Goal: Communication & Community: Answer question/provide support

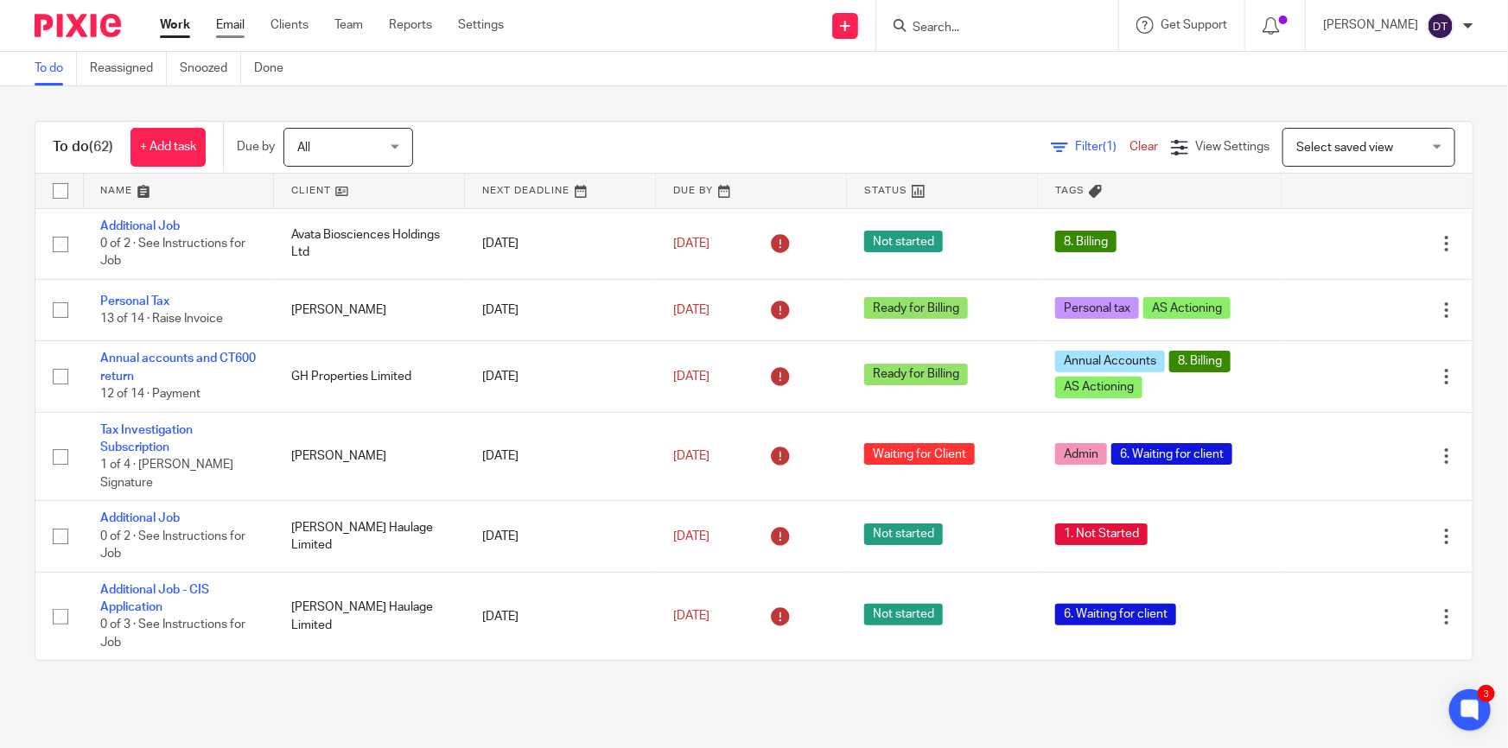
click at [233, 18] on link "Email" at bounding box center [230, 24] width 29 height 17
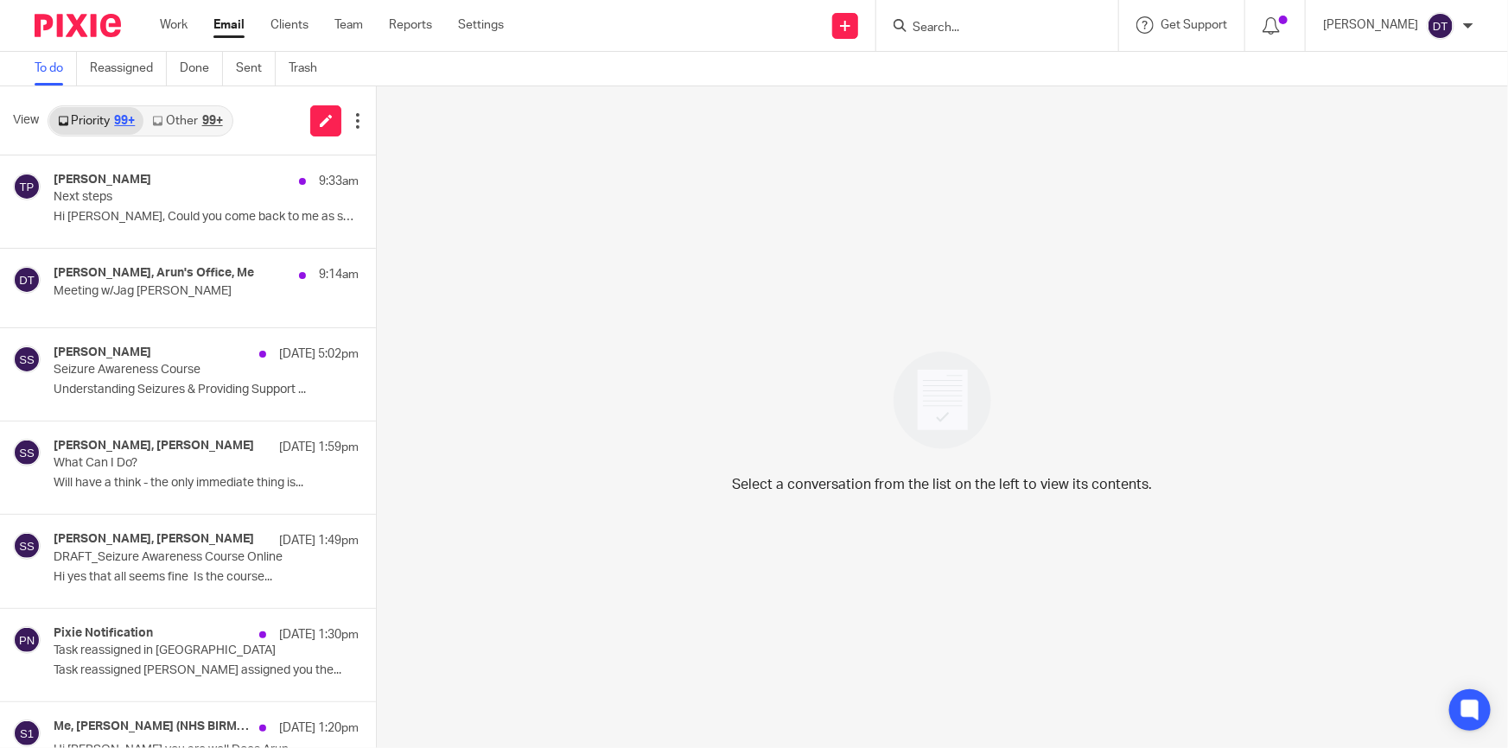
click at [181, 129] on link "Other 99+" at bounding box center [186, 121] width 87 height 28
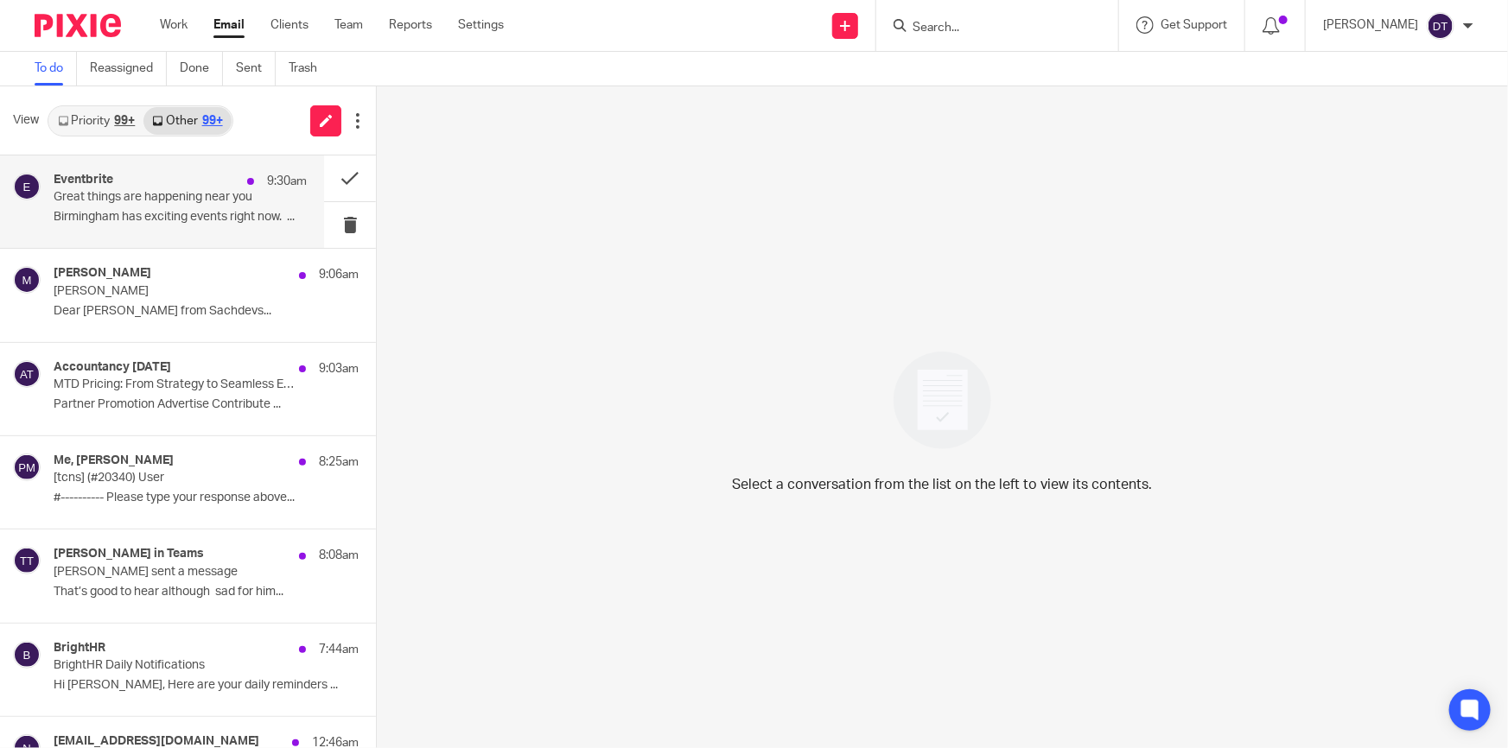
click at [140, 213] on p "Birmingham has exciting events right now. ͏ ‌..." at bounding box center [180, 217] width 253 height 15
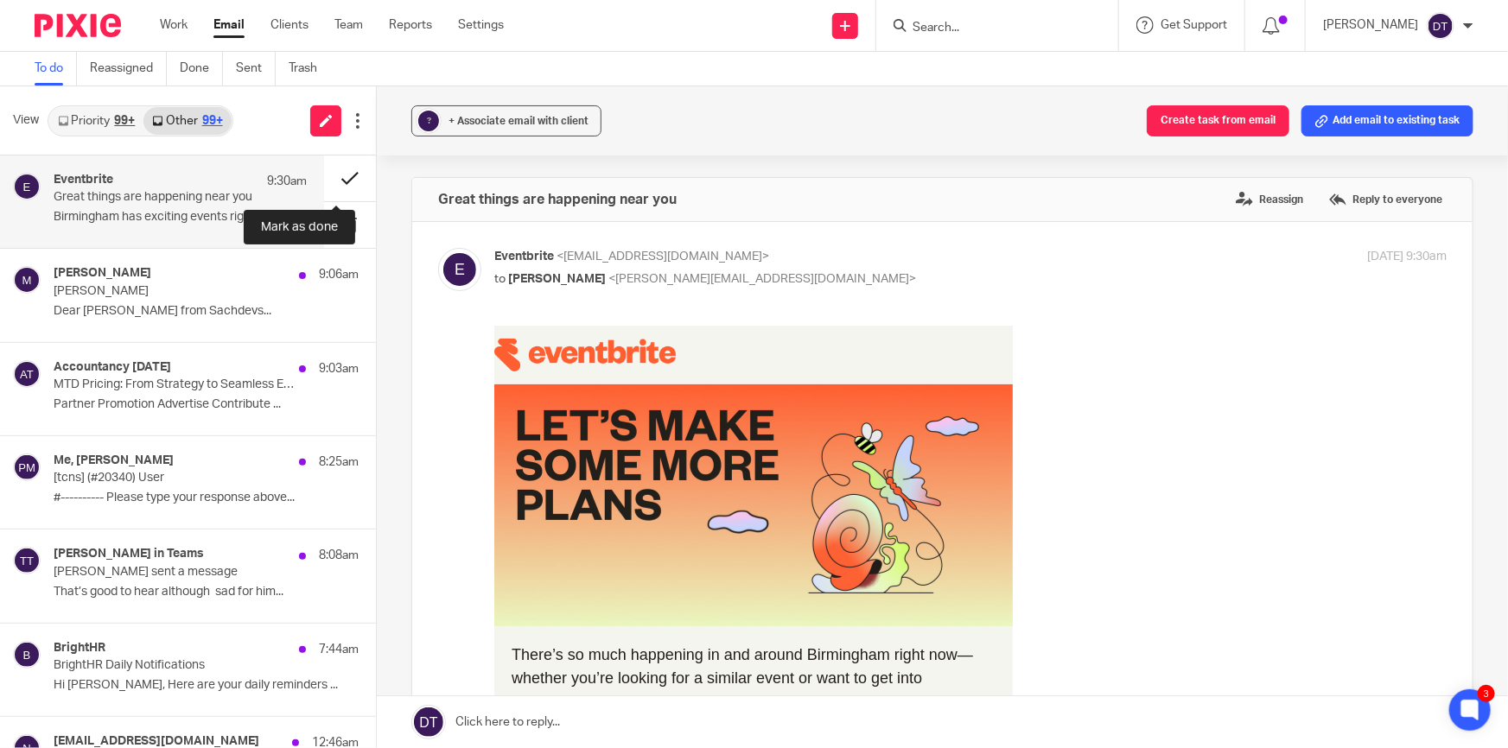
click at [336, 181] on button at bounding box center [350, 179] width 52 height 46
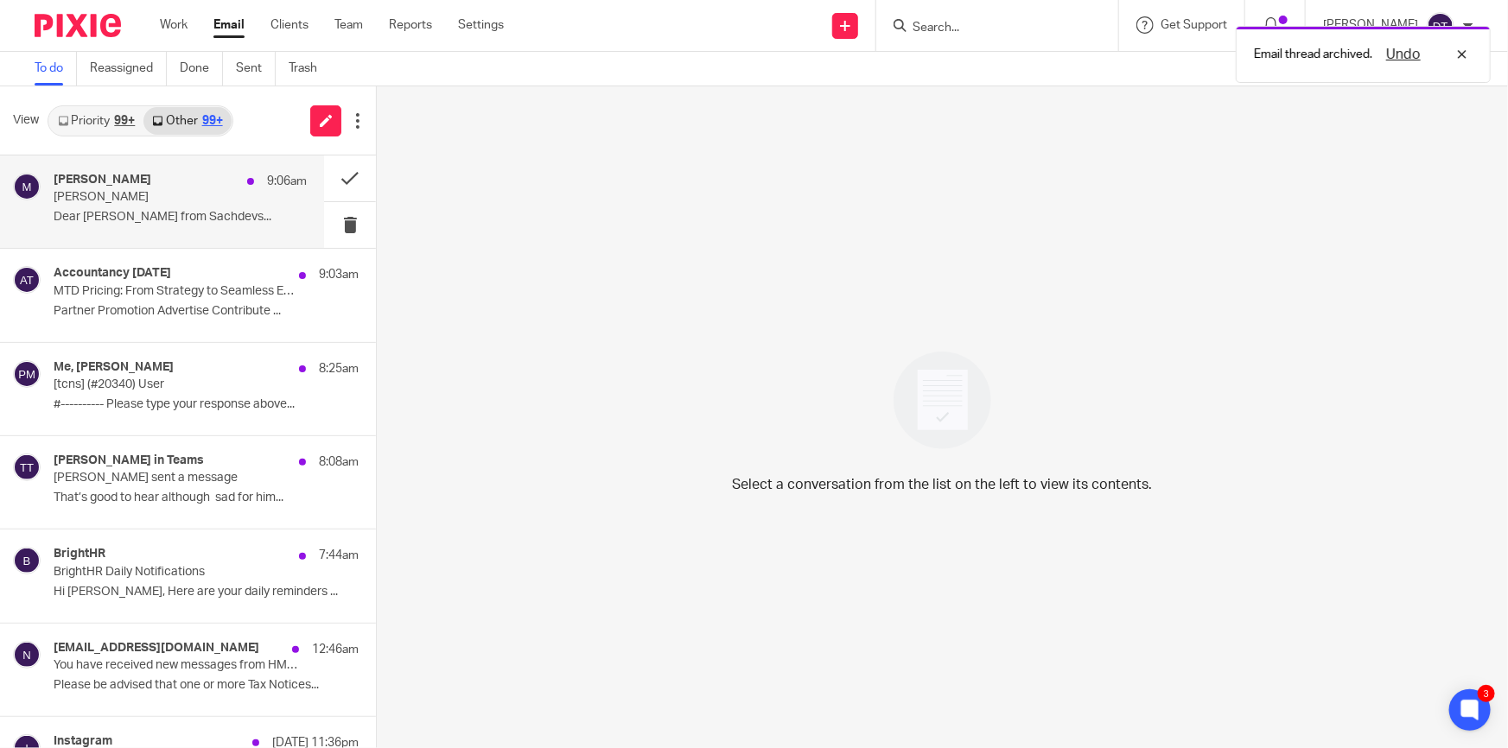
click at [187, 202] on p "Moneypenny - Luke Racovita" at bounding box center [155, 197] width 203 height 15
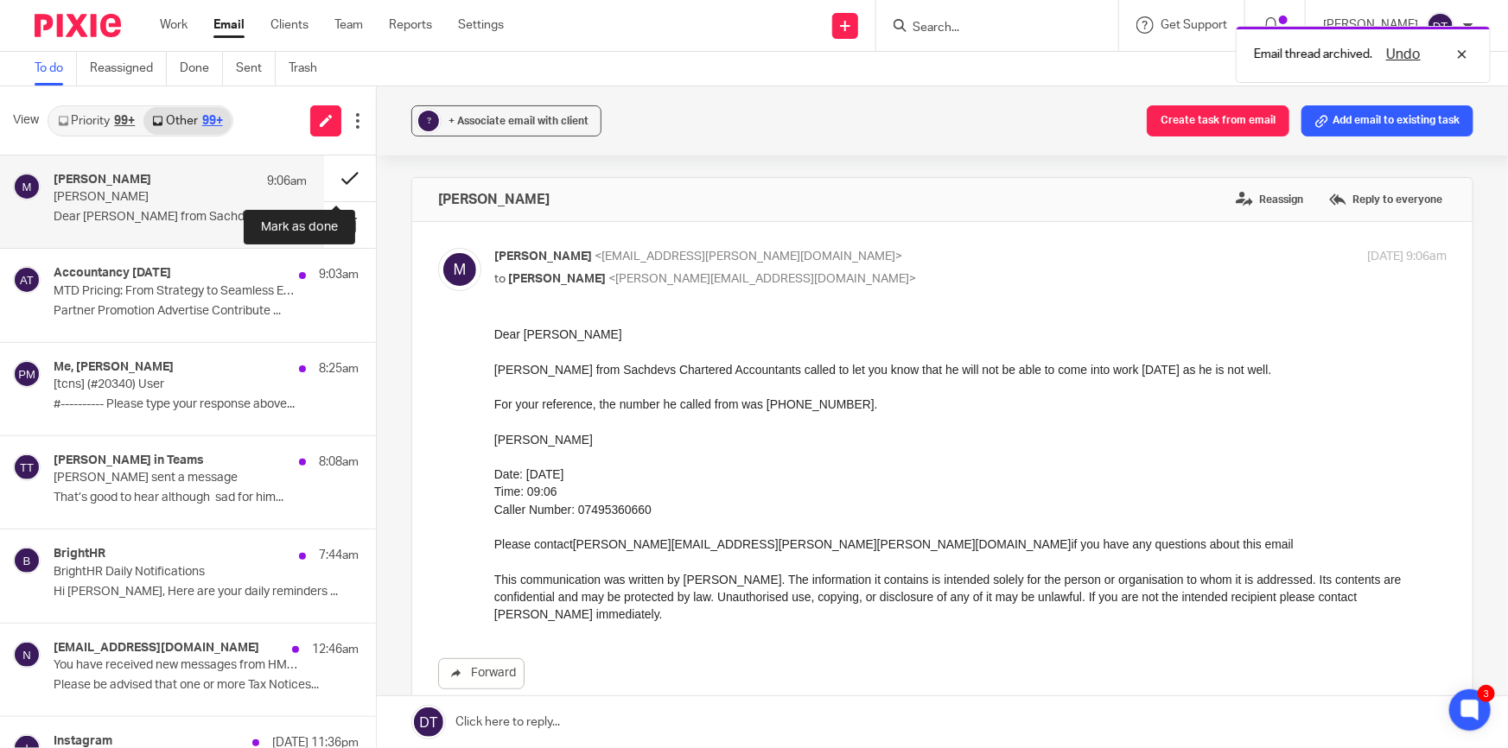
click at [334, 172] on button at bounding box center [350, 179] width 52 height 46
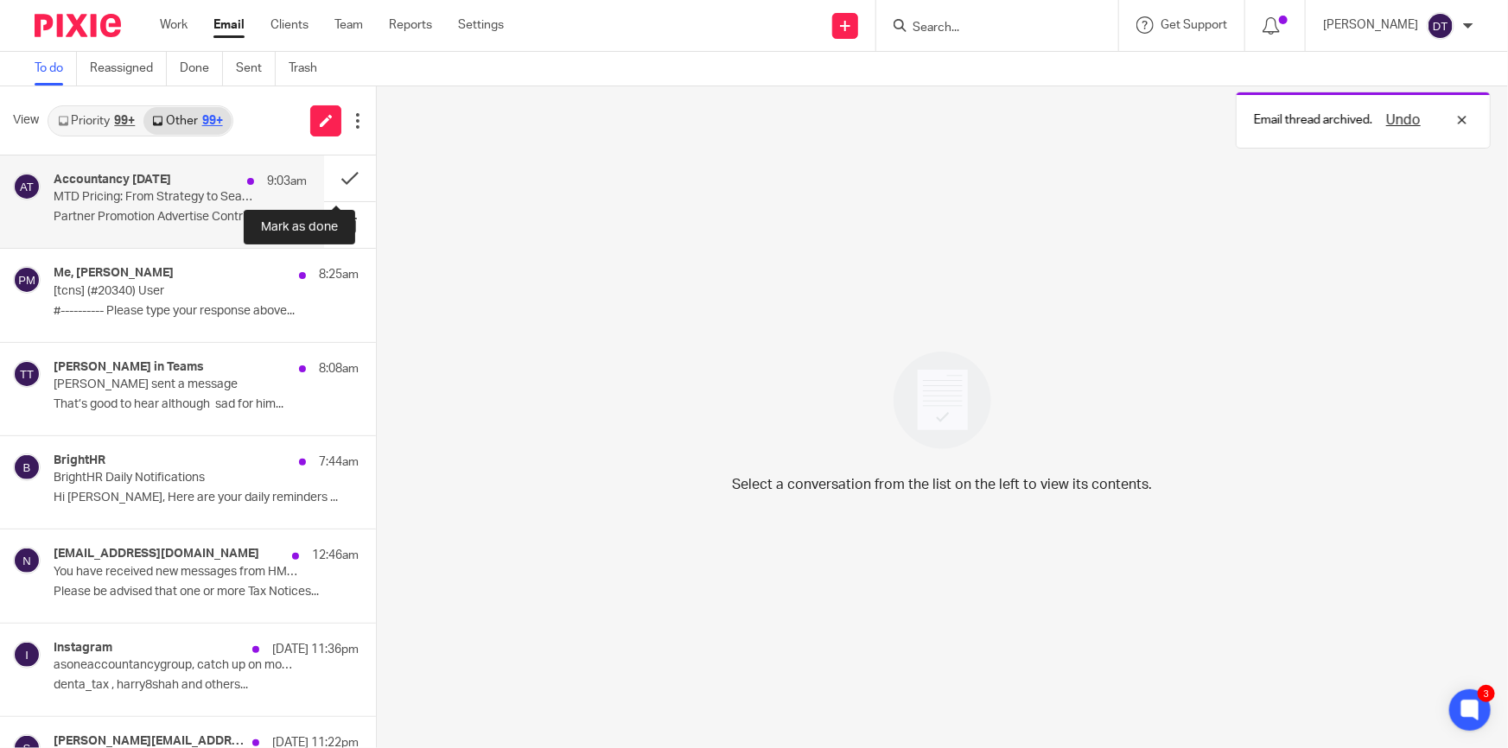
click at [156, 205] on p "MTD Pricing: From Strategy to Seamless Execution" at bounding box center [155, 197] width 203 height 15
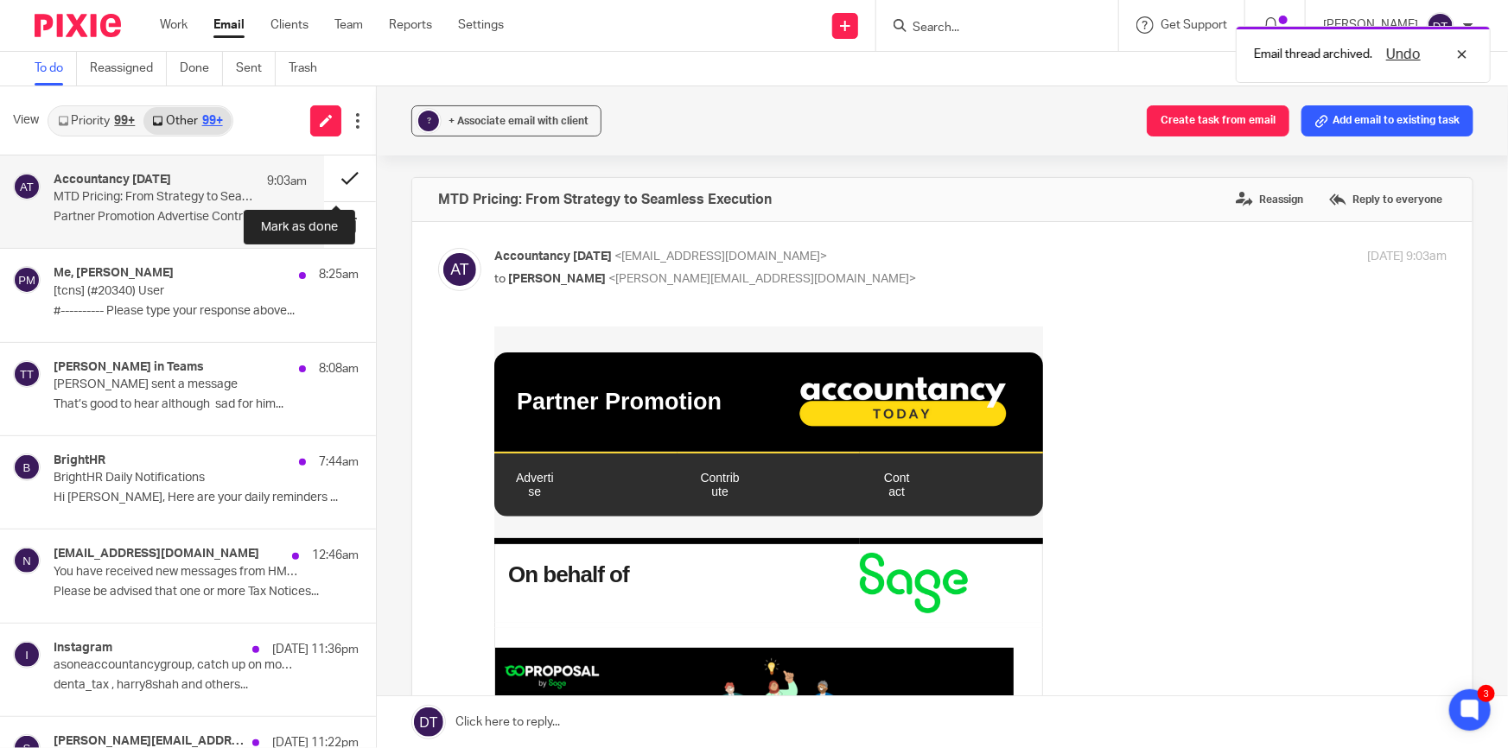
click at [339, 179] on button at bounding box center [350, 179] width 52 height 46
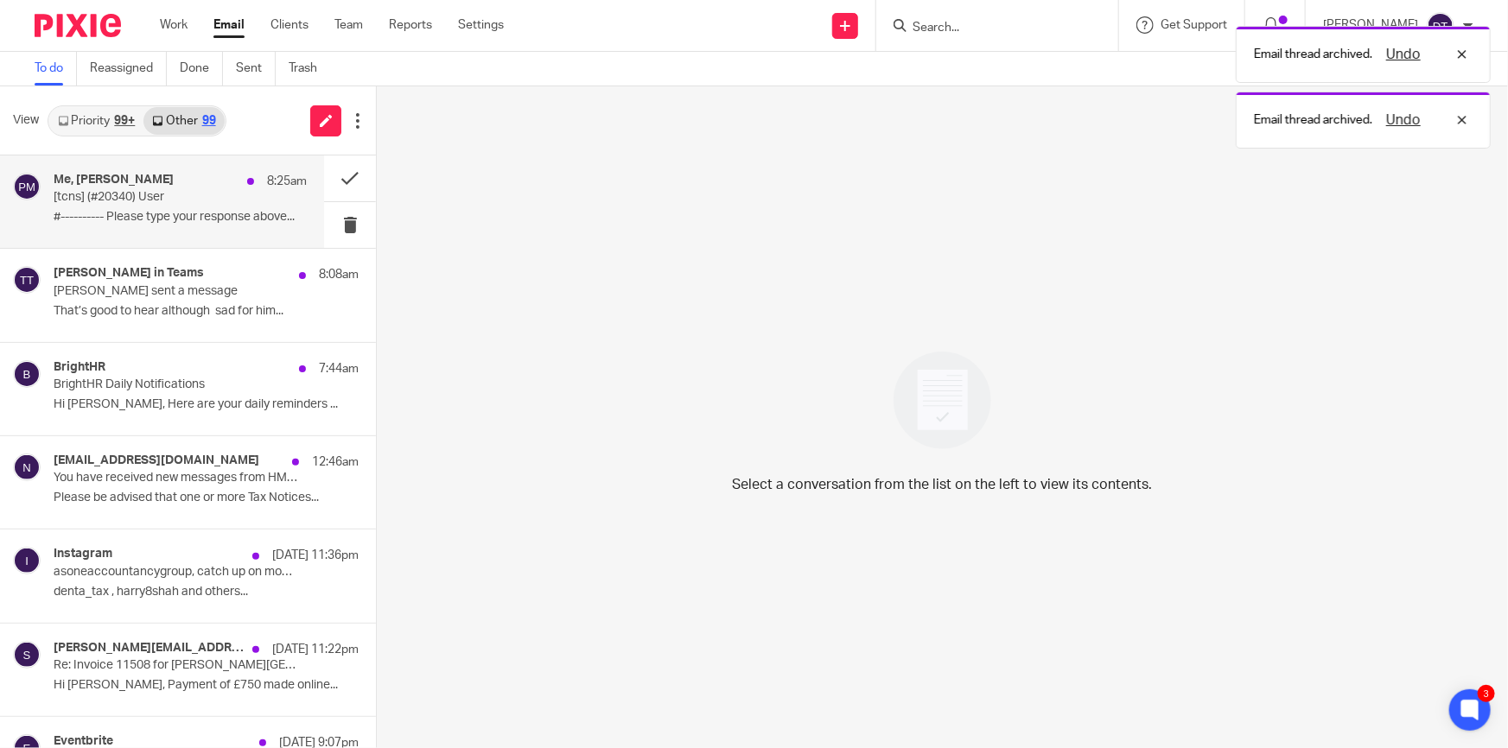
click at [187, 200] on p "[tcns] (#20340) User" at bounding box center [155, 197] width 203 height 15
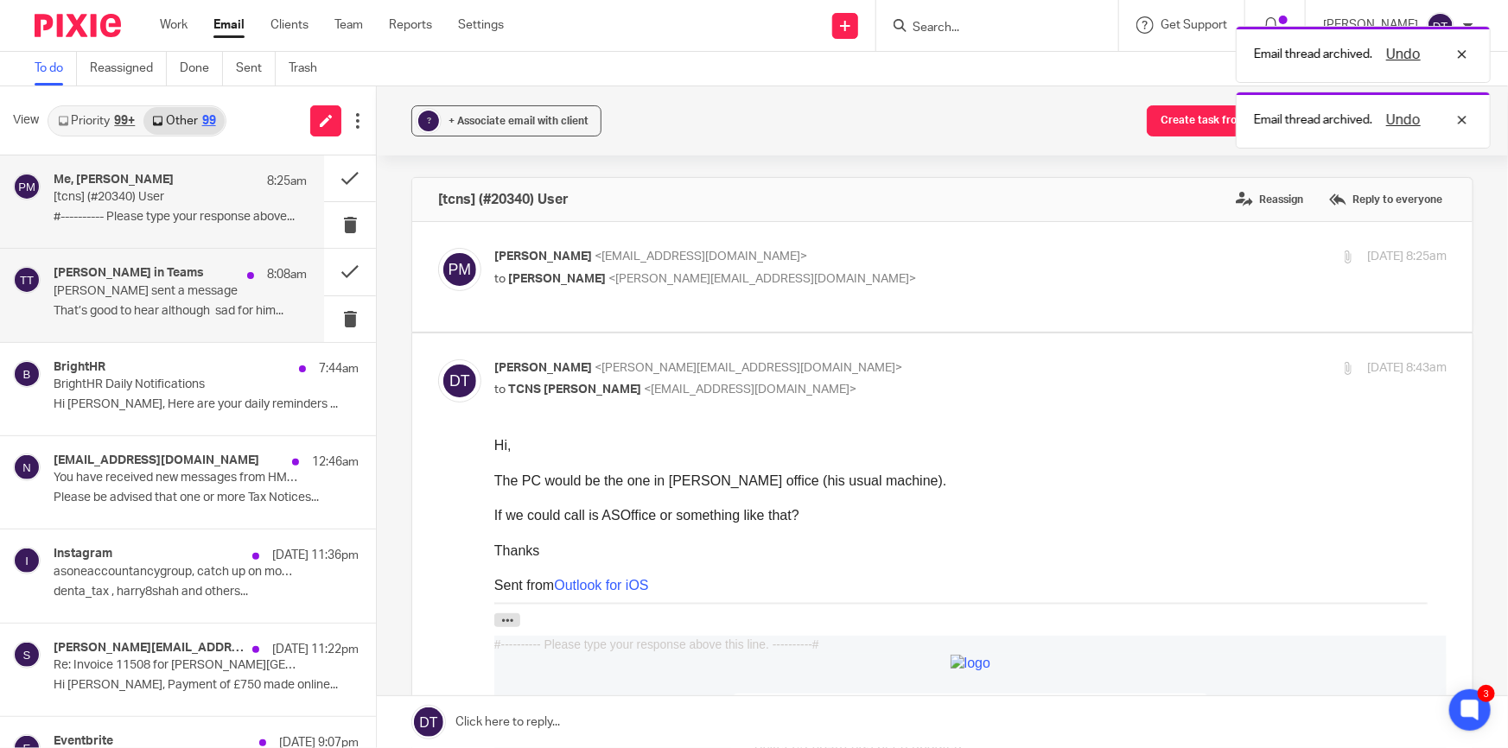
click at [229, 309] on p "That’s good to hear although sad for him..." at bounding box center [180, 311] width 253 height 15
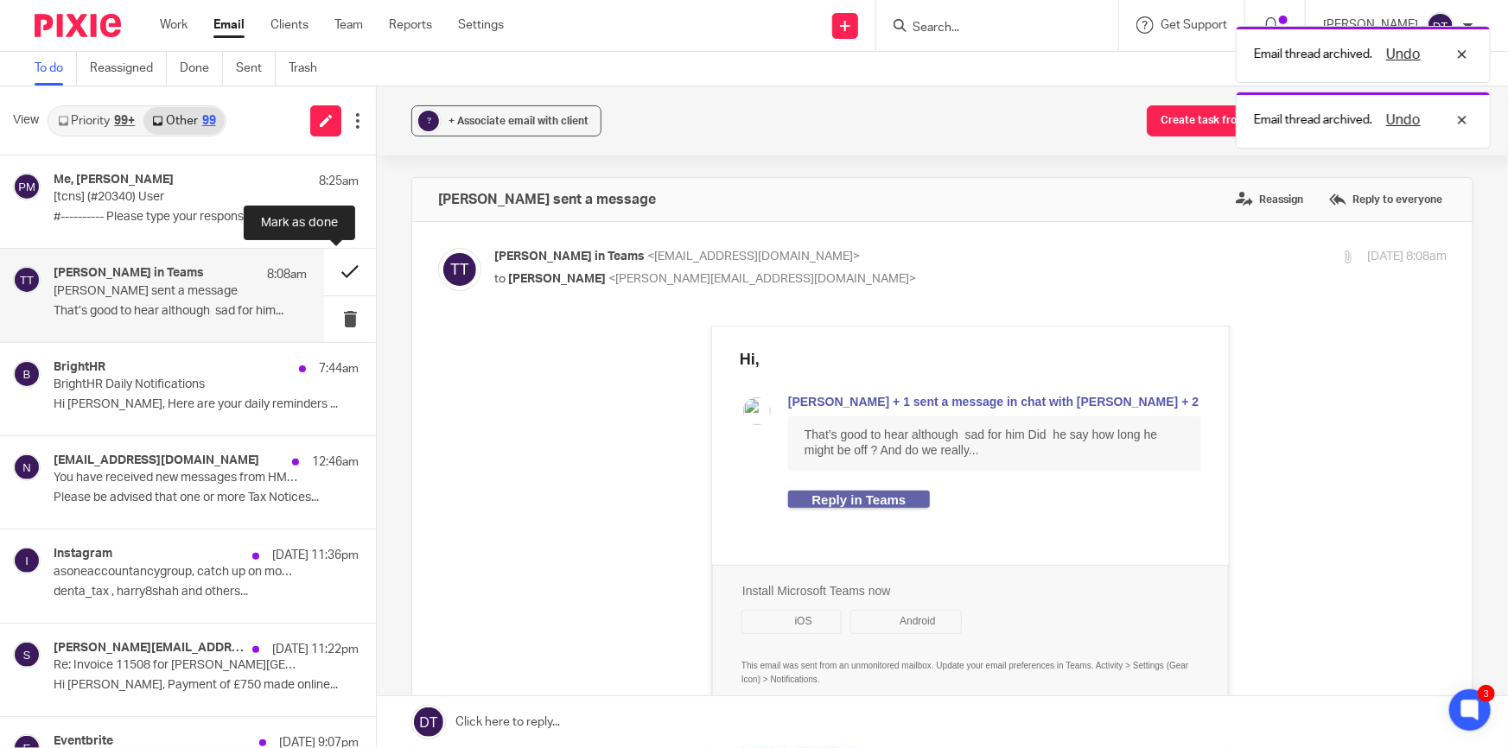
click at [341, 275] on button at bounding box center [350, 272] width 52 height 46
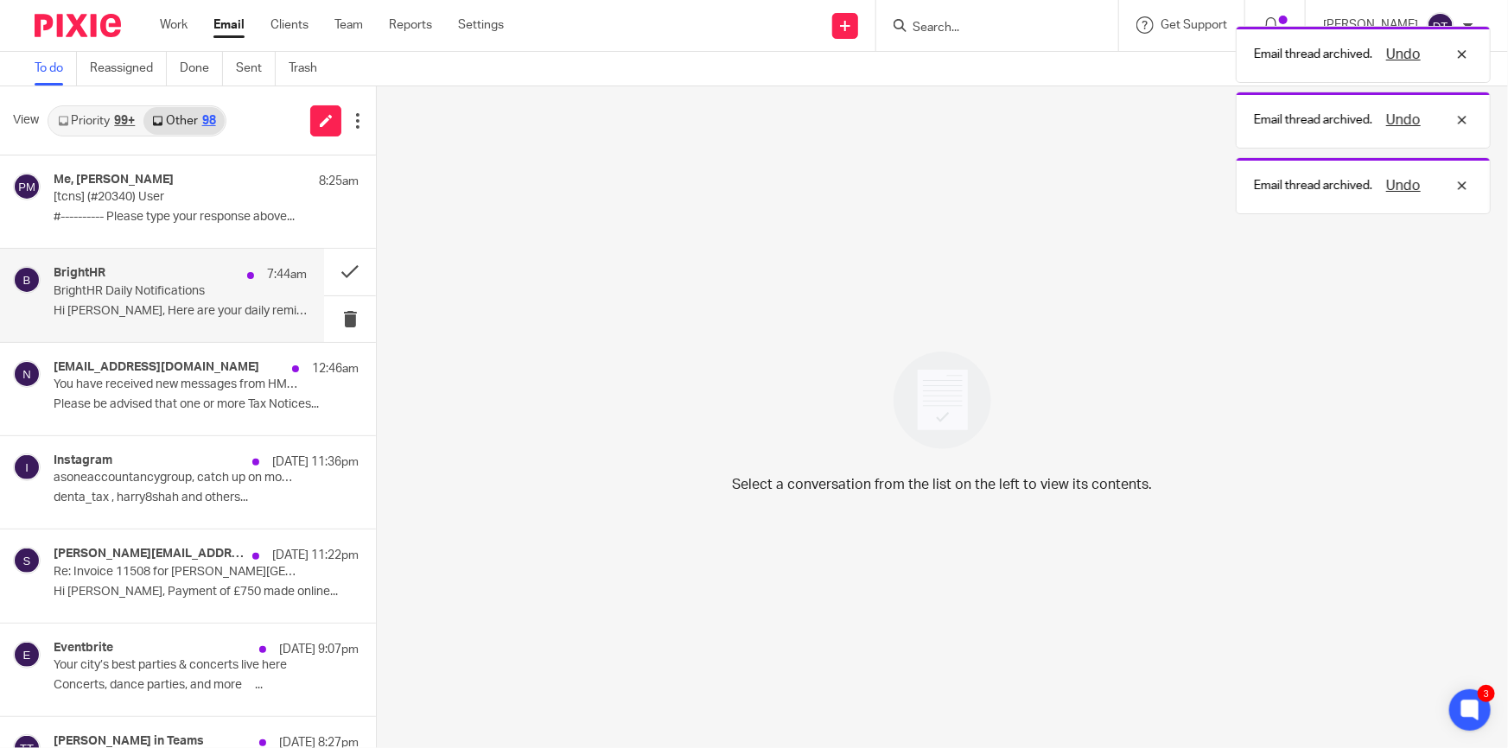
click at [147, 295] on p "BrightHR Daily Notifications" at bounding box center [155, 291] width 203 height 15
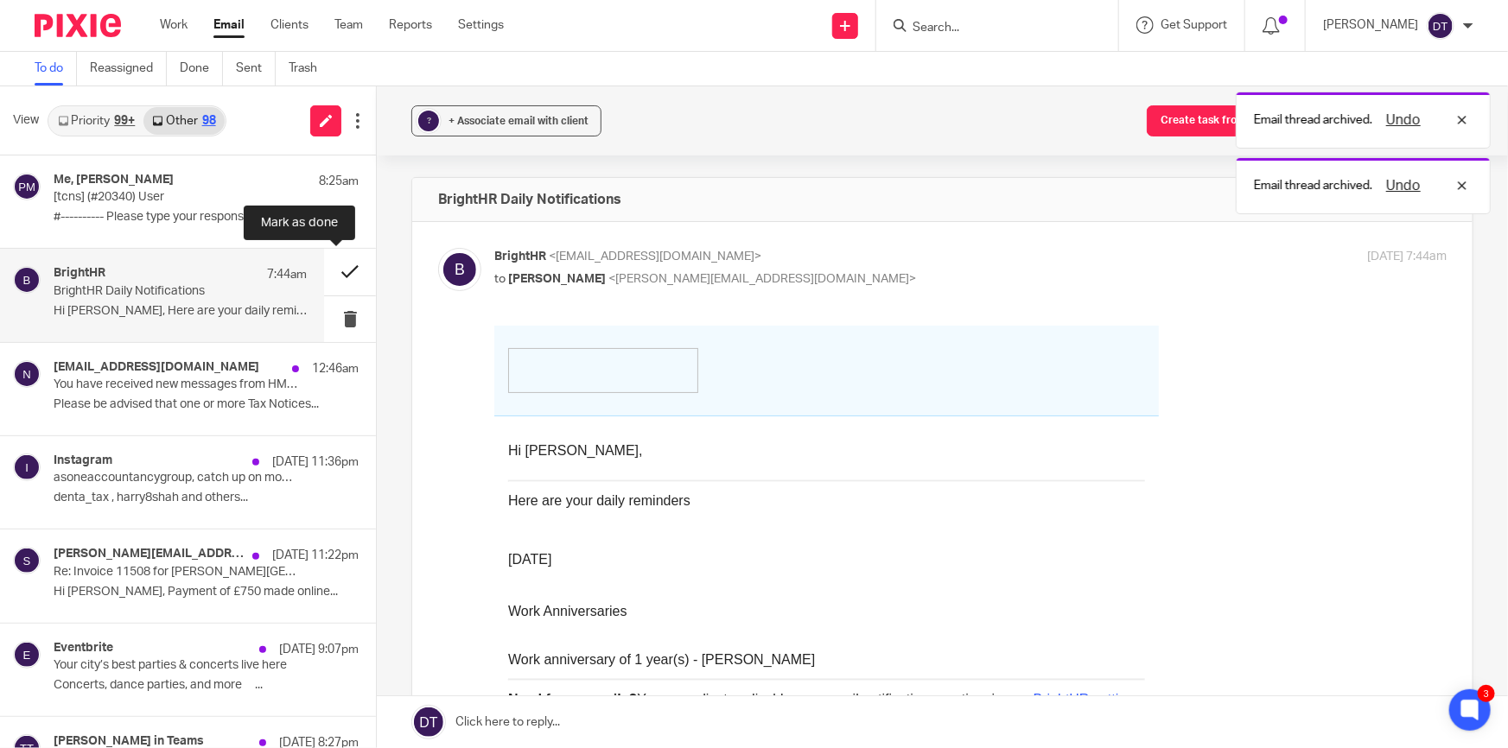
click at [329, 264] on button at bounding box center [350, 272] width 52 height 46
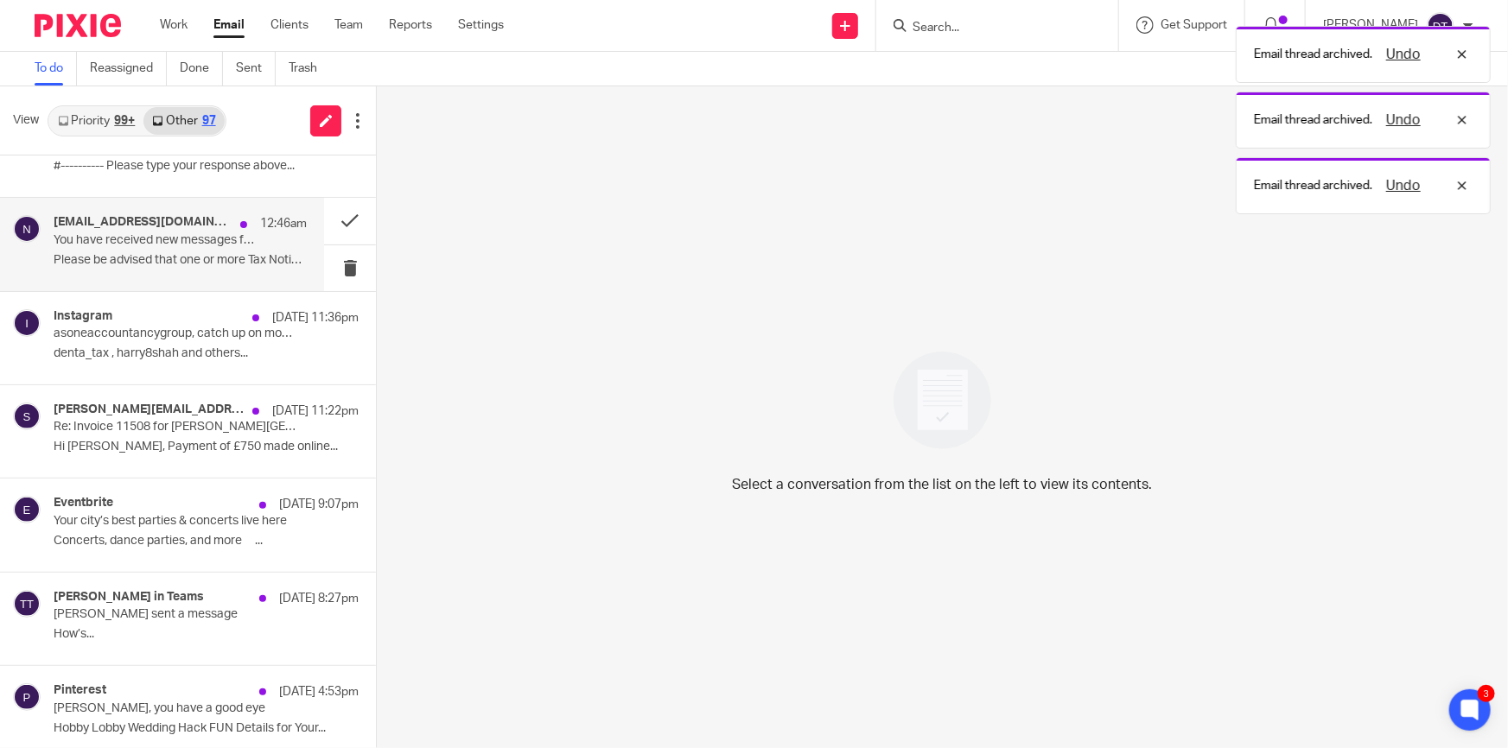
scroll to position [78, 0]
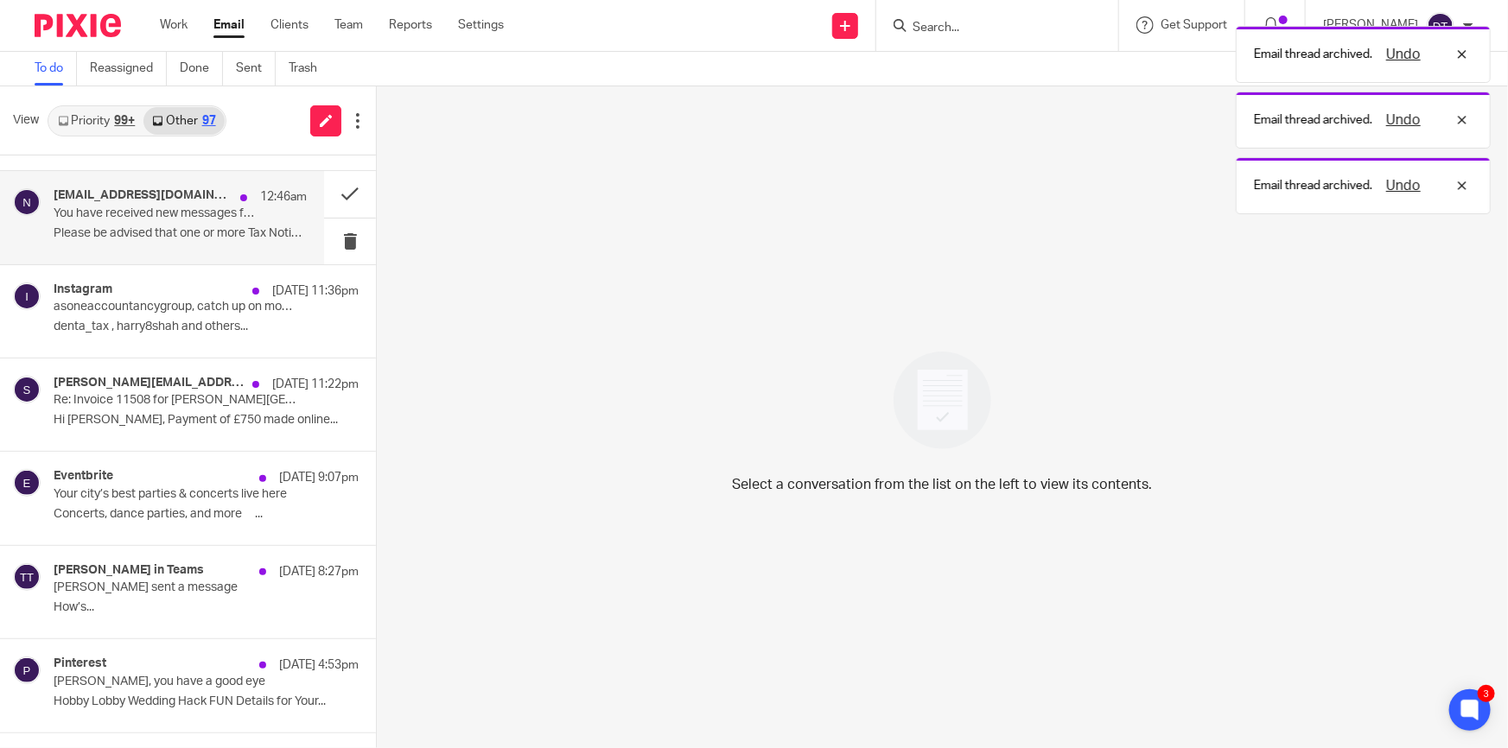
click at [183, 229] on p "Please be advised that one or more Tax Notices..." at bounding box center [180, 233] width 253 height 15
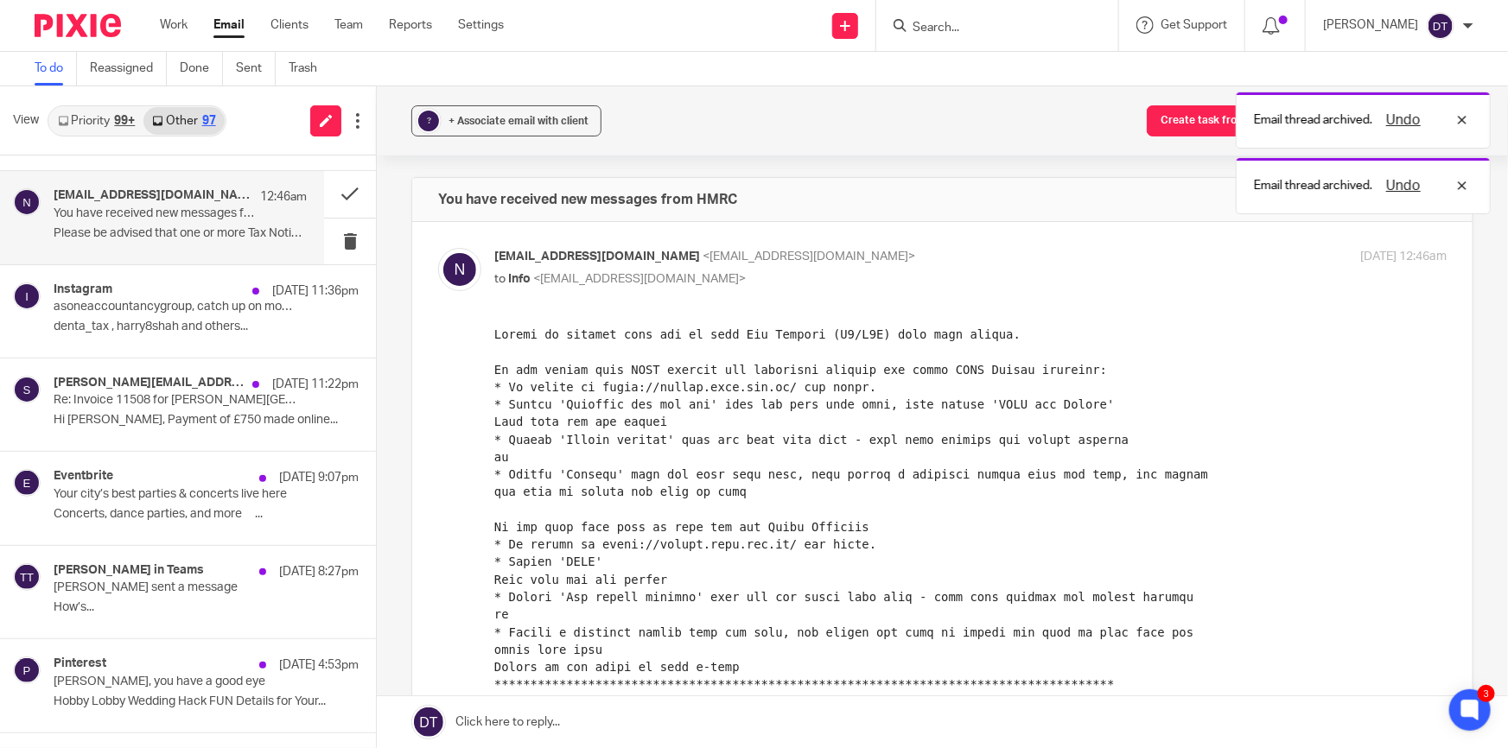
scroll to position [0, 0]
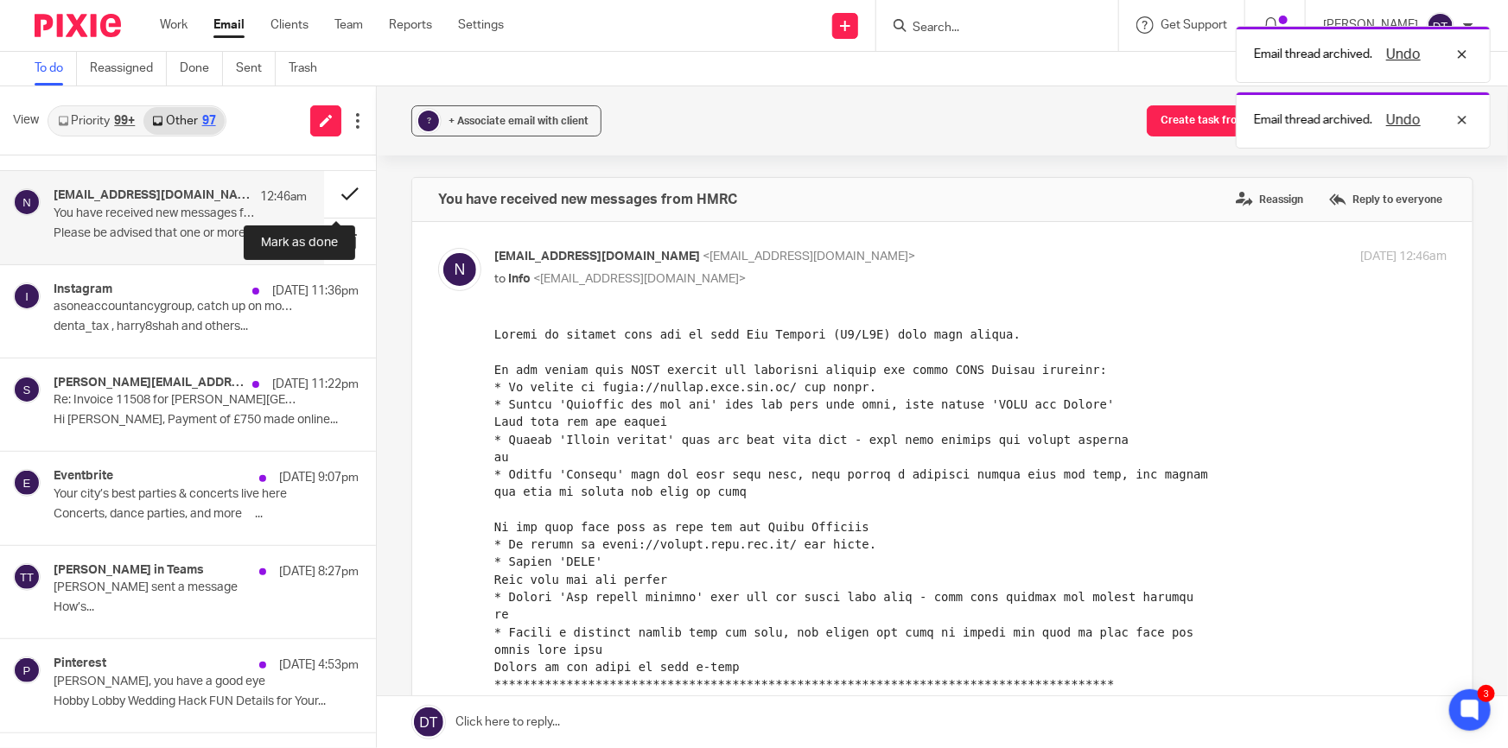
click at [343, 192] on button at bounding box center [350, 194] width 52 height 46
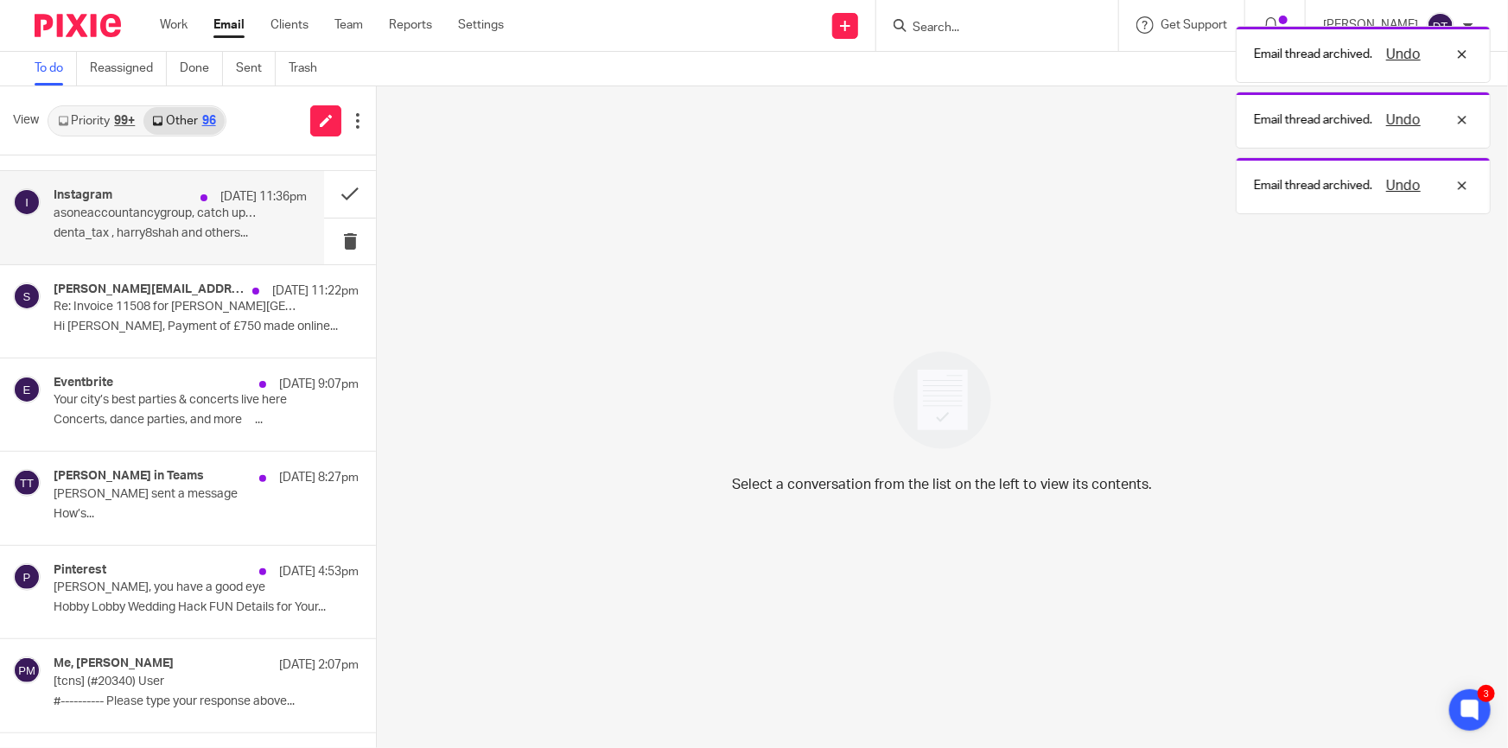
click at [146, 220] on div "Instagram 15 Sep 11:36pm asoneaccountancygroup, catch up on moments you've miss…" at bounding box center [180, 217] width 253 height 58
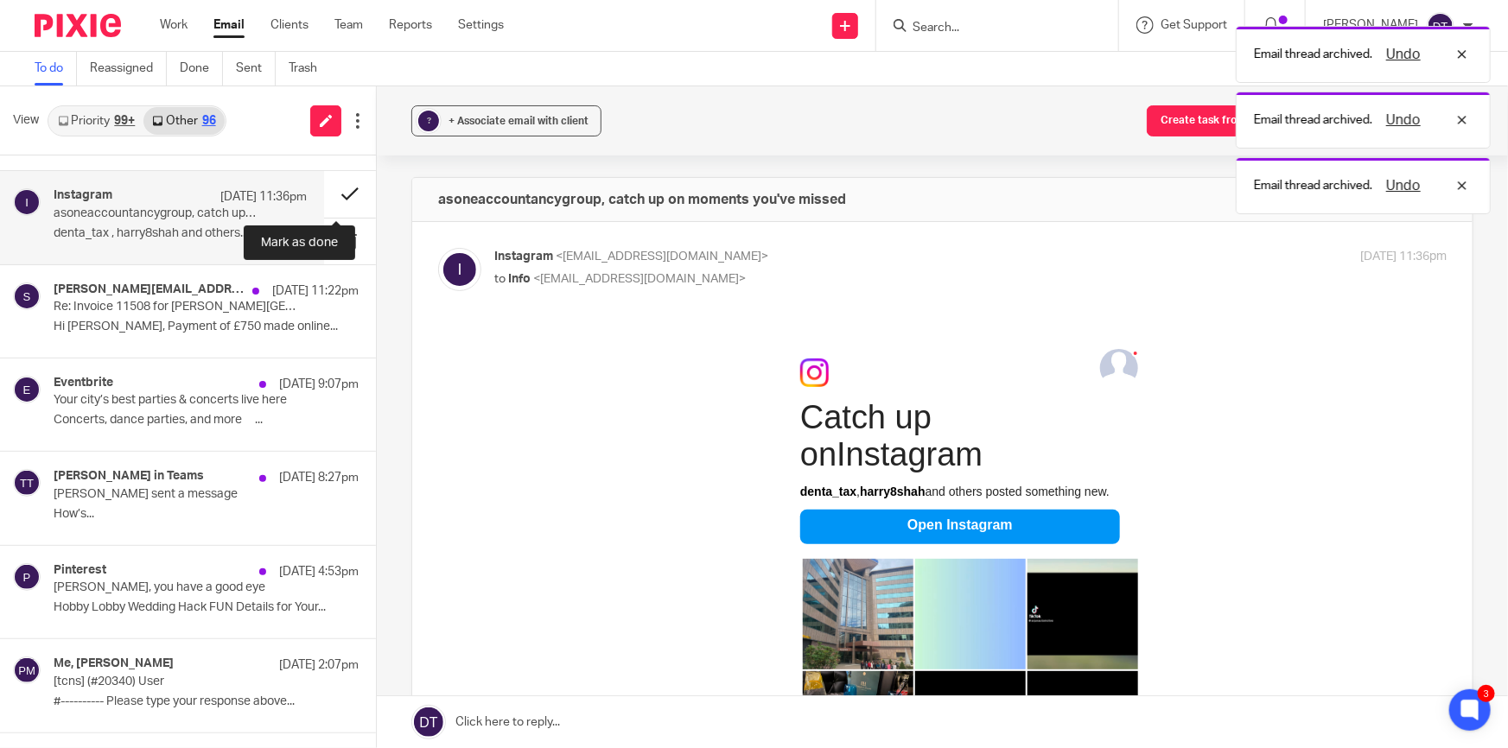
click at [329, 192] on button at bounding box center [350, 194] width 52 height 46
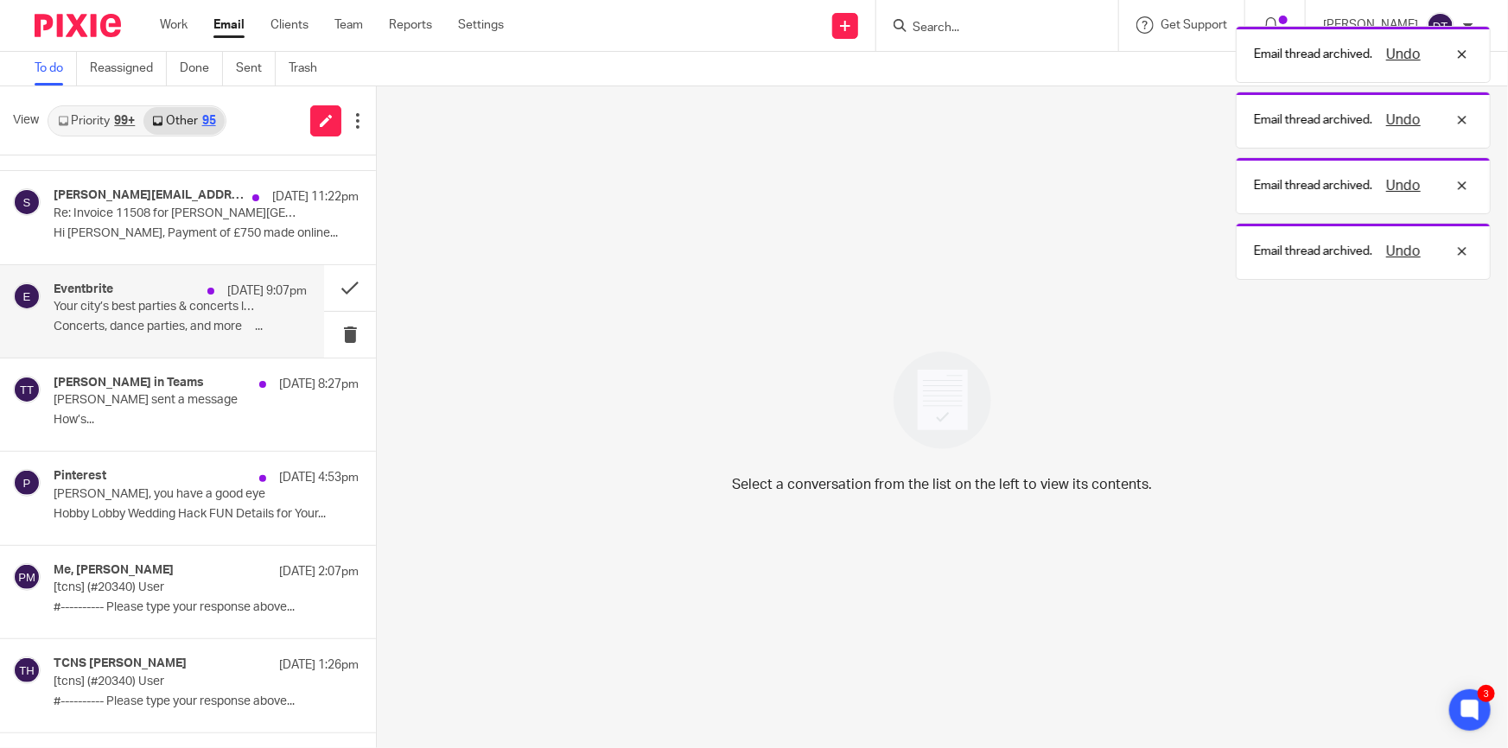
click at [149, 301] on p "Your city’s best parties & concerts live here" at bounding box center [155, 307] width 203 height 15
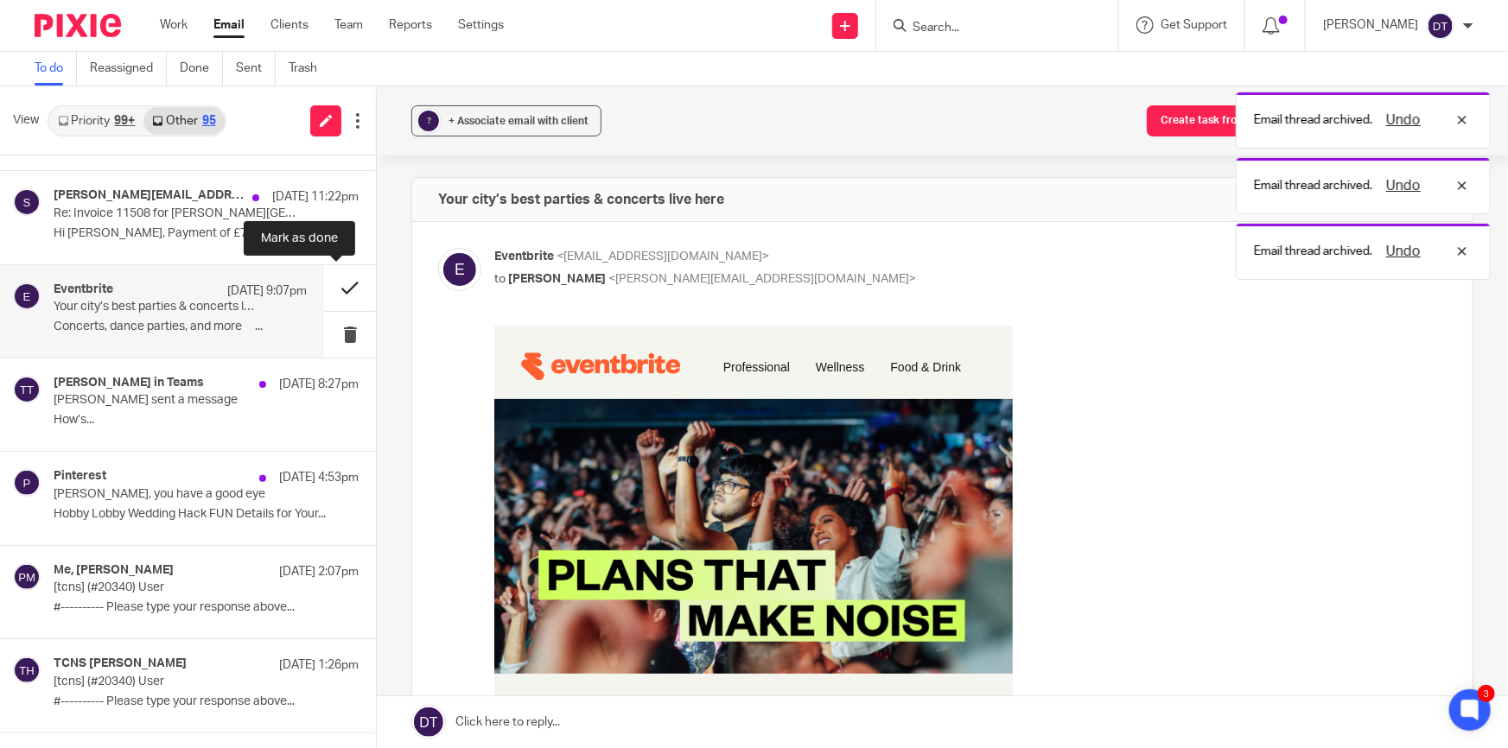
click at [335, 285] on button at bounding box center [350, 288] width 52 height 46
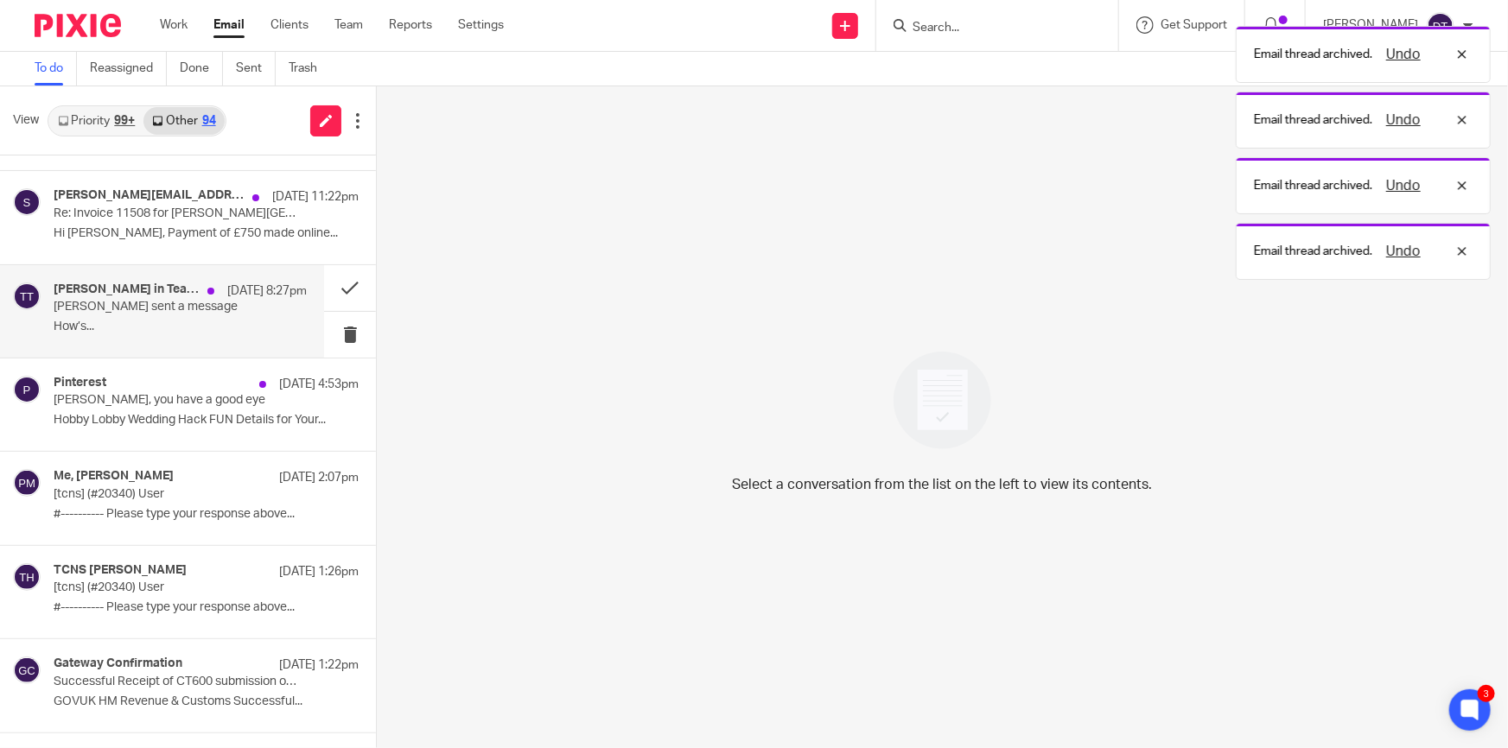
click at [153, 340] on div "Tina Pennycuick in Teams 15 Sep 8:27pm Tina sent a message How’s..." at bounding box center [162, 311] width 324 height 92
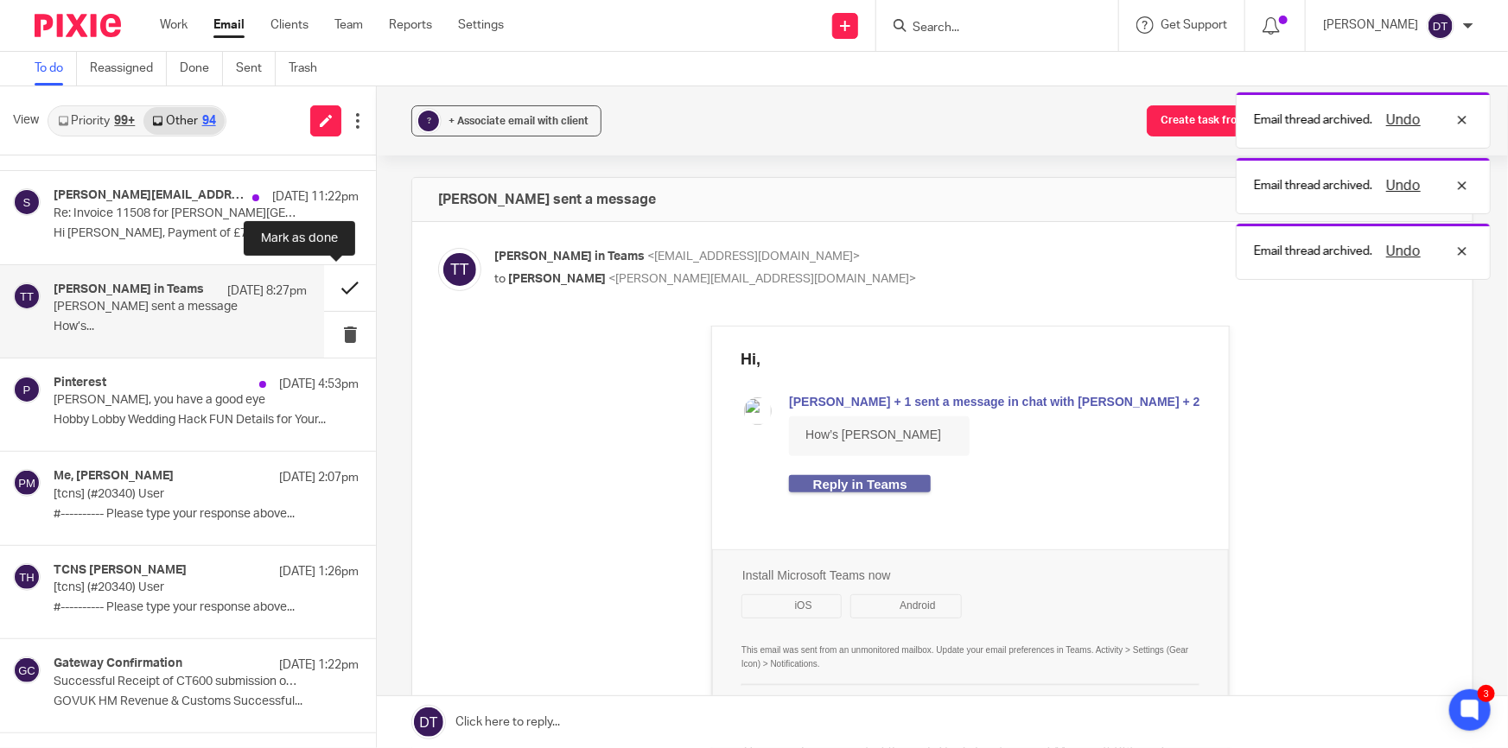
click at [325, 285] on button at bounding box center [350, 288] width 52 height 46
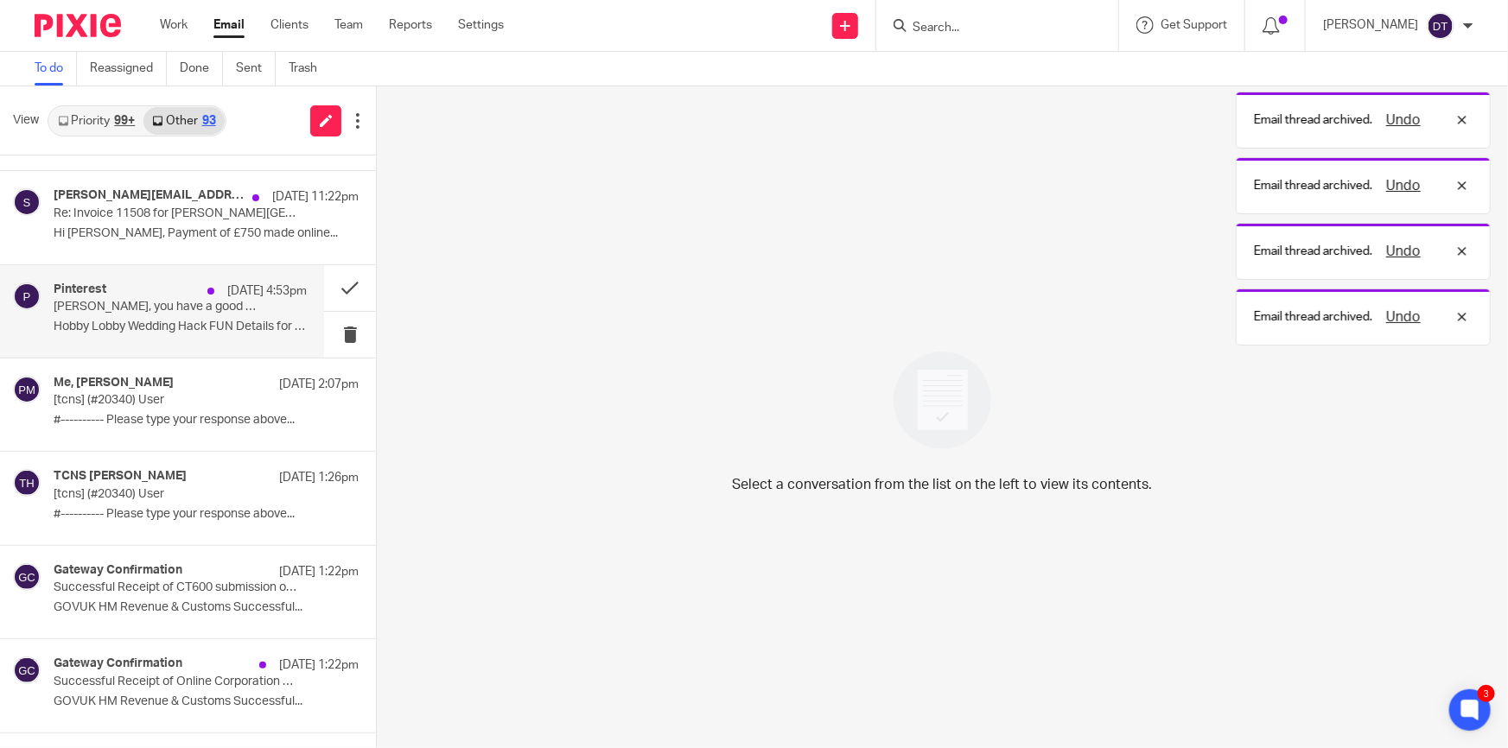
click at [156, 316] on div "Pinterest 15 Sep 4:53pm Deanna, you have a good eye Hobby Lobby Wedding Hack FU…" at bounding box center [180, 312] width 253 height 58
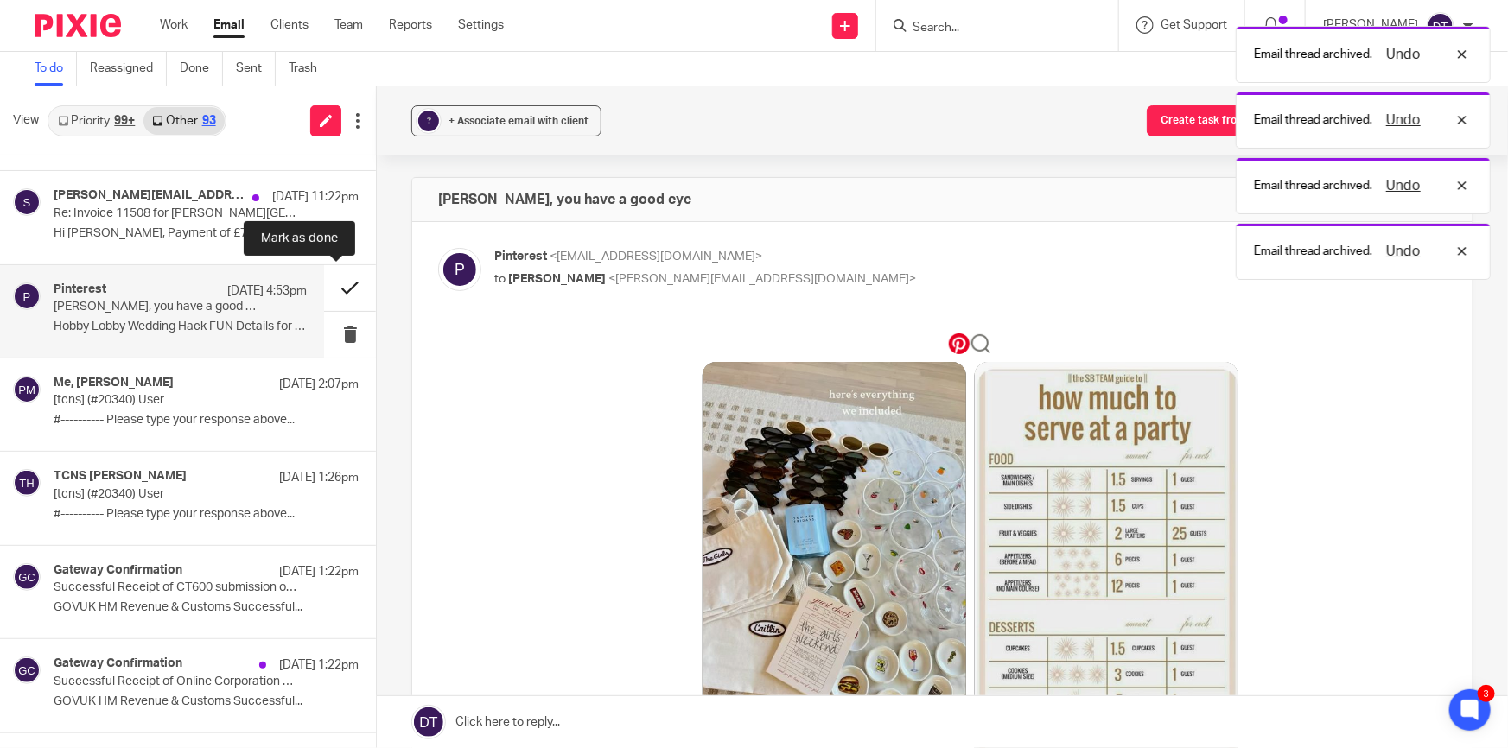
click at [337, 291] on button at bounding box center [350, 288] width 52 height 46
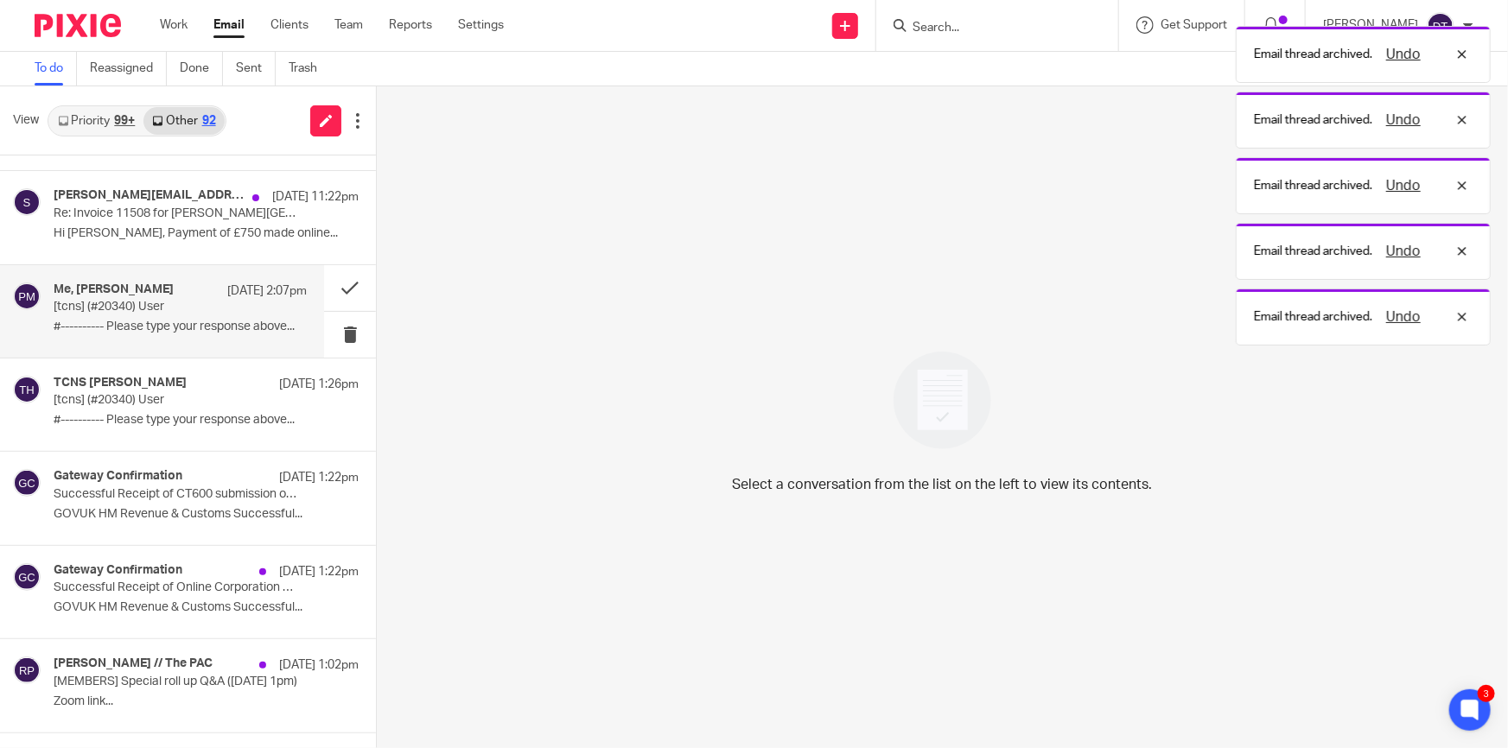
click at [150, 323] on p "#---------- Please type your response above..." at bounding box center [180, 327] width 253 height 15
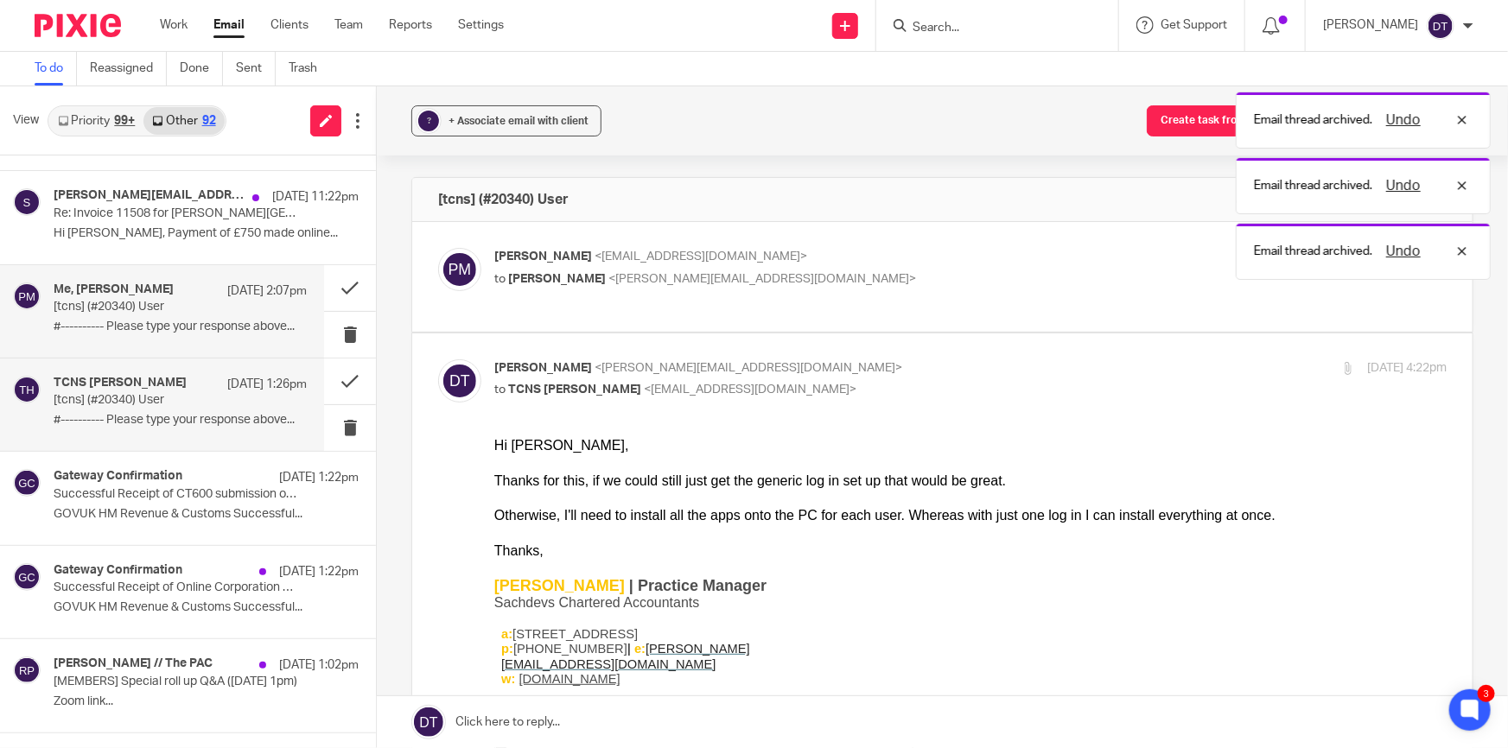
click at [238, 397] on p "[tcns] (#20340) User" at bounding box center [155, 400] width 203 height 15
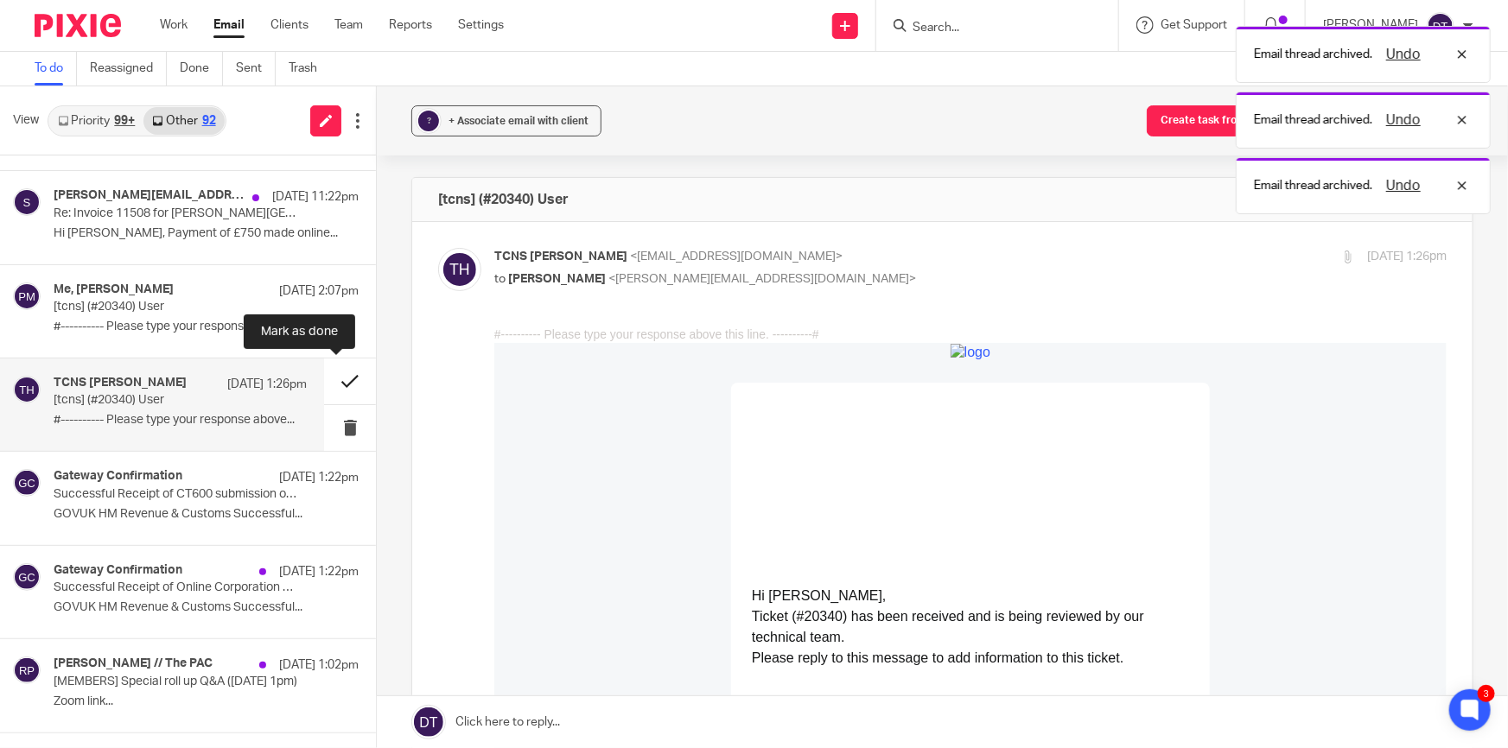
click at [333, 375] on button at bounding box center [350, 382] width 52 height 46
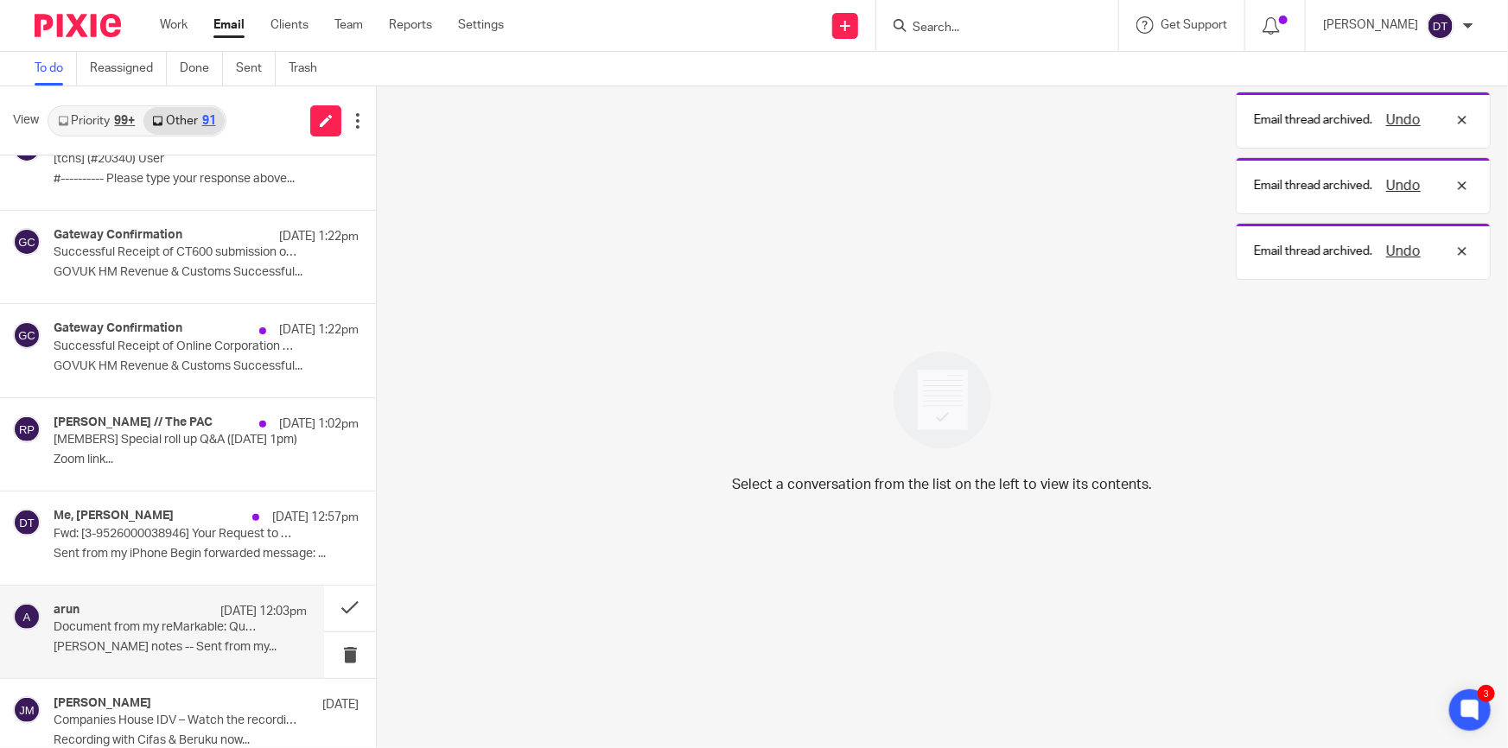
scroll to position [314, 0]
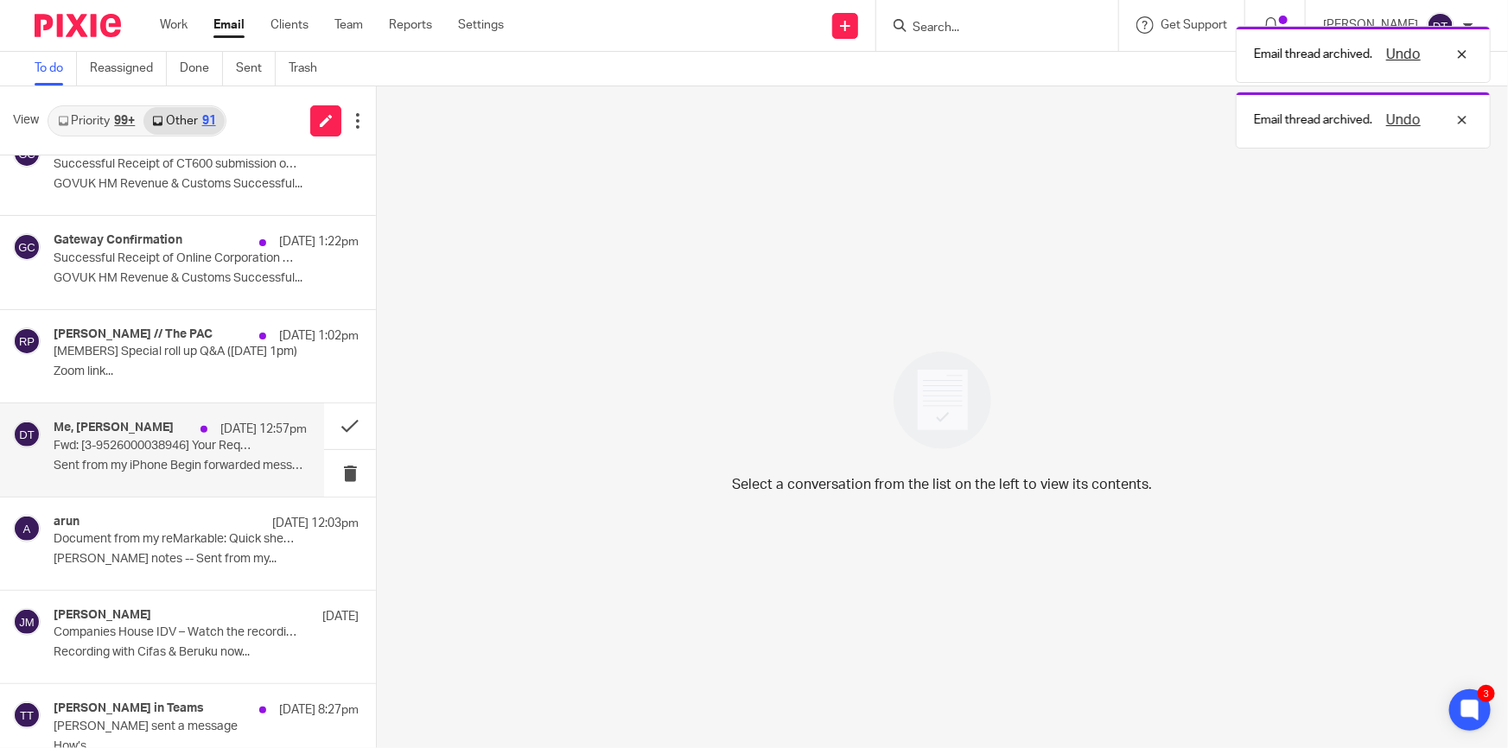
click at [215, 465] on p "Sent from my iPhone Begin forwarded message: ..." at bounding box center [180, 466] width 253 height 15
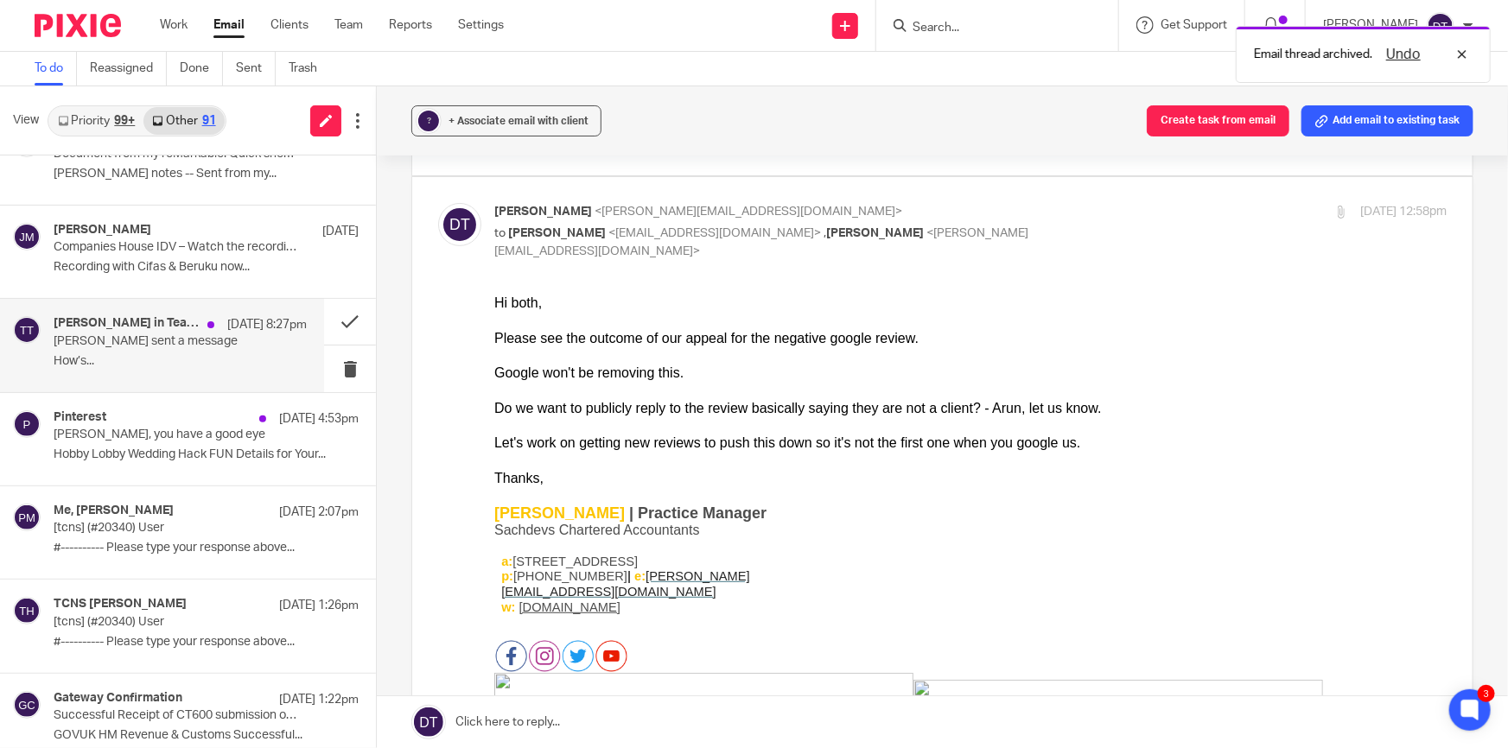
scroll to position [707, 0]
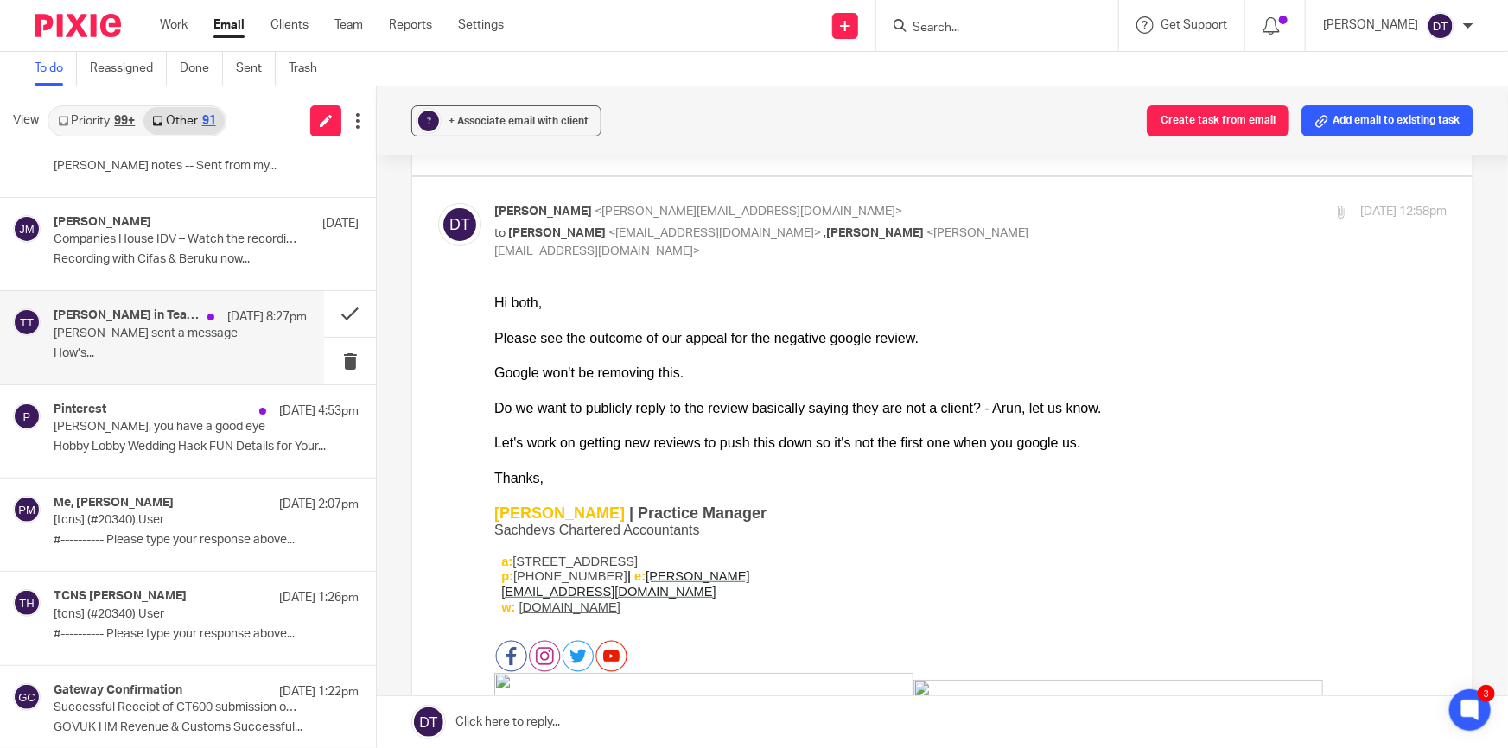
click at [140, 359] on p "How’s..." at bounding box center [180, 353] width 253 height 15
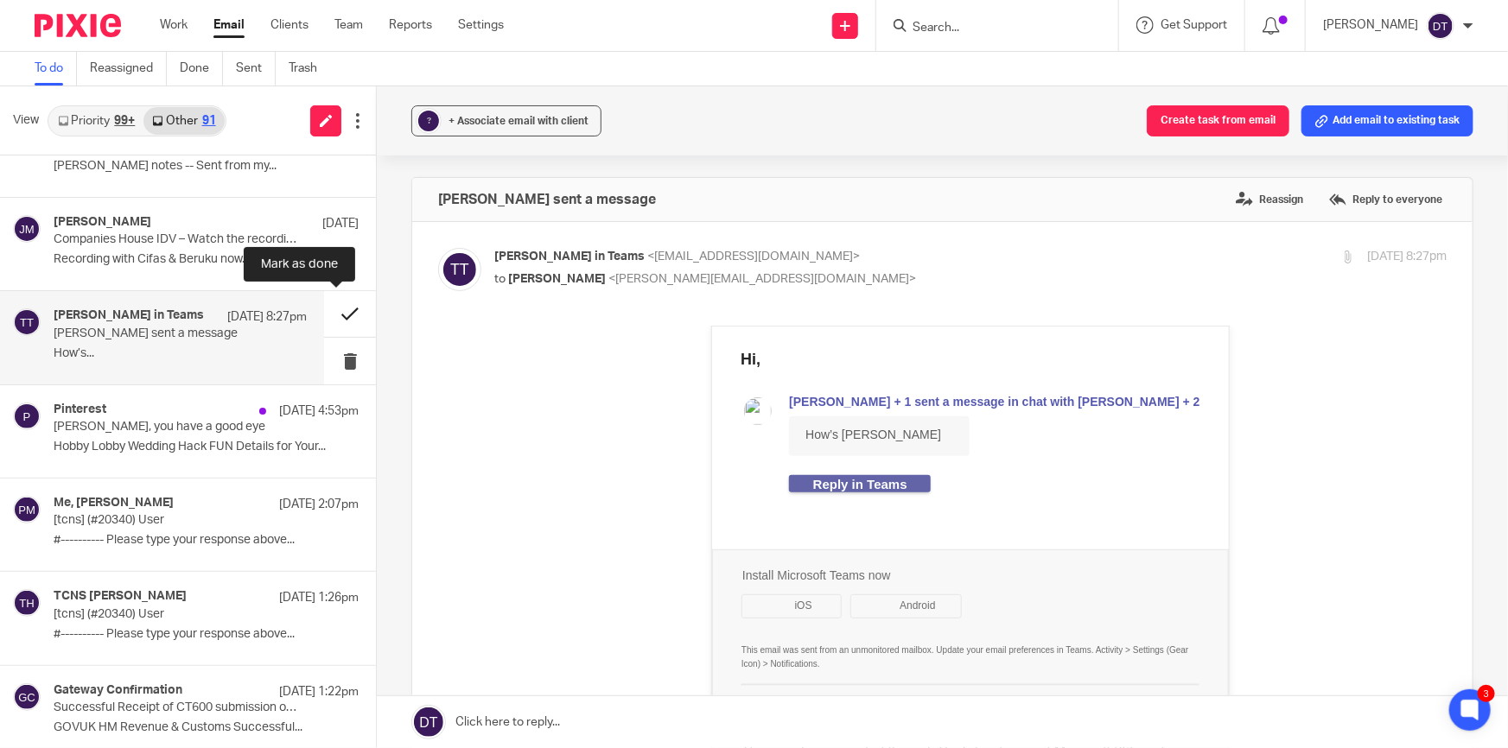
scroll to position [0, 0]
click at [334, 314] on button at bounding box center [350, 314] width 52 height 46
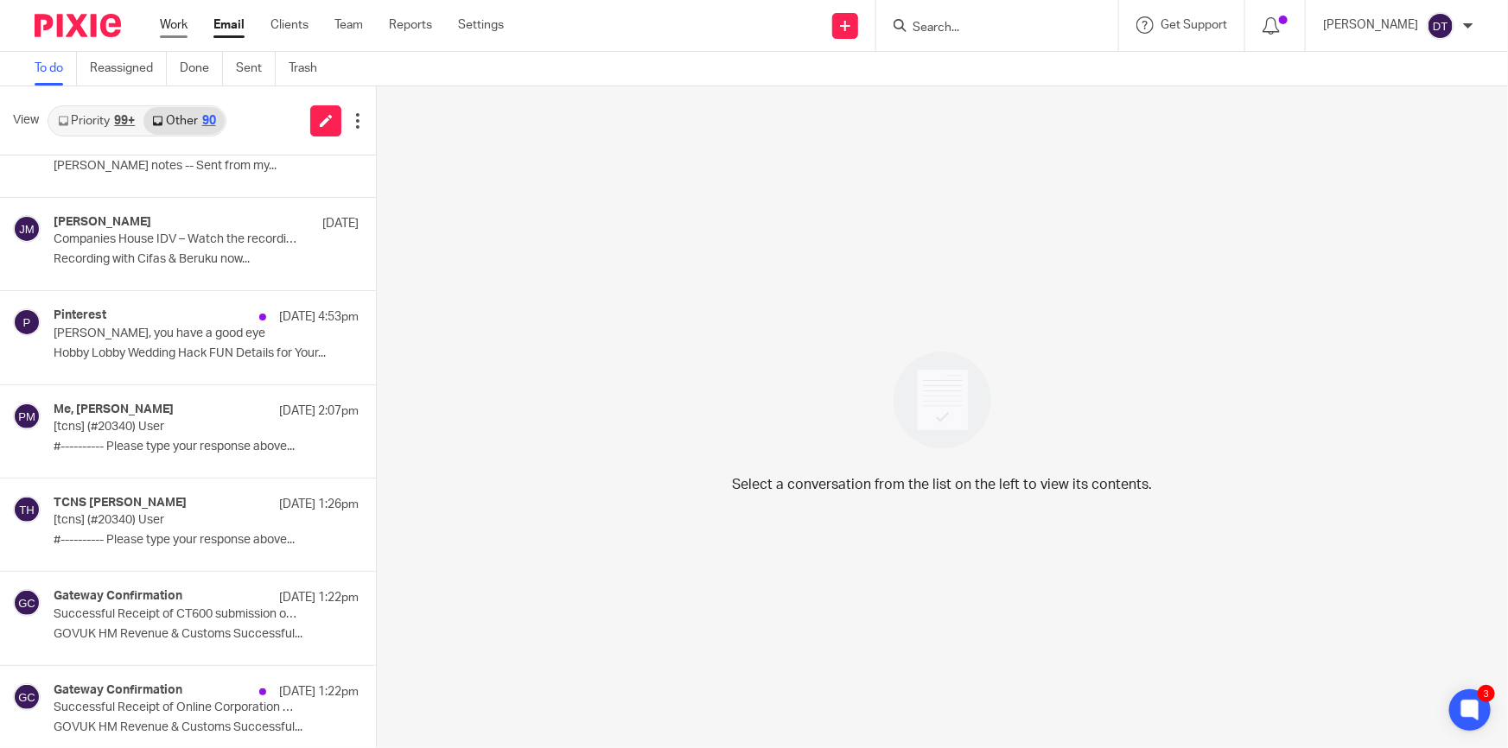
click at [177, 22] on link "Work" at bounding box center [174, 24] width 28 height 17
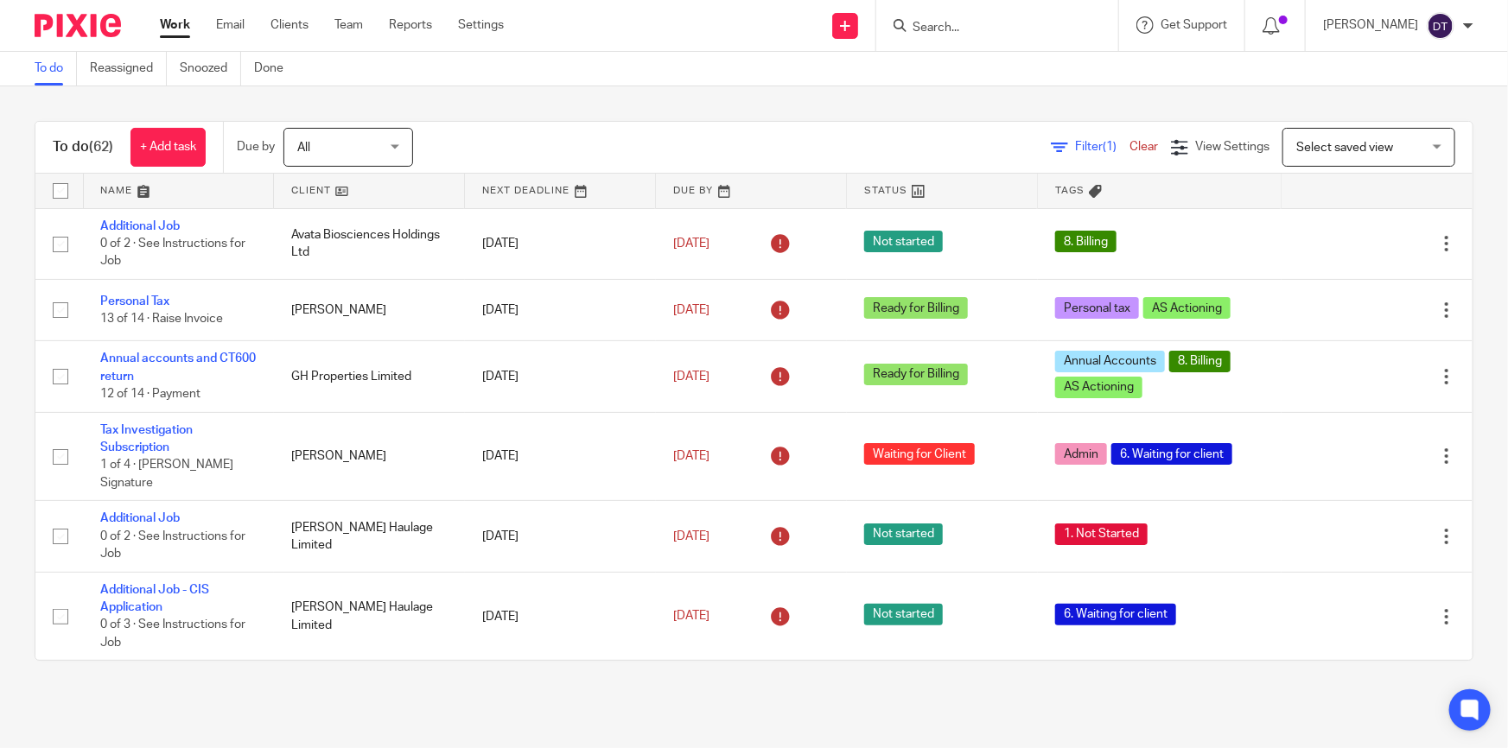
click at [175, 193] on link at bounding box center [179, 191] width 190 height 35
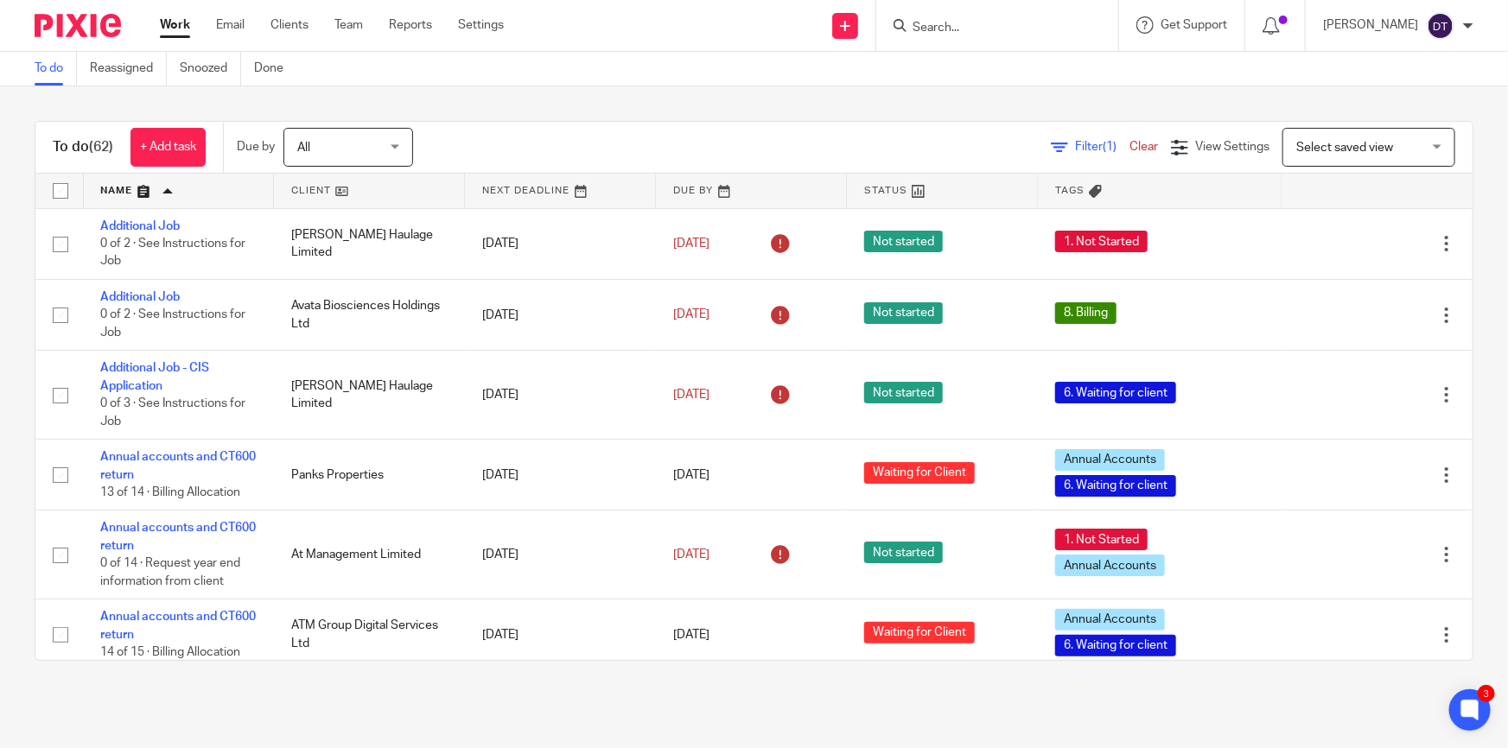
click at [167, 190] on link at bounding box center [179, 191] width 190 height 35
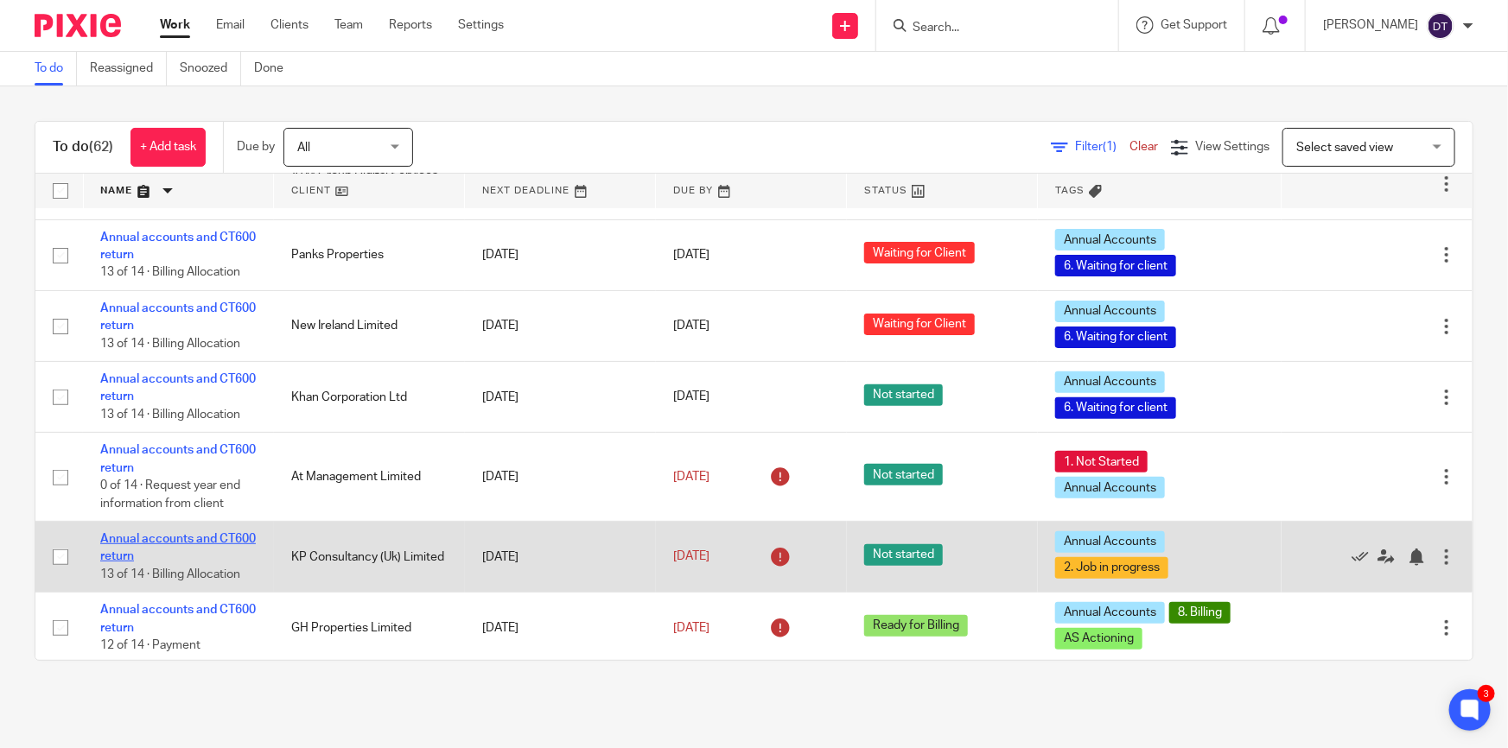
scroll to position [3609, 0]
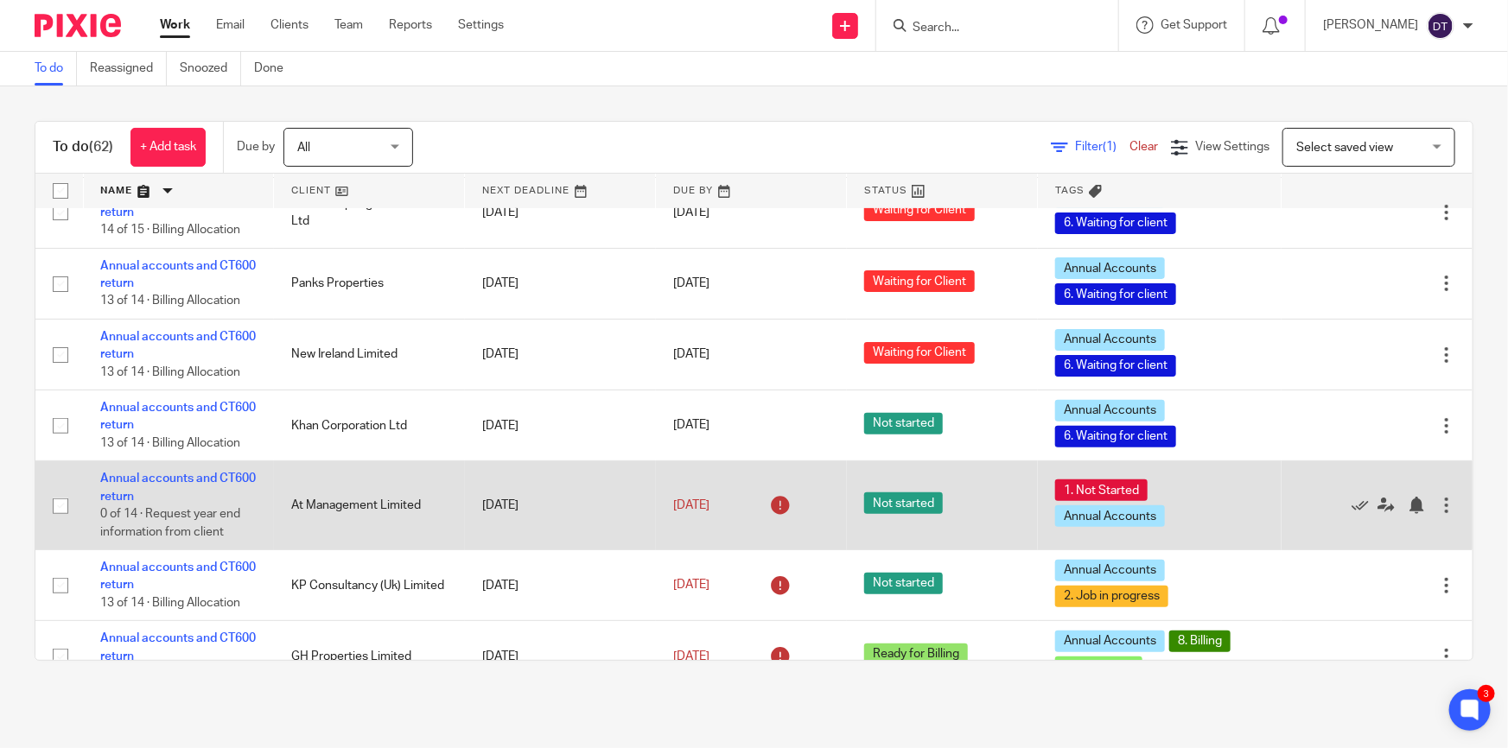
click at [465, 461] on td "[DATE]" at bounding box center [560, 505] width 191 height 89
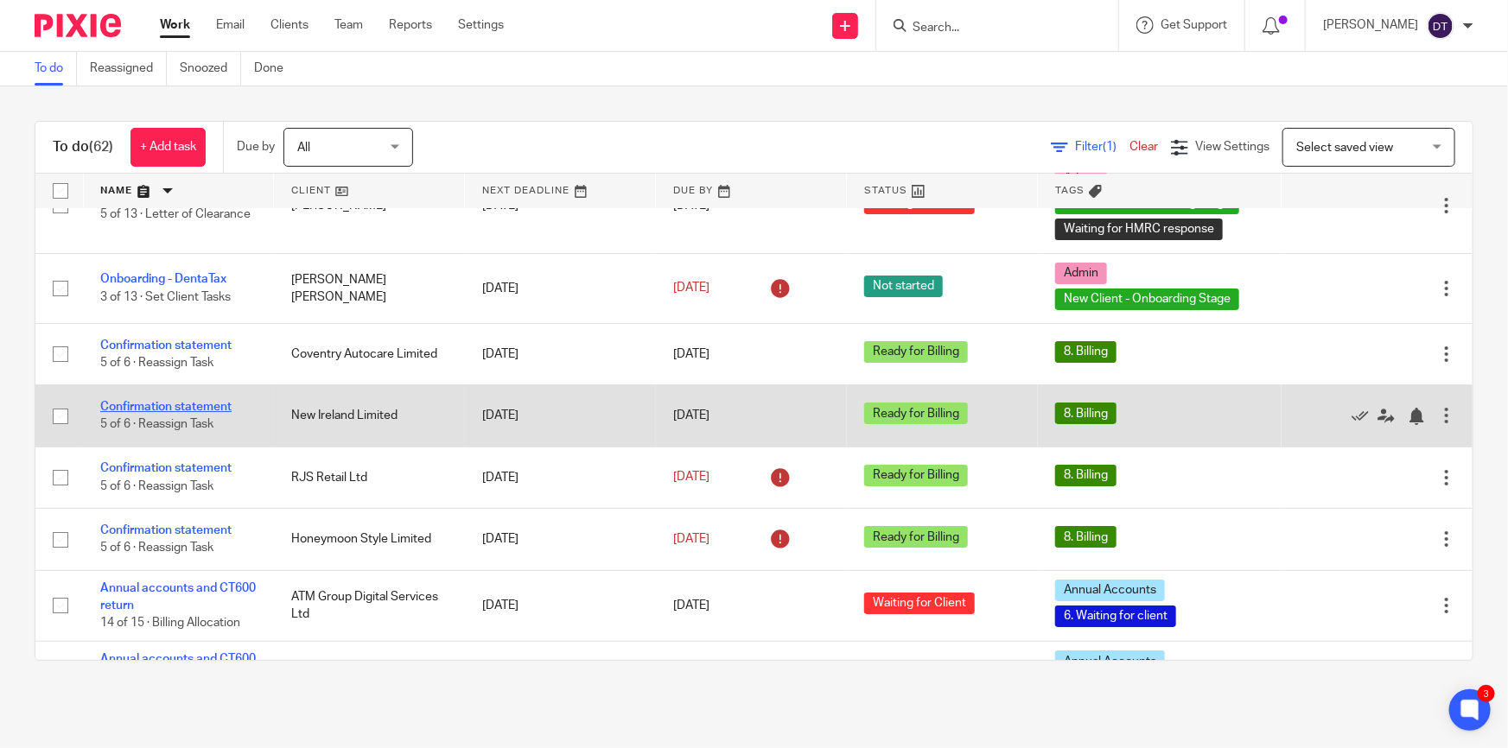
scroll to position [3137, 0]
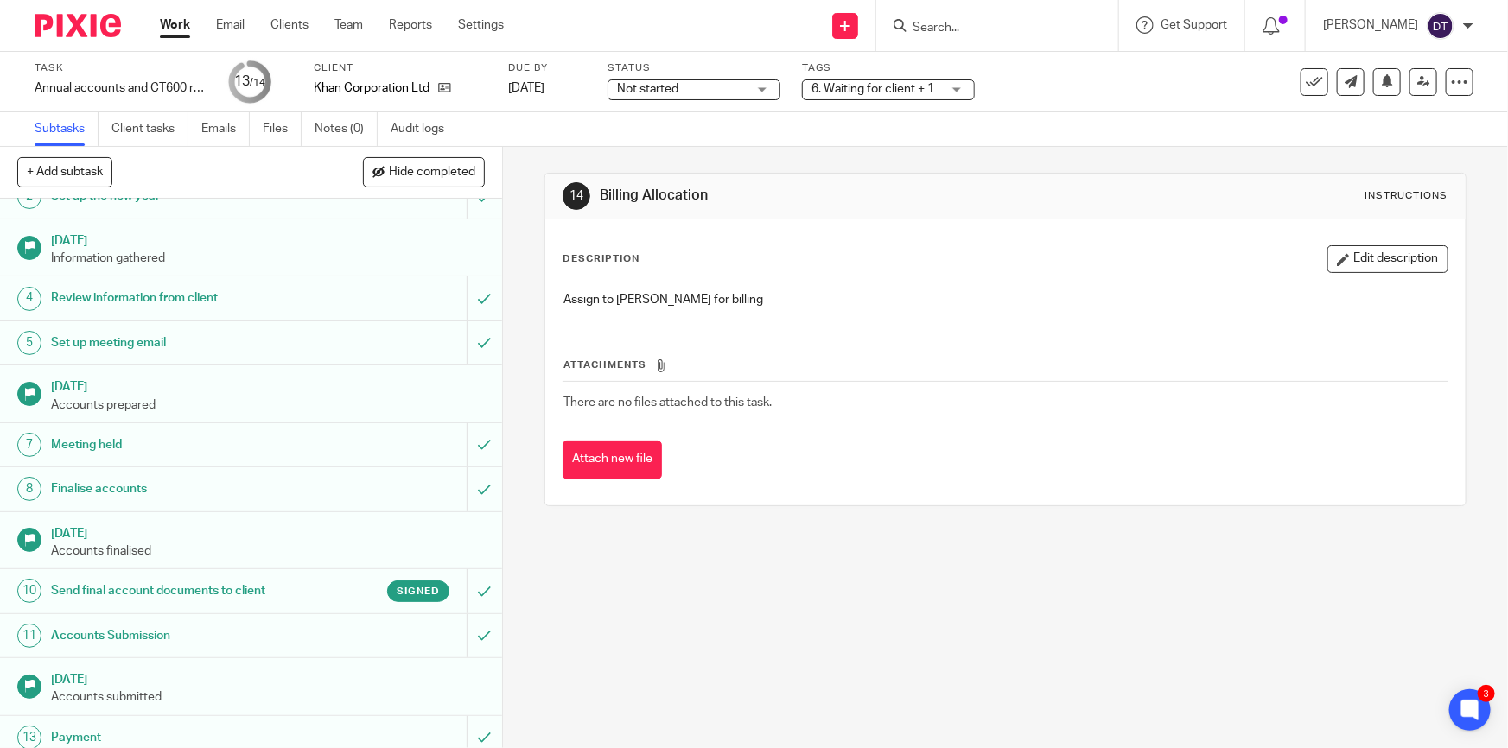
scroll to position [123, 0]
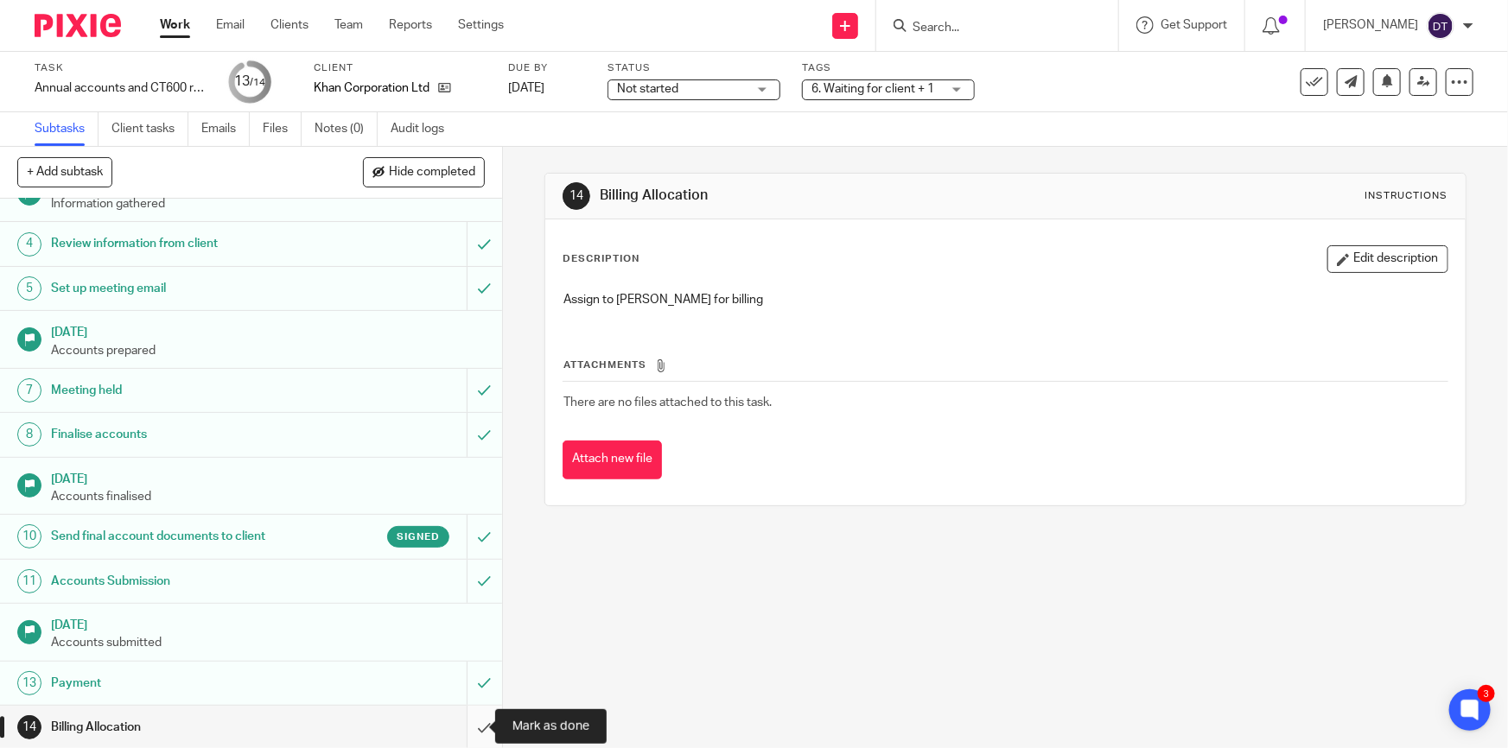
click at [473, 727] on input "submit" at bounding box center [251, 727] width 502 height 43
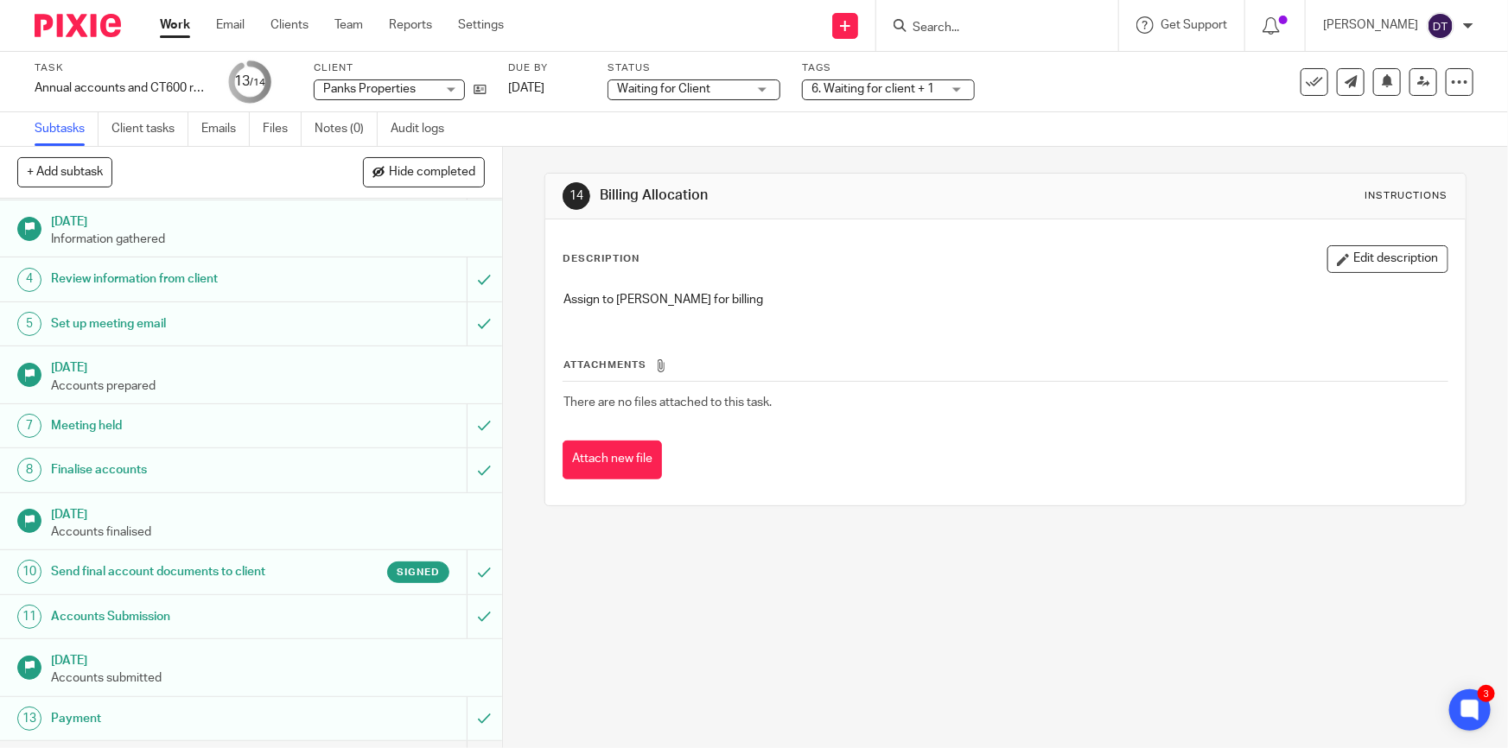
scroll to position [123, 0]
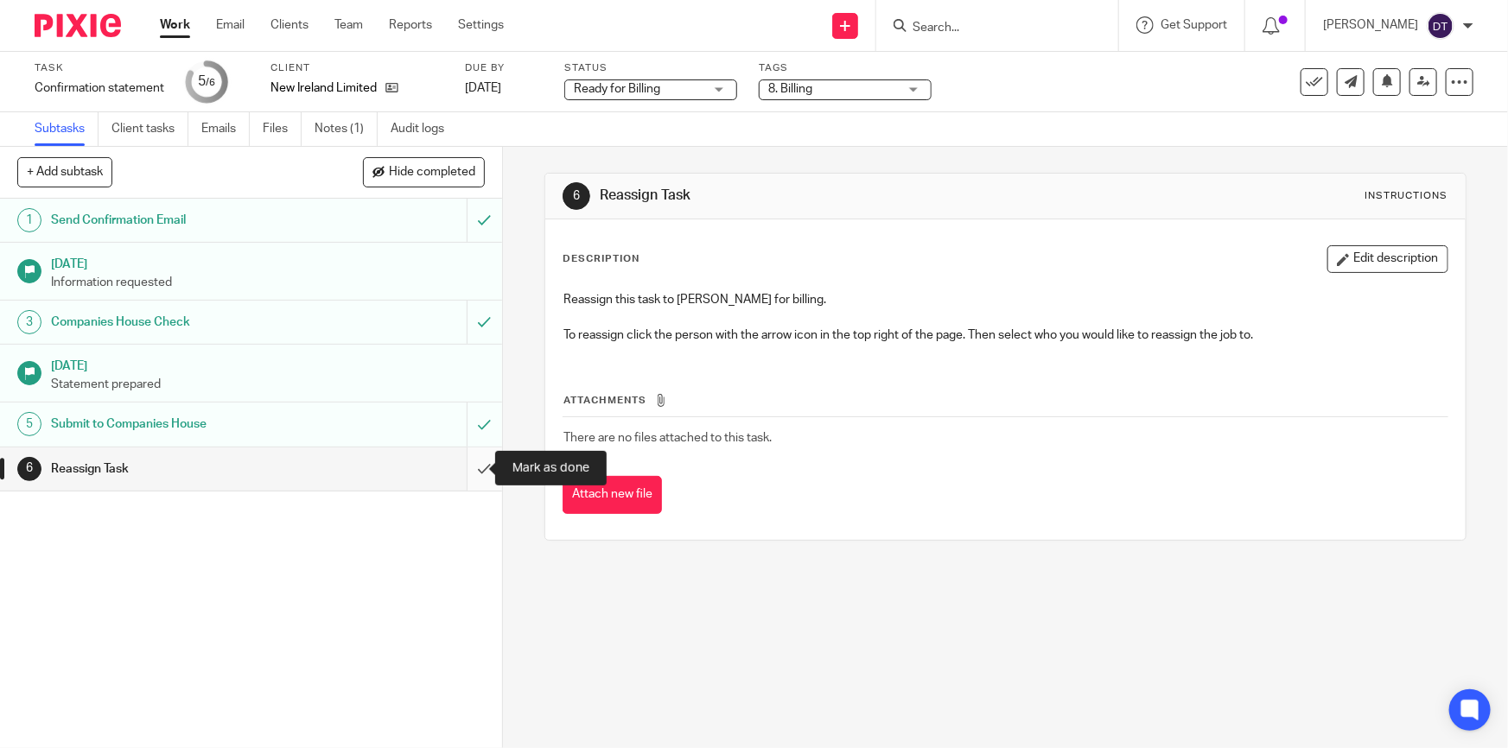
click at [469, 475] on input "submit" at bounding box center [251, 469] width 502 height 43
click at [476, 477] on input "submit" at bounding box center [251, 469] width 502 height 43
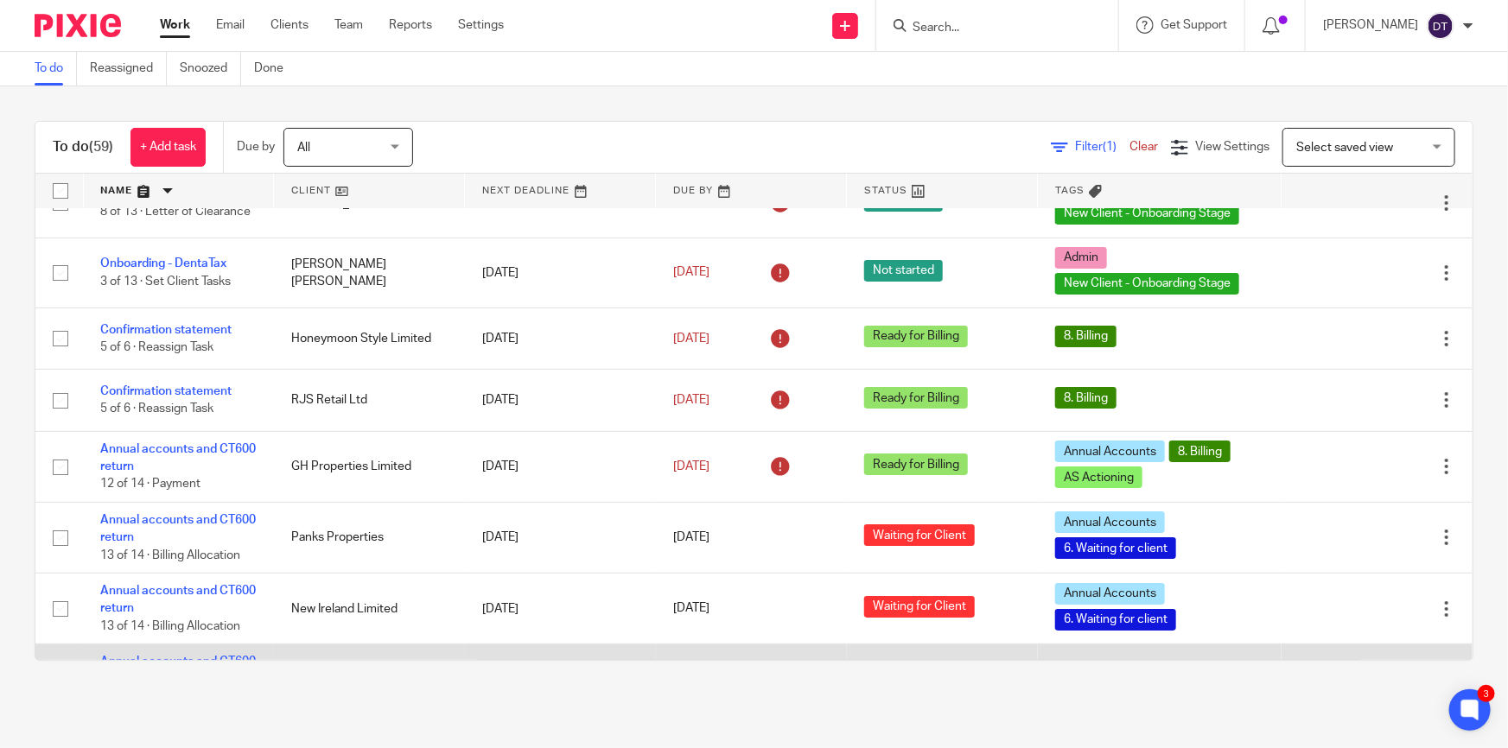
scroll to position [3101, 0]
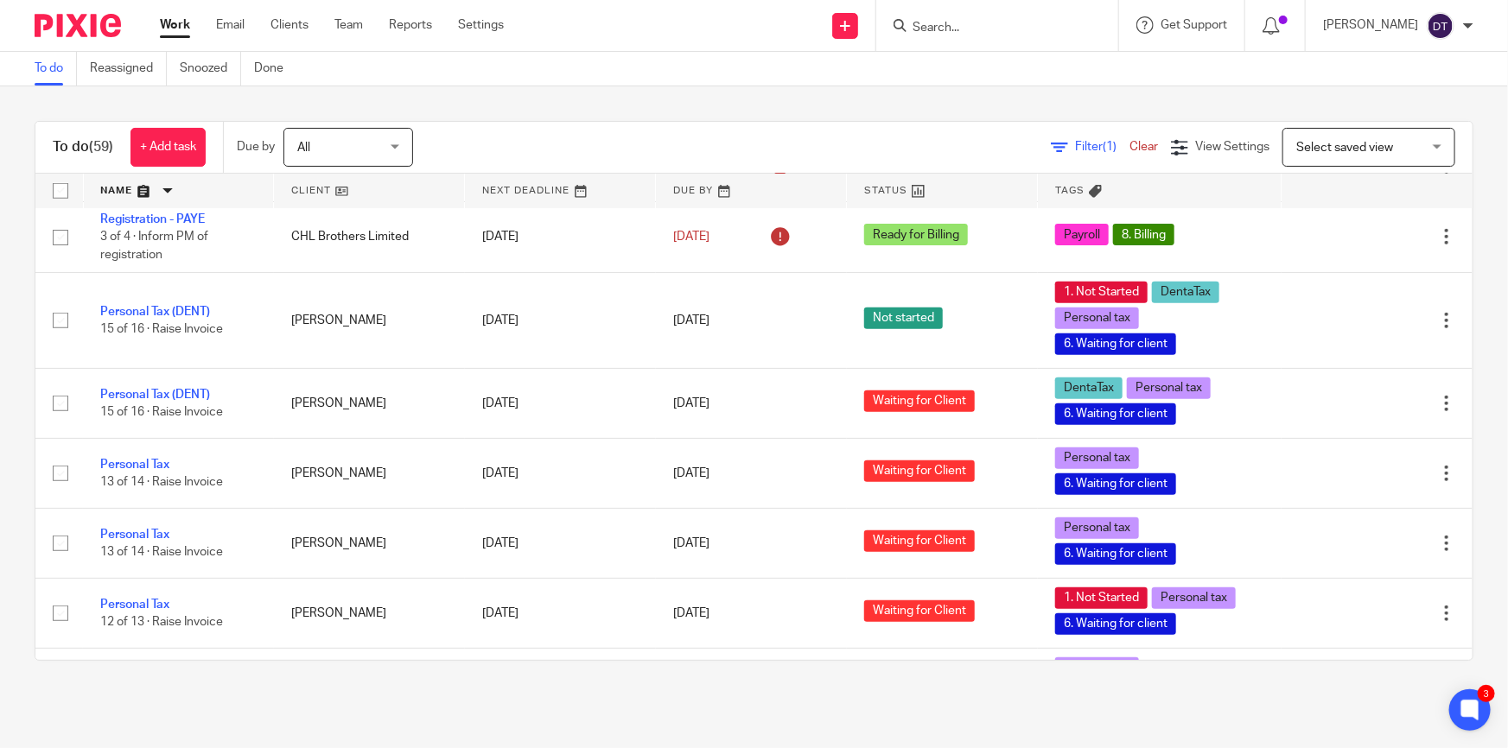
scroll to position [628, 0]
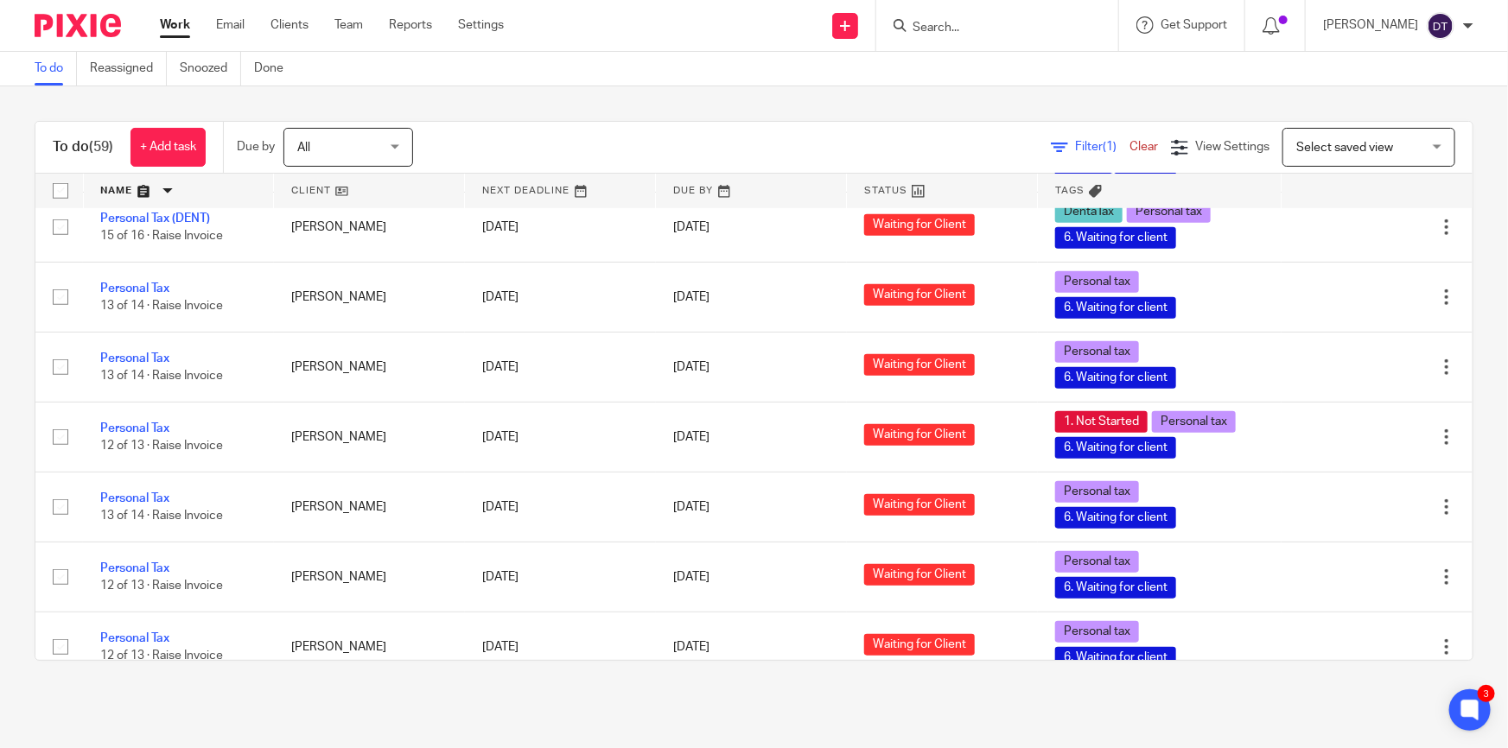
click at [187, 188] on link at bounding box center [179, 191] width 190 height 35
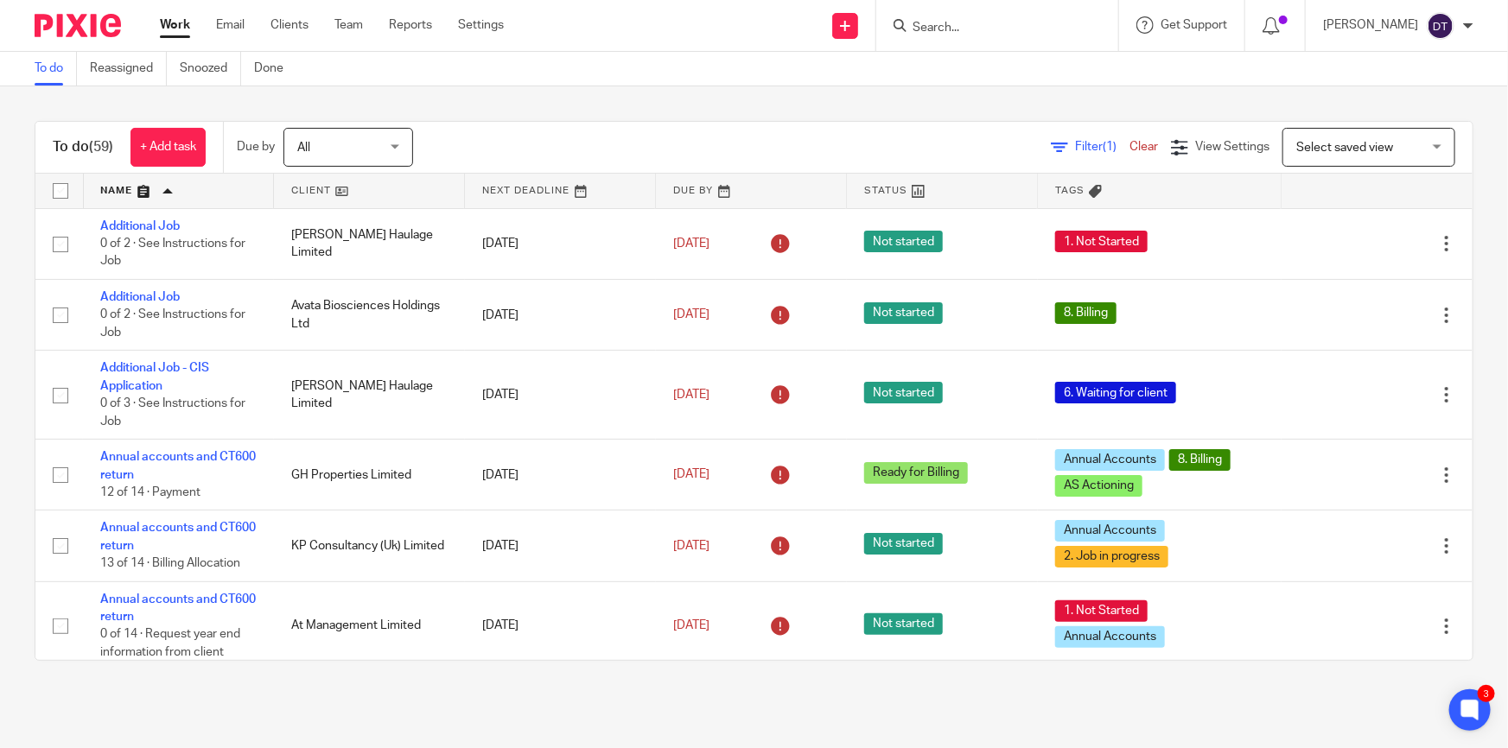
click at [190, 192] on link at bounding box center [179, 191] width 190 height 35
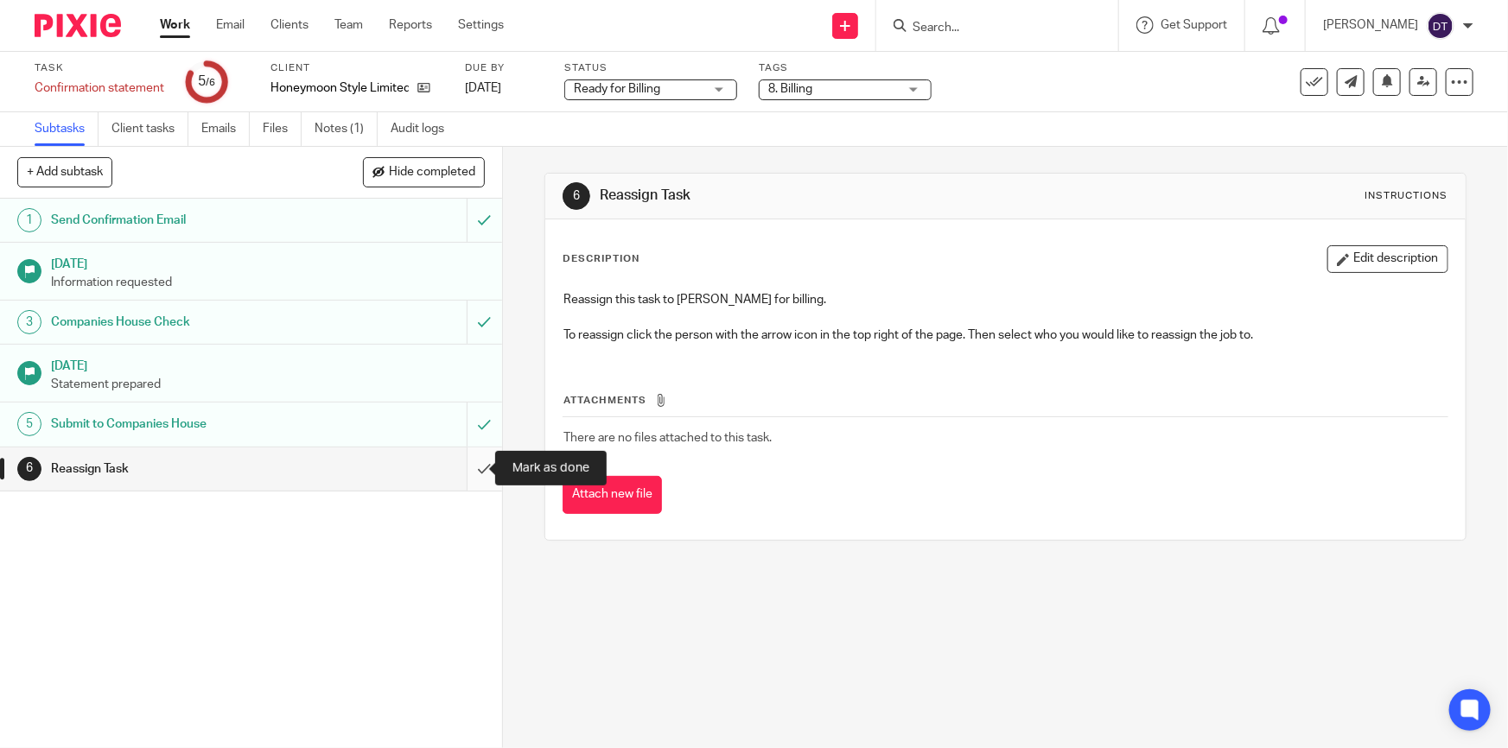
click at [460, 477] on input "submit" at bounding box center [251, 469] width 502 height 43
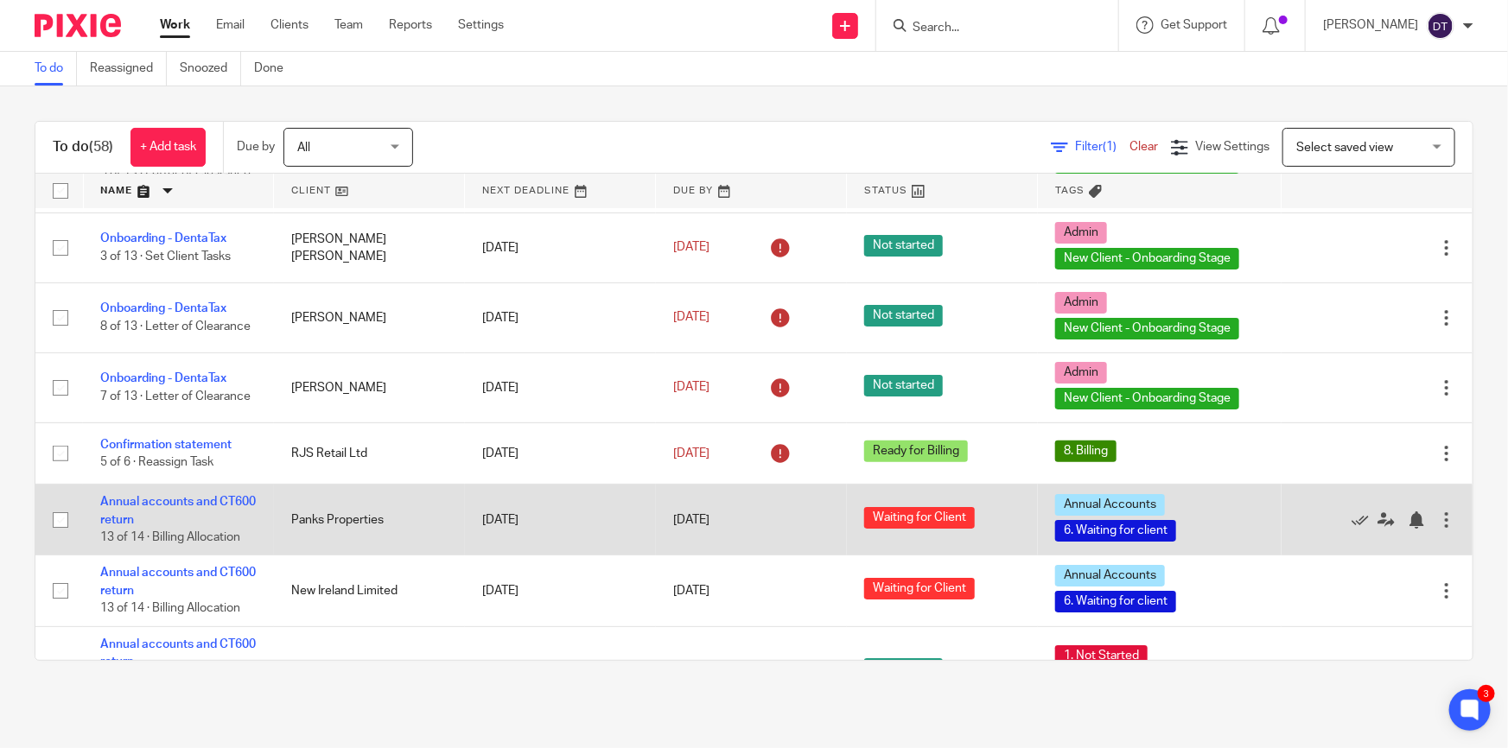
scroll to position [3118, 0]
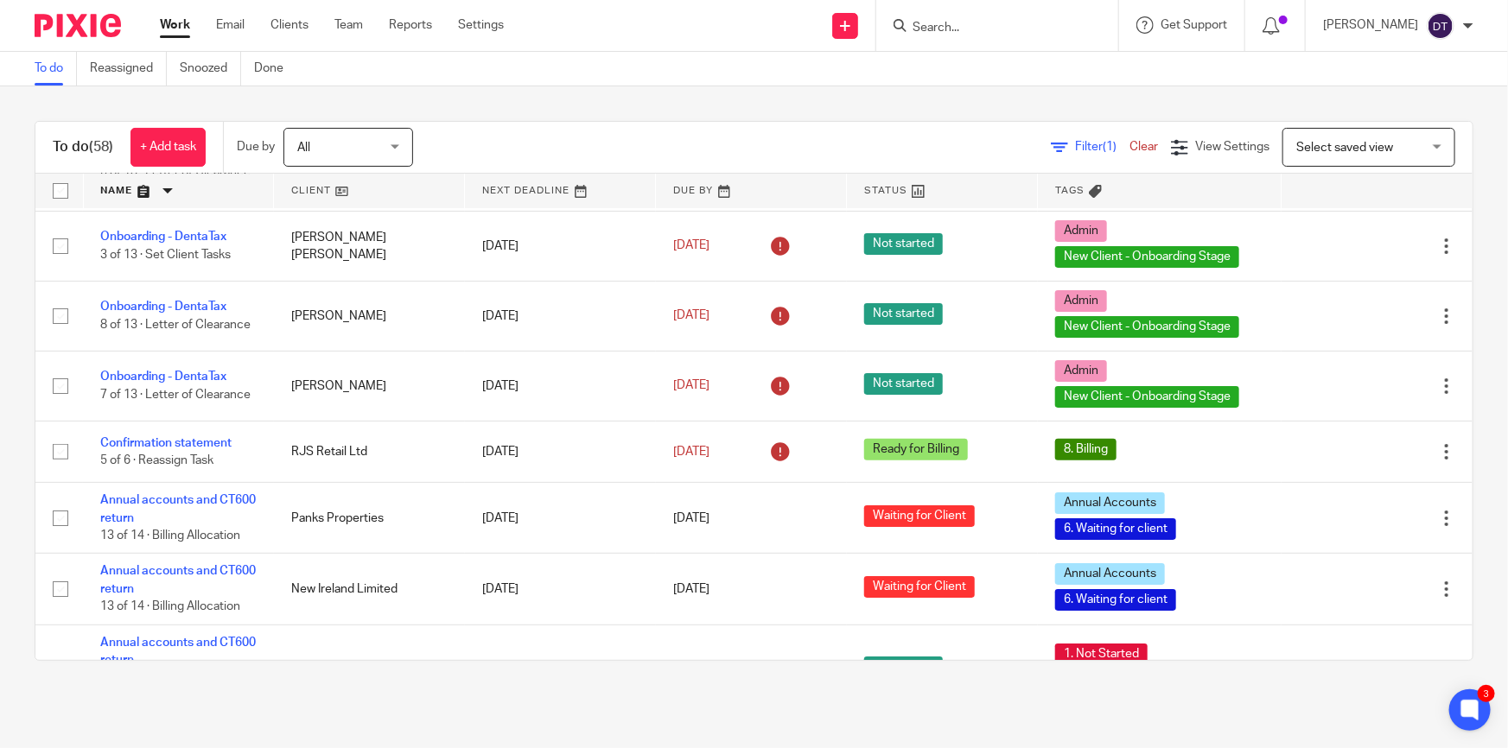
click at [183, 186] on link at bounding box center [179, 191] width 190 height 35
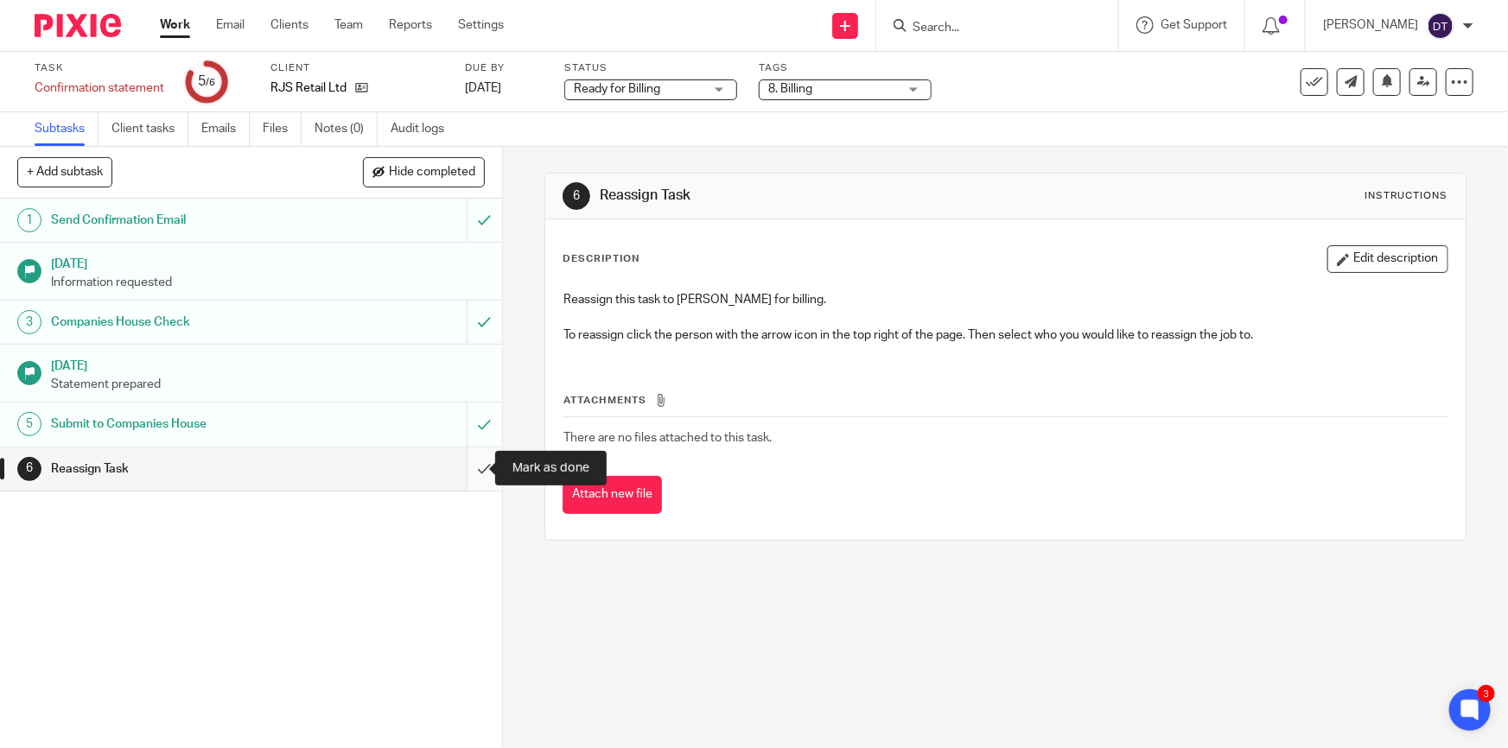
click at [457, 467] on input "submit" at bounding box center [251, 469] width 502 height 43
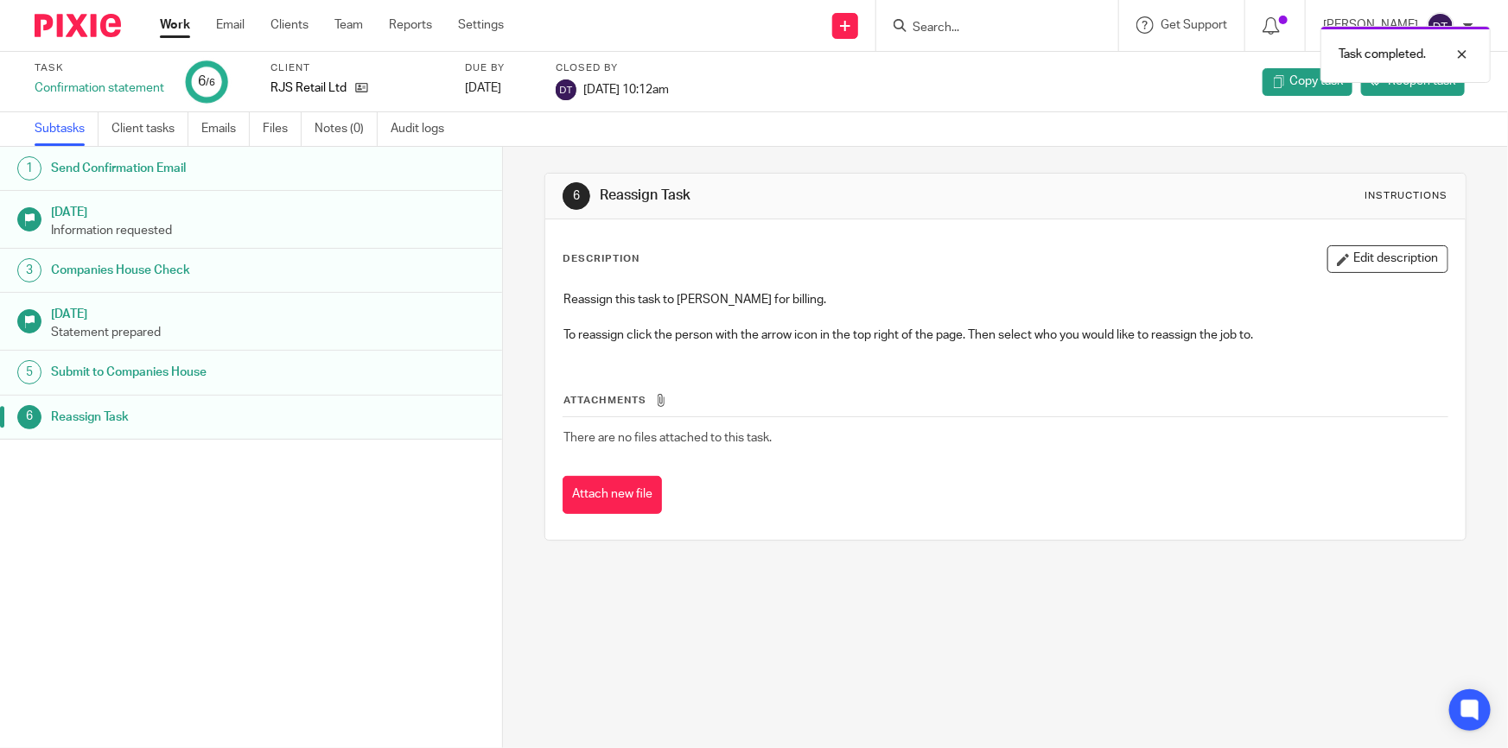
click at [181, 22] on link "Work" at bounding box center [175, 24] width 30 height 17
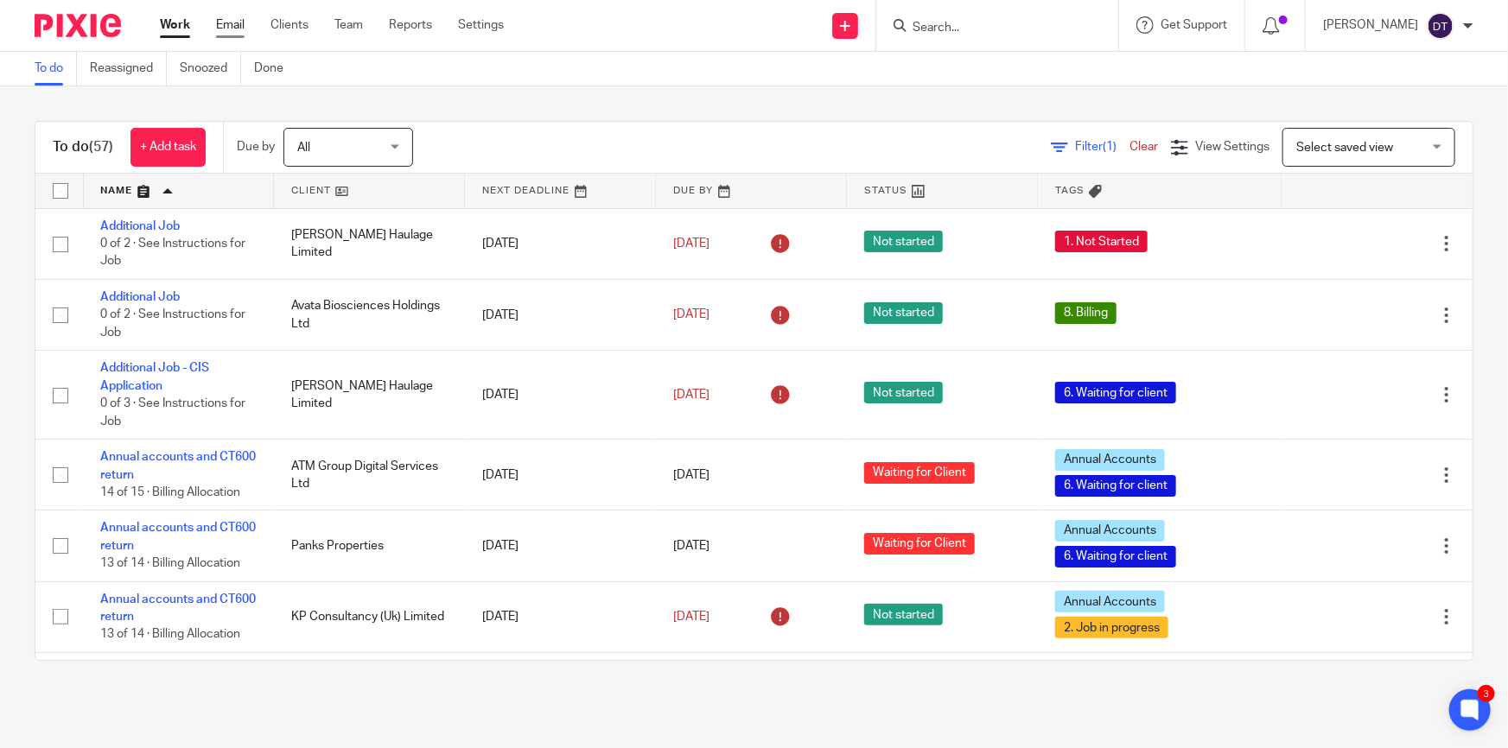
click at [235, 26] on link "Email" at bounding box center [230, 24] width 29 height 17
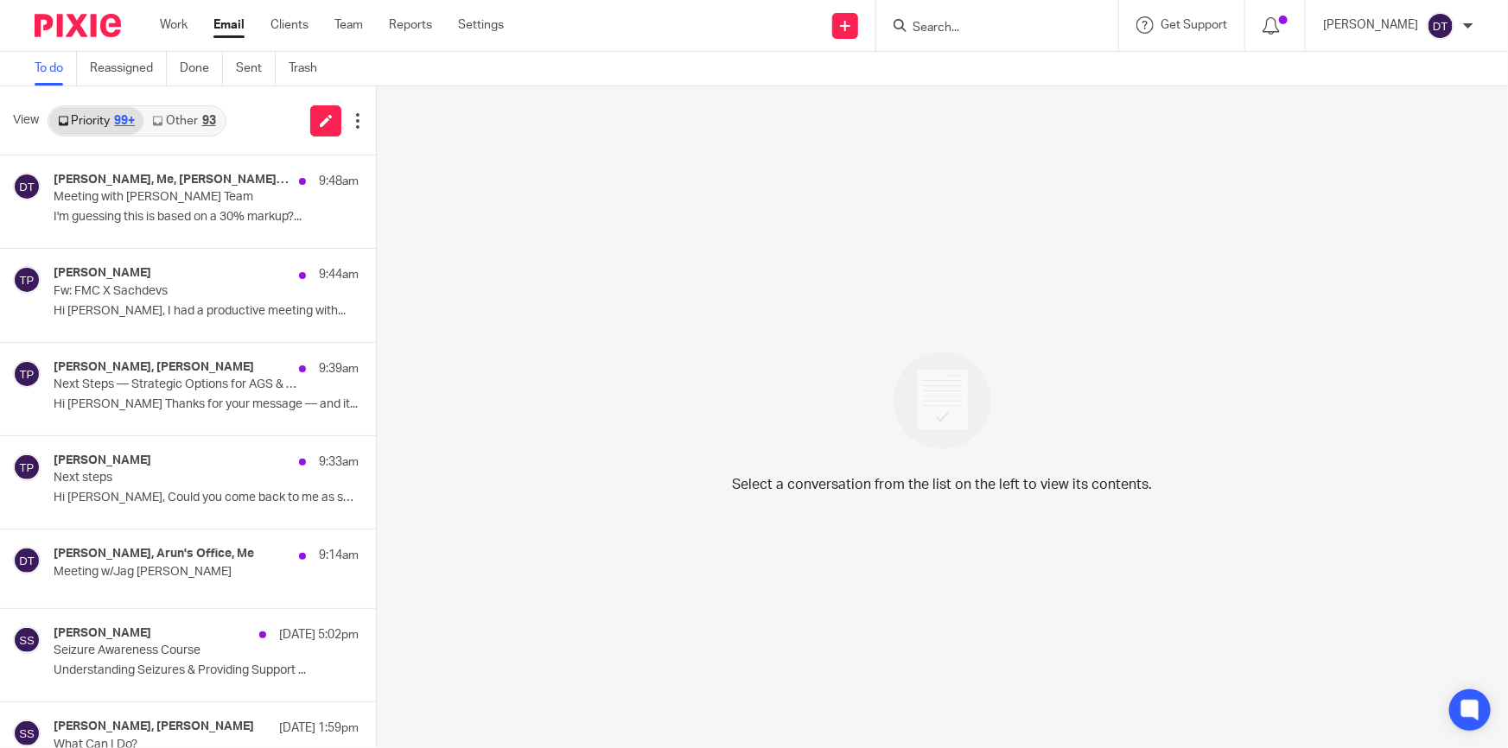
click at [193, 125] on link "Other 93" at bounding box center [183, 121] width 80 height 28
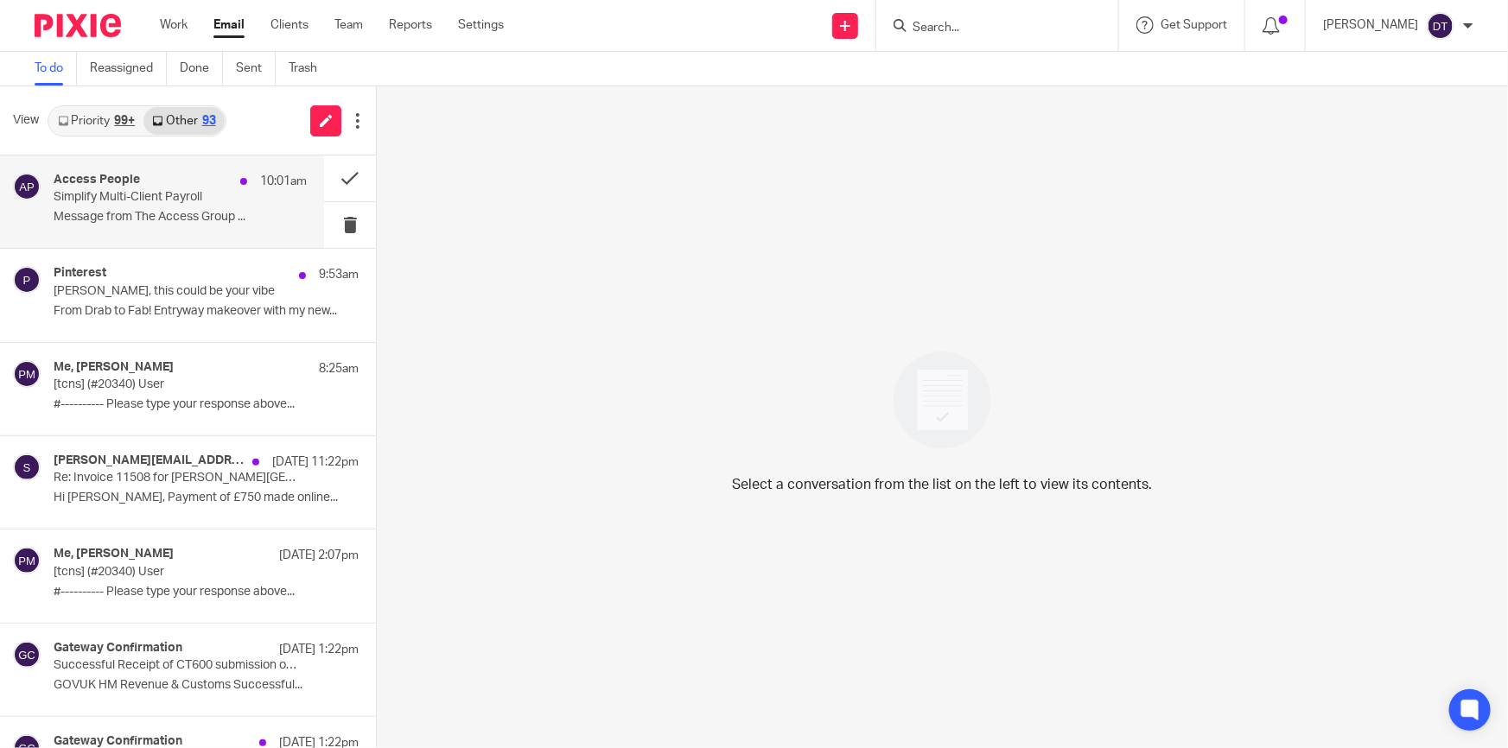
click at [173, 208] on div "Access People 10:01am Simplify Multi-Client Payroll Message from The Access Gro…" at bounding box center [180, 202] width 253 height 58
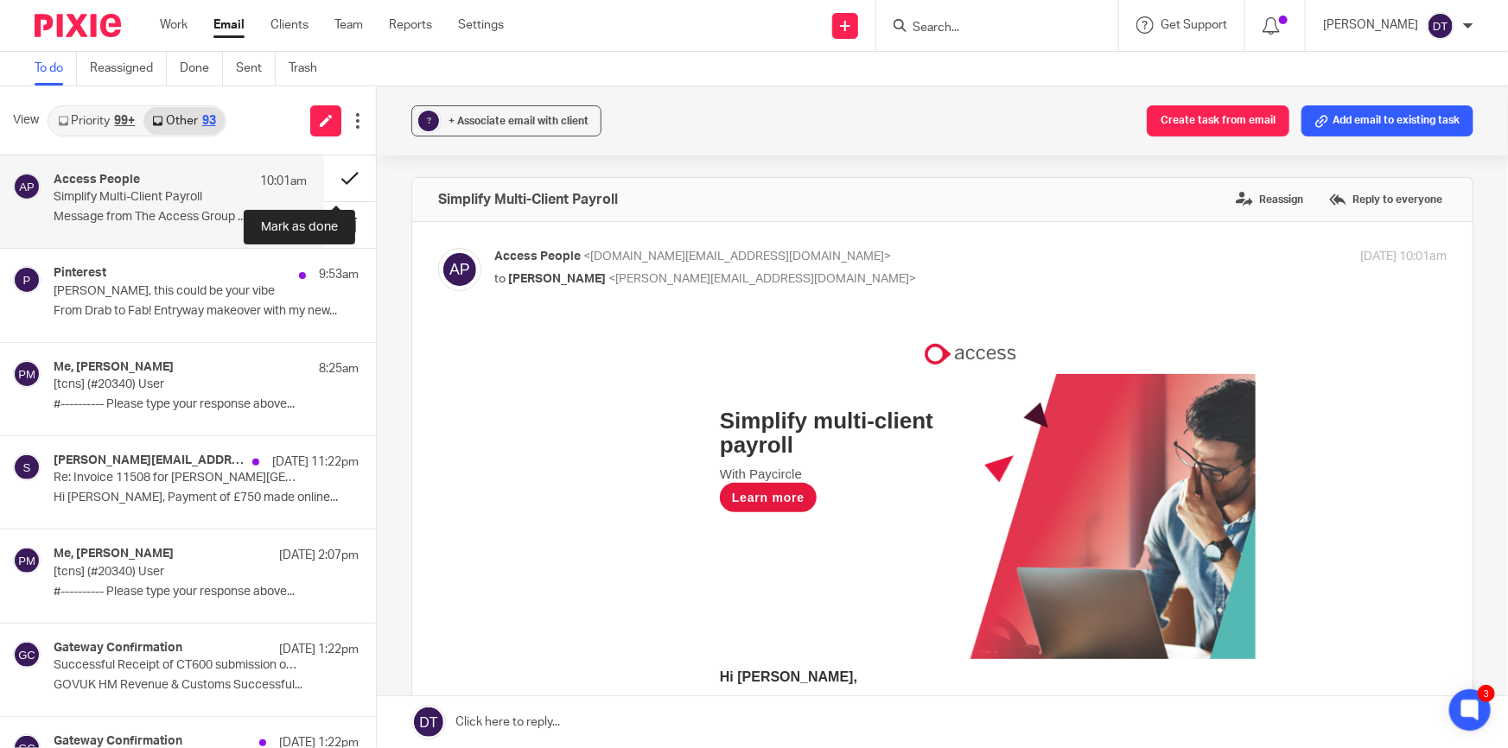
click at [329, 176] on button at bounding box center [350, 179] width 52 height 46
click at [140, 210] on p "Message from The Access Group ..." at bounding box center [180, 217] width 253 height 15
click at [135, 217] on p "Message from The Access Group ..." at bounding box center [180, 217] width 253 height 15
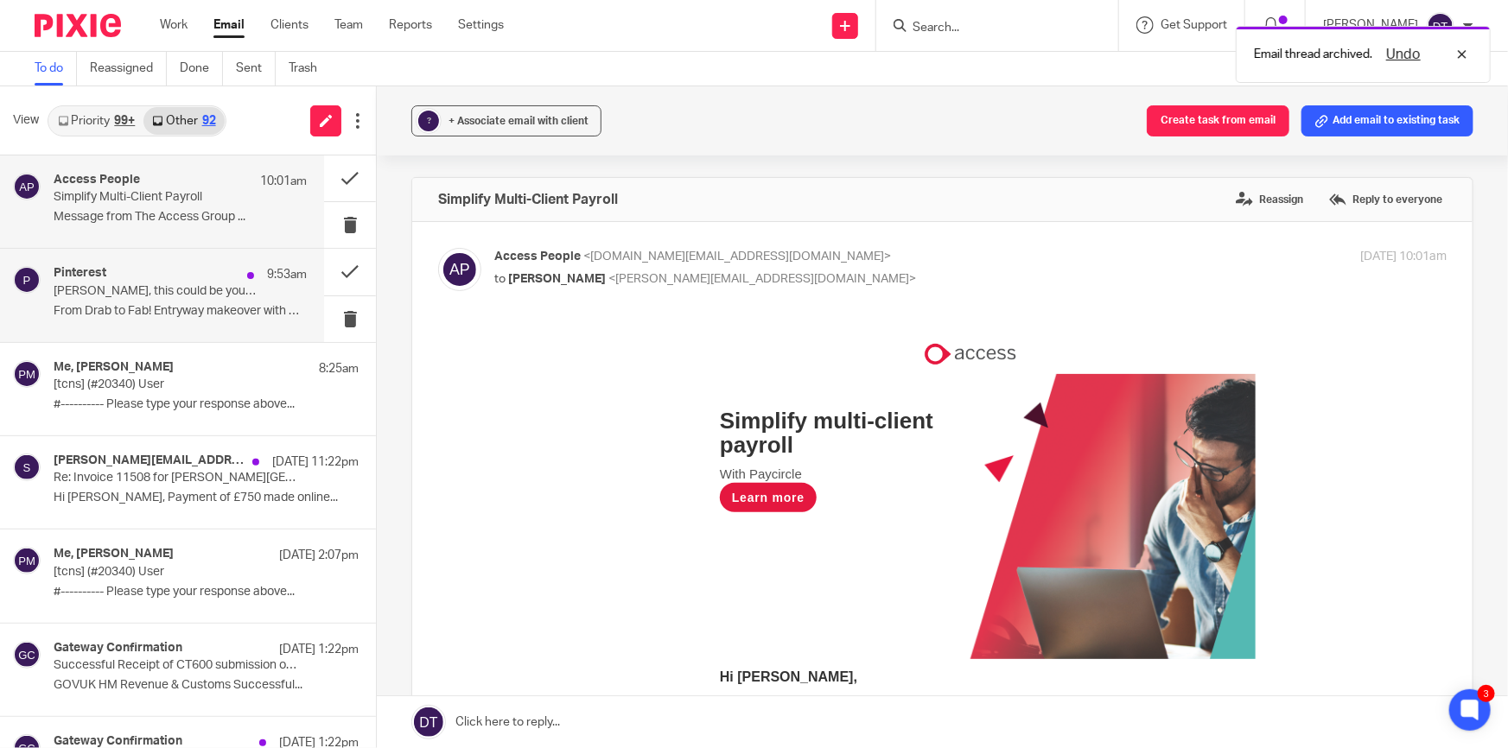
click at [148, 276] on div "Pinterest 9:53am" at bounding box center [180, 274] width 253 height 17
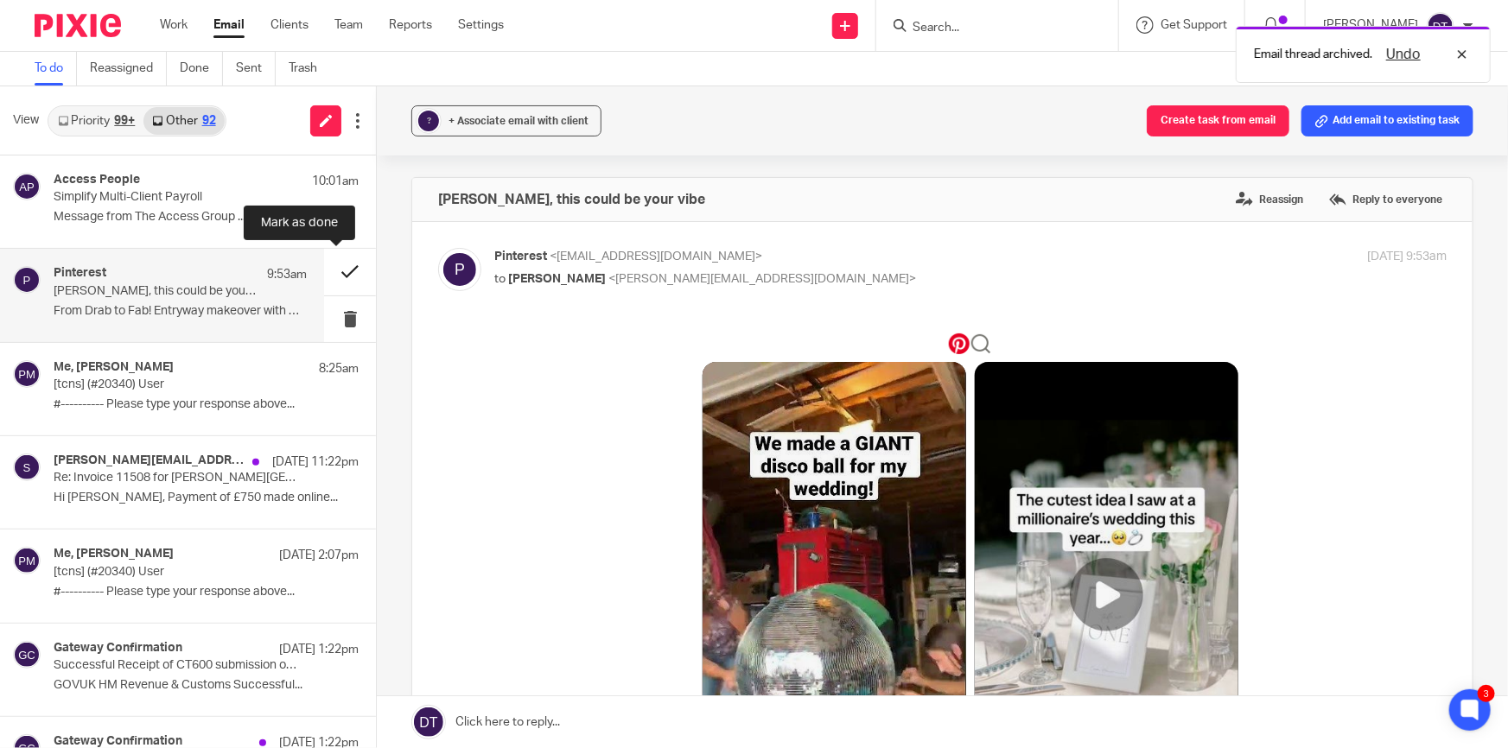
click at [336, 271] on button at bounding box center [350, 272] width 52 height 46
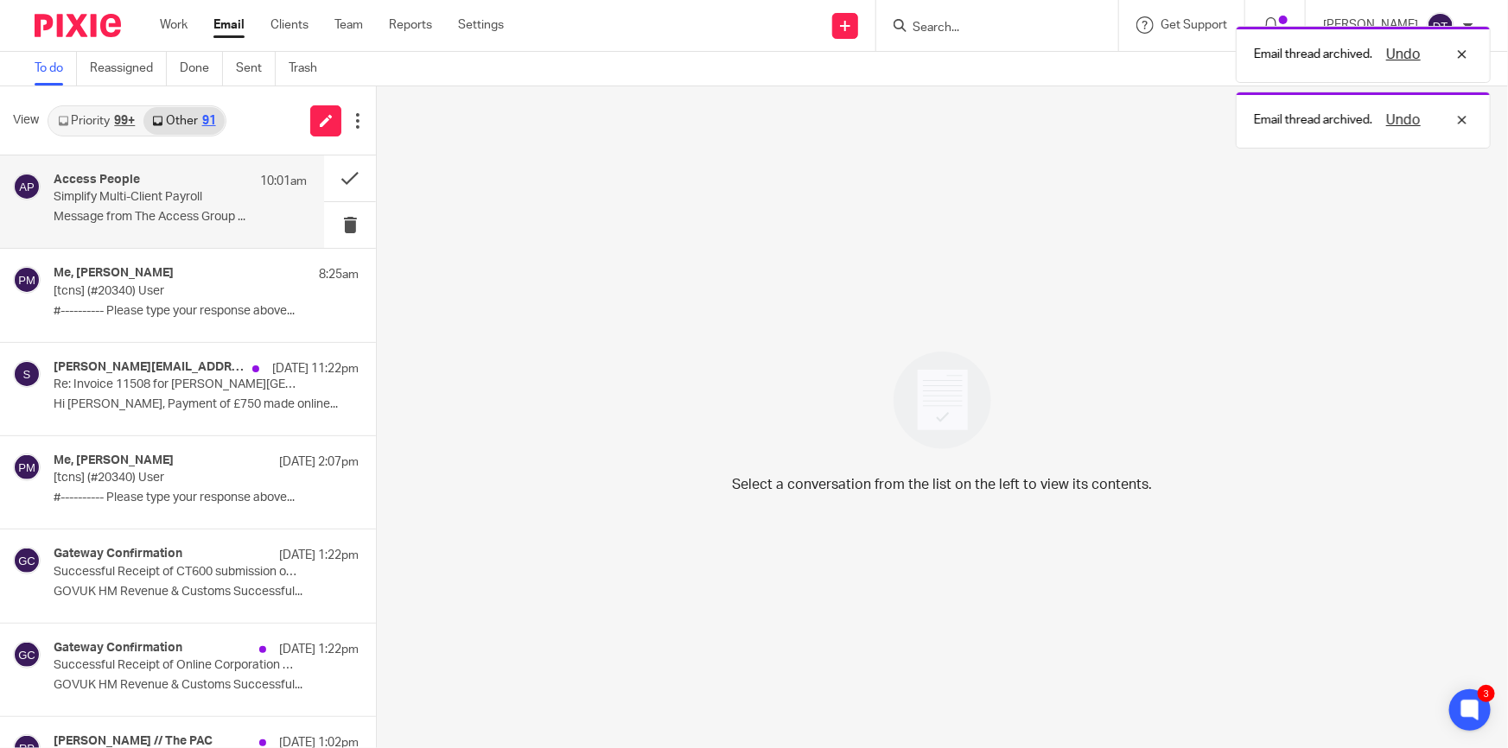
click at [156, 228] on div "Access People 10:01am Simplify Multi-Client Payroll Message from The Access Gro…" at bounding box center [180, 202] width 253 height 58
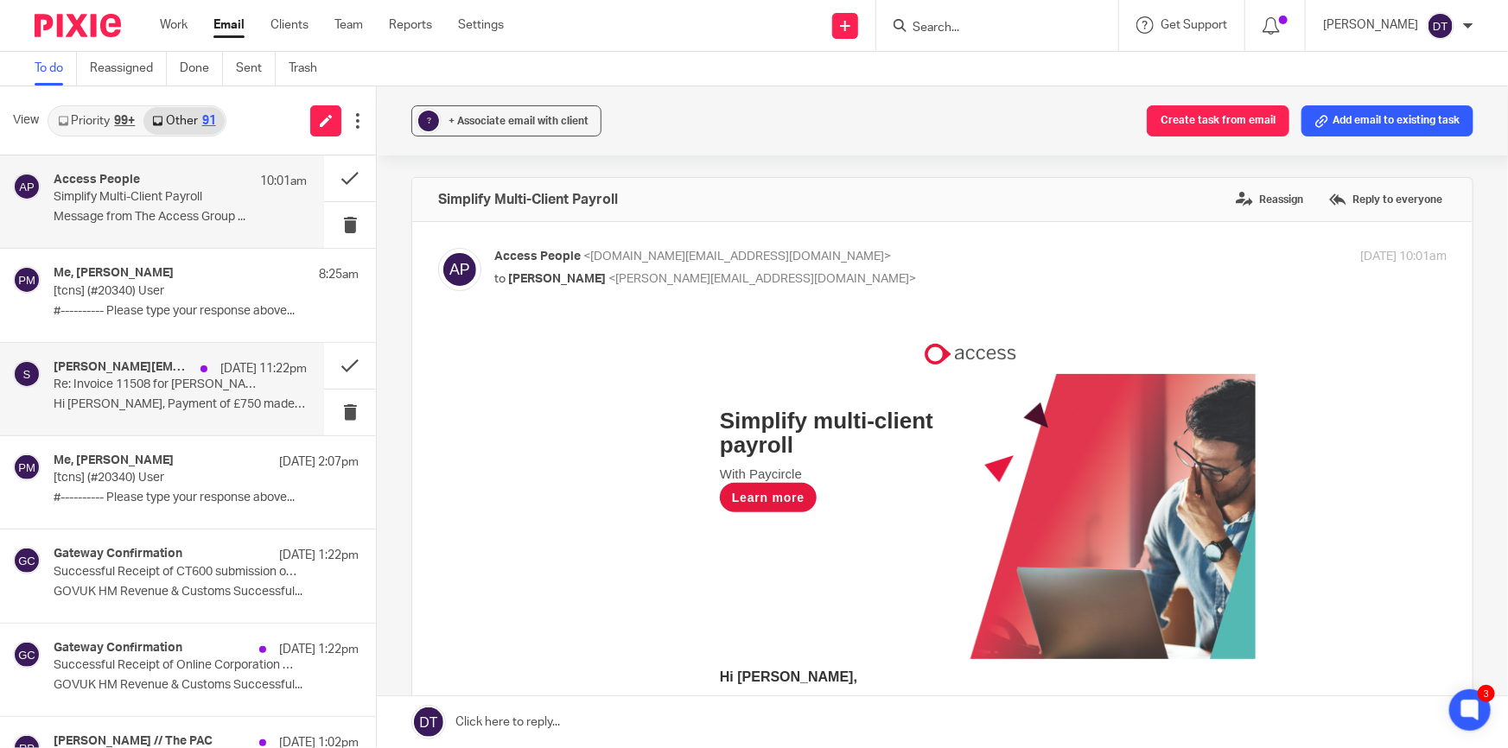
click at [166, 405] on p "Hi Deanna, Payment of £750 made online..." at bounding box center [180, 404] width 253 height 15
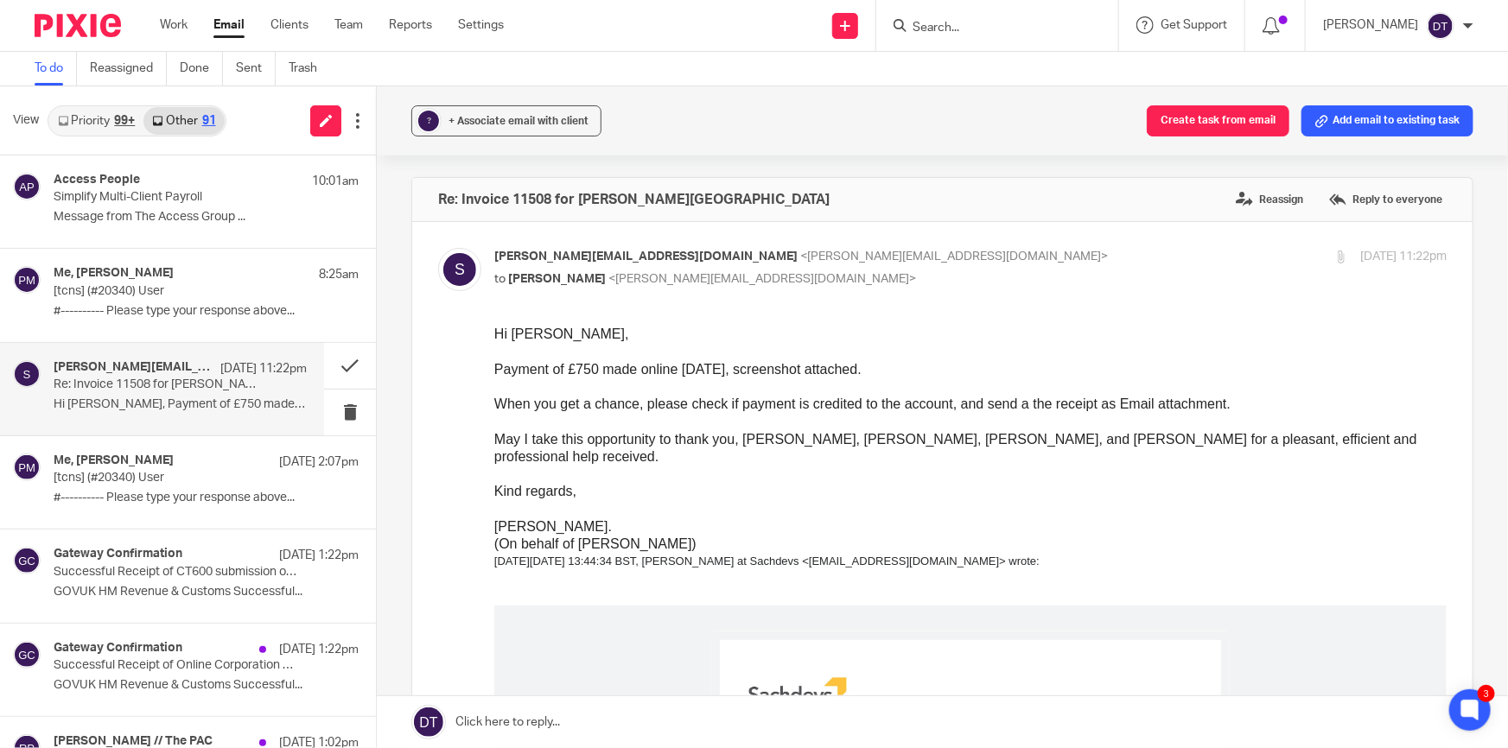
click at [941, 31] on input "Search" at bounding box center [989, 29] width 156 height 16
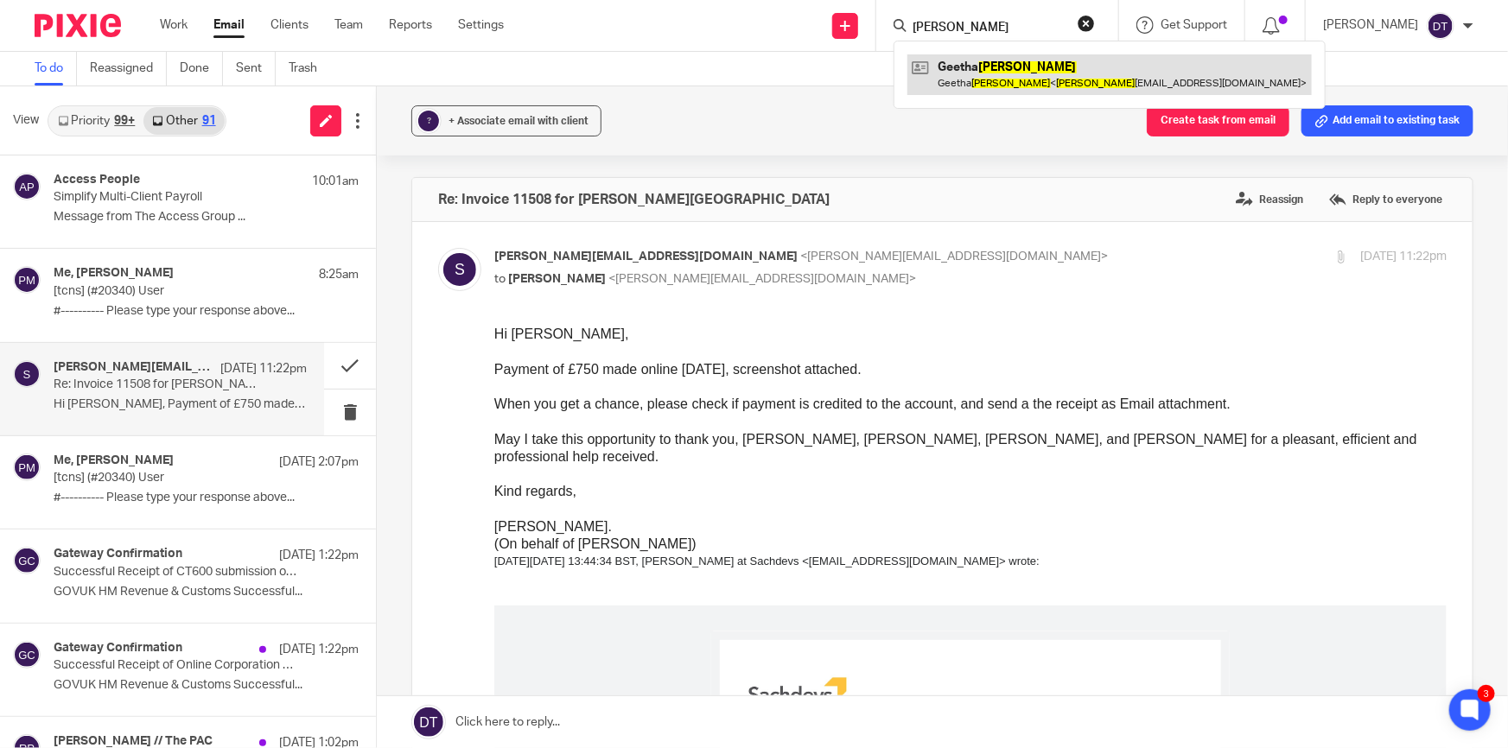
type input "shenoy"
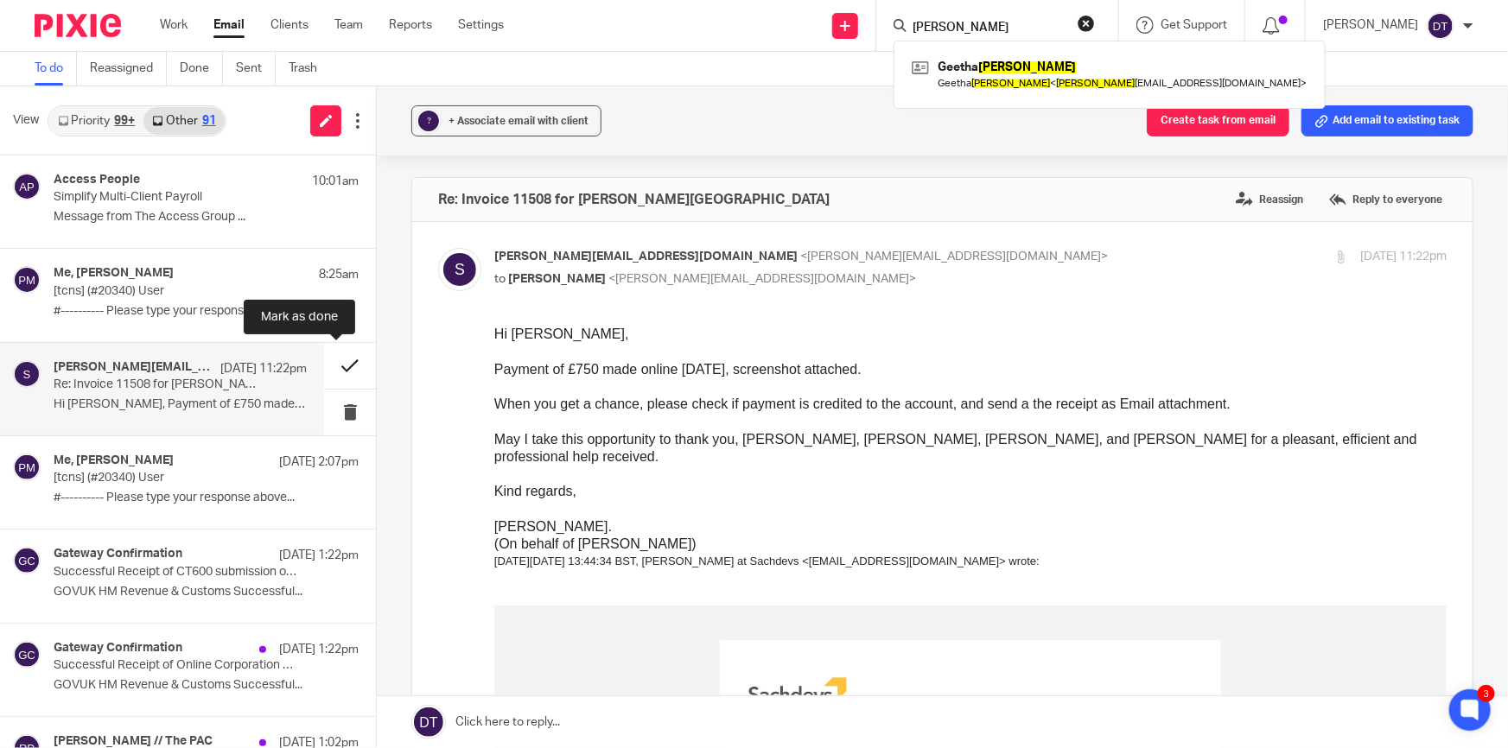
click at [335, 371] on button at bounding box center [350, 366] width 52 height 46
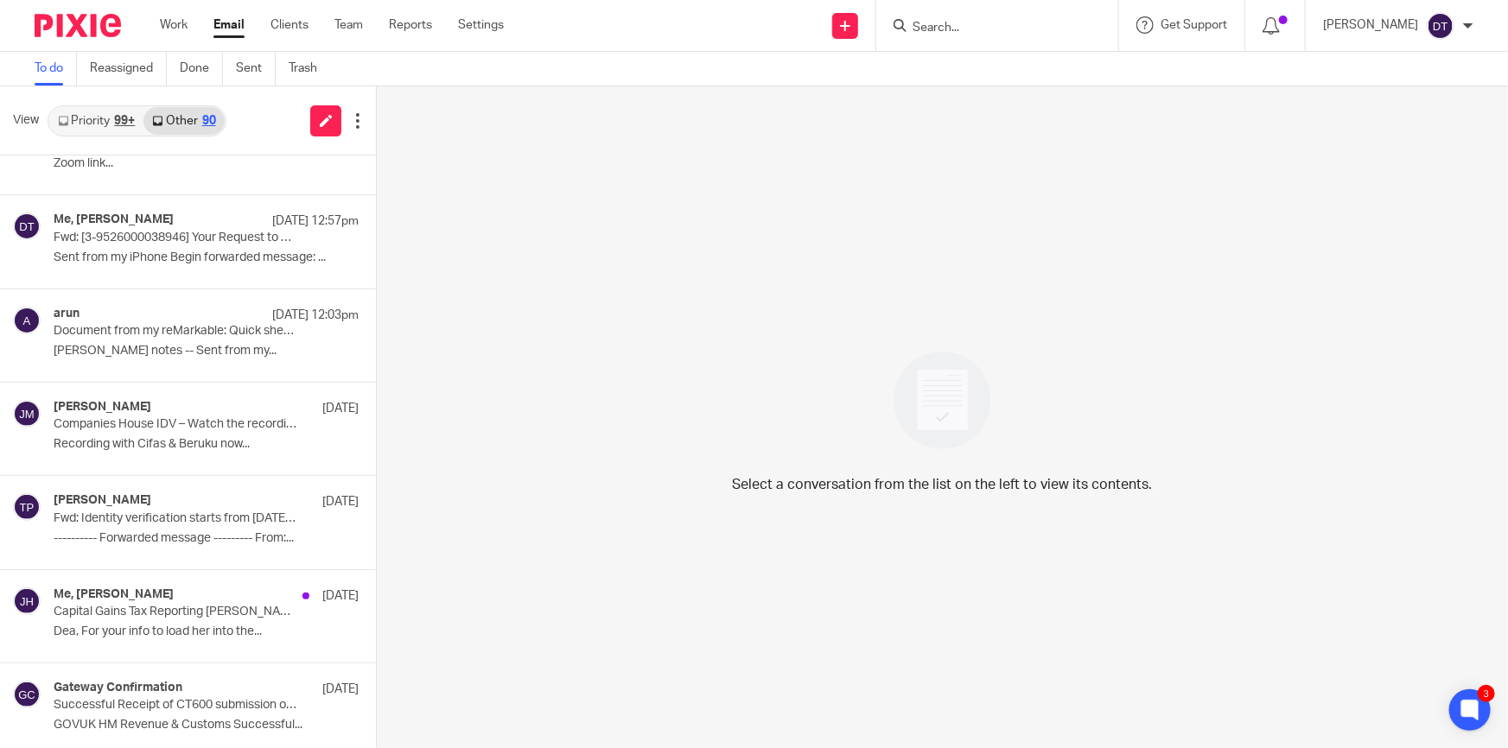
scroll to position [549, 0]
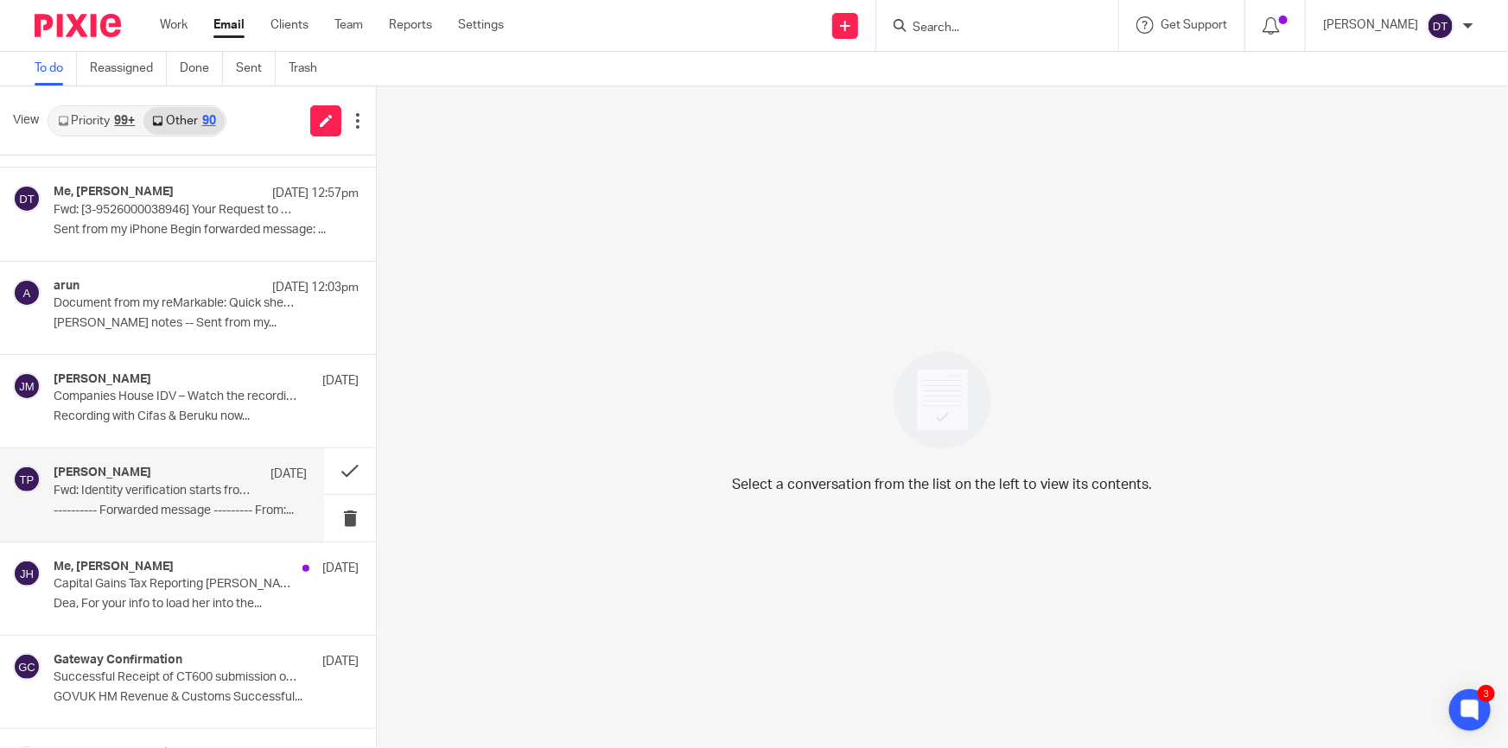
click at [177, 517] on p "---------- Forwarded message --------- From:..." at bounding box center [180, 511] width 253 height 15
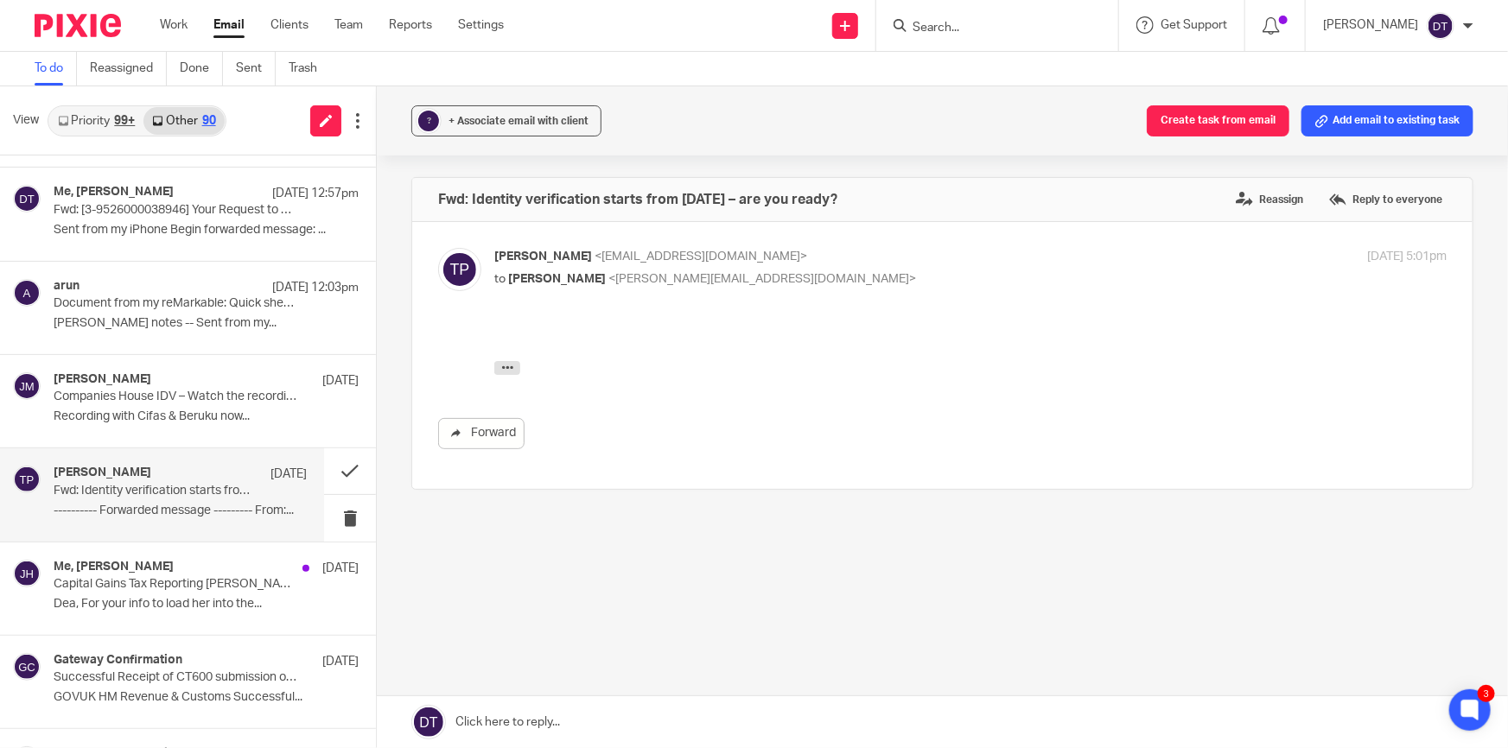
scroll to position [0, 0]
click at [138, 390] on p "Companies House IDV – Watch the recording + access specialist training" at bounding box center [155, 397] width 203 height 15
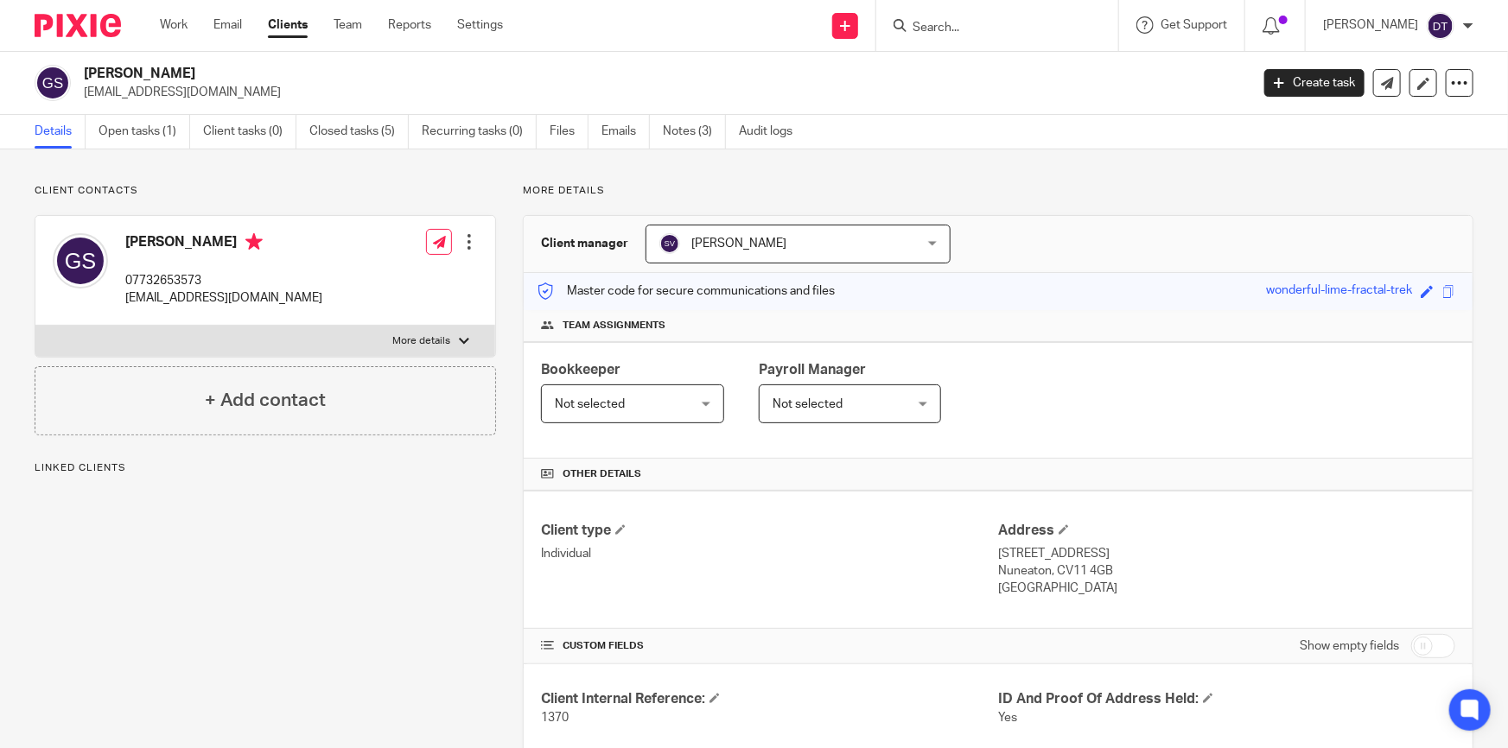
drag, startPoint x: 238, startPoint y: 93, endPoint x: 79, endPoint y: 98, distance: 159.0
click at [79, 98] on div "[PERSON_NAME] [EMAIL_ADDRESS][DOMAIN_NAME]" at bounding box center [636, 83] width 1203 height 36
copy p "[EMAIL_ADDRESS][DOMAIN_NAME]"
click at [148, 117] on link "Open tasks (1)" at bounding box center [144, 132] width 92 height 34
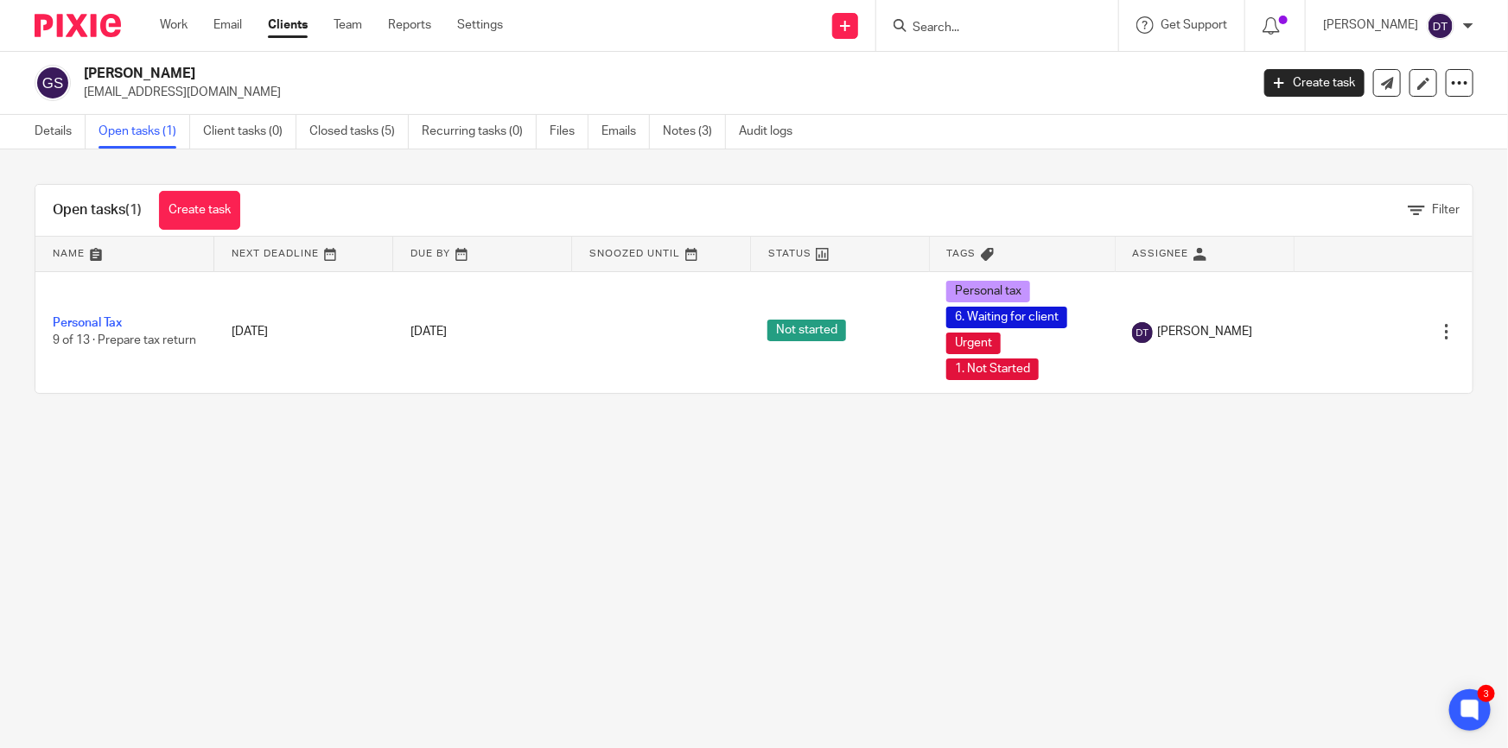
click at [246, 28] on ul "Work Email Clients Team Reports Settings" at bounding box center [344, 24] width 369 height 17
click at [232, 26] on link "Email" at bounding box center [227, 24] width 29 height 17
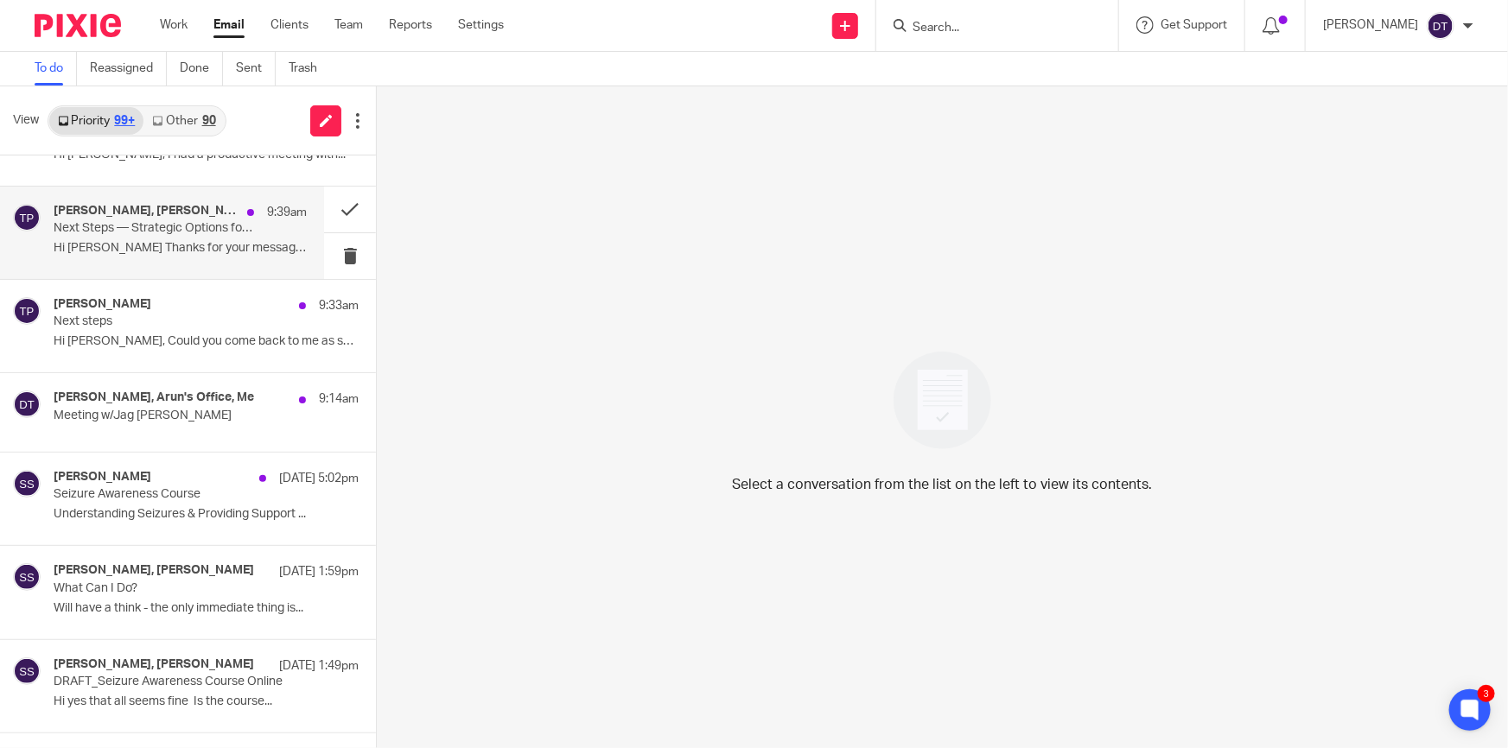
scroll to position [235, 0]
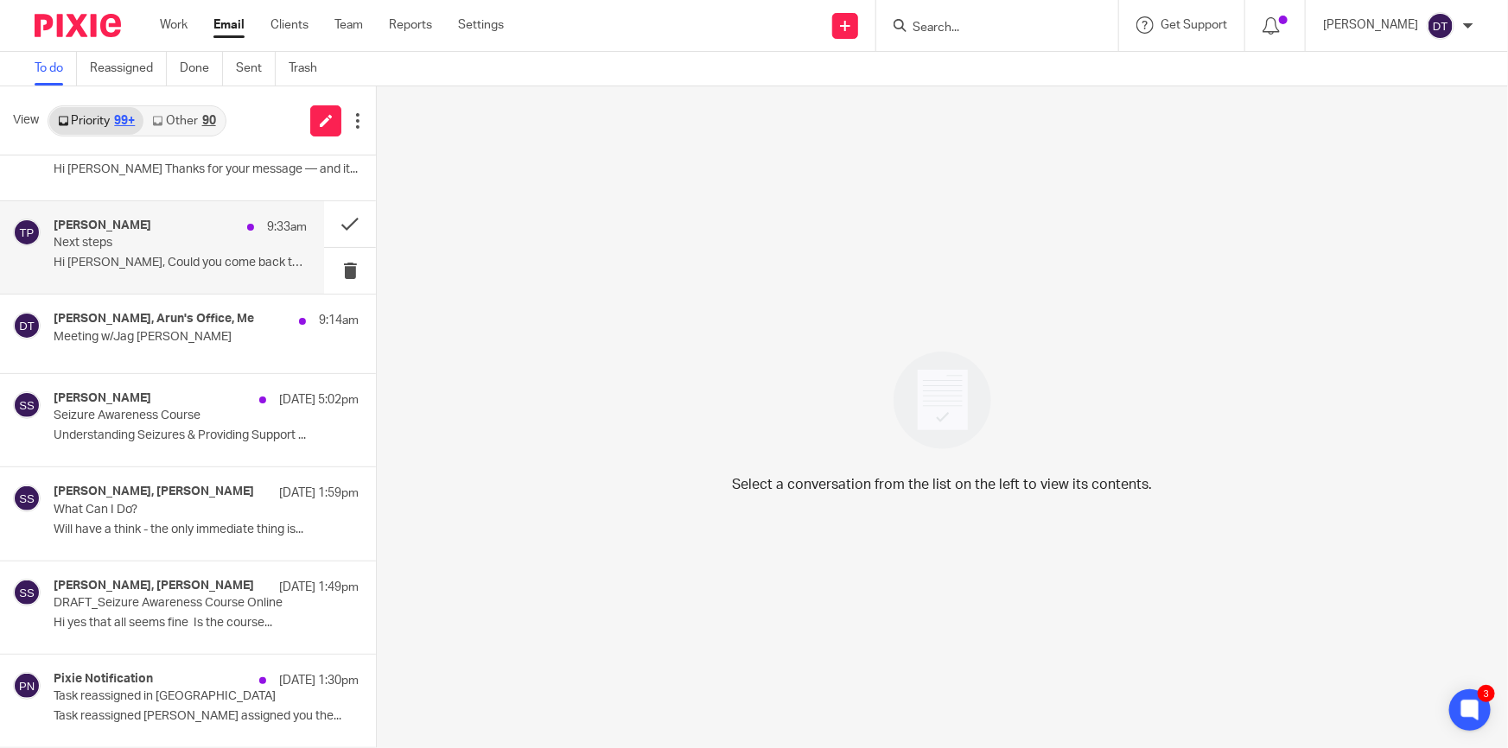
click at [152, 261] on p "Hi Katie, Could you come back to me as soon as..." at bounding box center [180, 263] width 253 height 15
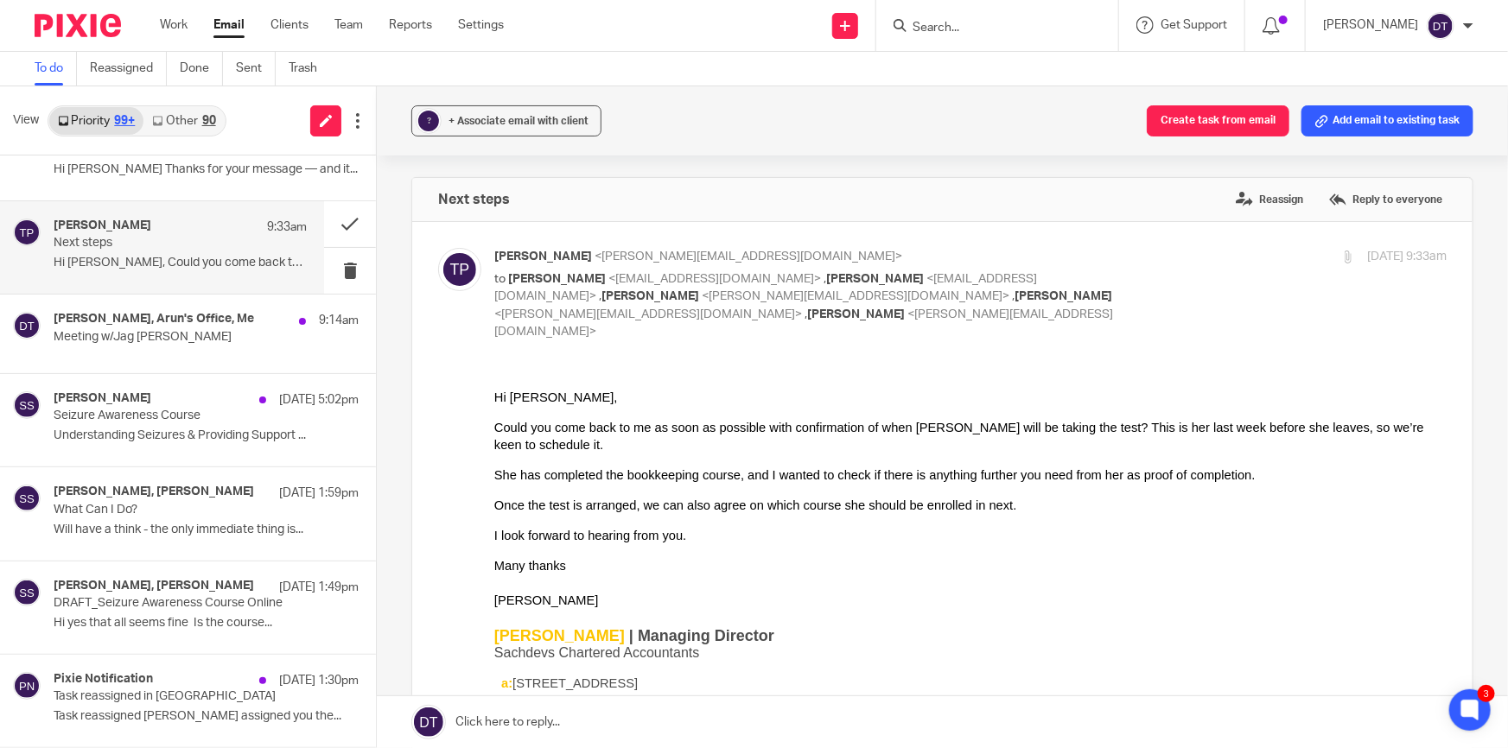
scroll to position [0, 0]
click at [339, 231] on button at bounding box center [350, 224] width 52 height 46
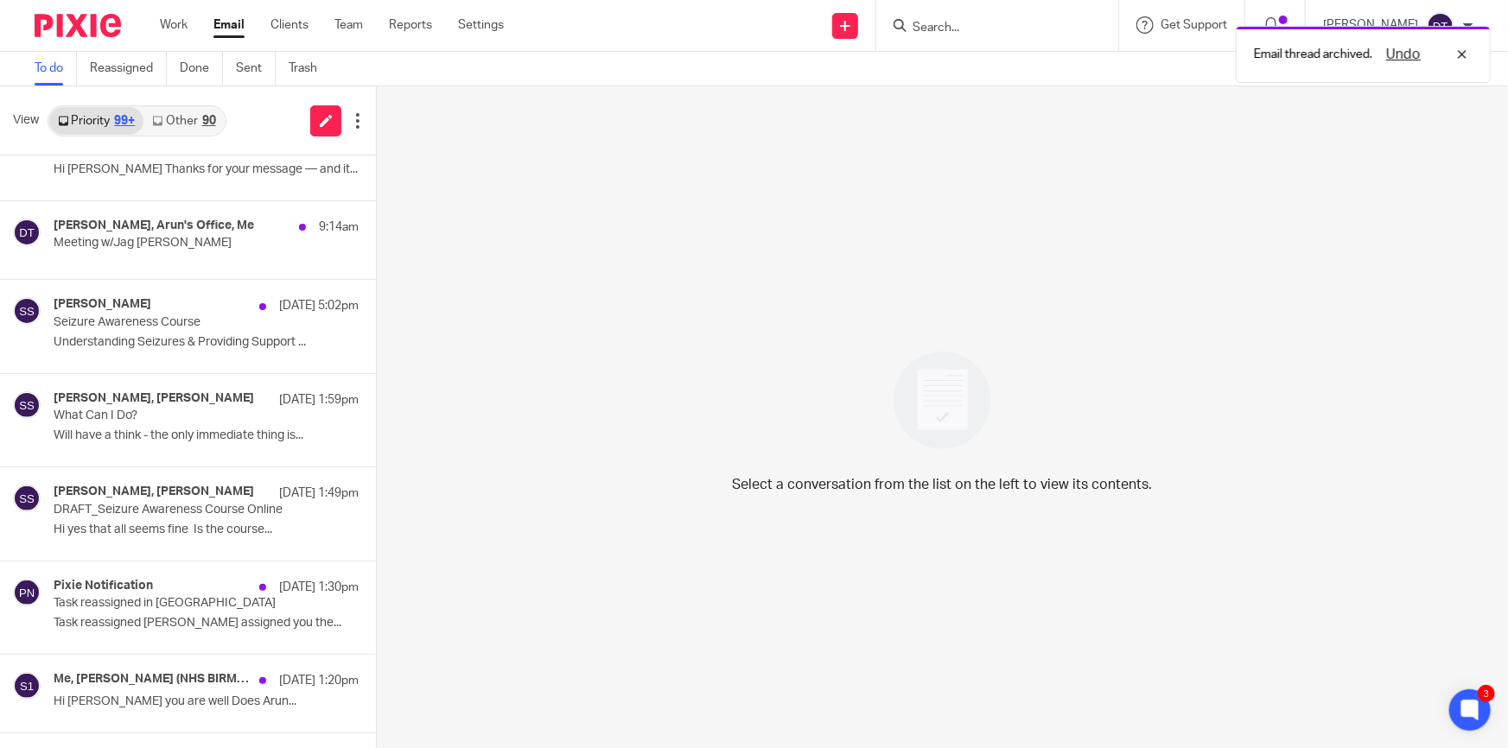
click at [94, 276] on div "Chetna Mistry, Arun's Office, Me 9:14am Meeting w/Jag Bhathal" at bounding box center [188, 240] width 376 height 78
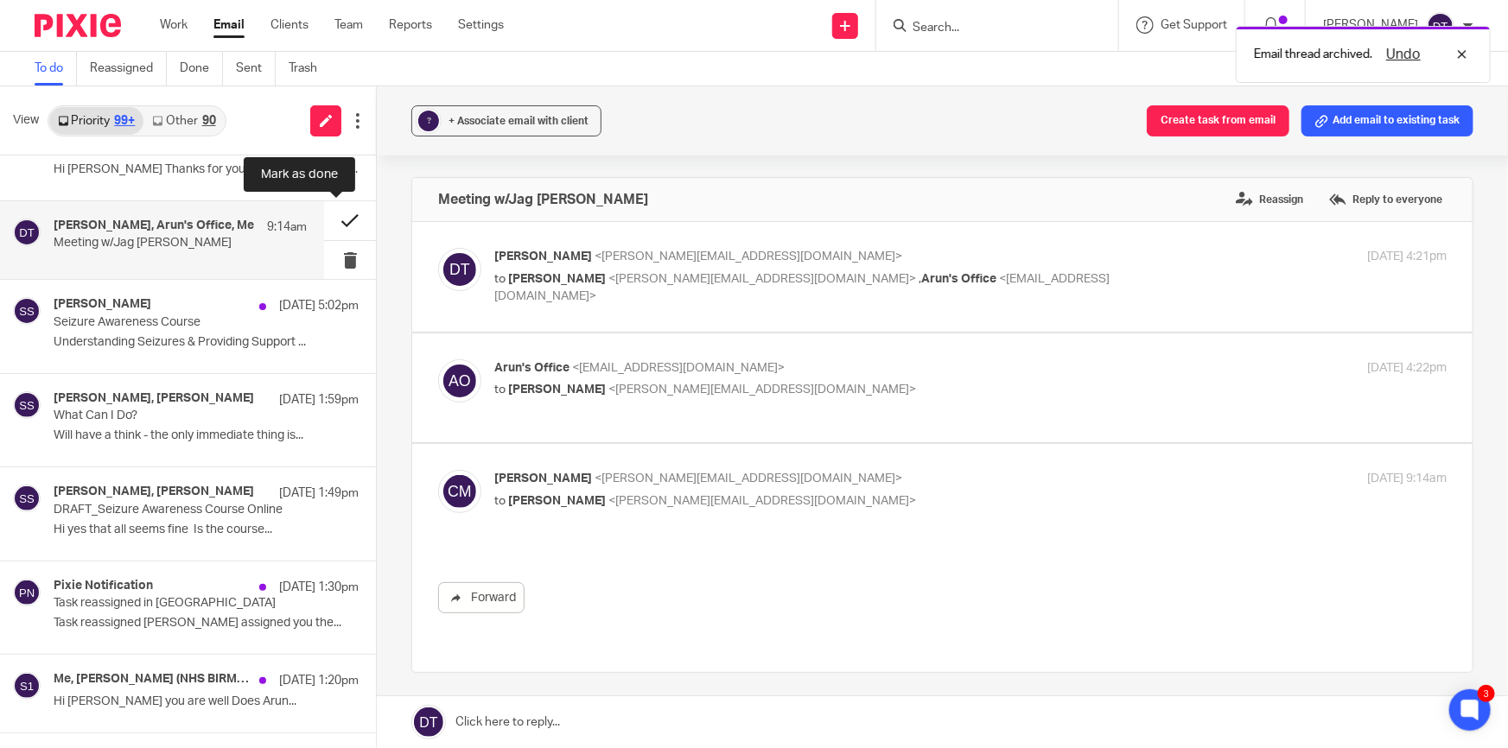
click at [326, 217] on button at bounding box center [350, 220] width 52 height 39
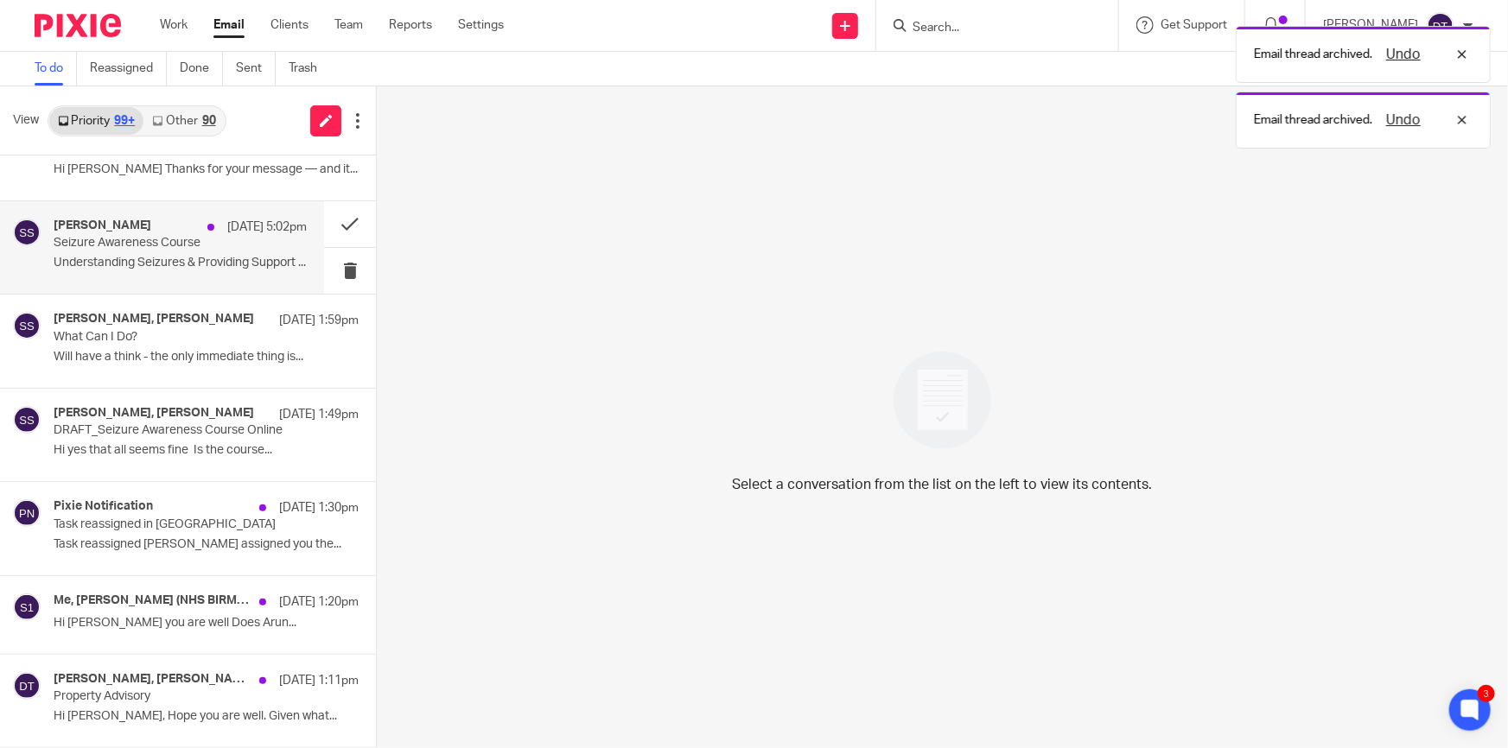
click at [184, 245] on p "Seizure Awareness Course" at bounding box center [155, 243] width 203 height 15
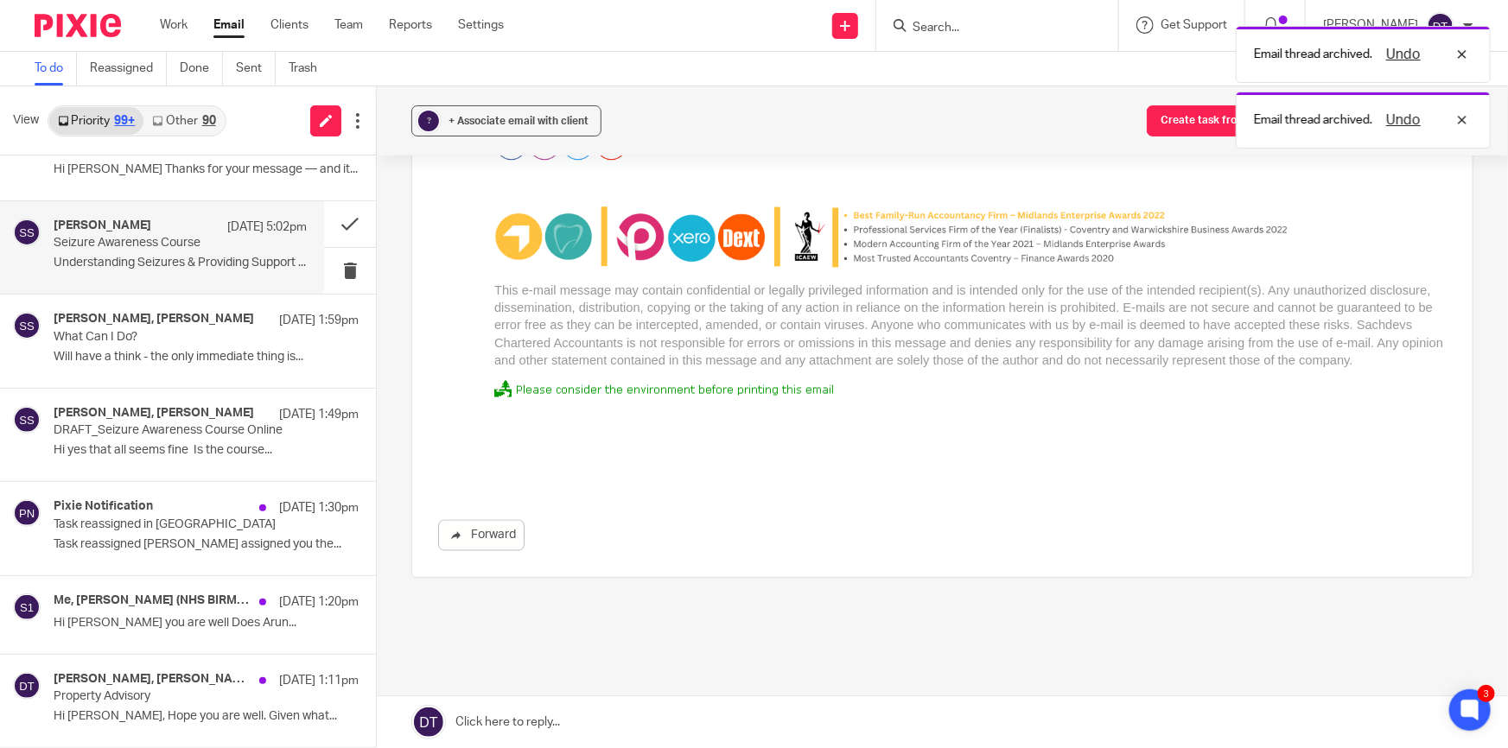
scroll to position [723, 0]
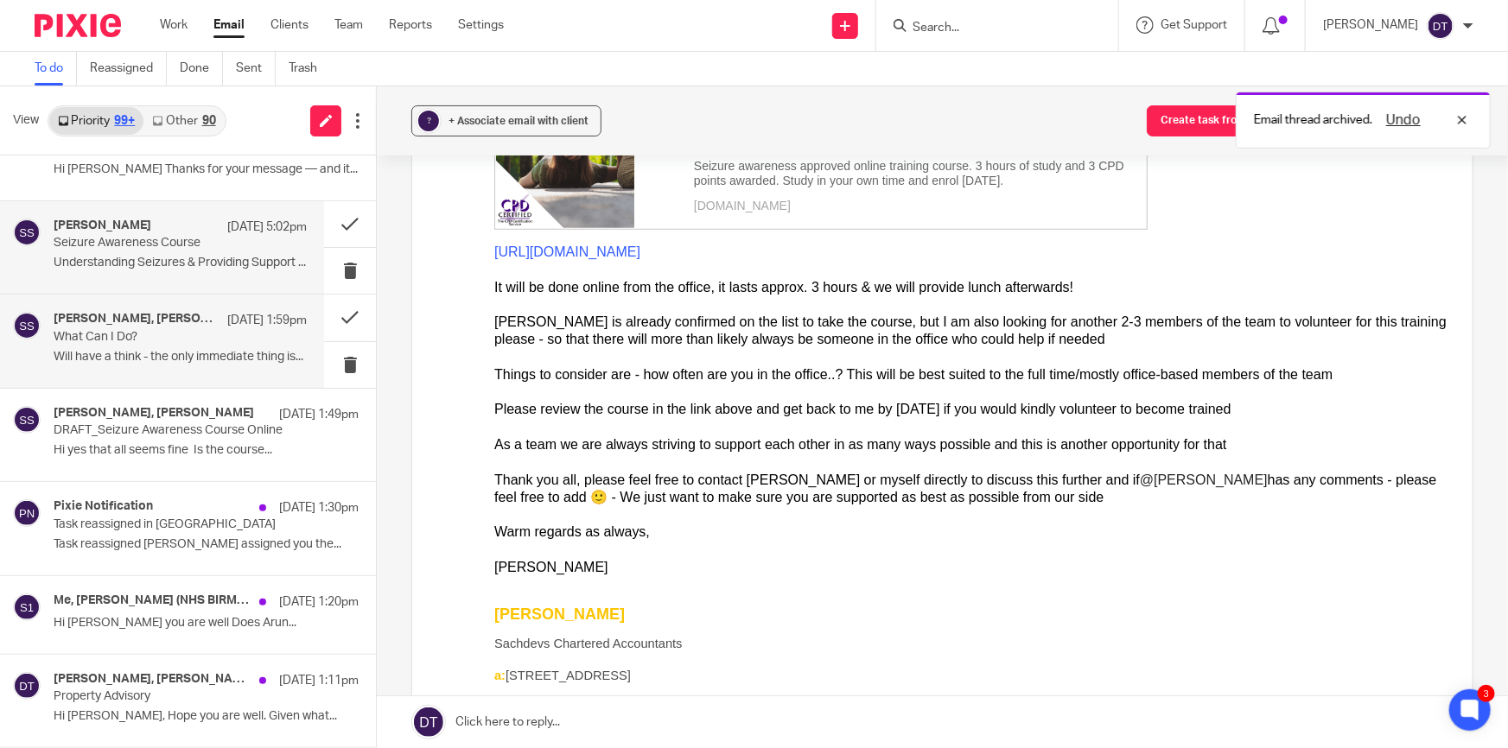
click at [234, 350] on p "Will have a think - the only immediate thing is..." at bounding box center [180, 357] width 253 height 15
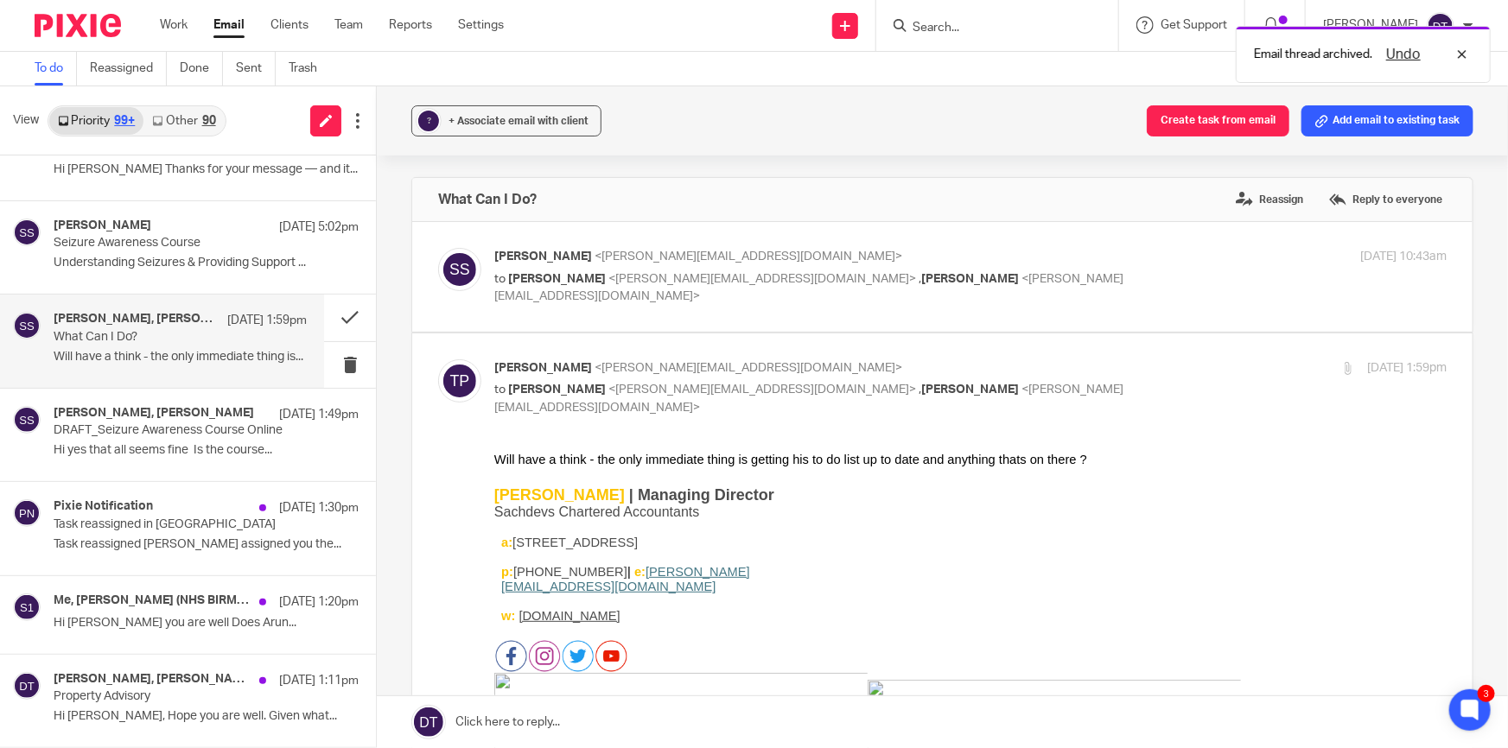
scroll to position [0, 0]
click at [232, 435] on p "DRAFT_Seizure Awareness Course Online" at bounding box center [155, 430] width 203 height 15
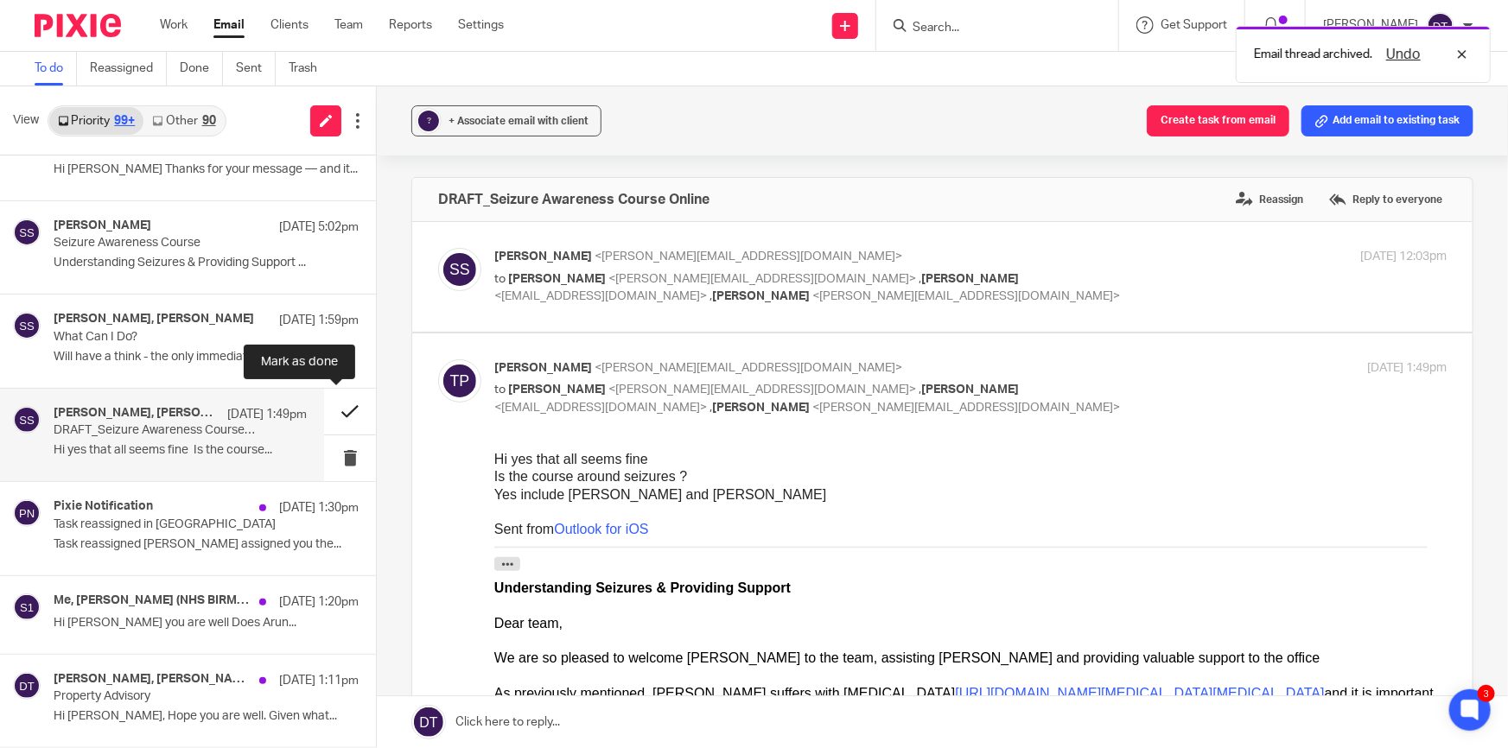
click at [342, 409] on button at bounding box center [350, 412] width 52 height 46
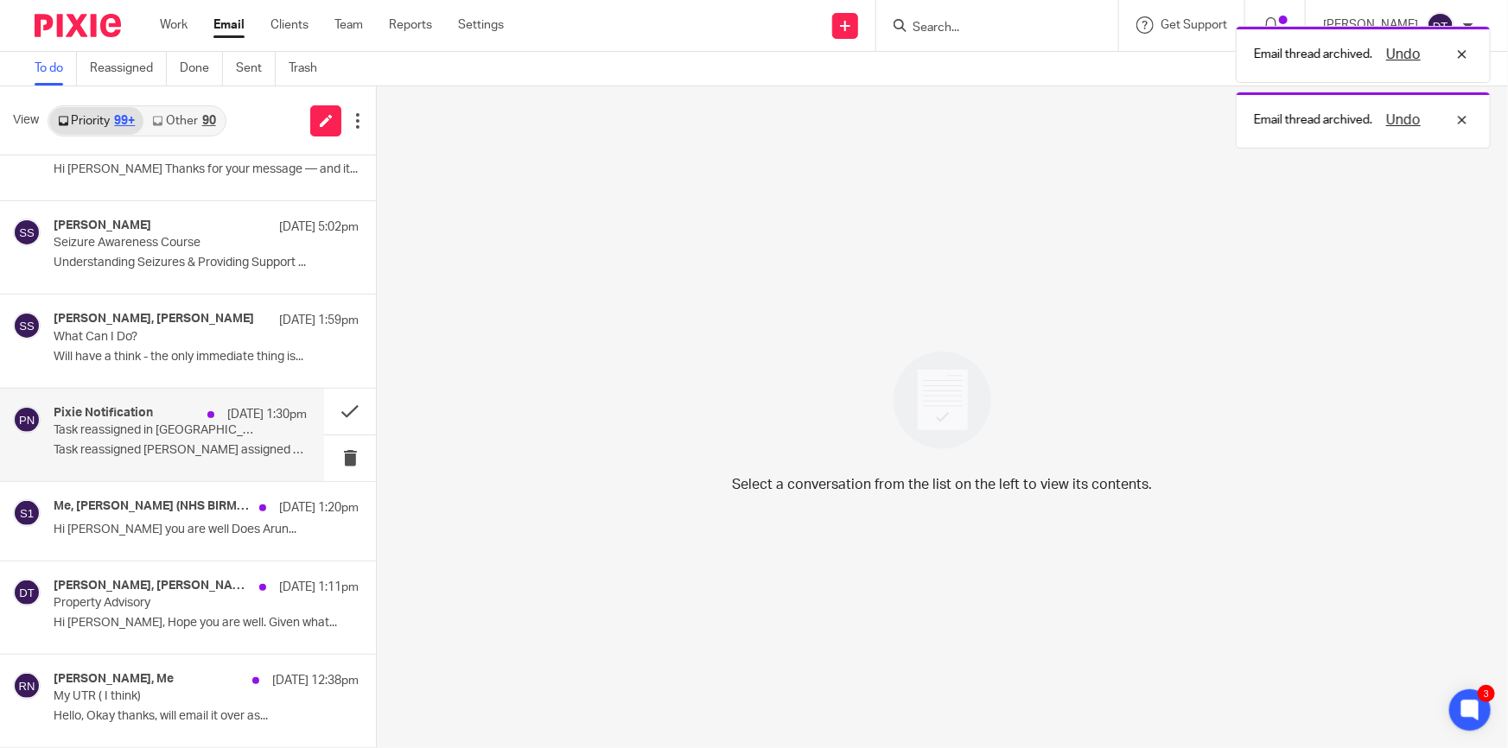
click at [187, 423] on p "Task reassigned in Pixie" at bounding box center [155, 430] width 203 height 15
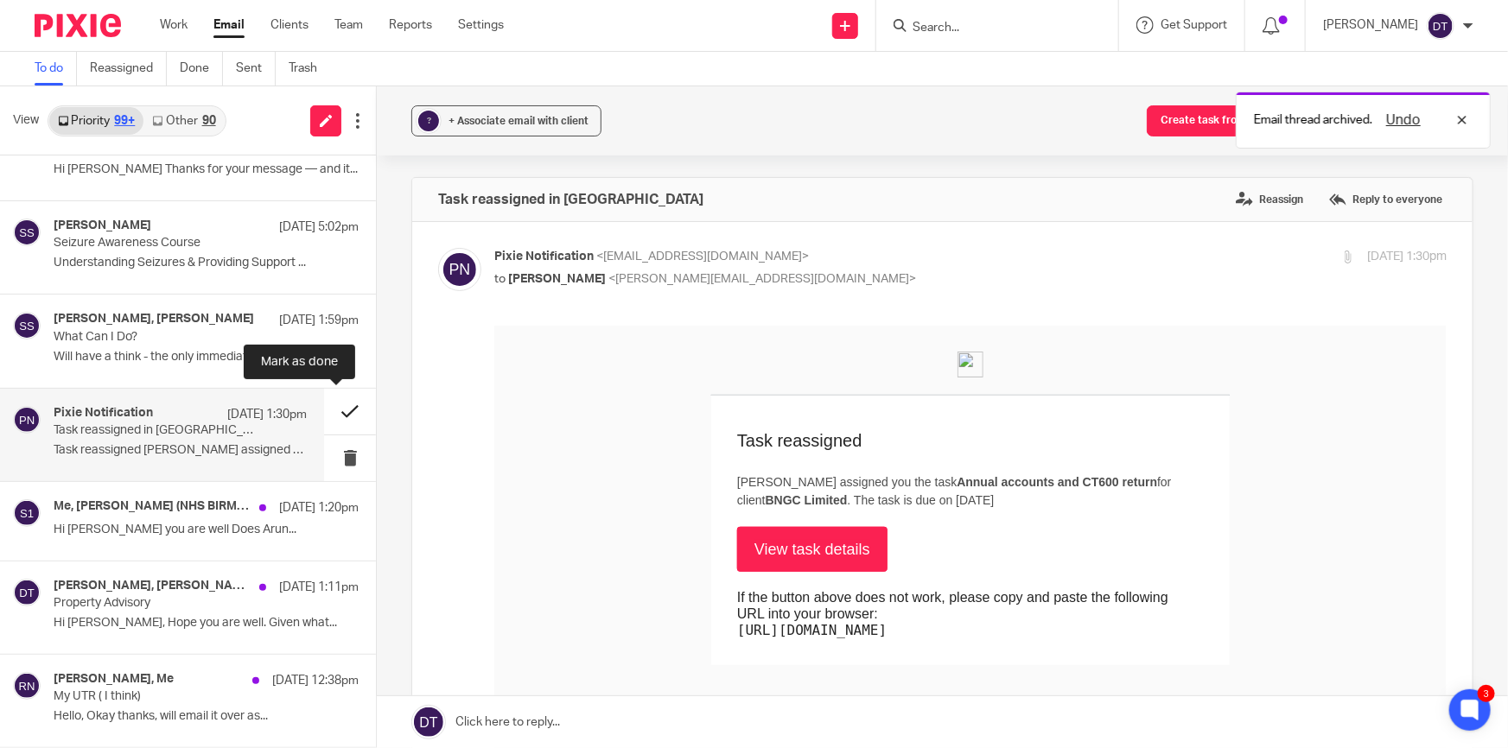
click at [338, 414] on button at bounding box center [350, 412] width 52 height 46
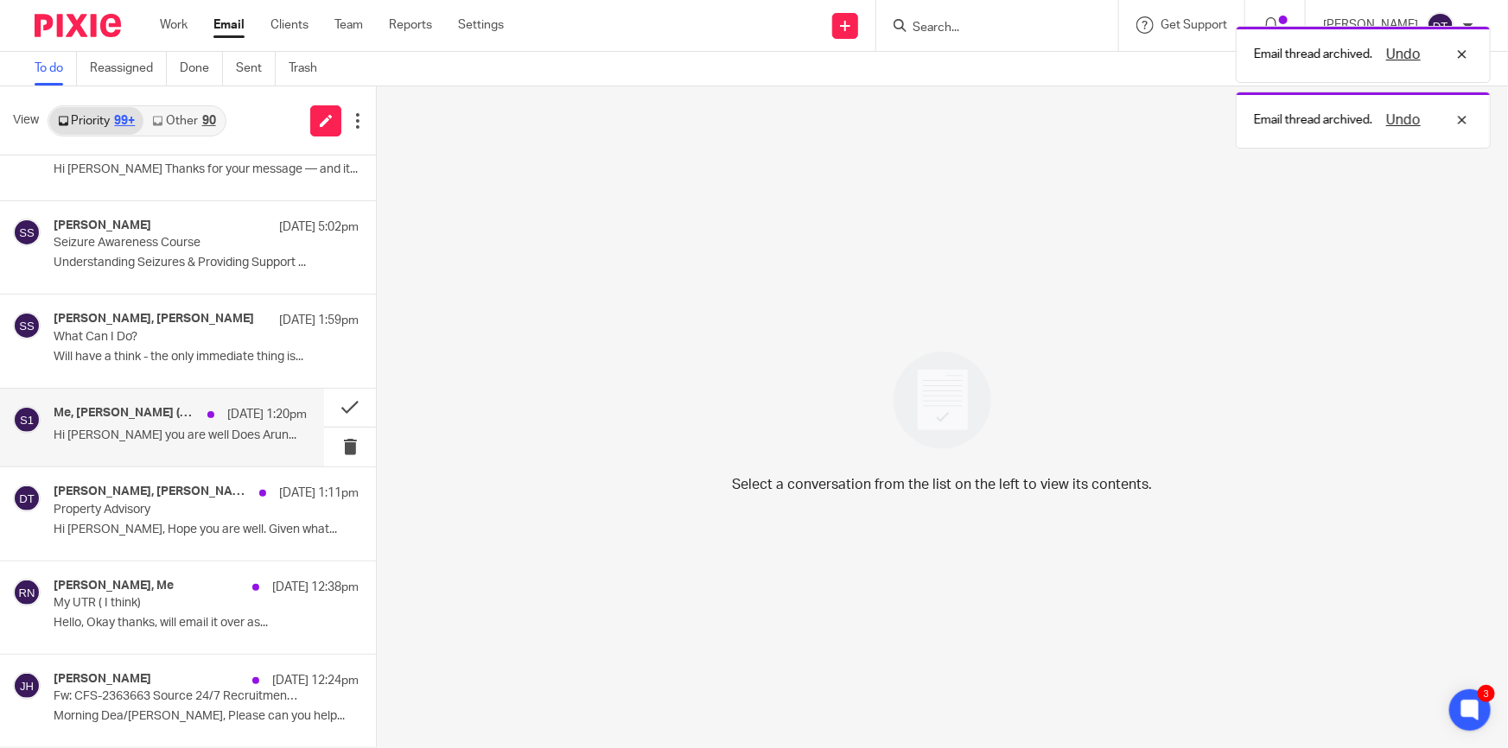
drag, startPoint x: 145, startPoint y: 445, endPoint x: 151, endPoint y: 452, distance: 9.2
click at [146, 445] on div "Me, SOOD, Shama (NHS BIRMINGHAM AND SOLIHULL ICB - 15E) 15 Sep 1:20pm Hi Deanna…" at bounding box center [180, 427] width 253 height 43
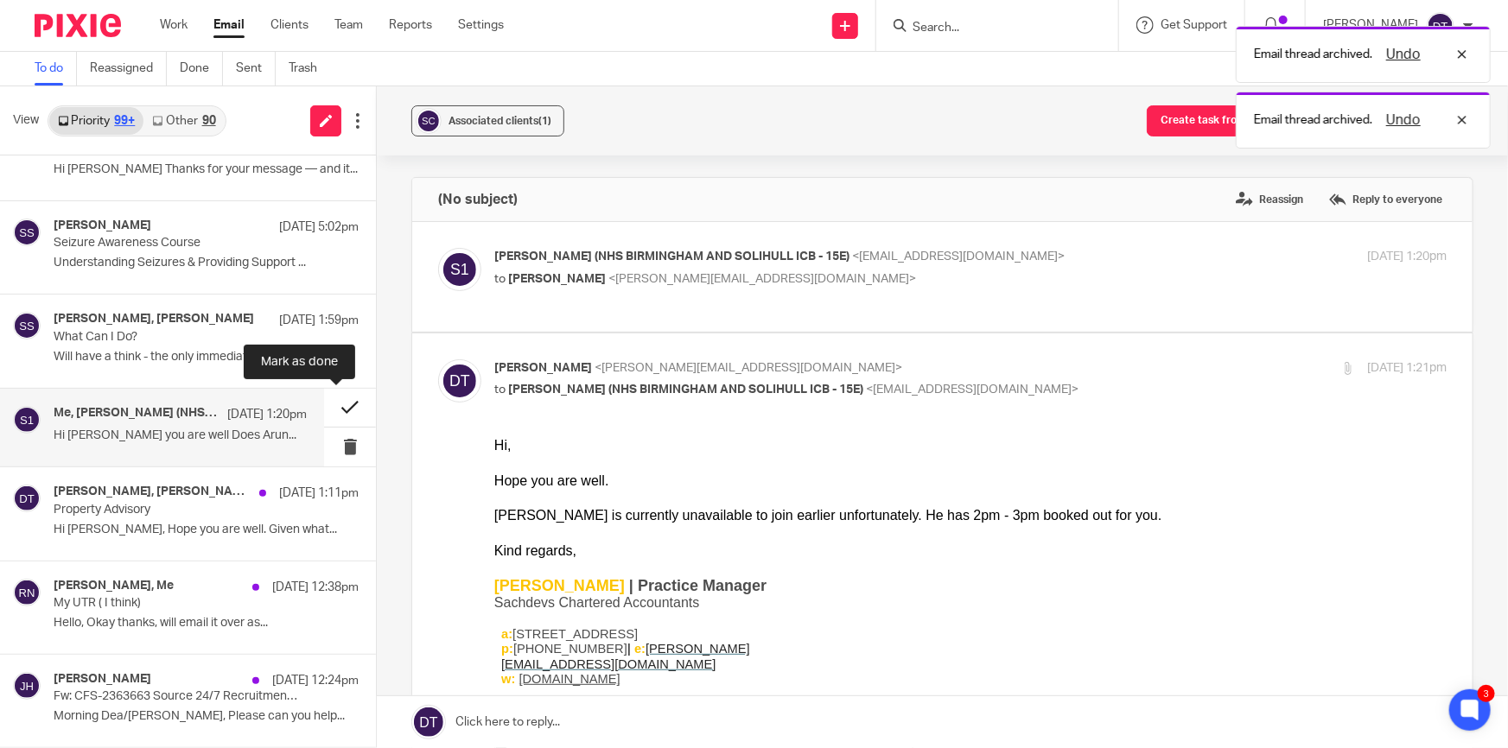
click at [332, 397] on button at bounding box center [350, 408] width 52 height 39
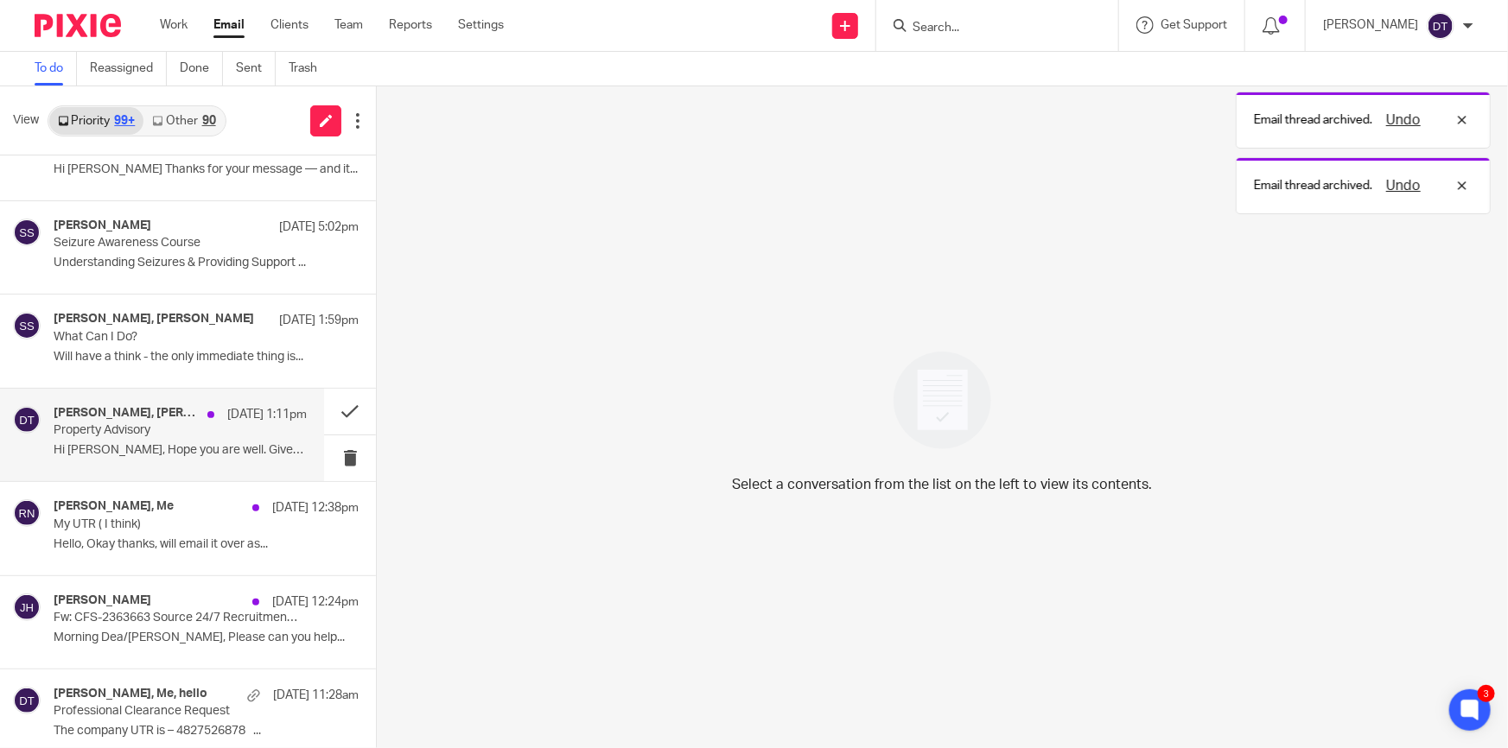
click at [164, 465] on div "Jodie Hall, Jonathan Gould, Me 15 Sep 1:11pm Property Advisory Hi Jon, Hope you…" at bounding box center [162, 435] width 324 height 92
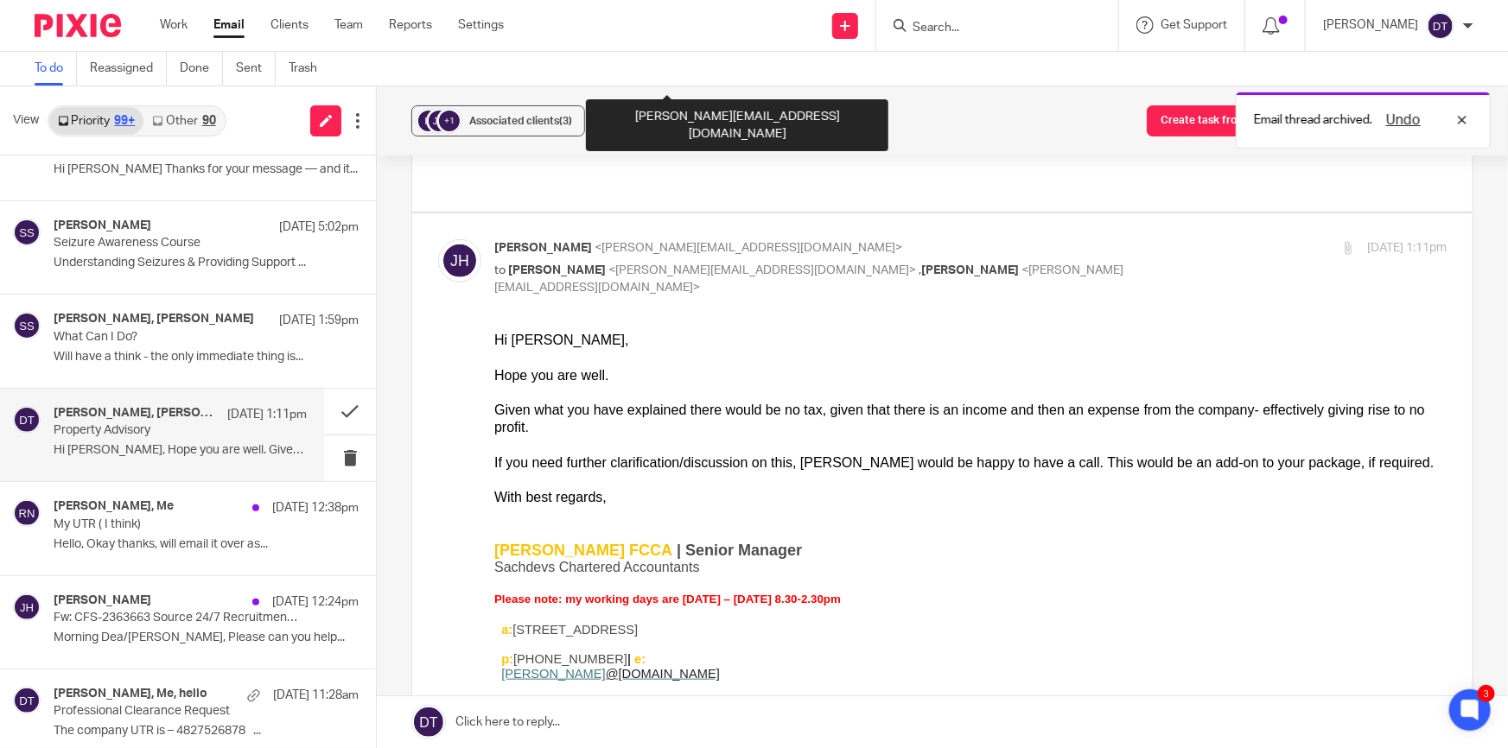
scroll to position [707, 0]
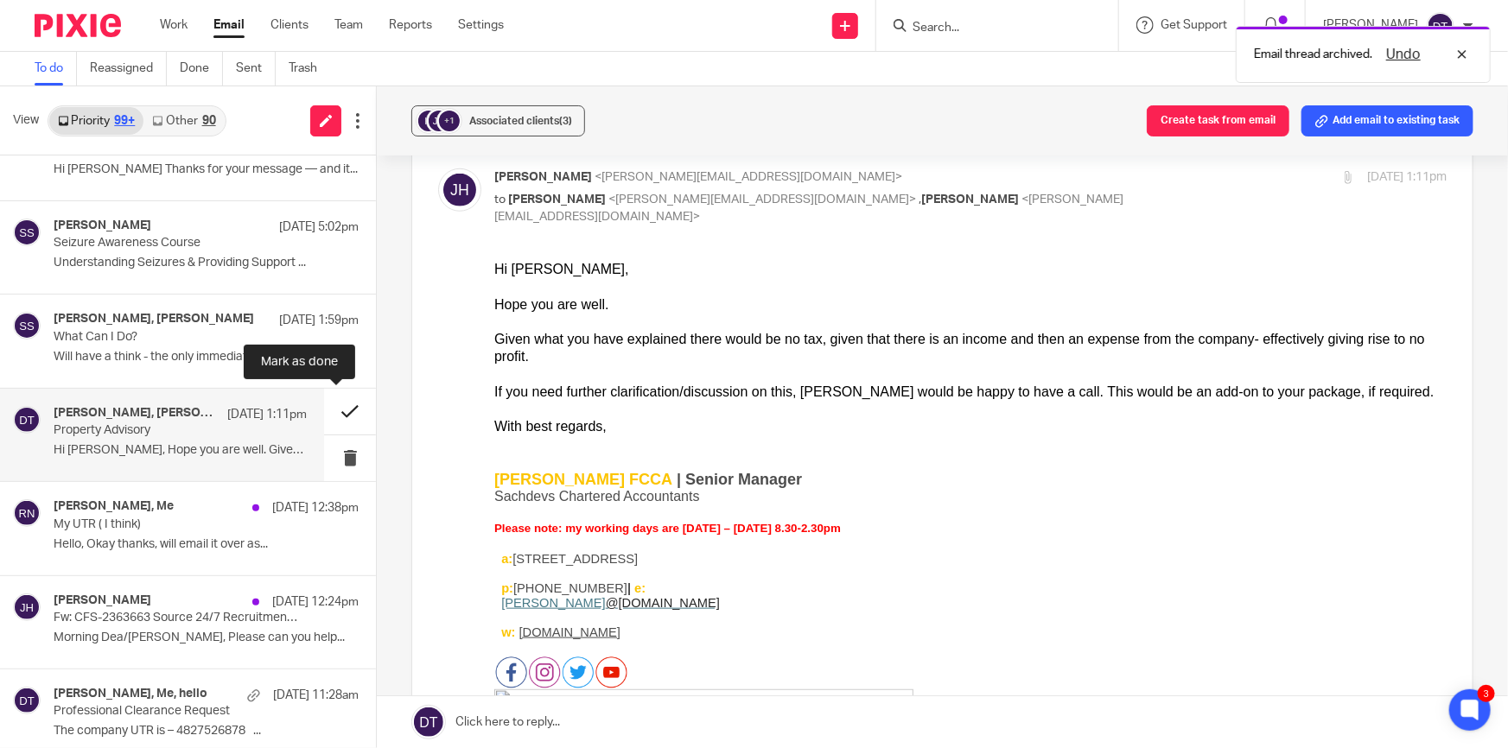
click at [337, 410] on button at bounding box center [350, 412] width 52 height 46
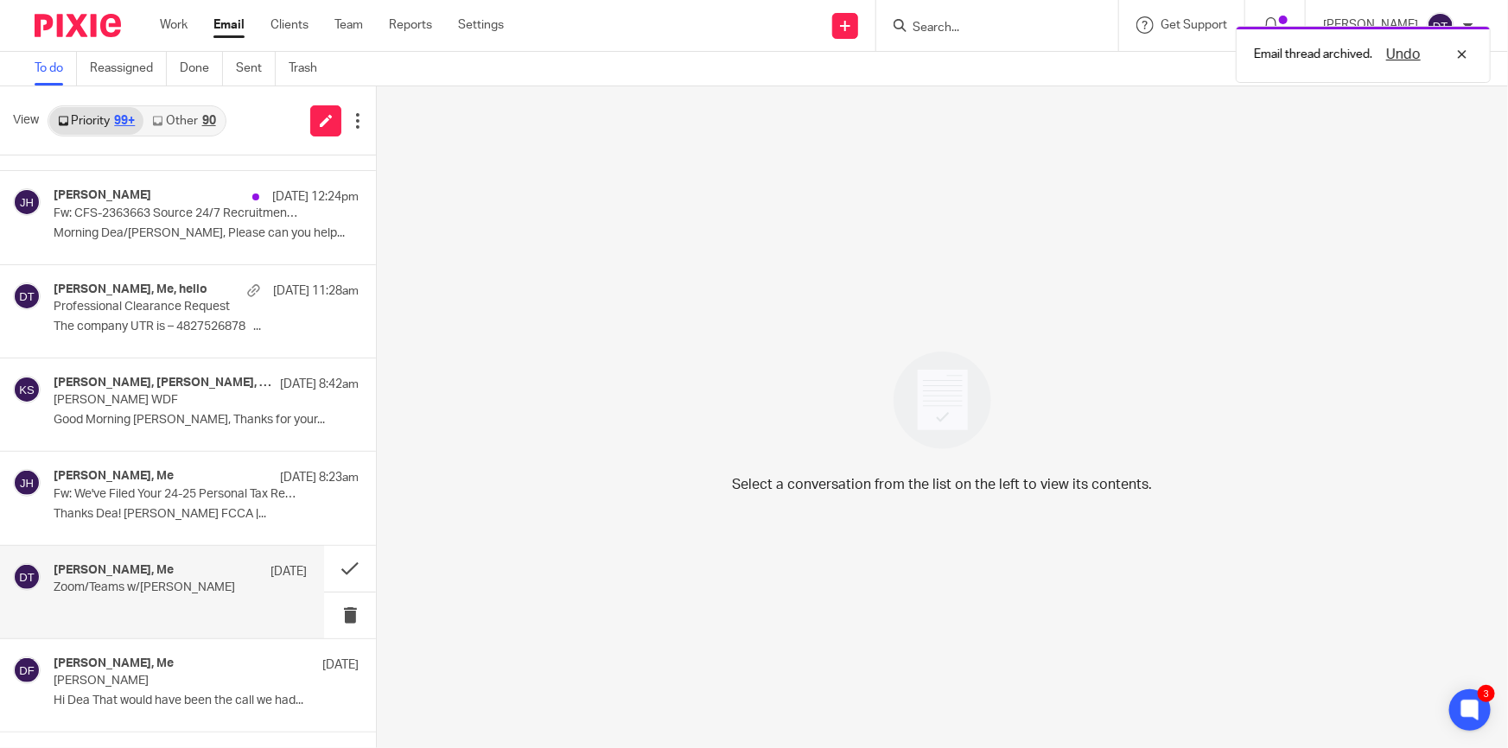
scroll to position [549, 0]
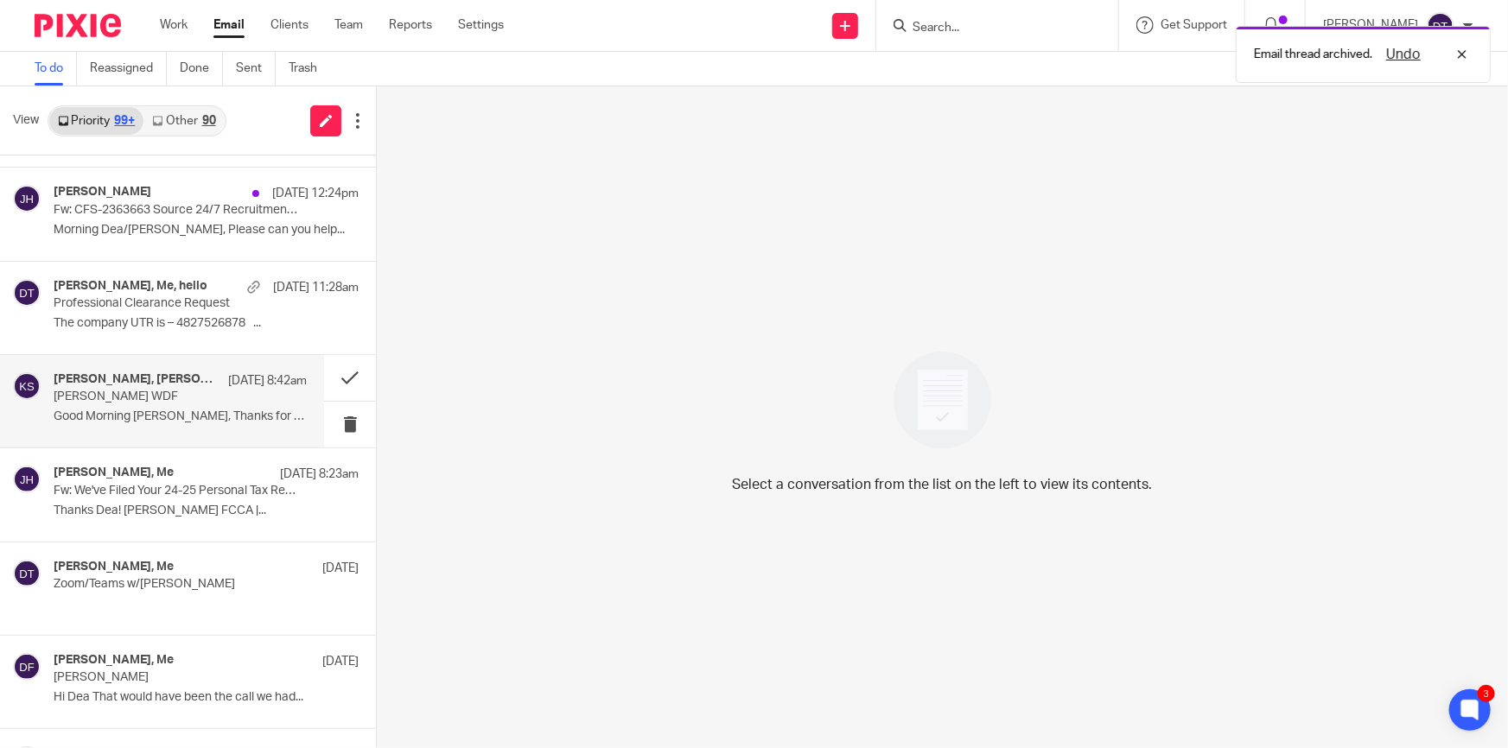
click at [147, 378] on h4 "Jodie Hall, Ryan Tumber, K SHENOY" at bounding box center [137, 379] width 166 height 15
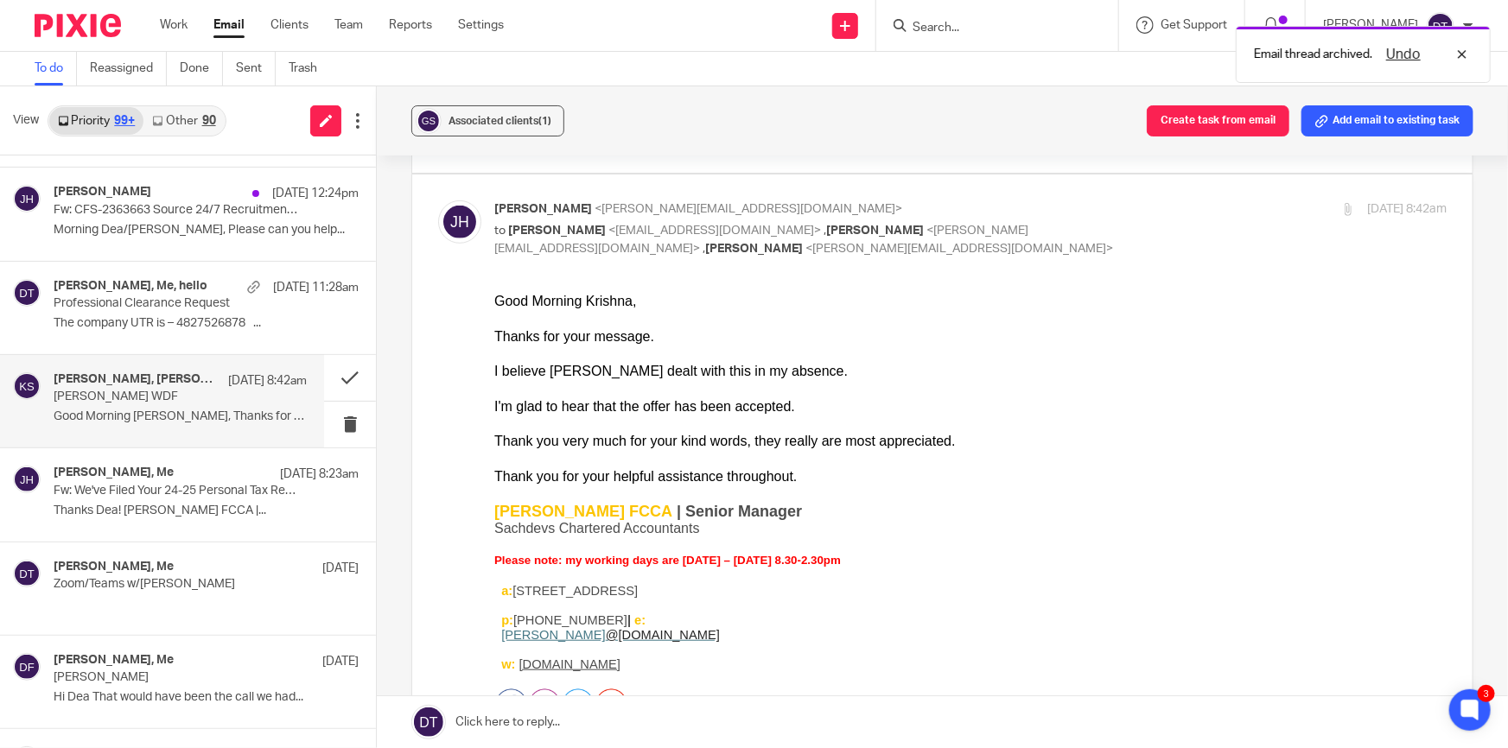
scroll to position [314, 0]
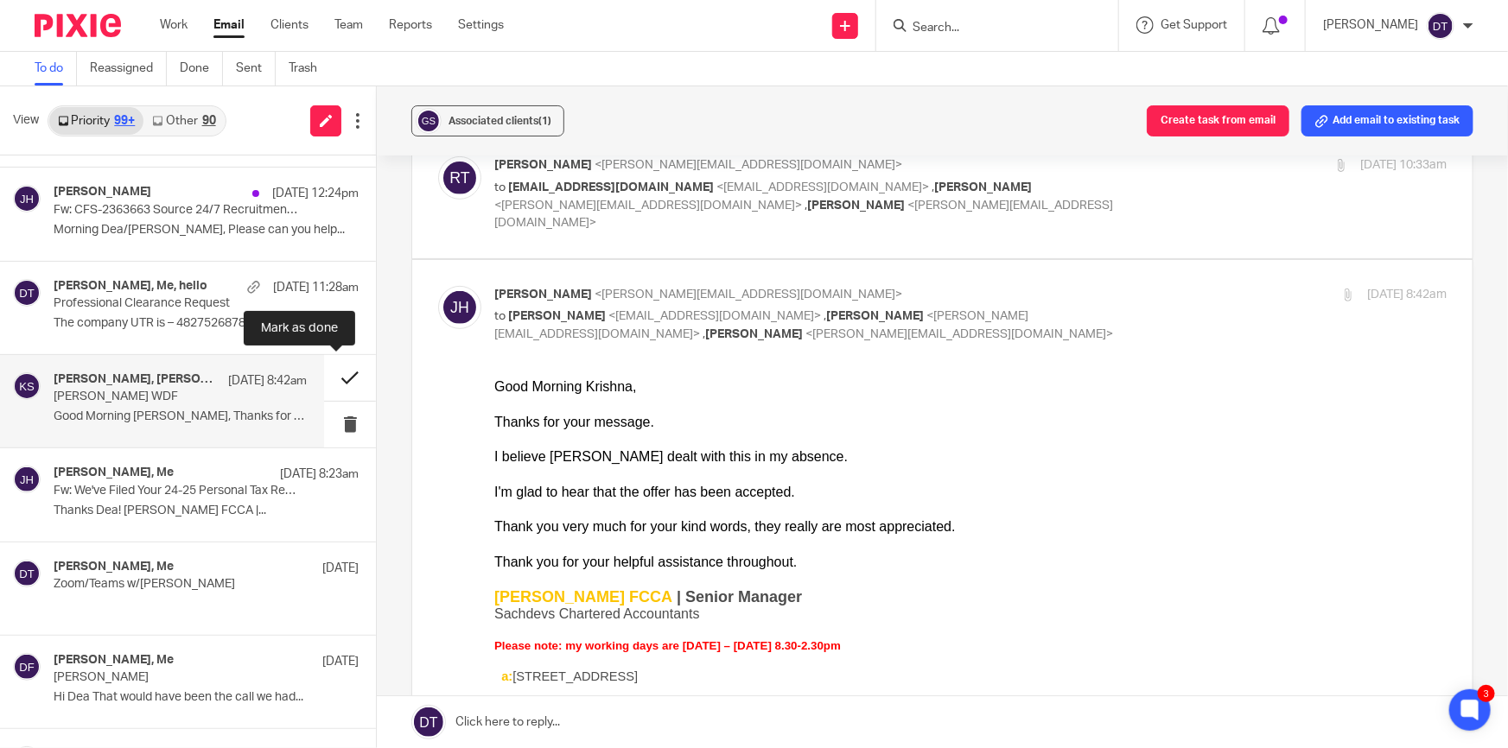
click at [326, 382] on button at bounding box center [350, 378] width 52 height 46
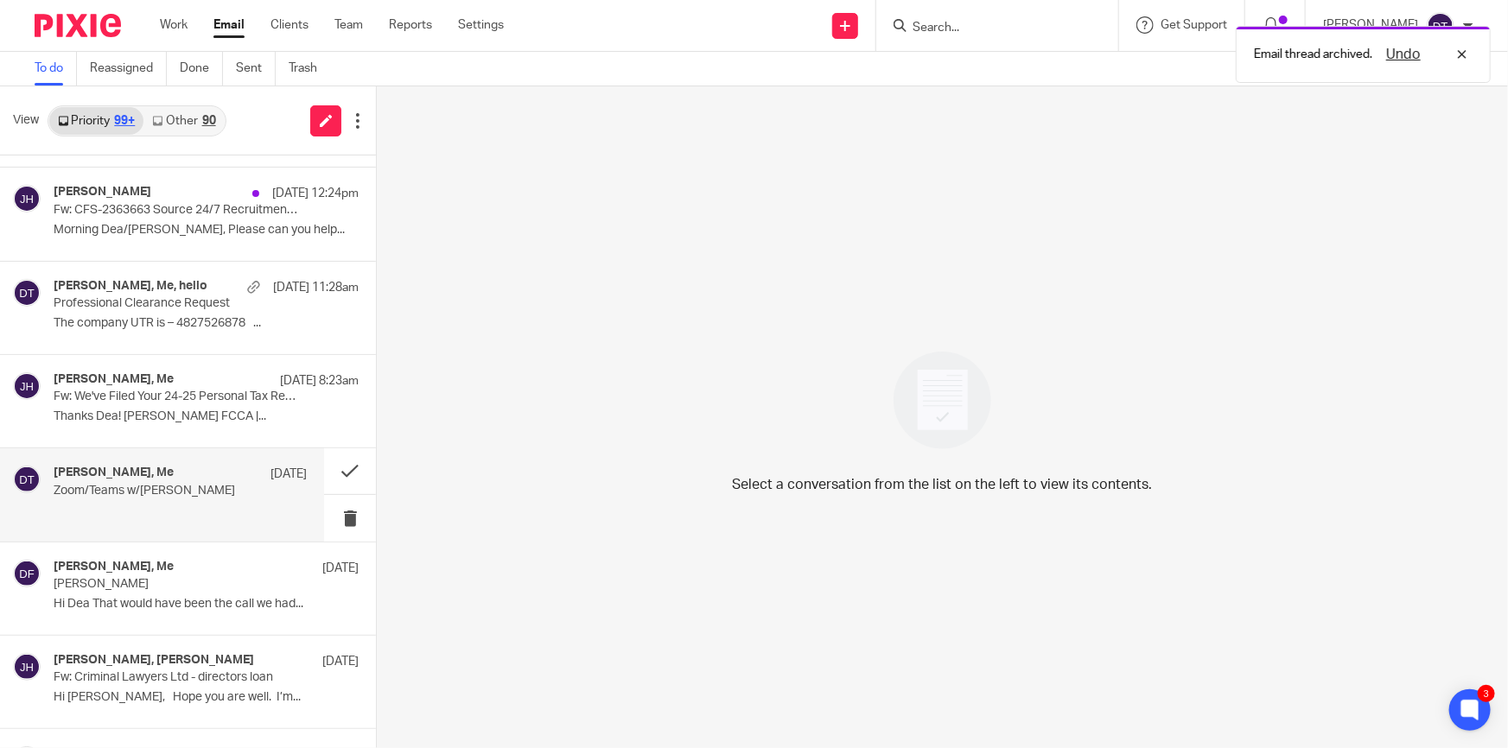
click at [239, 472] on div "Arun Sachdev, Me 12 Sep" at bounding box center [180, 474] width 253 height 17
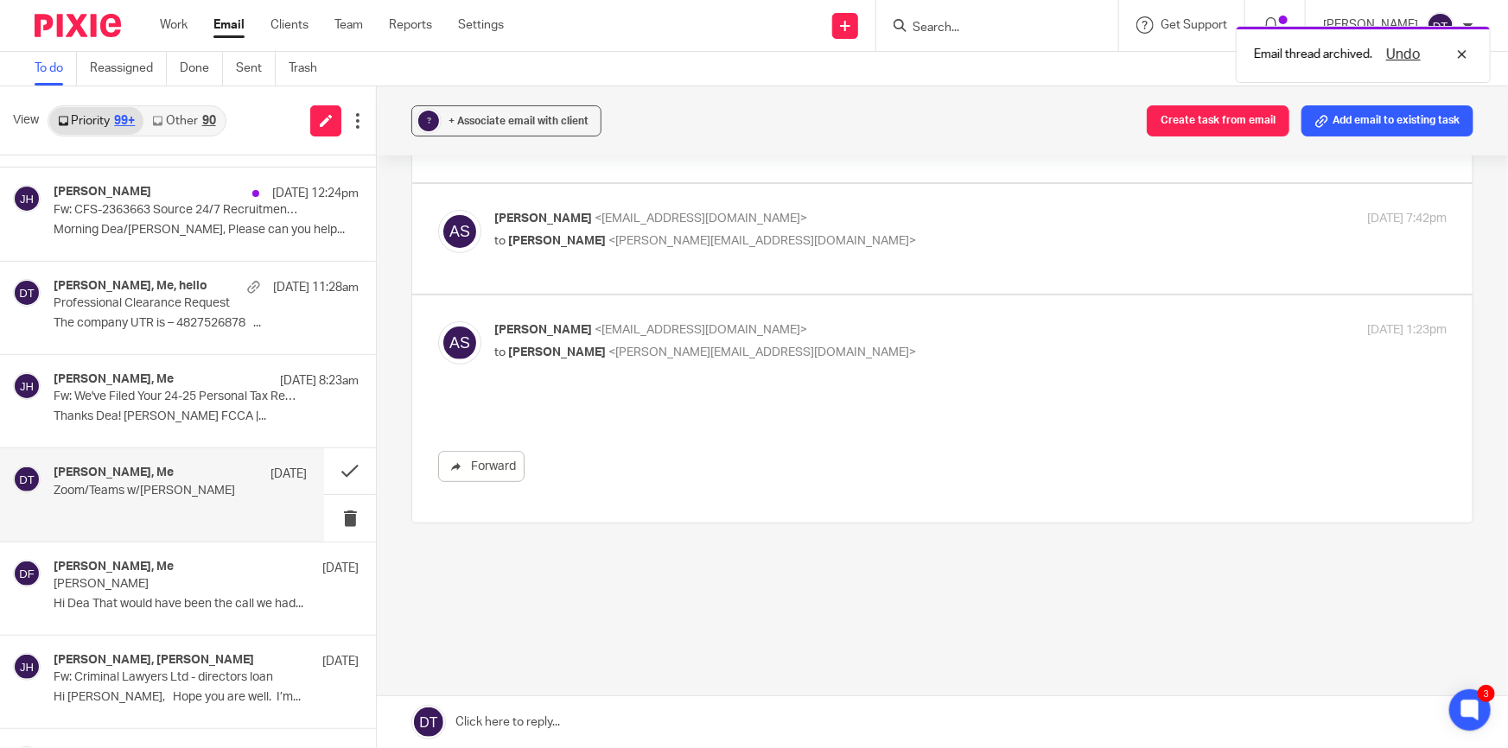
scroll to position [0, 0]
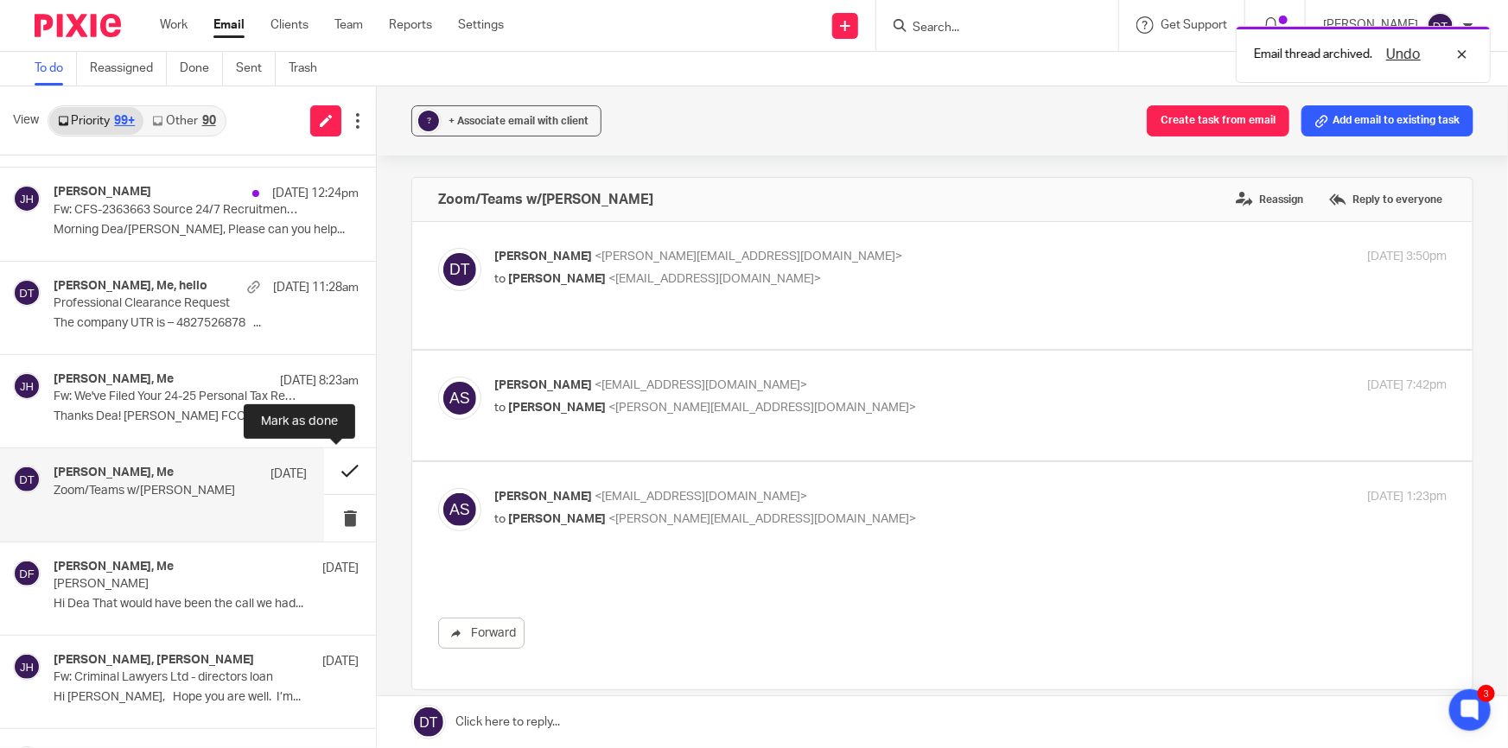
click at [350, 464] on button at bounding box center [350, 471] width 52 height 46
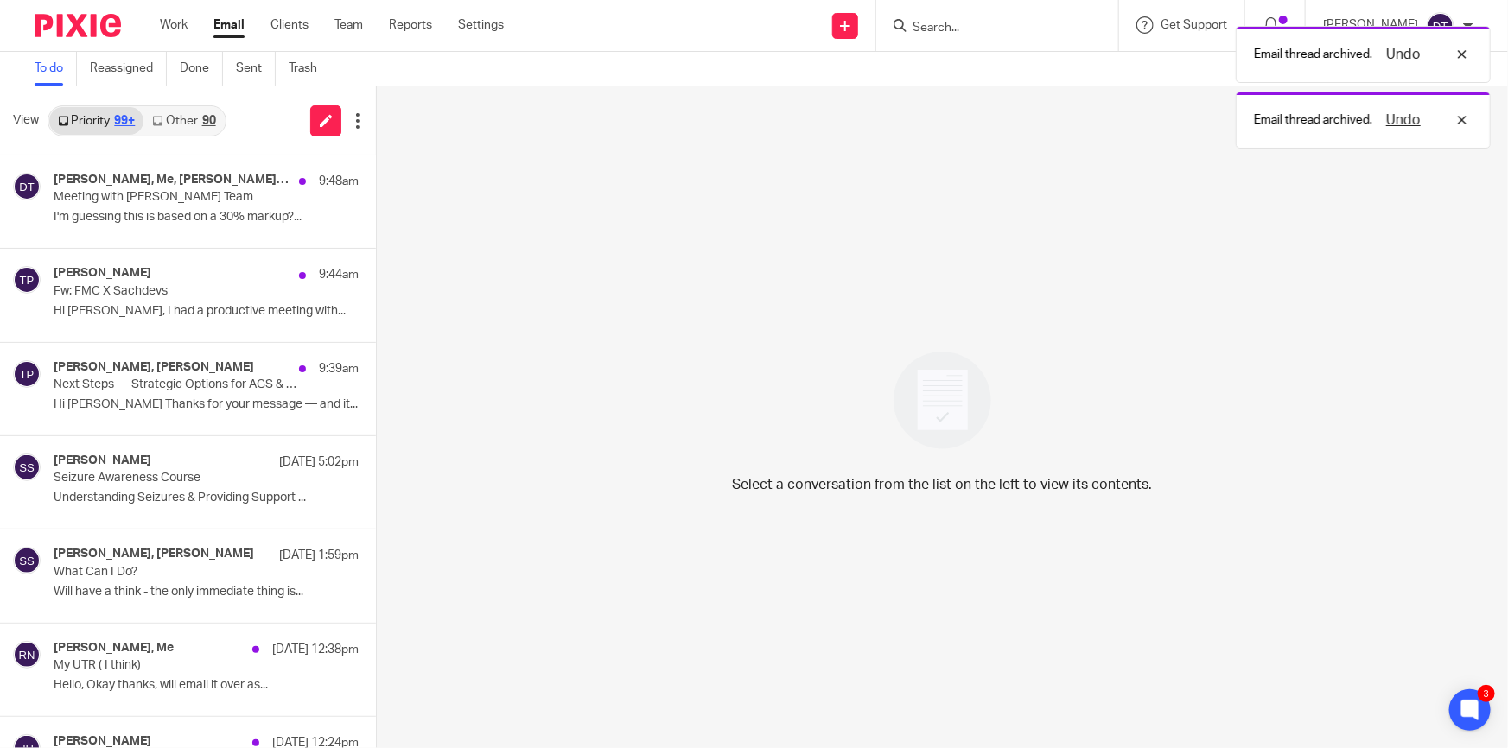
click at [190, 119] on link "Other 90" at bounding box center [183, 121] width 80 height 28
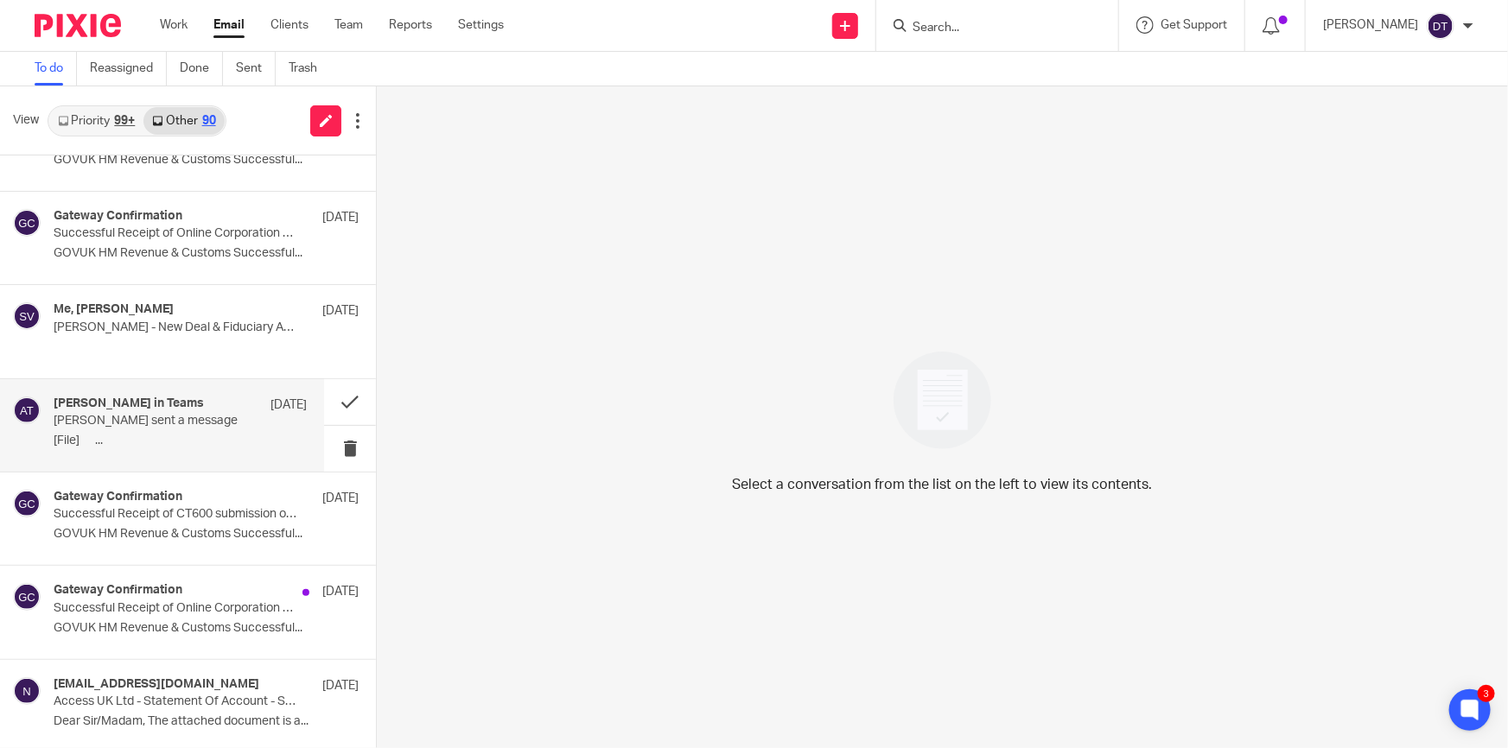
scroll to position [1020, 0]
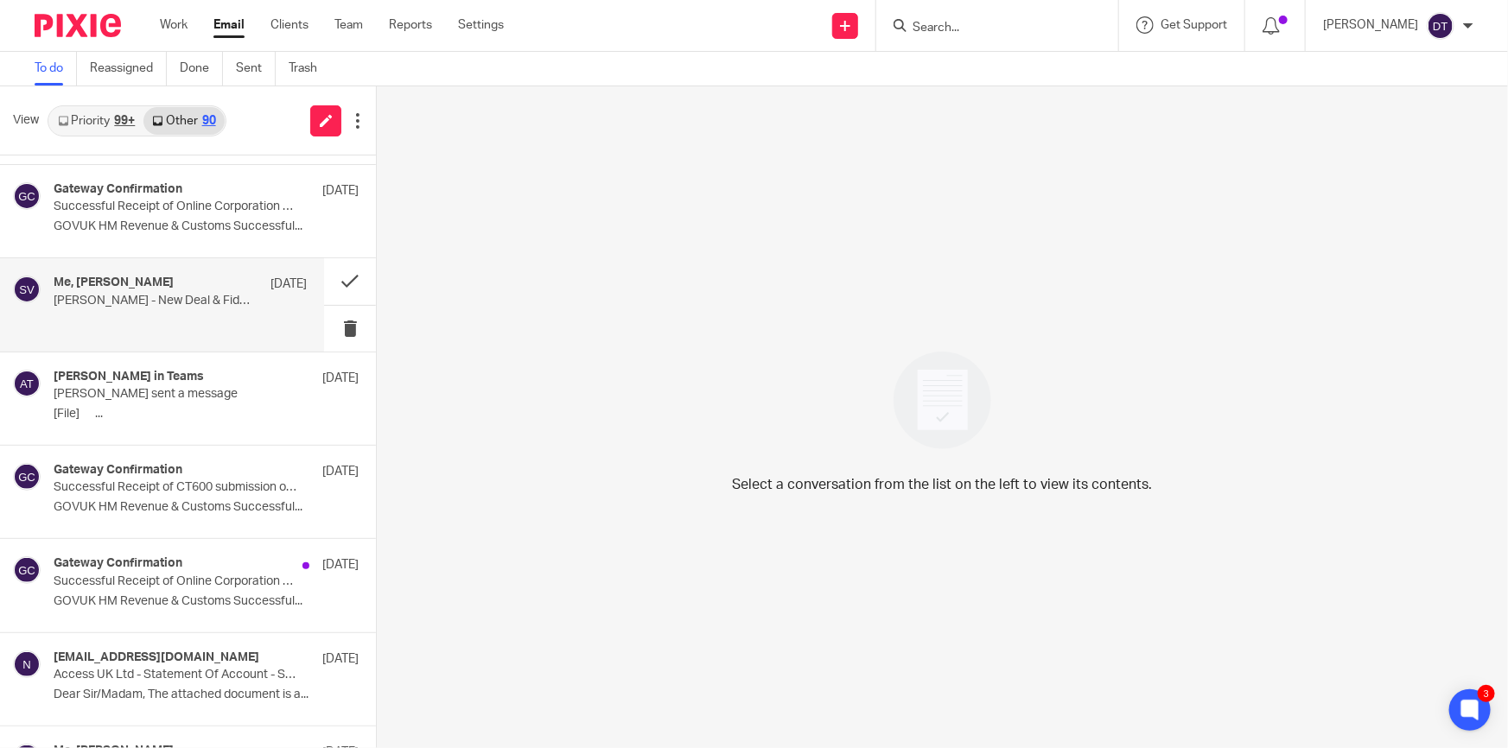
click at [149, 286] on h4 "Me, Shammi Vatta" at bounding box center [114, 283] width 120 height 15
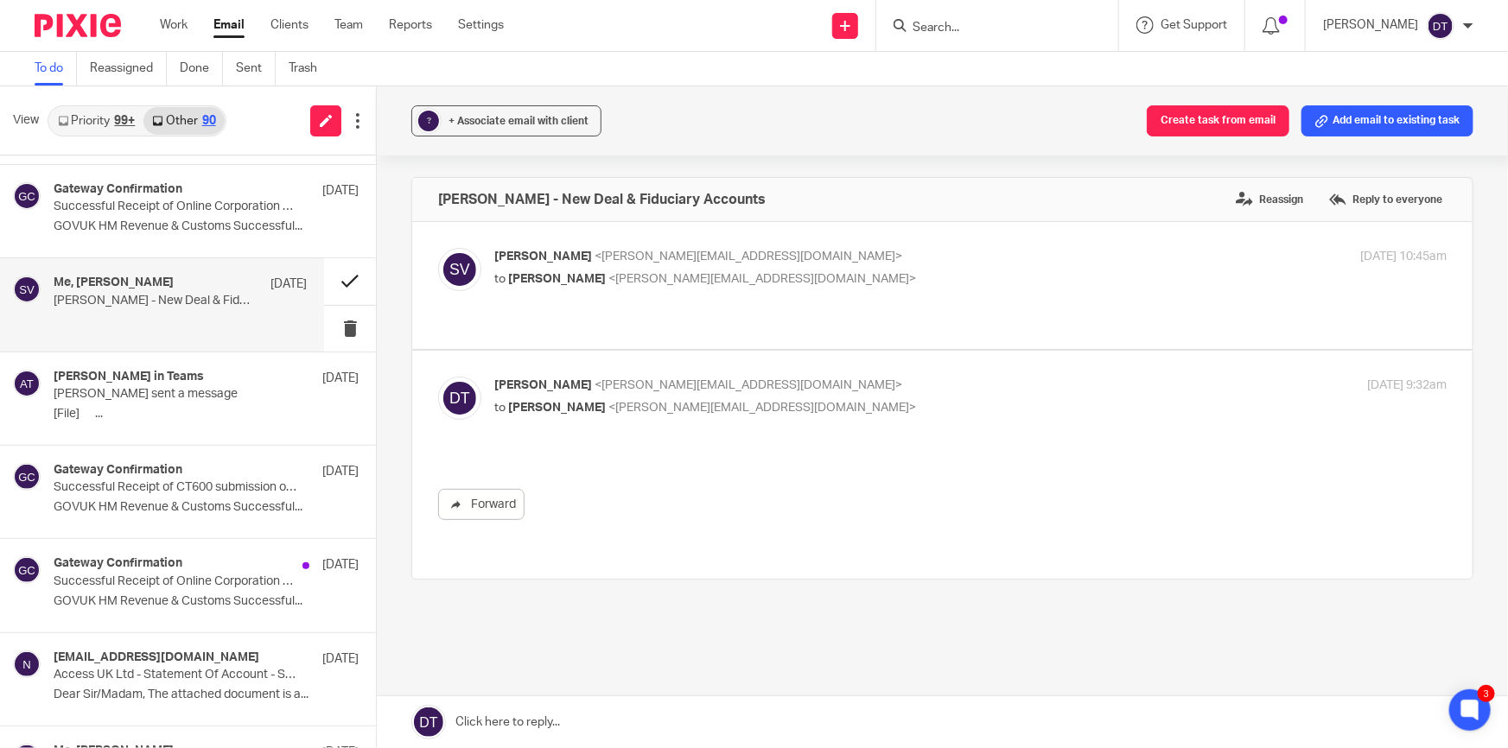
scroll to position [0, 0]
click at [328, 275] on button at bounding box center [350, 281] width 52 height 46
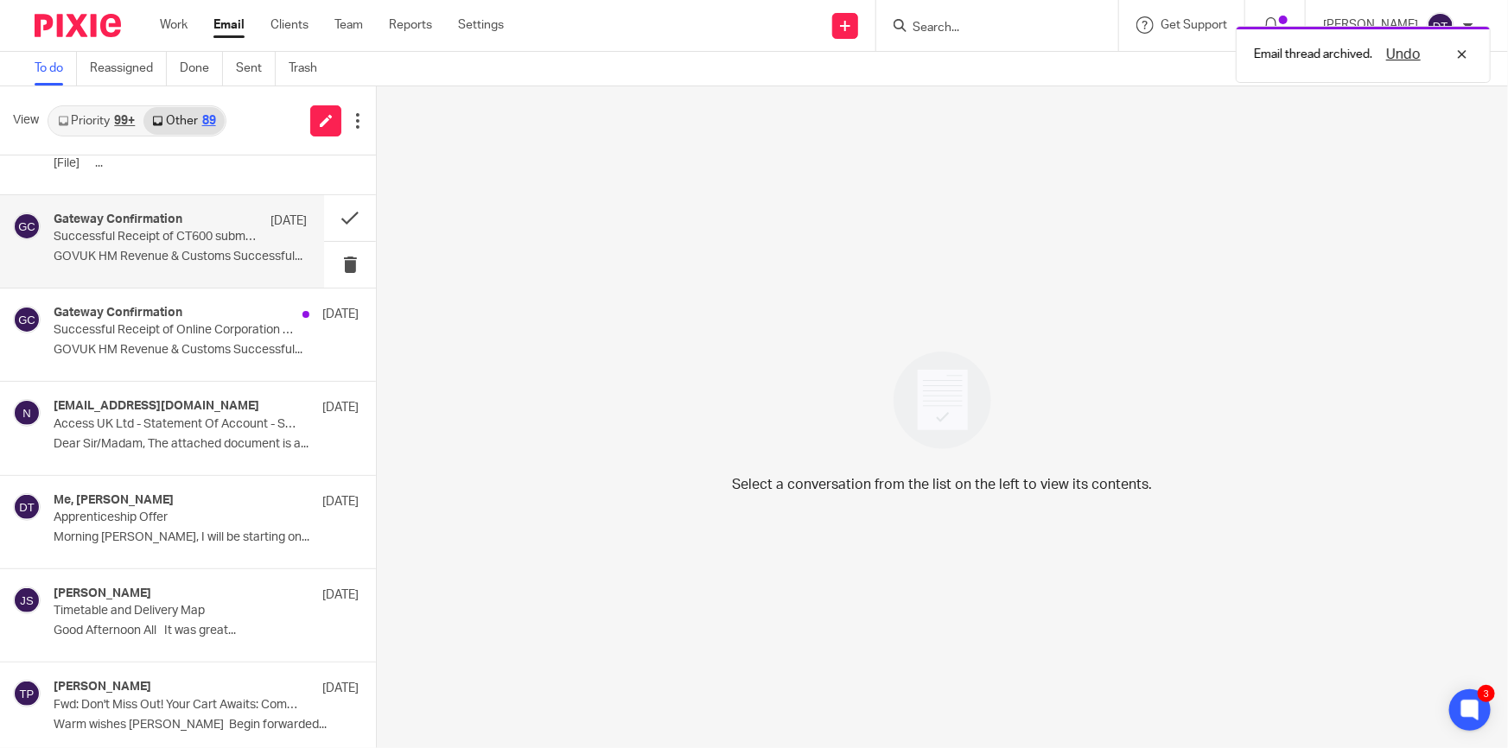
scroll to position [1256, 0]
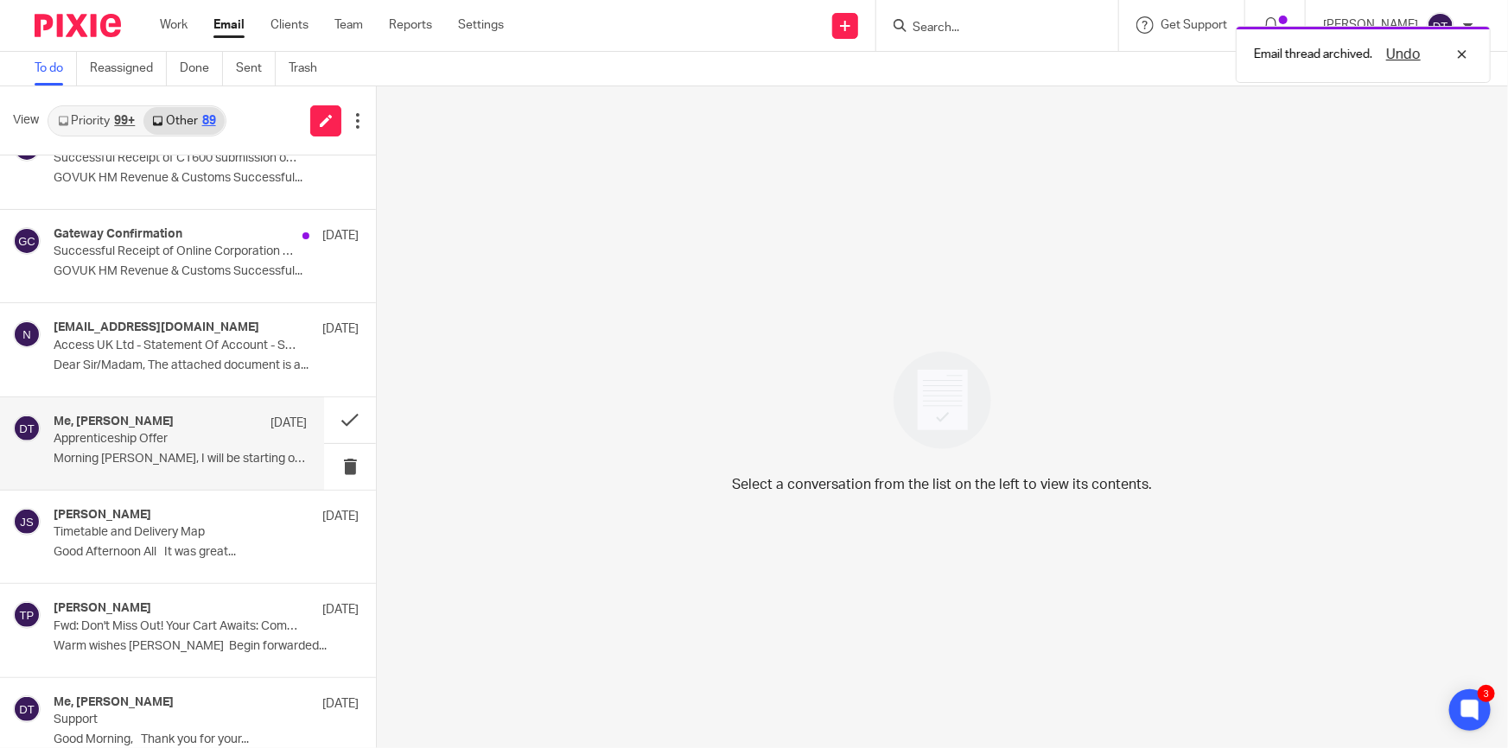
click at [211, 470] on div "Me, Sophie Holdsworth 7 Sep Apprenticeship Offer Morning Deanna, I will be star…" at bounding box center [180, 444] width 253 height 58
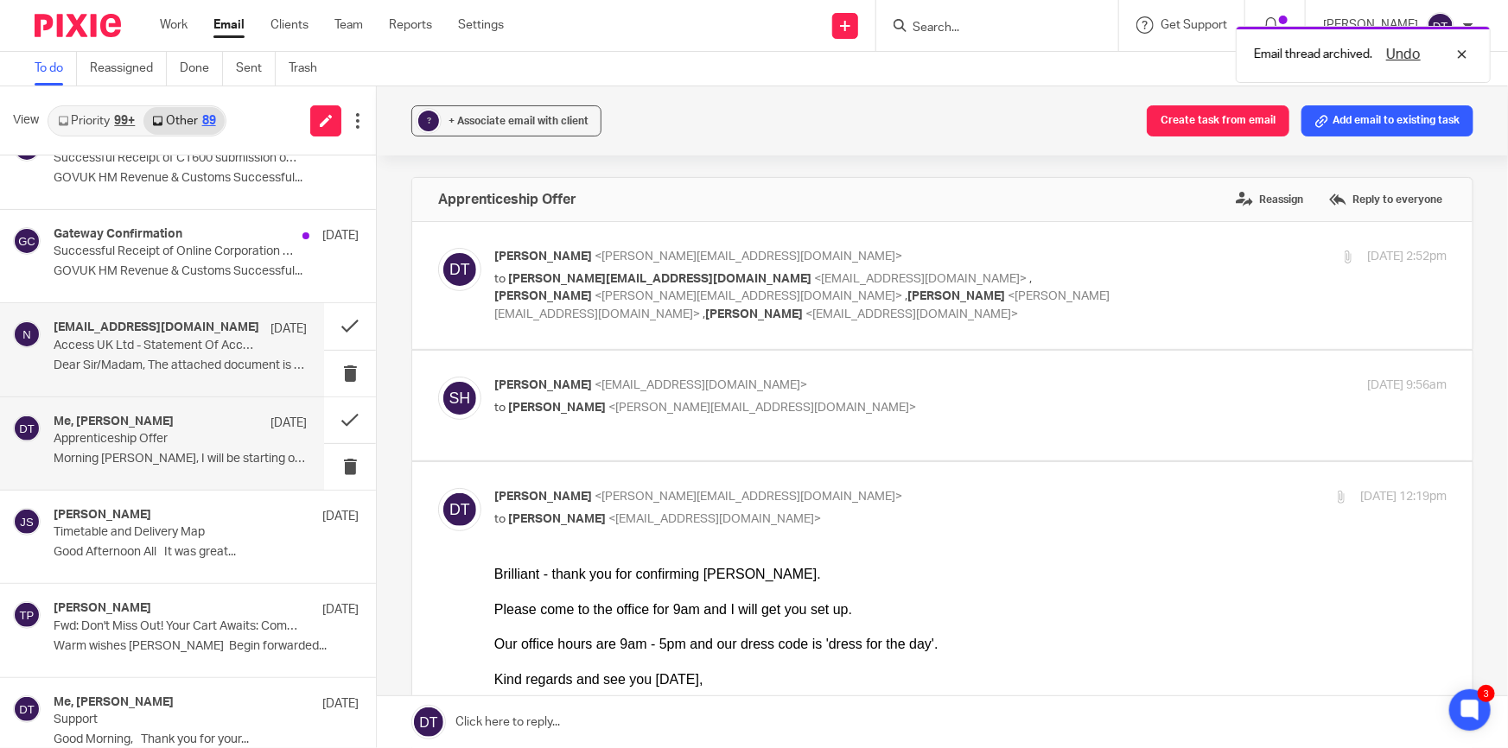
scroll to position [0, 0]
click at [205, 352] on div "Noreply@theaccessgroup.com 8 Sep Access UK Ltd - Statement Of Account - SAC045 …" at bounding box center [180, 350] width 253 height 58
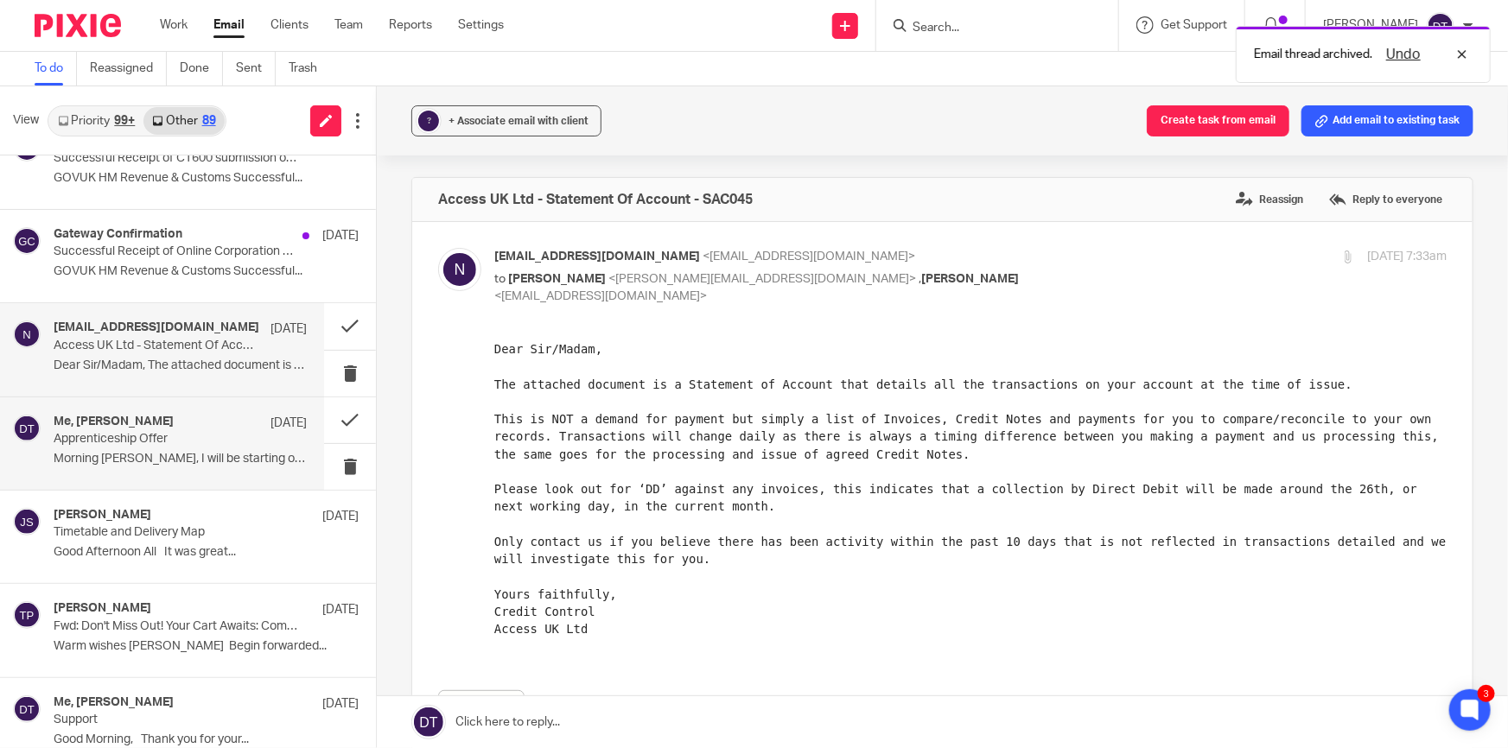
click at [217, 432] on p "Apprenticeship Offer" at bounding box center [155, 439] width 203 height 15
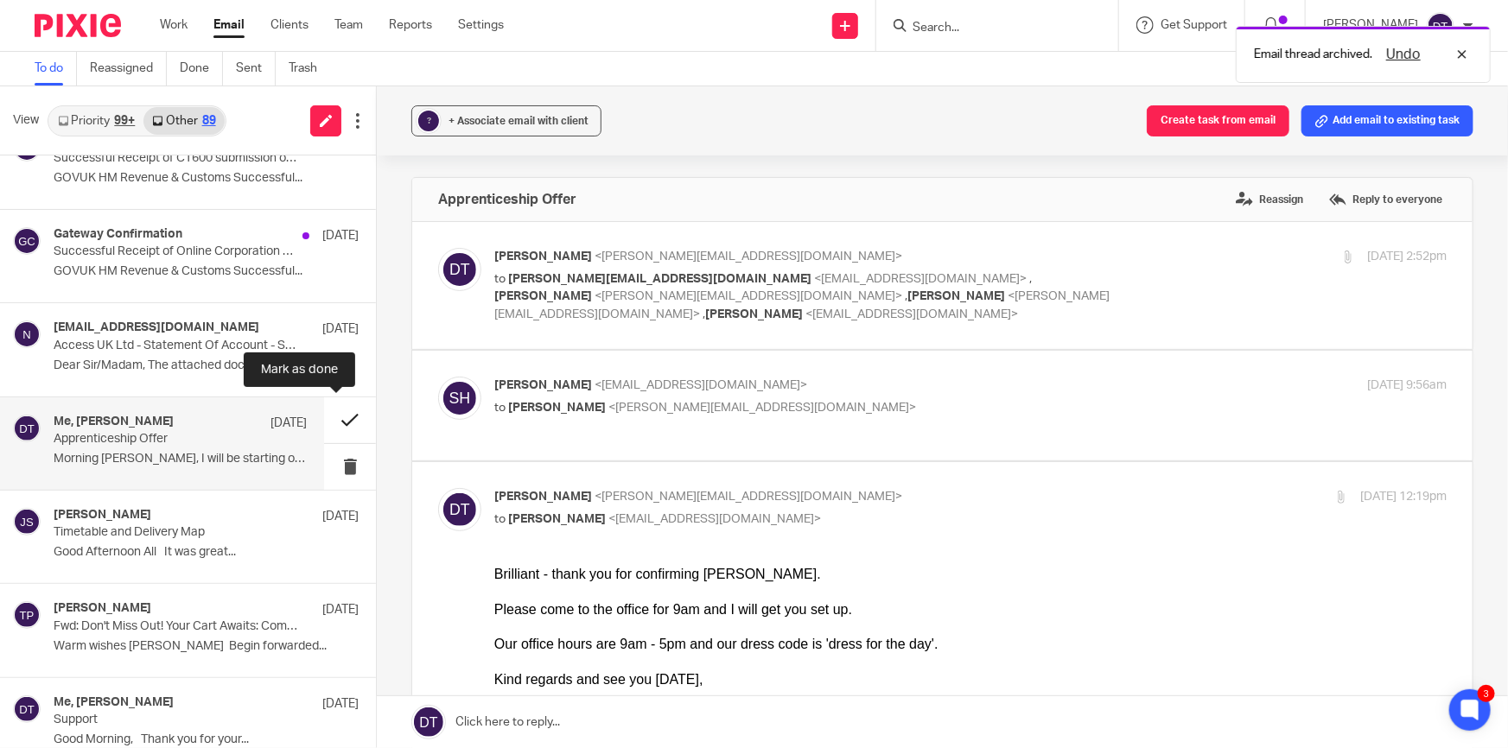
click at [344, 420] on button at bounding box center [350, 420] width 52 height 46
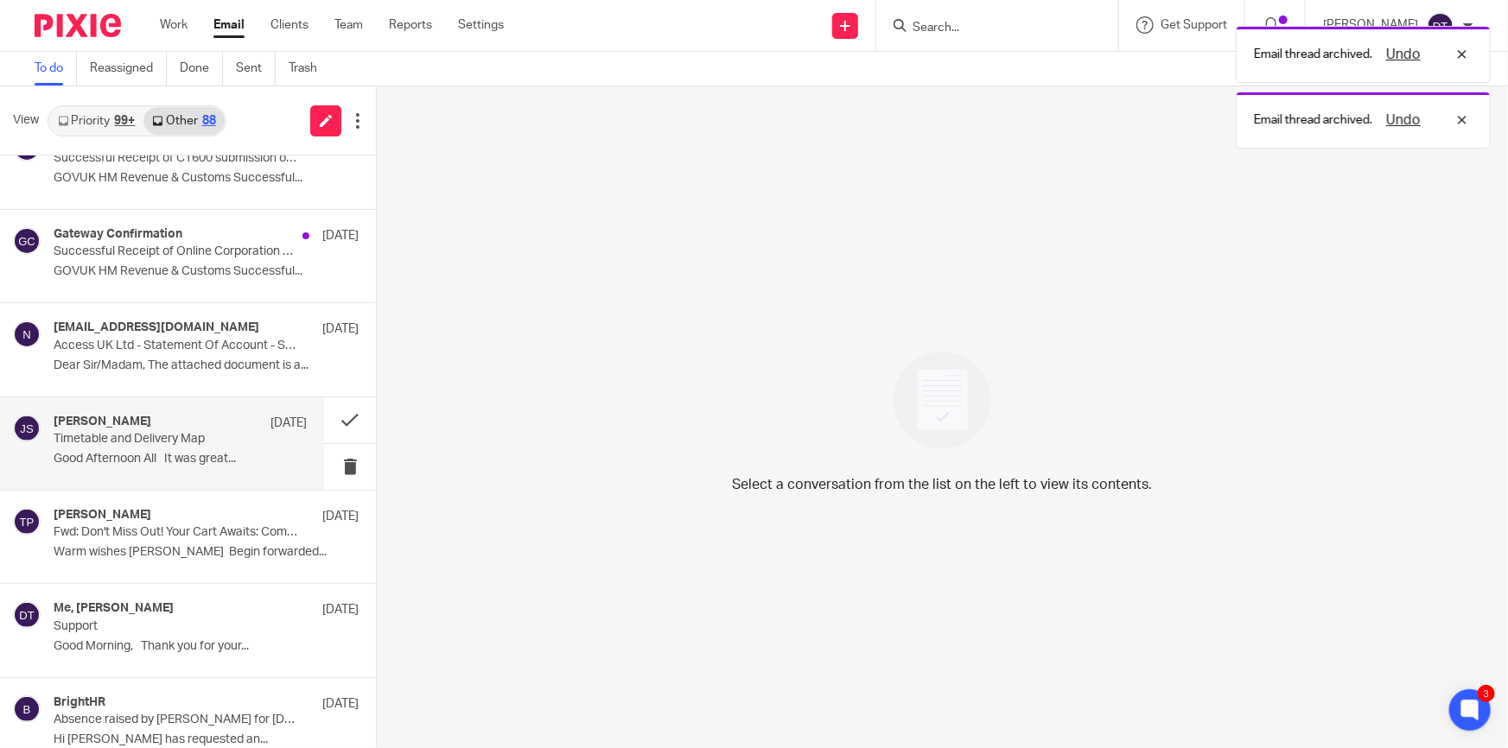
click at [262, 422] on div "4 Sep" at bounding box center [284, 423] width 45 height 17
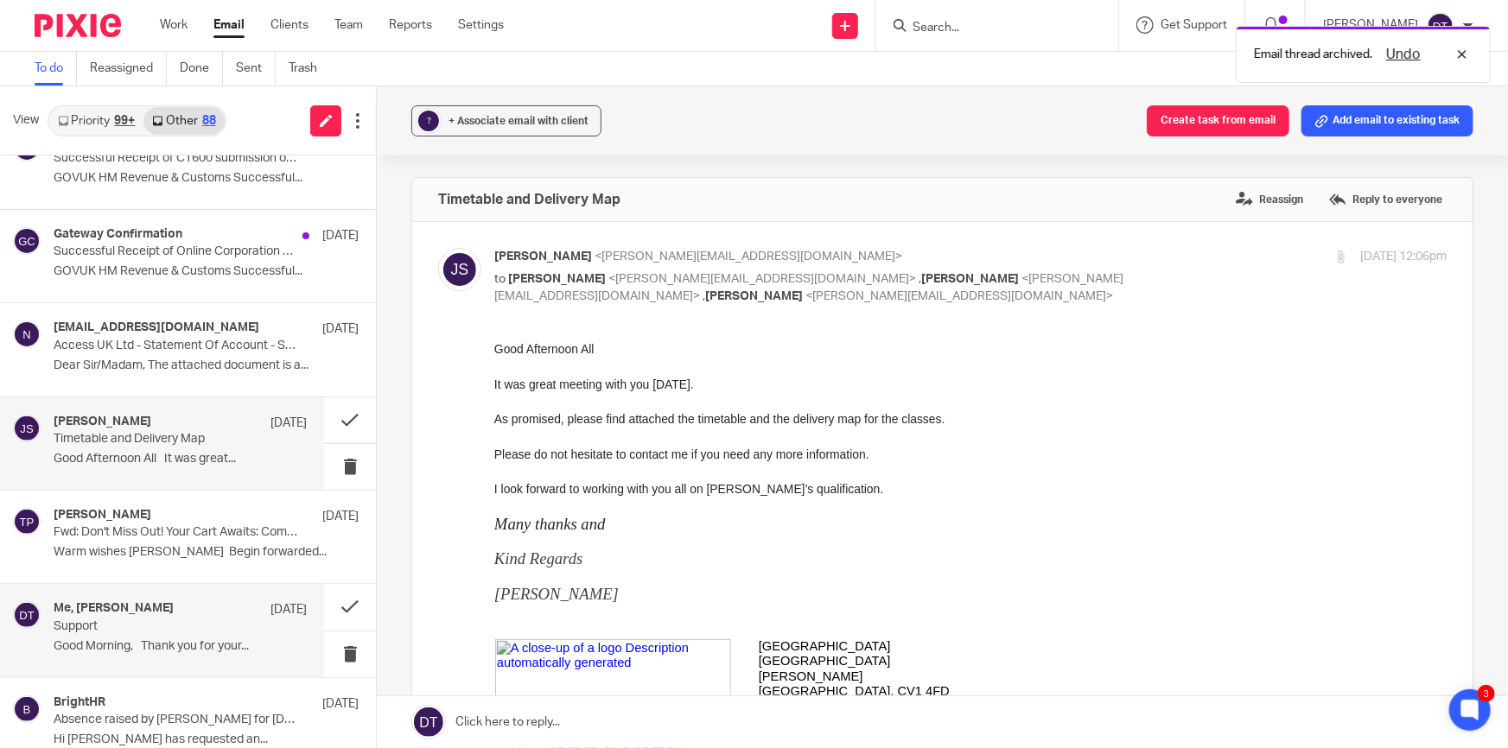
click at [219, 645] on p "Good Morning, Thank you for your..." at bounding box center [180, 646] width 253 height 15
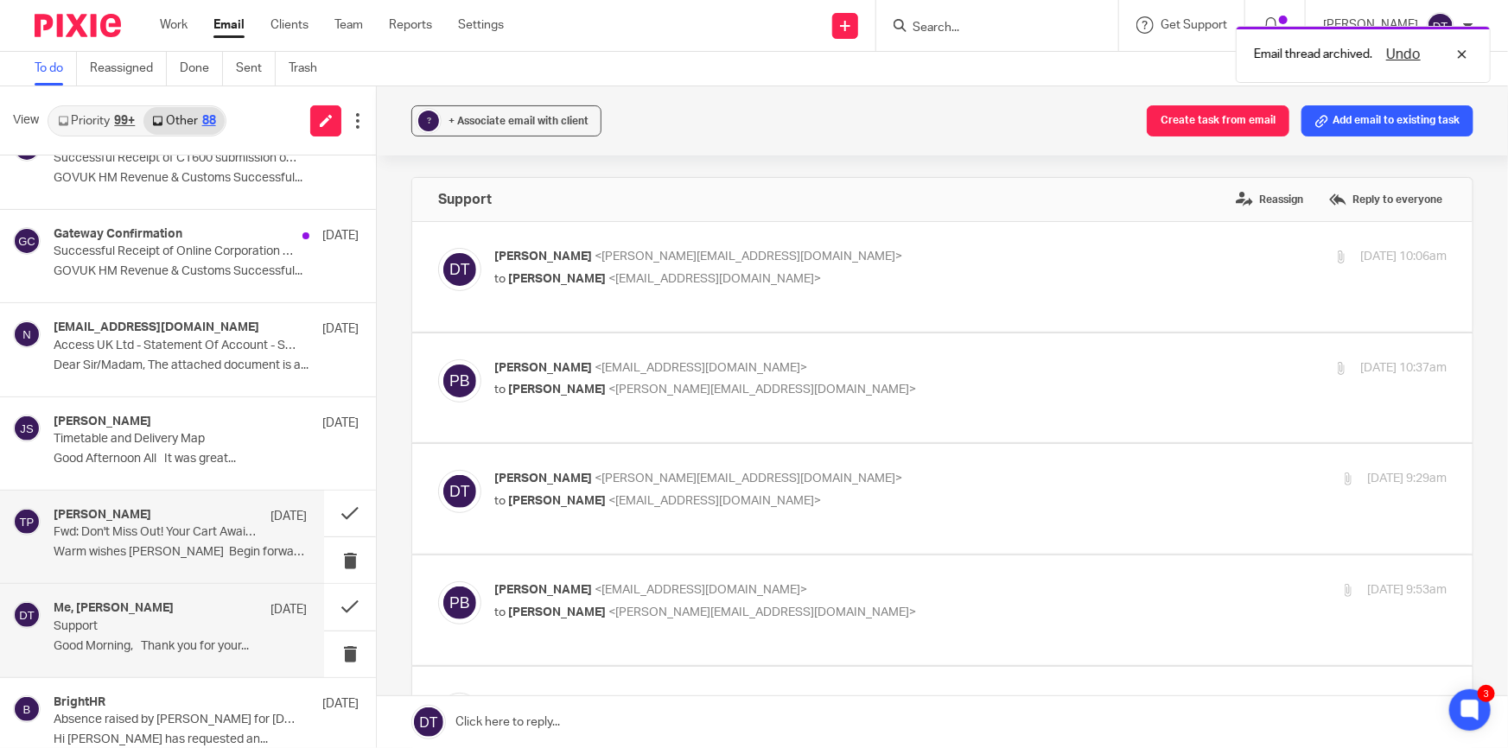
click at [206, 549] on p "Warm wishes Tina Begin forwarded..." at bounding box center [180, 552] width 253 height 15
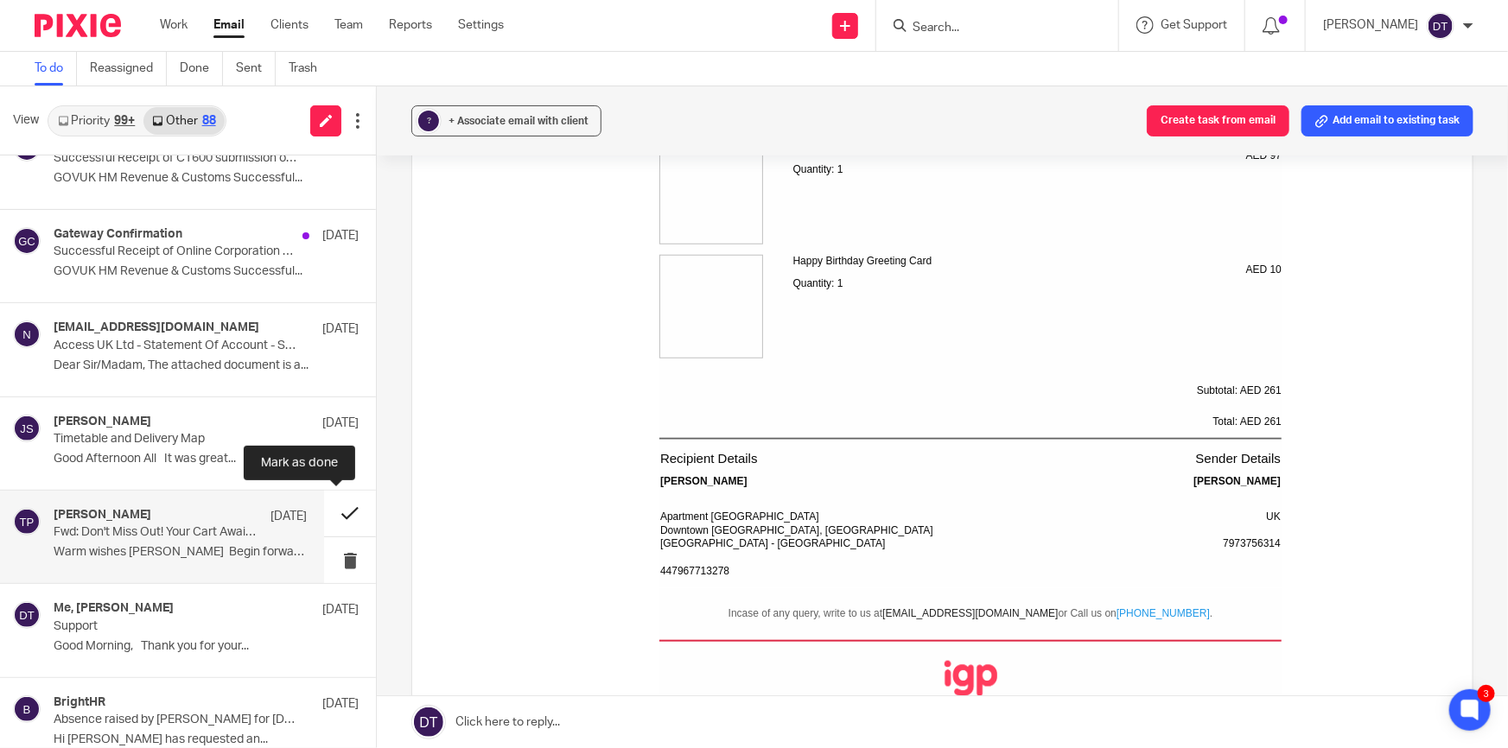
click at [337, 507] on button at bounding box center [350, 514] width 52 height 46
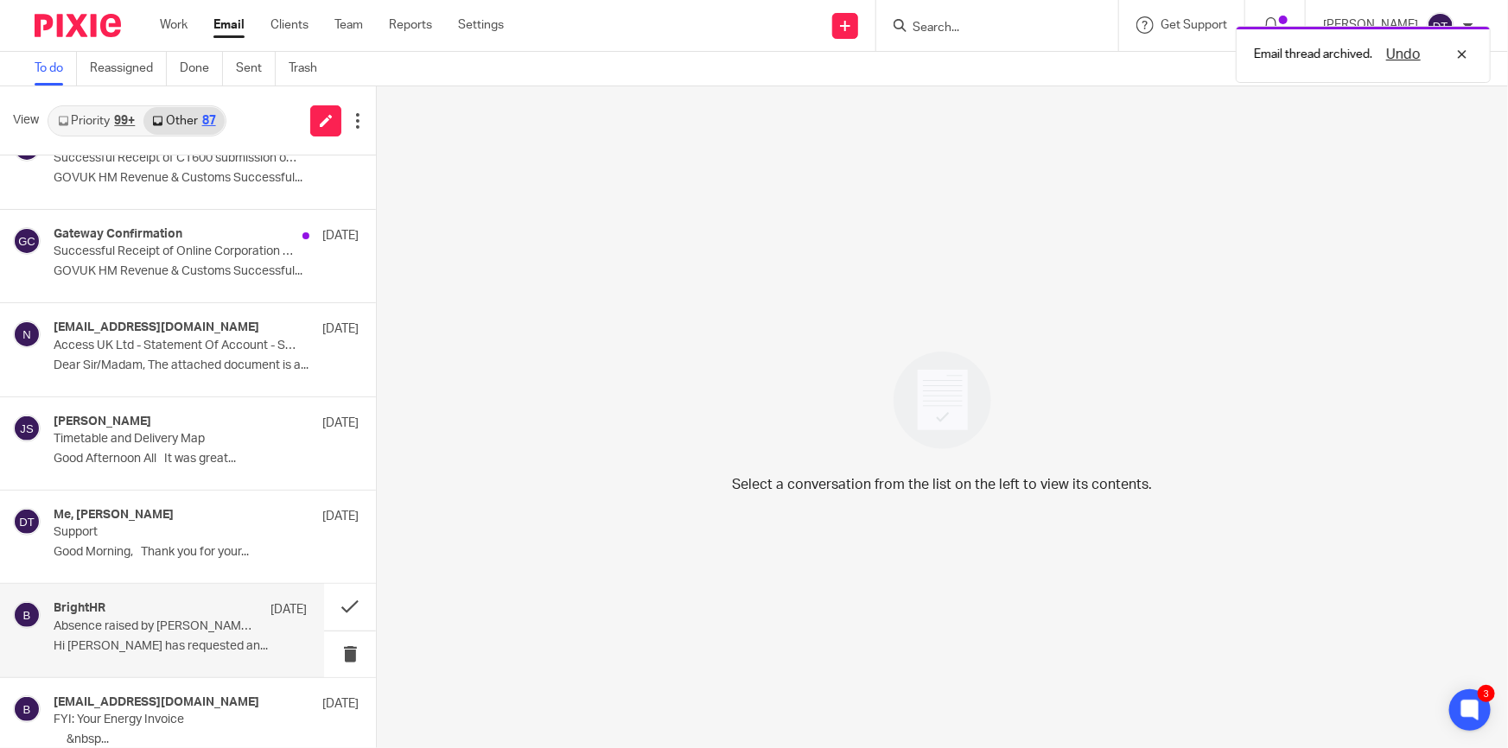
click at [218, 648] on p "Hi Deanna Samual Broad has requested an..." at bounding box center [180, 646] width 253 height 15
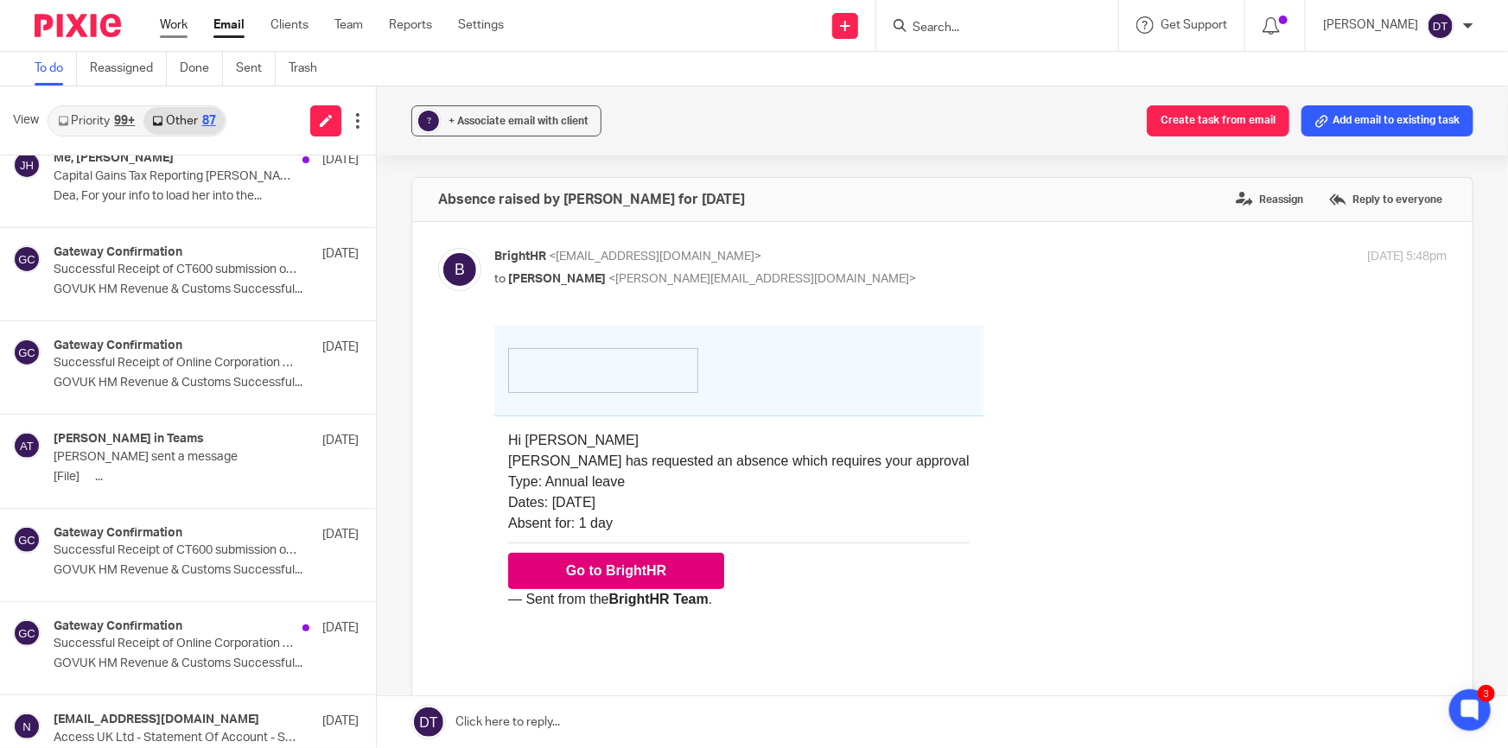
click at [173, 22] on link "Work" at bounding box center [174, 24] width 28 height 17
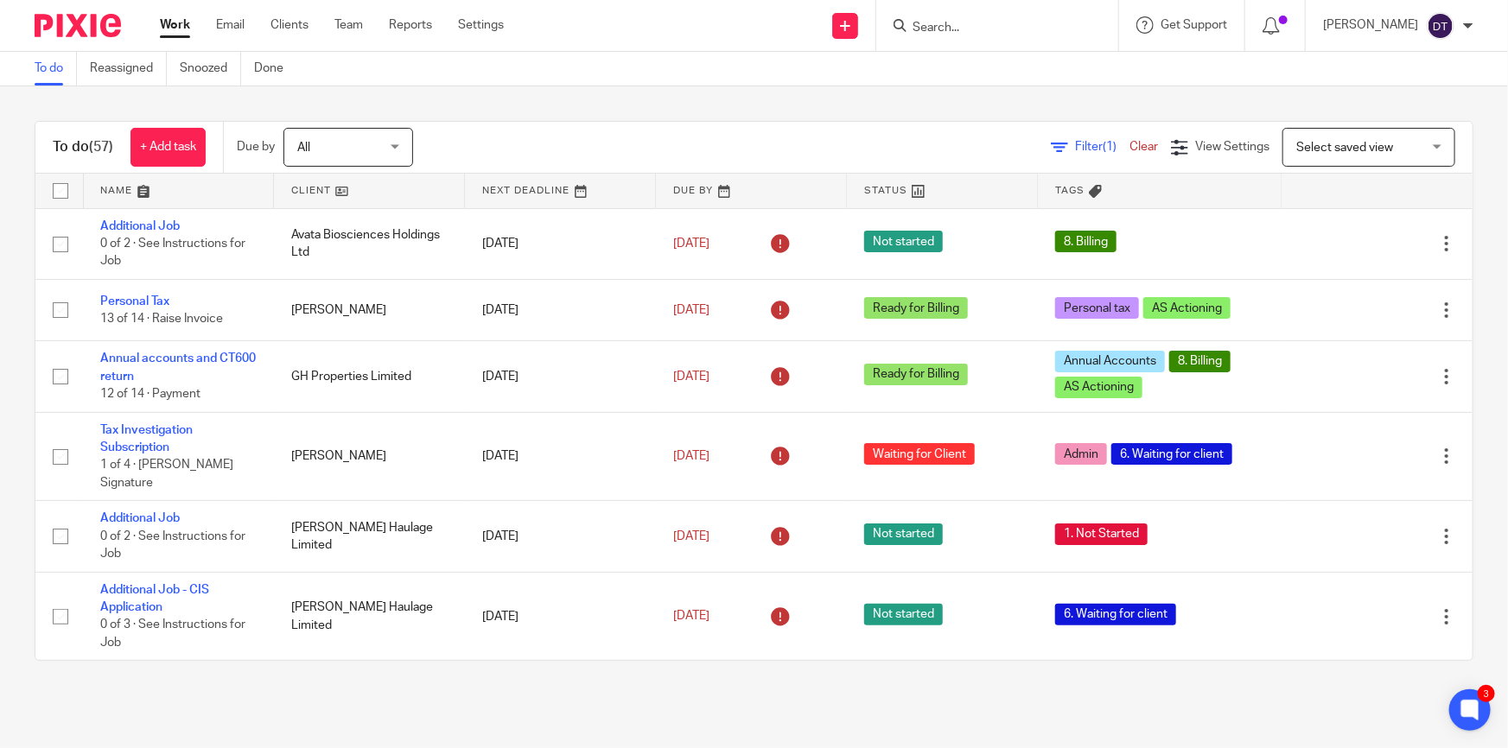
click at [171, 181] on link at bounding box center [179, 191] width 190 height 35
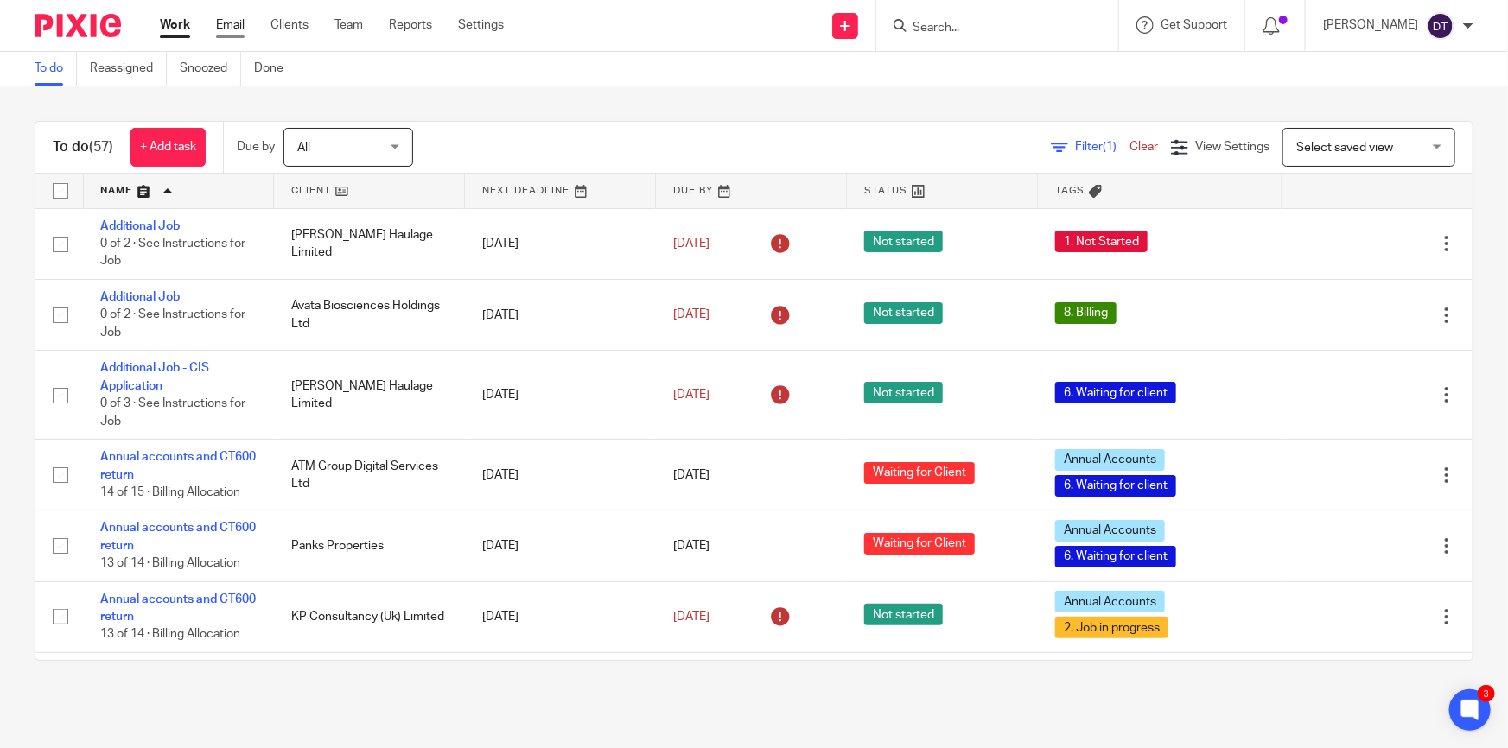
click at [226, 31] on link "Email" at bounding box center [230, 24] width 29 height 17
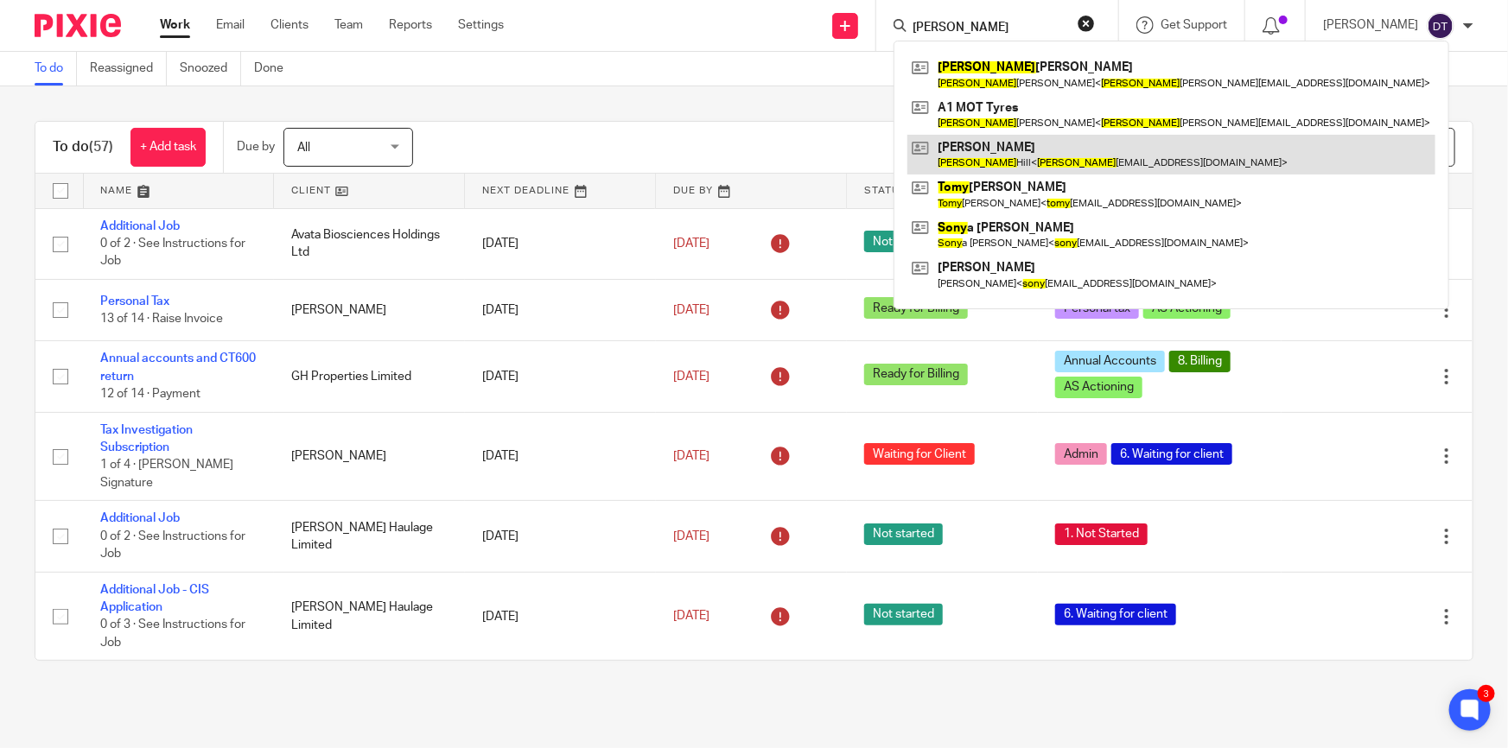
type input "[PERSON_NAME]"
click at [1049, 164] on link at bounding box center [1171, 155] width 528 height 40
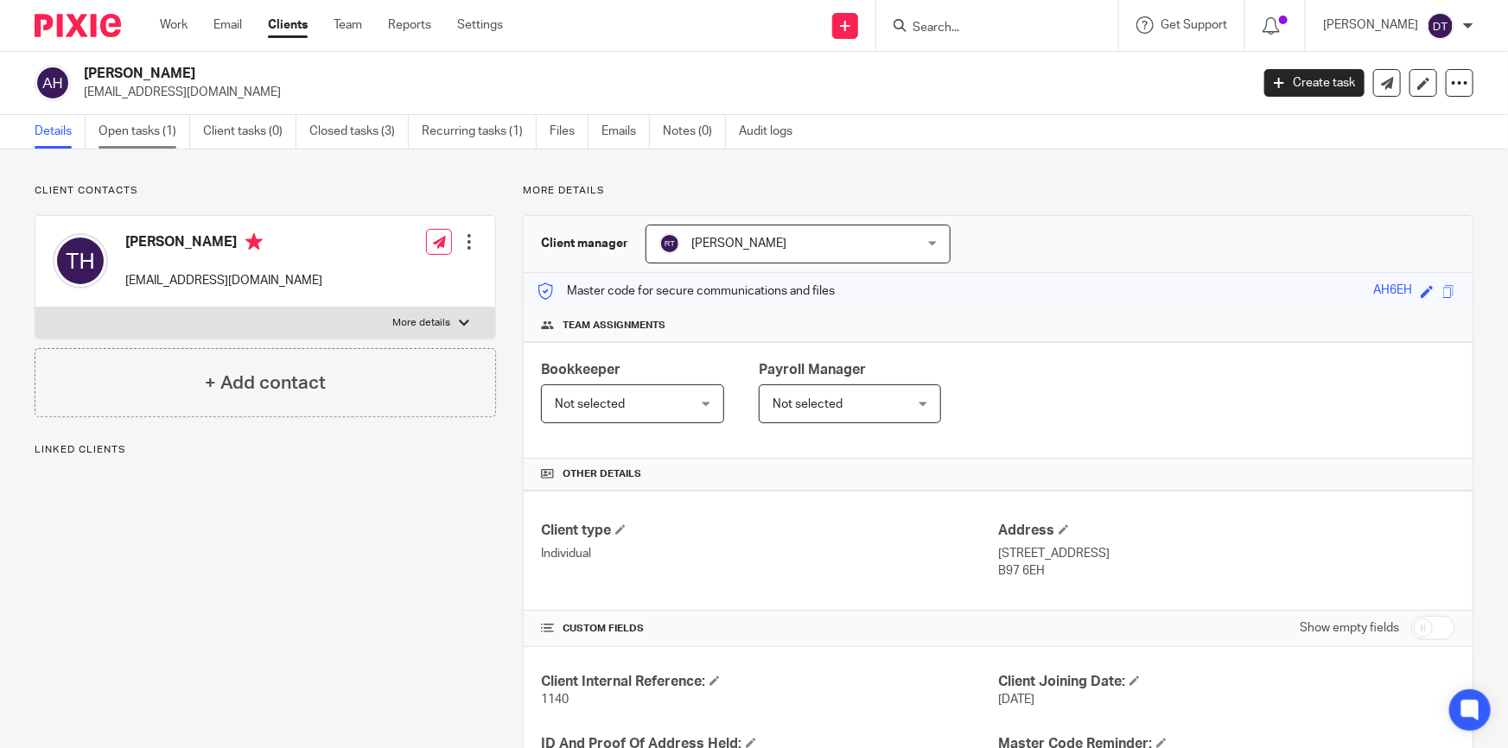
click at [139, 135] on link "Open tasks (1)" at bounding box center [144, 132] width 92 height 34
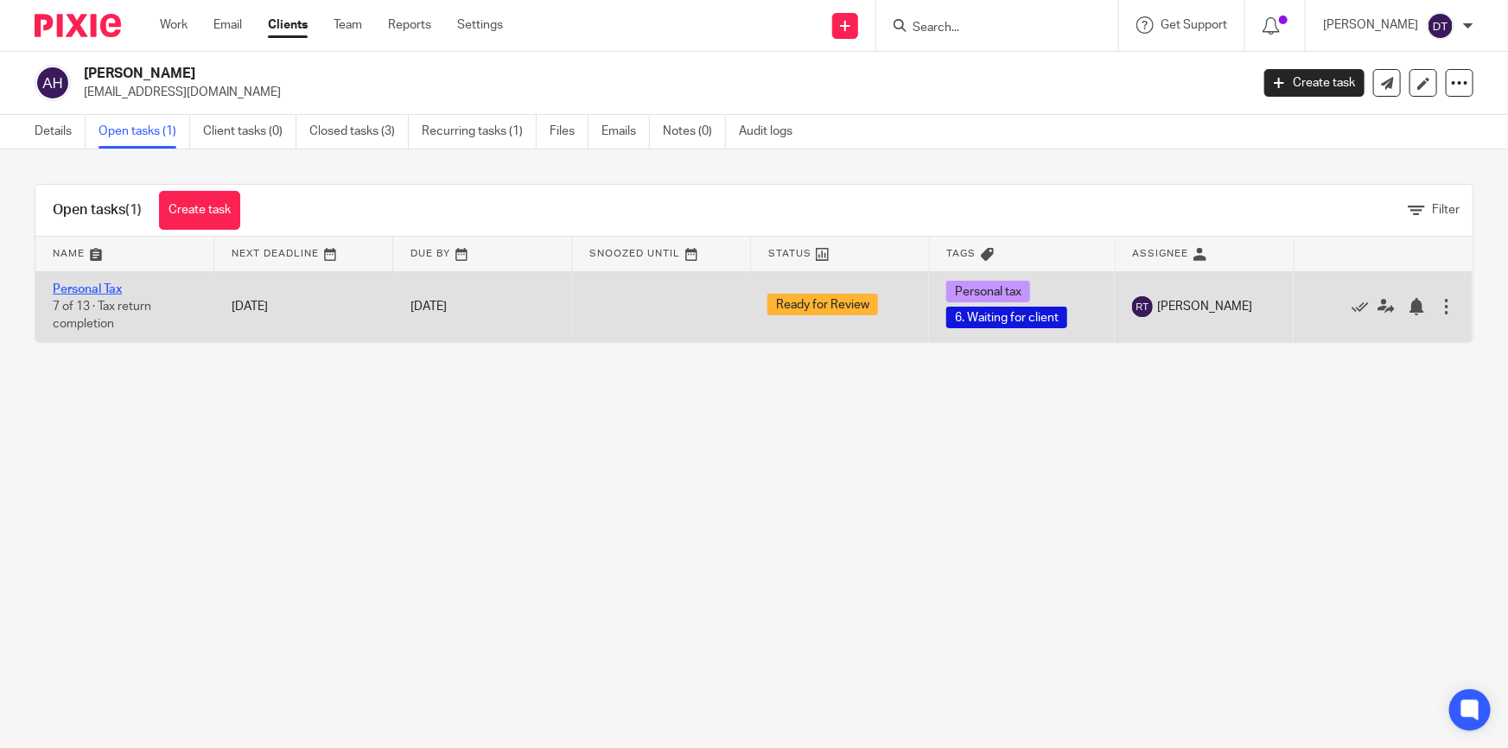
click at [94, 285] on link "Personal Tax" at bounding box center [87, 289] width 69 height 12
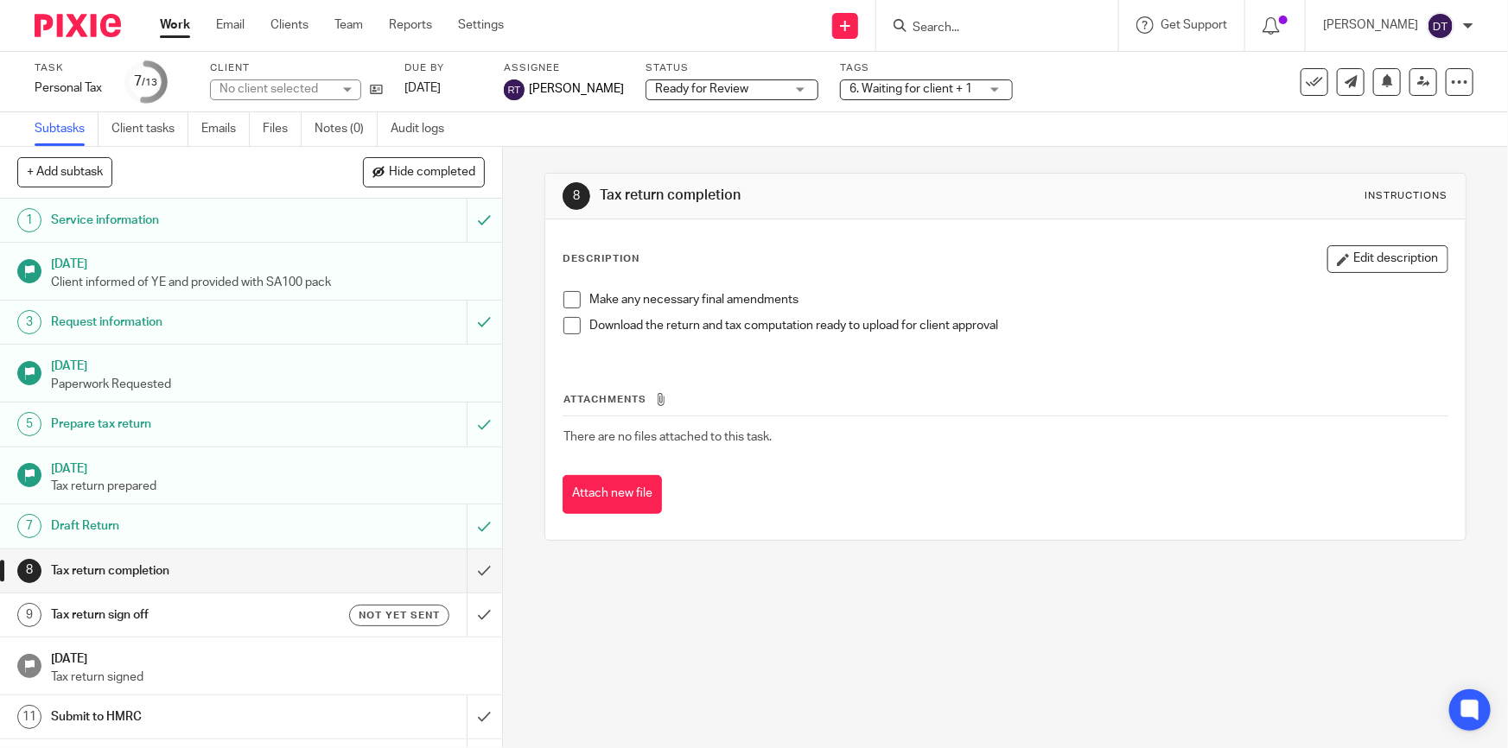
scroll to position [78, 0]
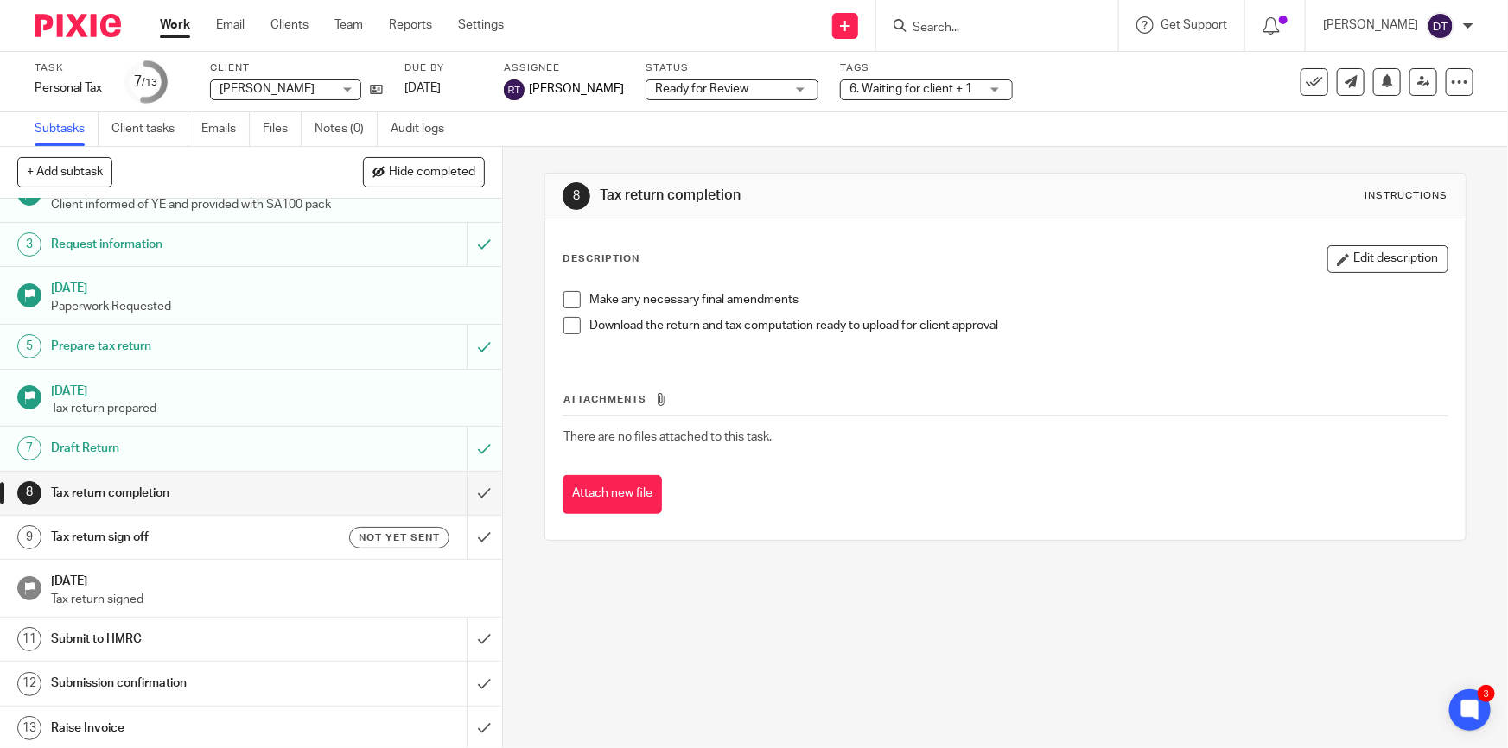
click at [953, 21] on input "Search" at bounding box center [989, 29] width 156 height 16
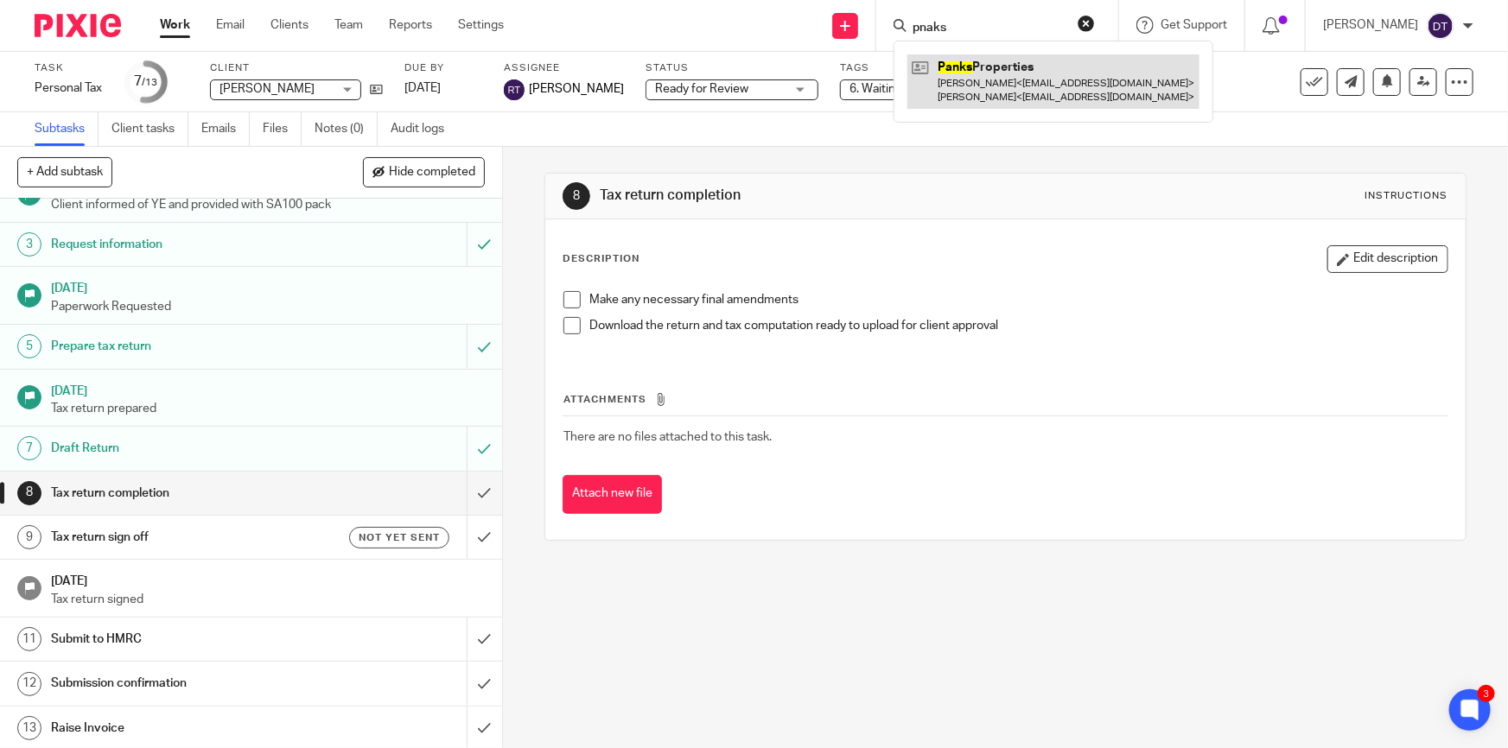
type input "pnaks"
click at [1007, 81] on link at bounding box center [1053, 81] width 292 height 54
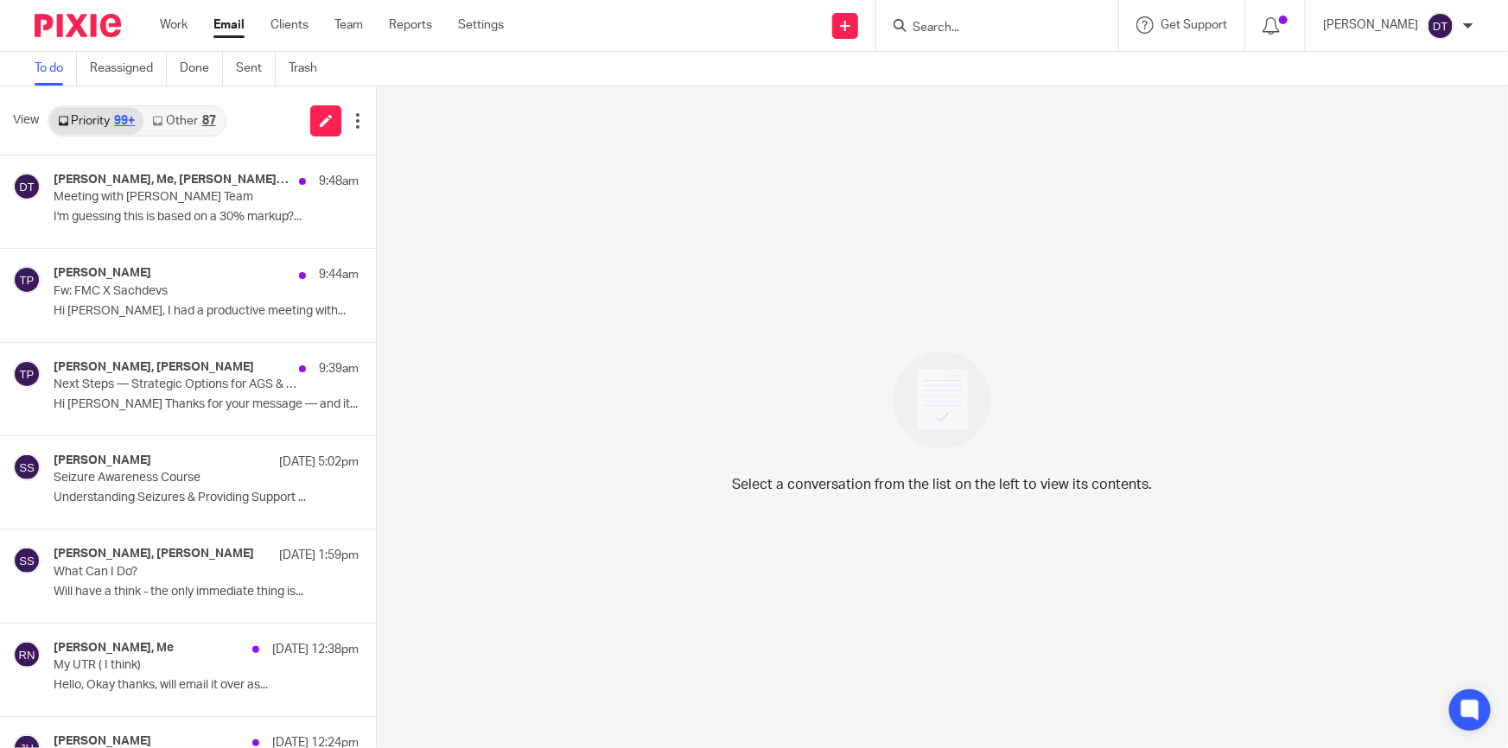
click at [214, 120] on div "87" at bounding box center [209, 121] width 14 height 12
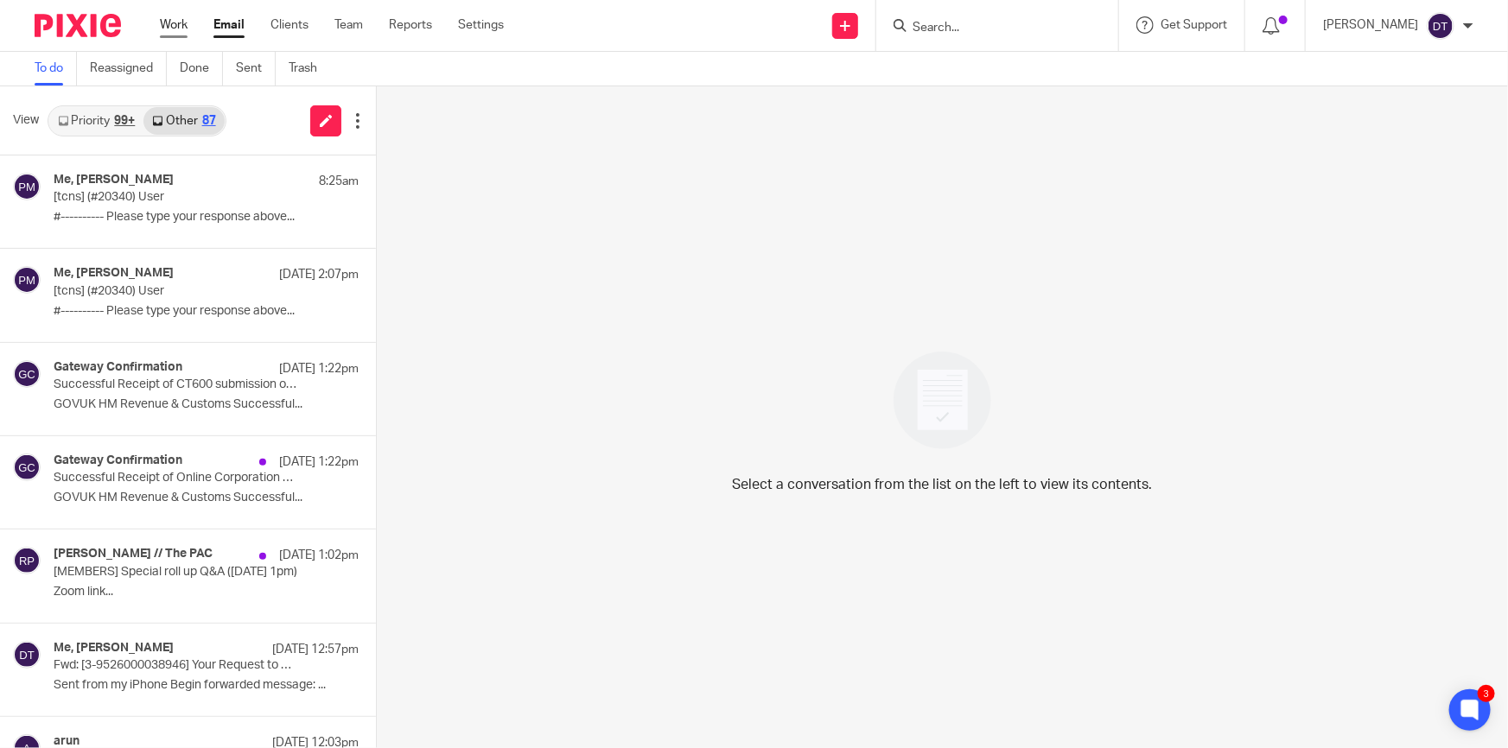
click at [180, 19] on link "Work" at bounding box center [174, 24] width 28 height 17
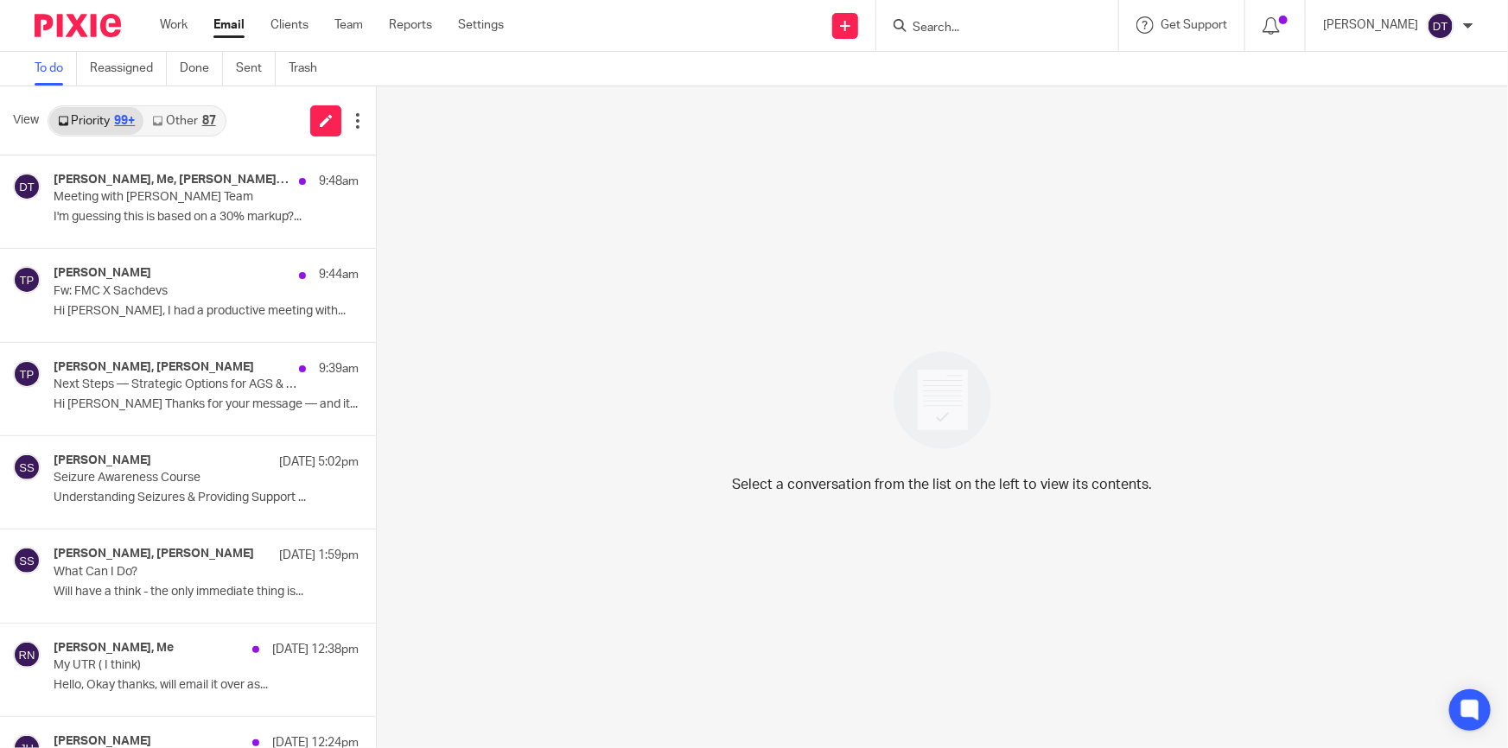
click at [188, 120] on link "Other 87" at bounding box center [183, 121] width 80 height 28
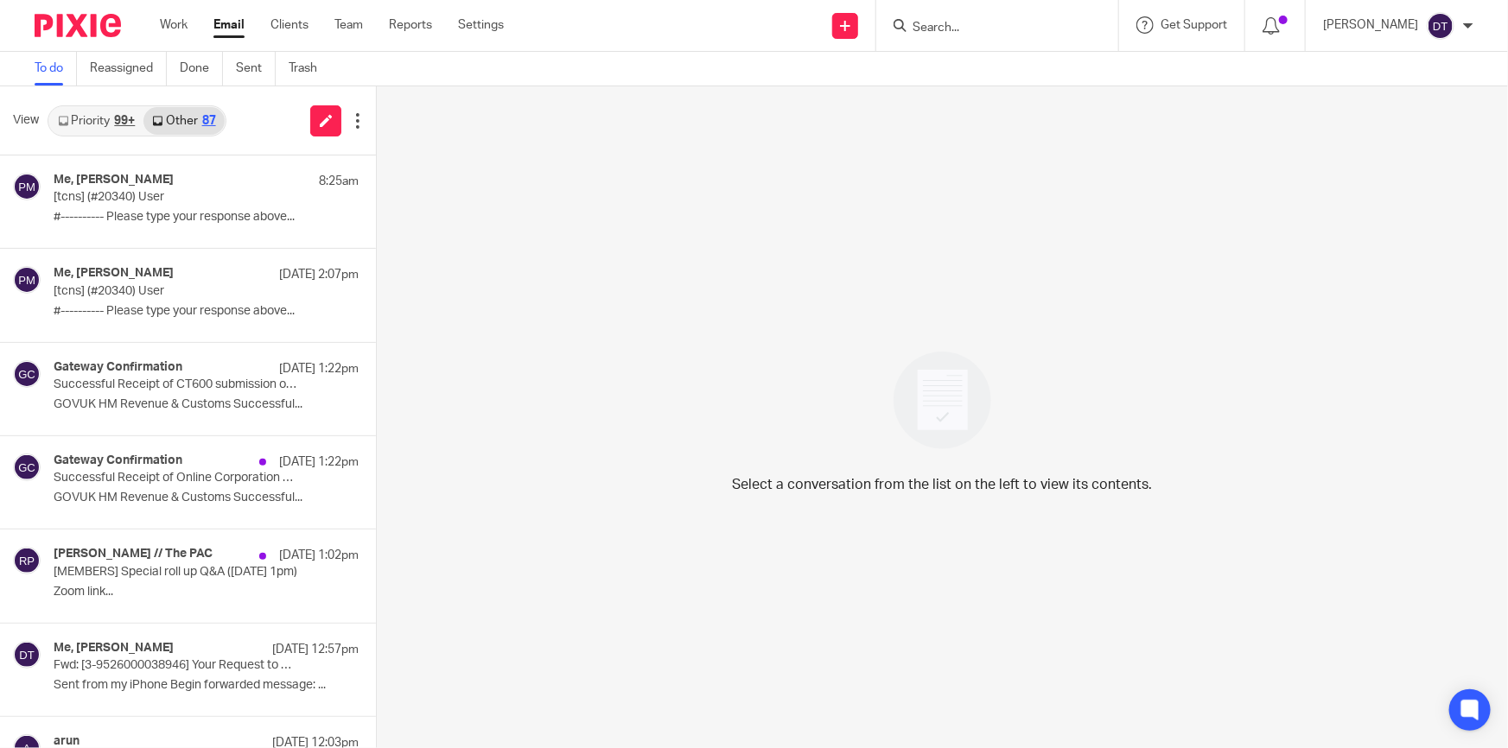
click at [115, 125] on div "99+" at bounding box center [124, 121] width 21 height 12
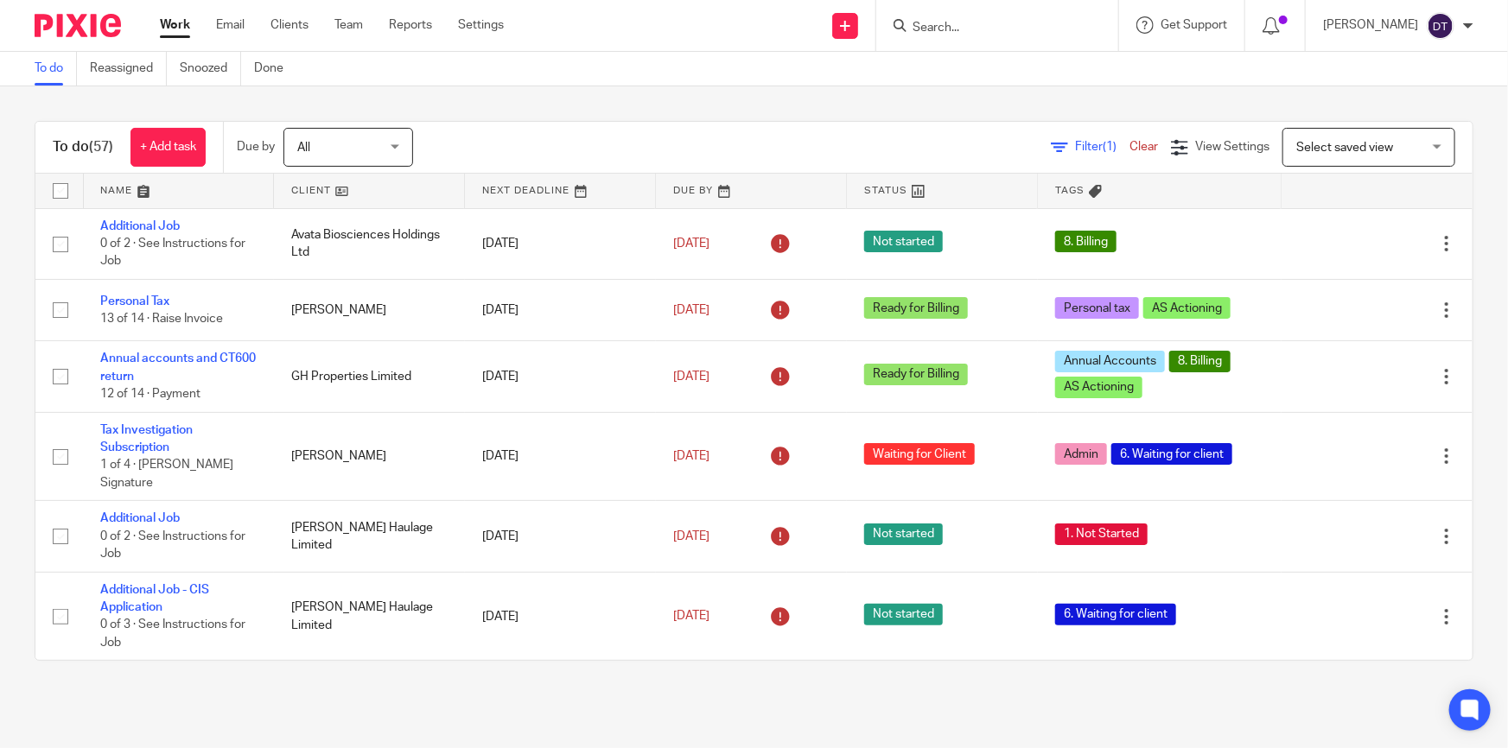
click at [160, 186] on link at bounding box center [179, 191] width 190 height 35
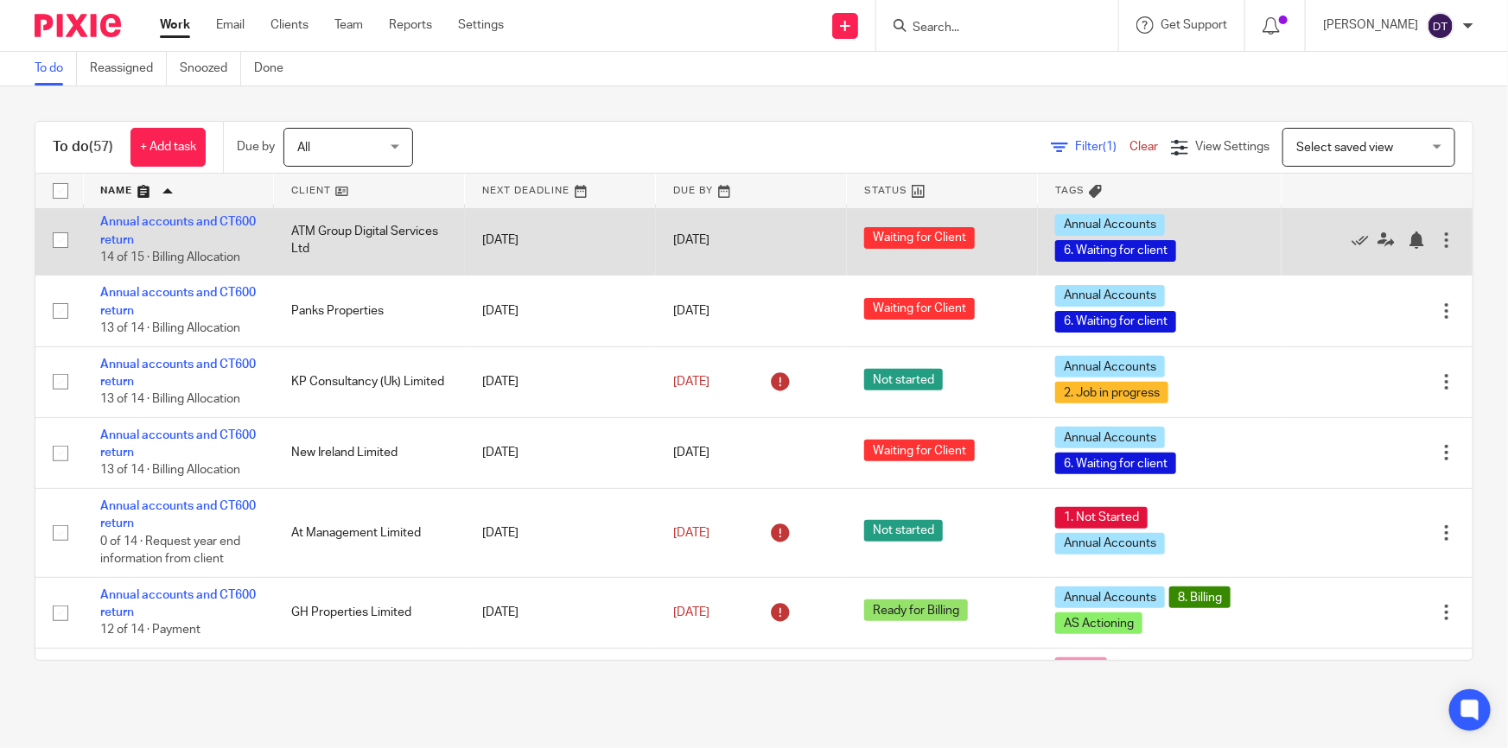
scroll to position [156, 0]
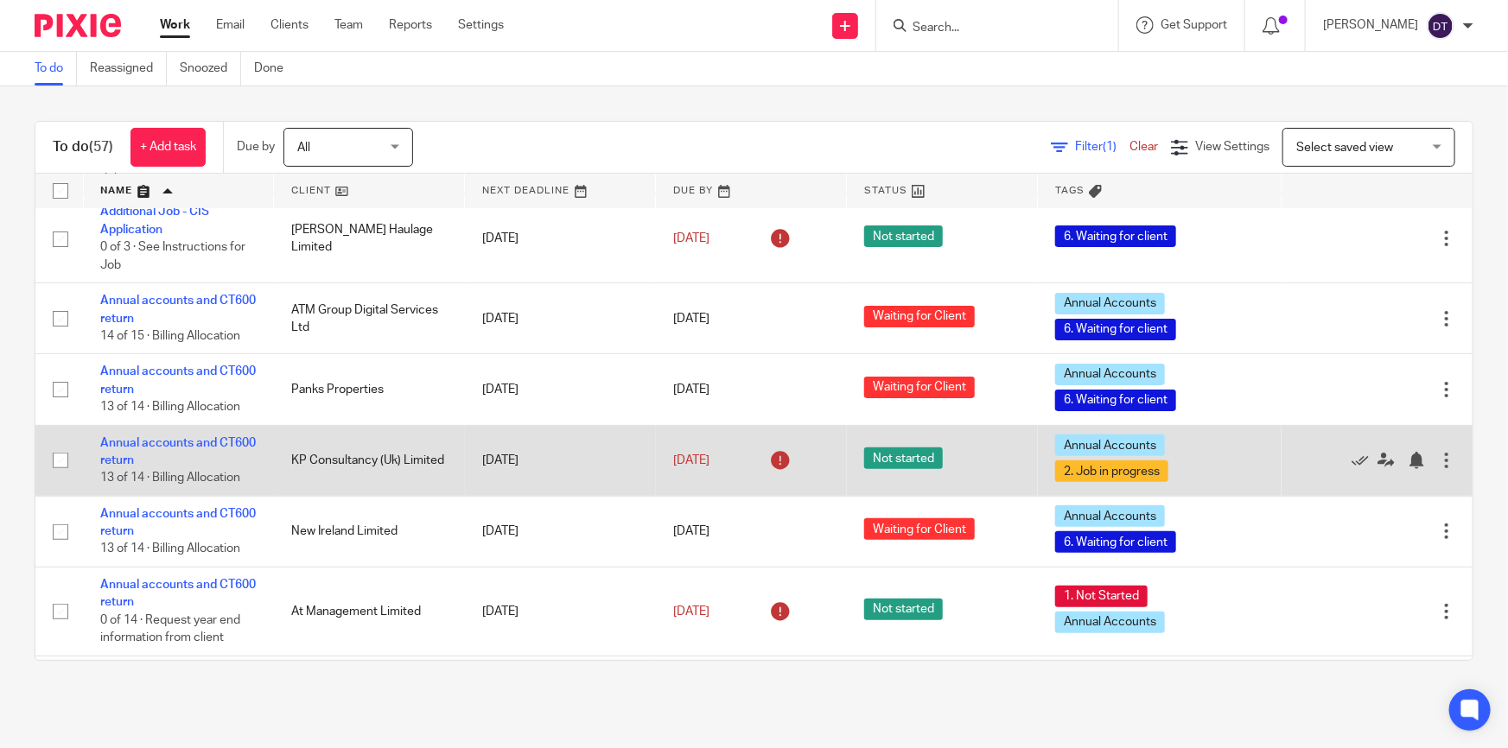
drag, startPoint x: 191, startPoint y: 447, endPoint x: 189, endPoint y: 433, distance: 13.9
drag, startPoint x: 189, startPoint y: 433, endPoint x: 157, endPoint y: 449, distance: 35.9
drag, startPoint x: 157, startPoint y: 449, endPoint x: 130, endPoint y: 441, distance: 28.7
click at [130, 441] on link "Annual accounts and CT600 return" at bounding box center [178, 451] width 156 height 29
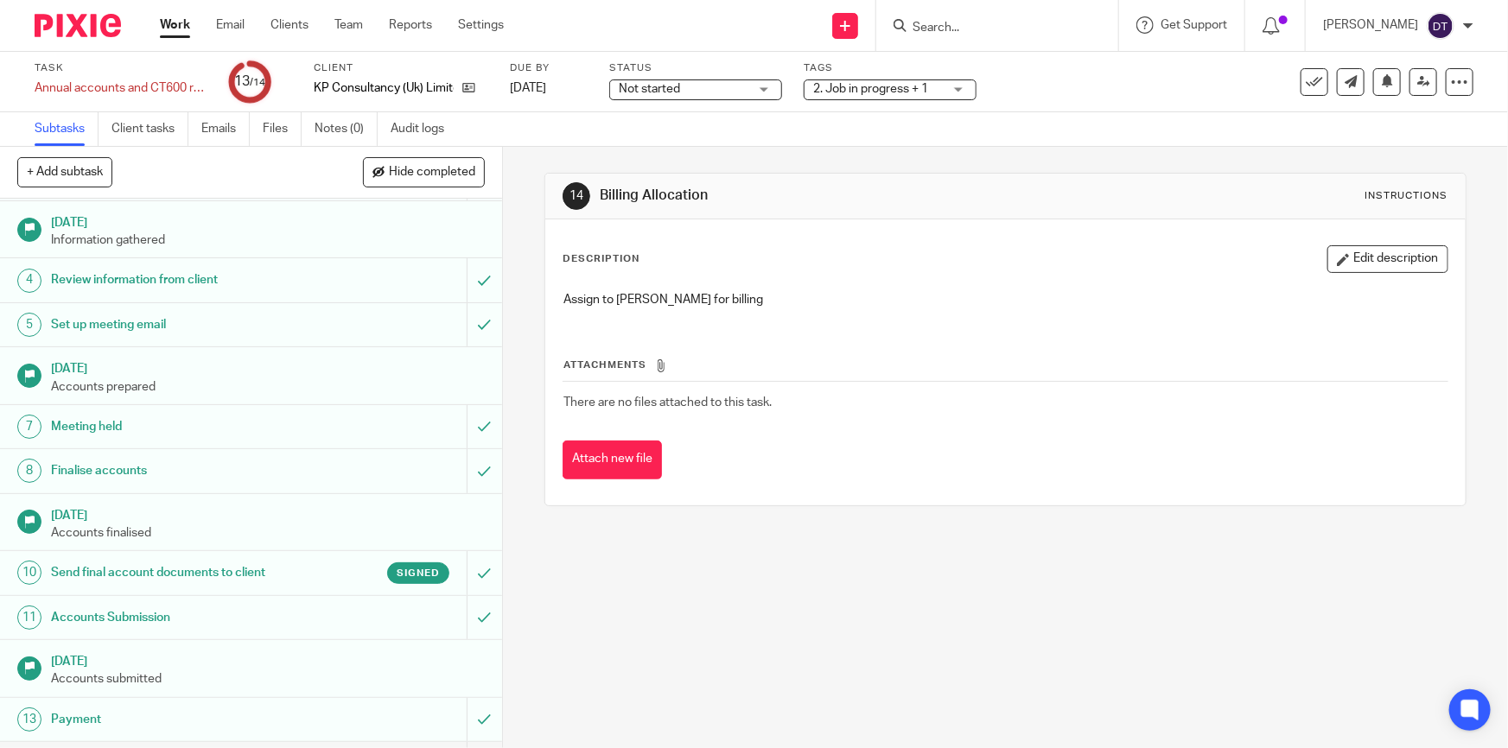
scroll to position [123, 0]
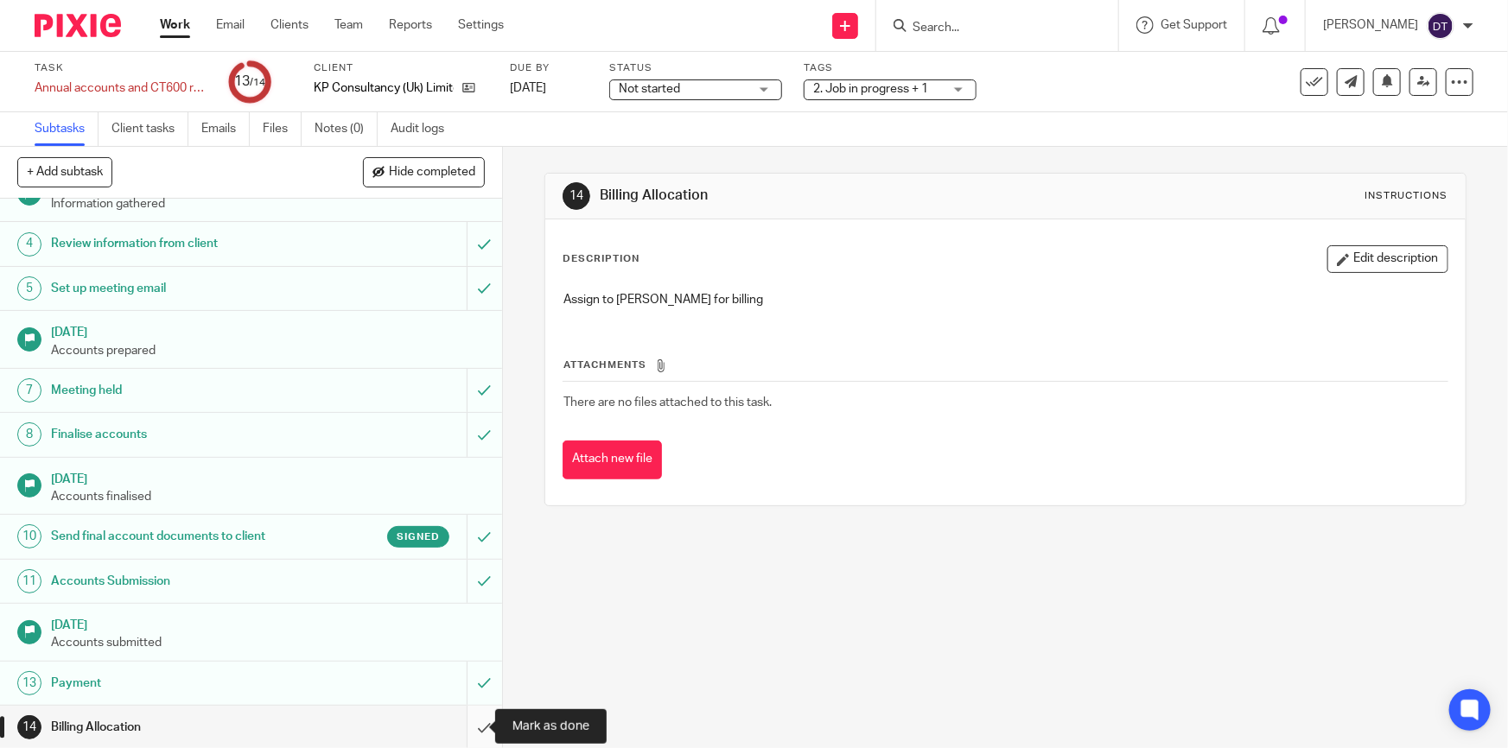
click at [462, 732] on input "submit" at bounding box center [251, 727] width 502 height 43
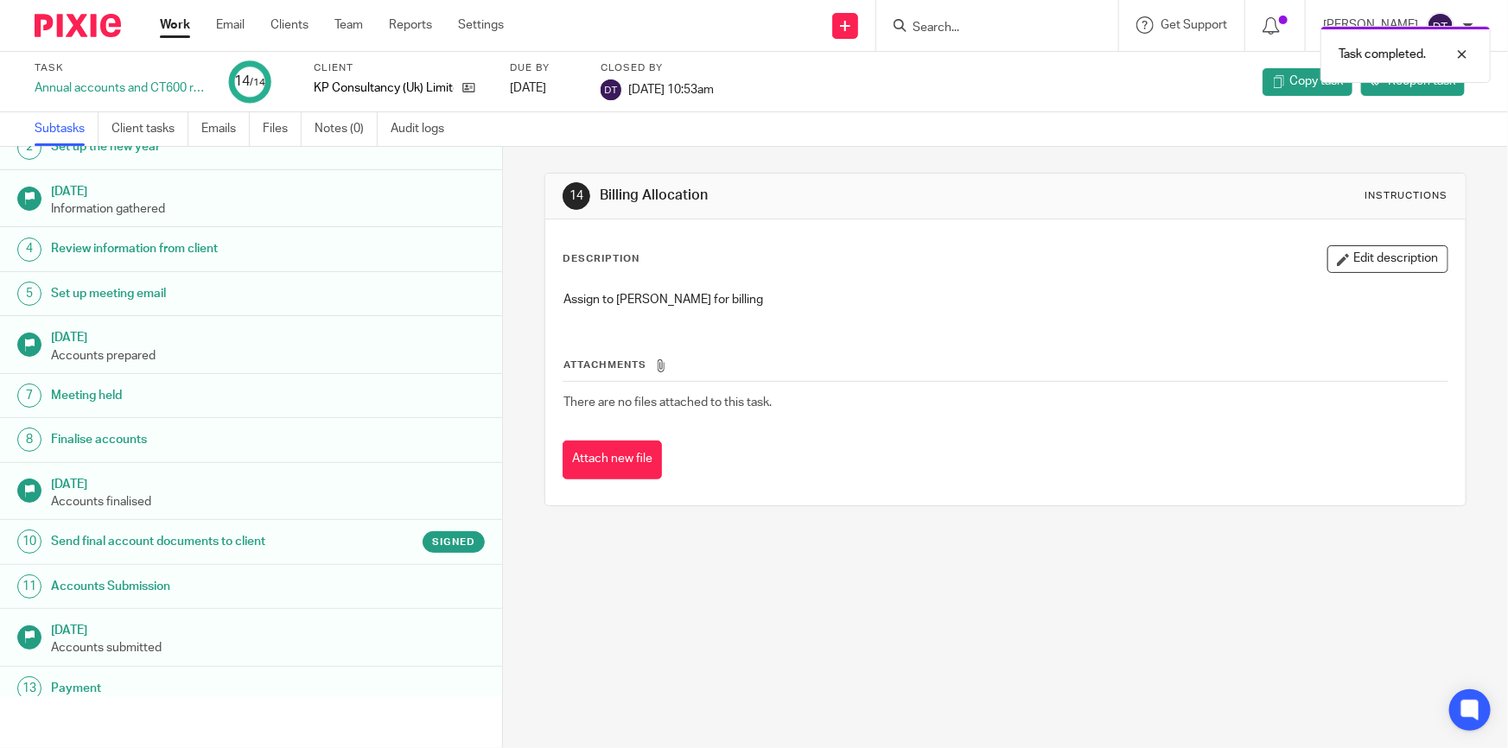
scroll to position [123, 0]
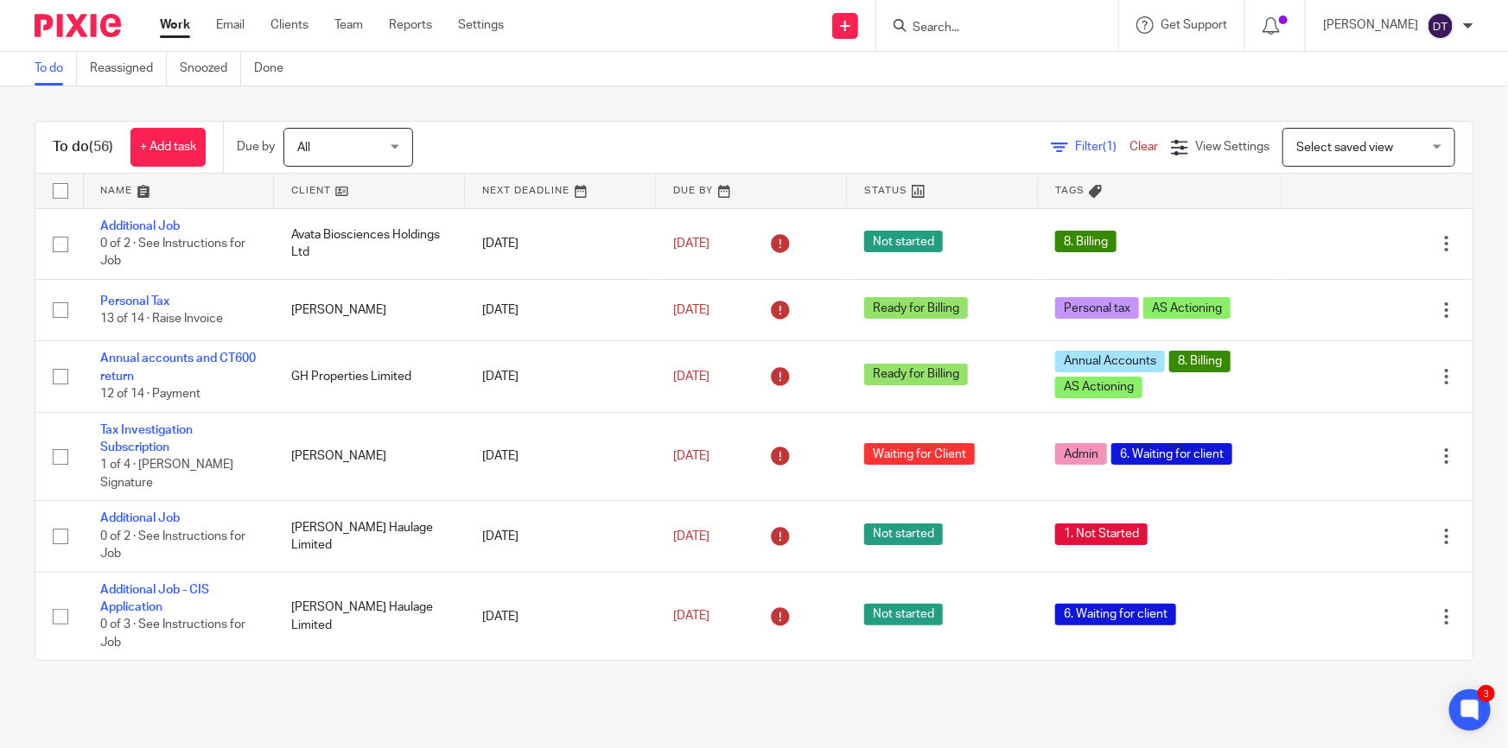
click at [188, 190] on link at bounding box center [179, 191] width 190 height 35
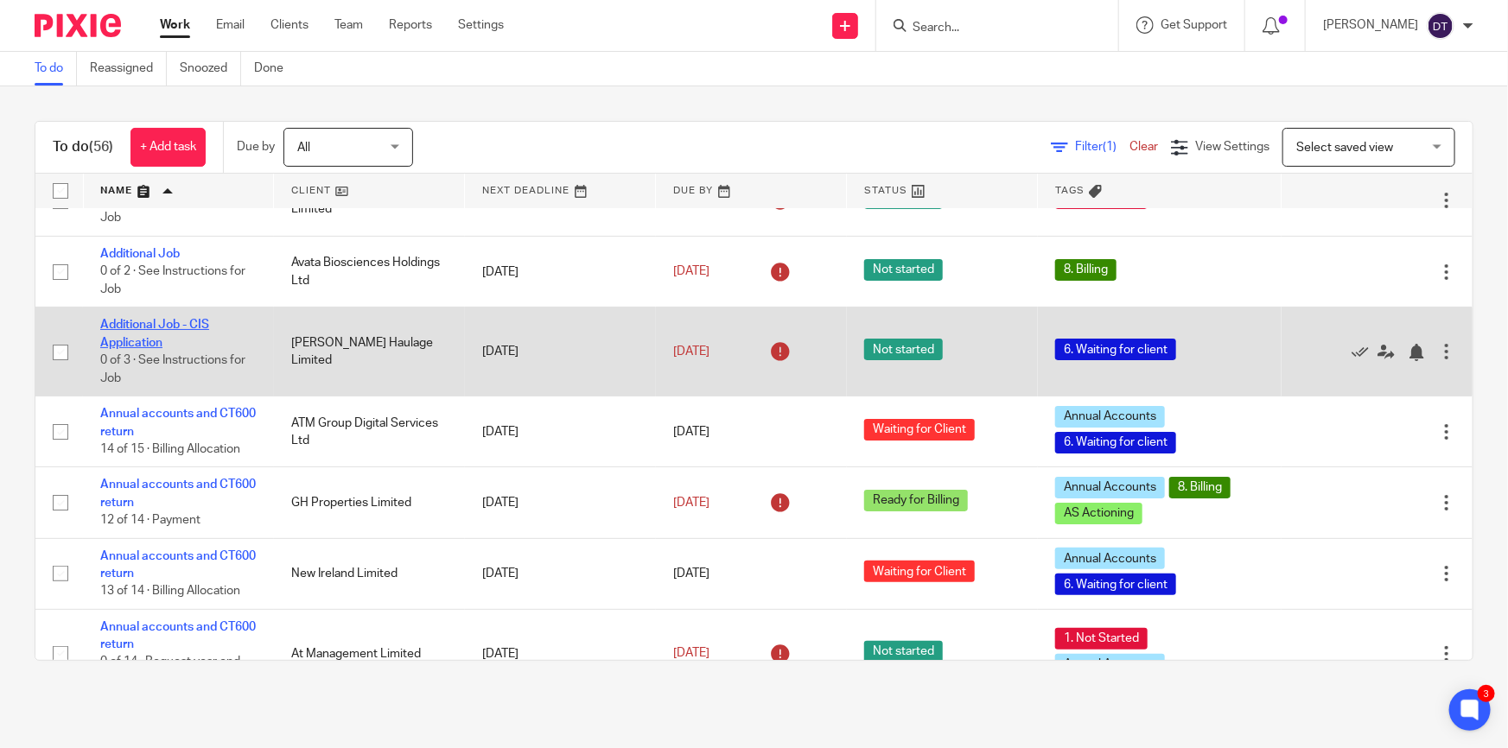
scroll to position [78, 0]
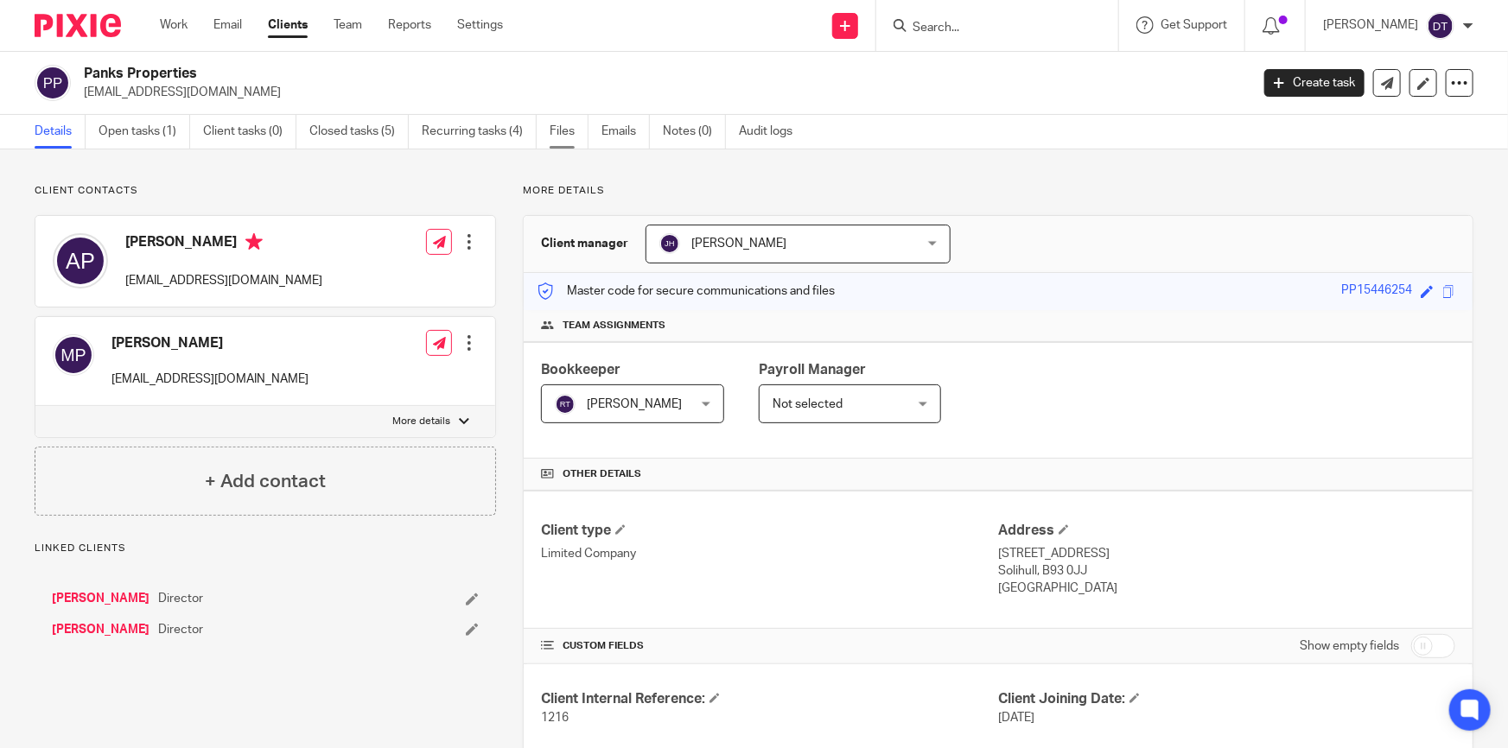
click at [567, 132] on link "Files" at bounding box center [568, 132] width 39 height 34
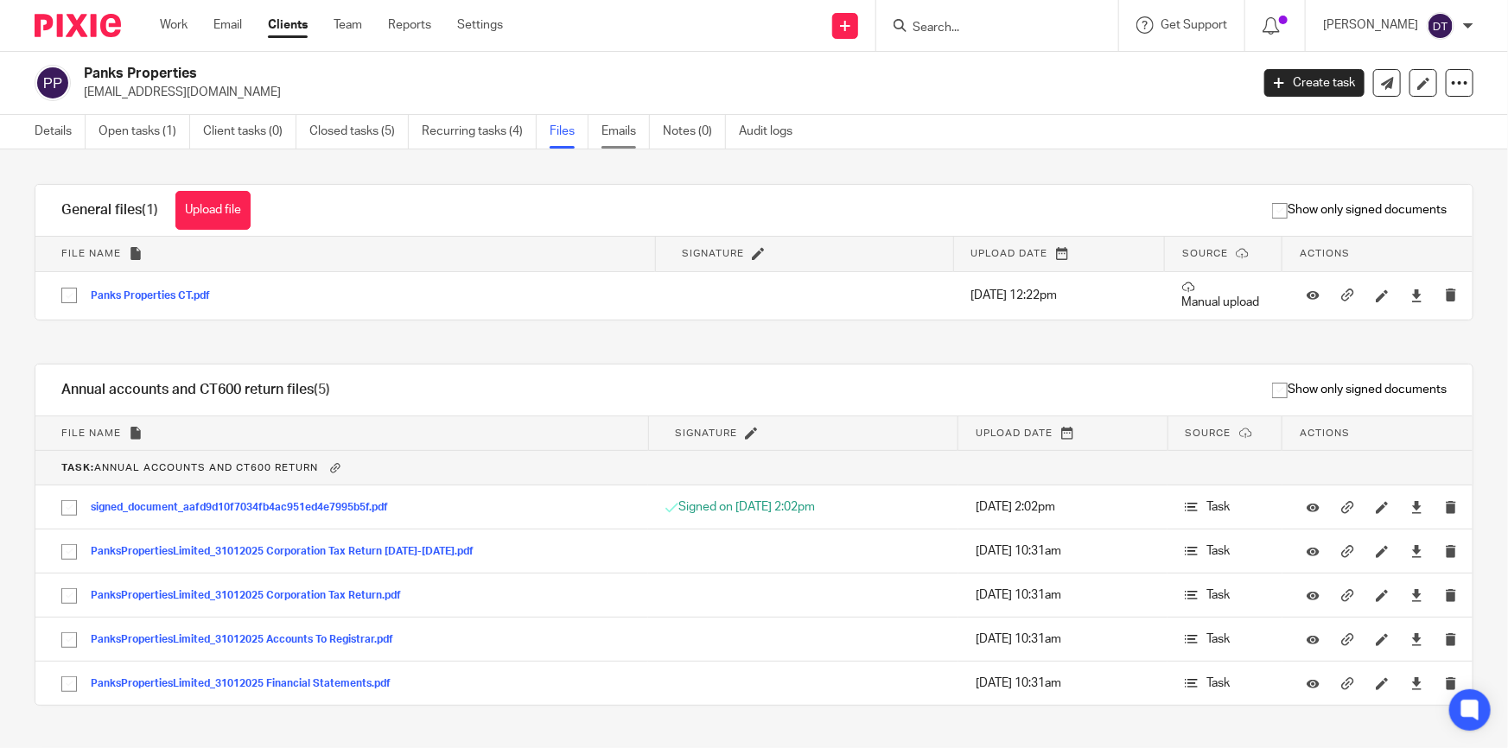
click at [628, 130] on link "Emails" at bounding box center [625, 132] width 48 height 34
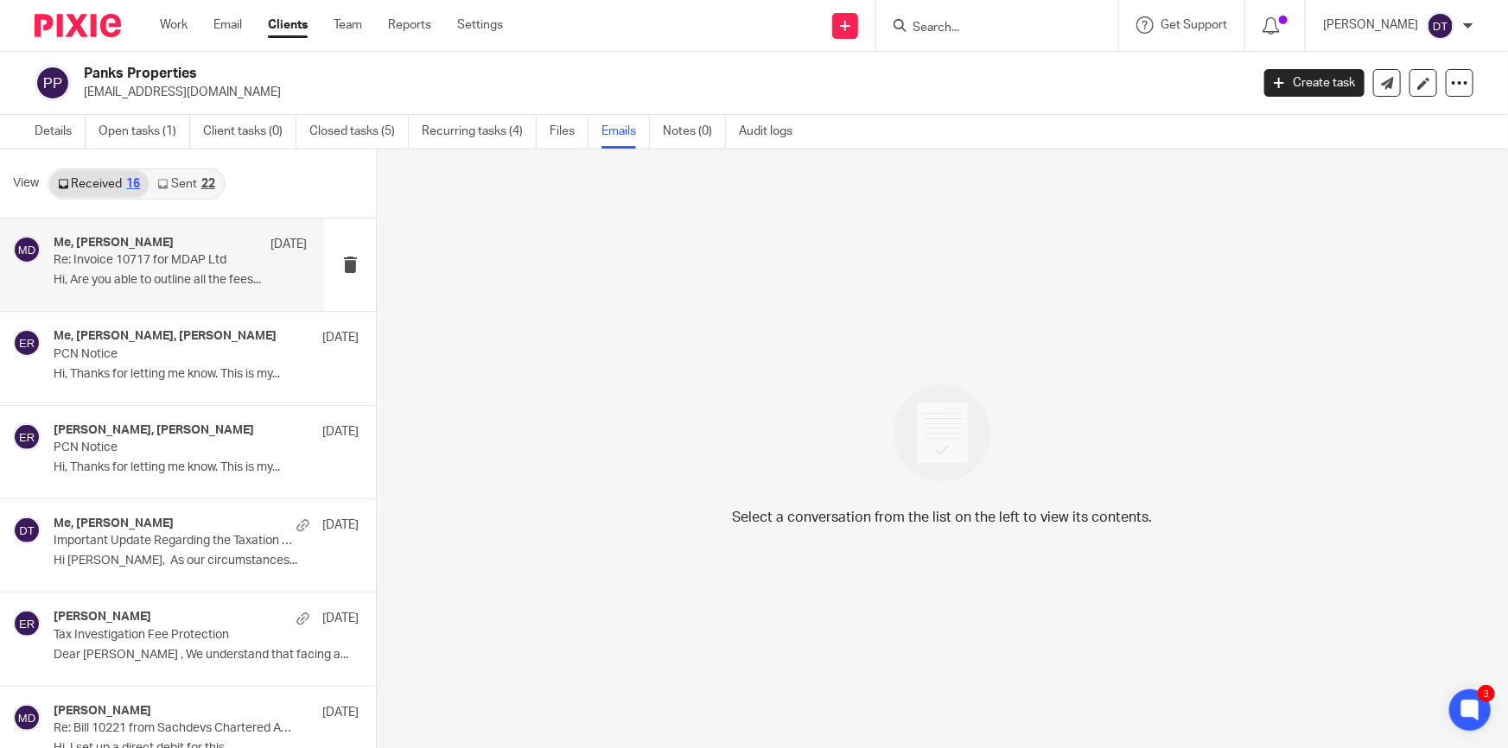
click at [186, 256] on p "Re: Invoice 10717 for MDAP Ltd" at bounding box center [155, 260] width 203 height 15
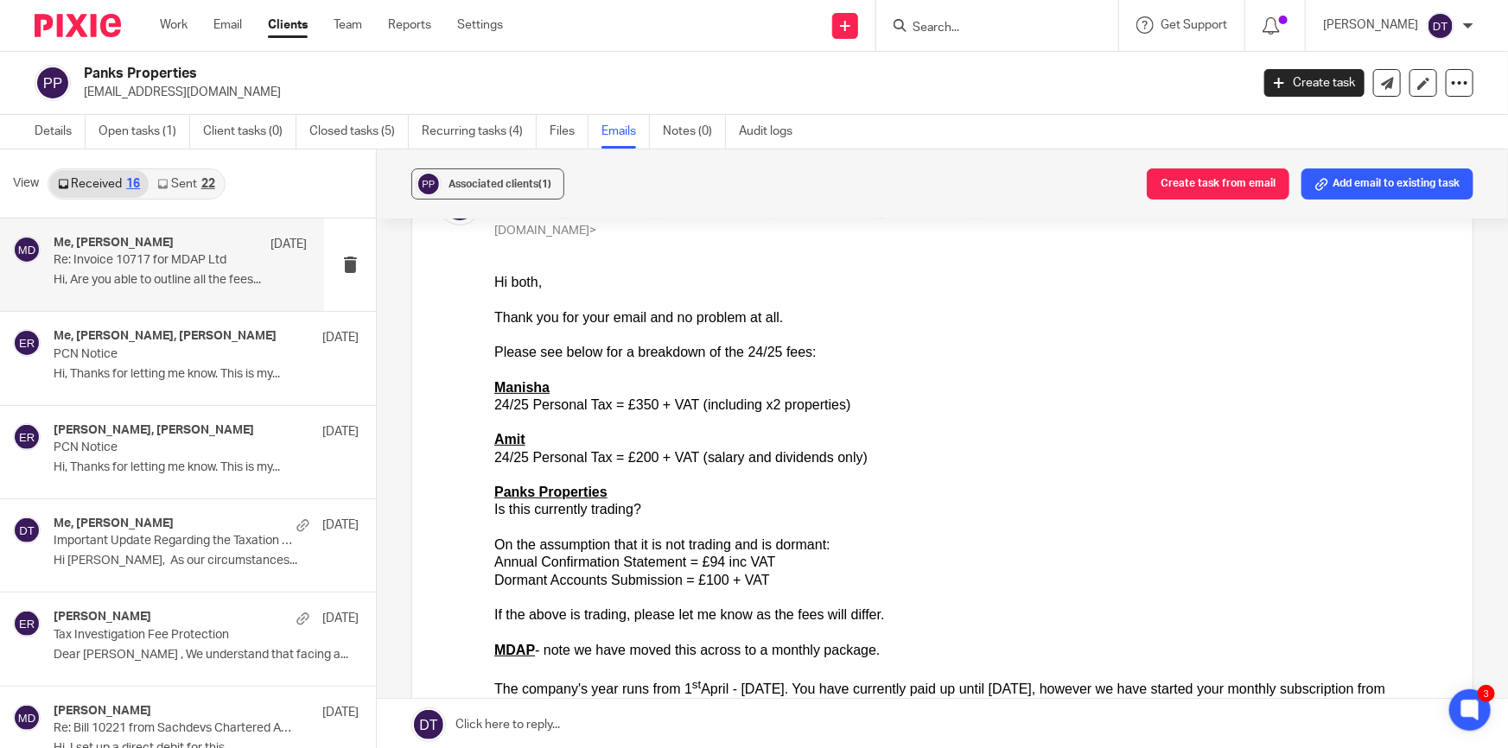
scroll to position [235, 0]
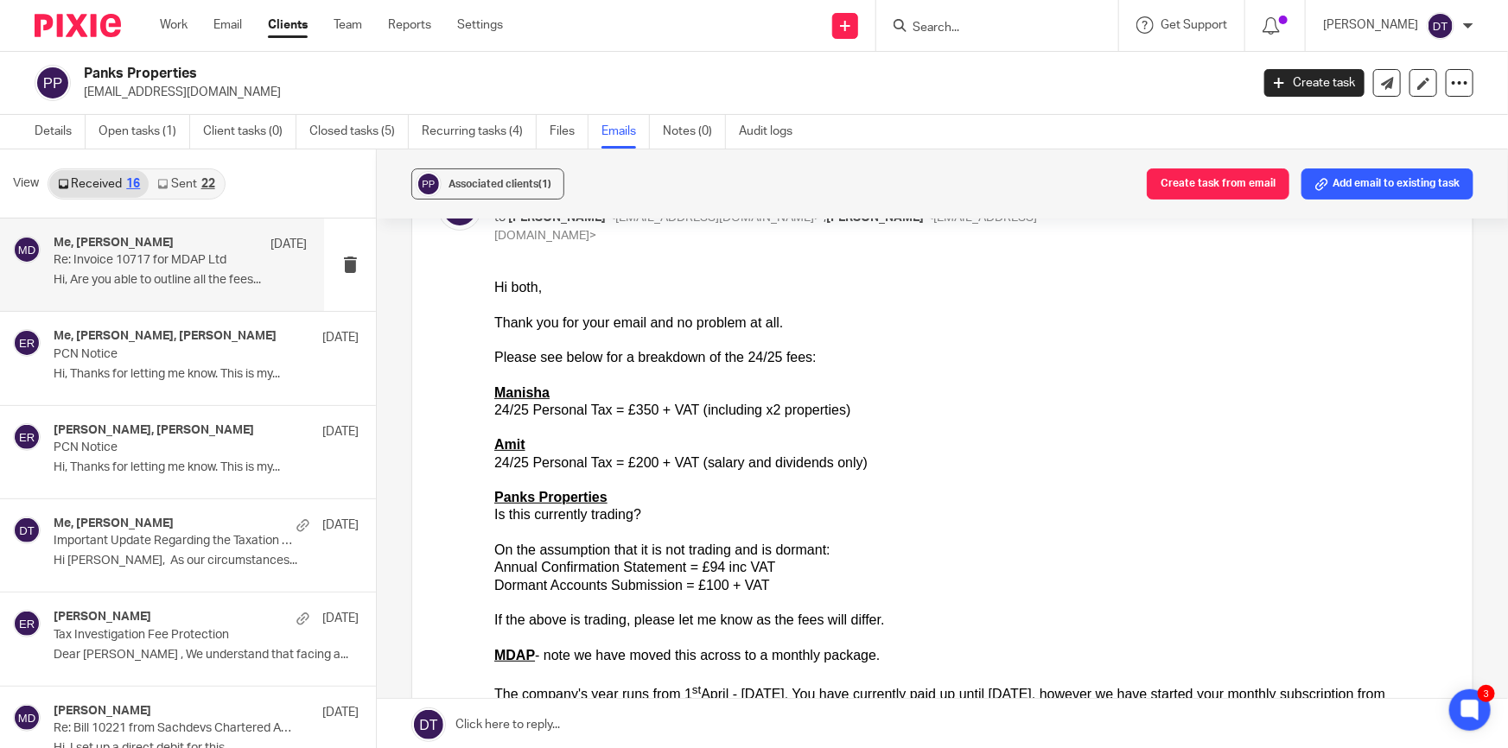
click at [927, 23] on input "Search" at bounding box center [989, 29] width 156 height 16
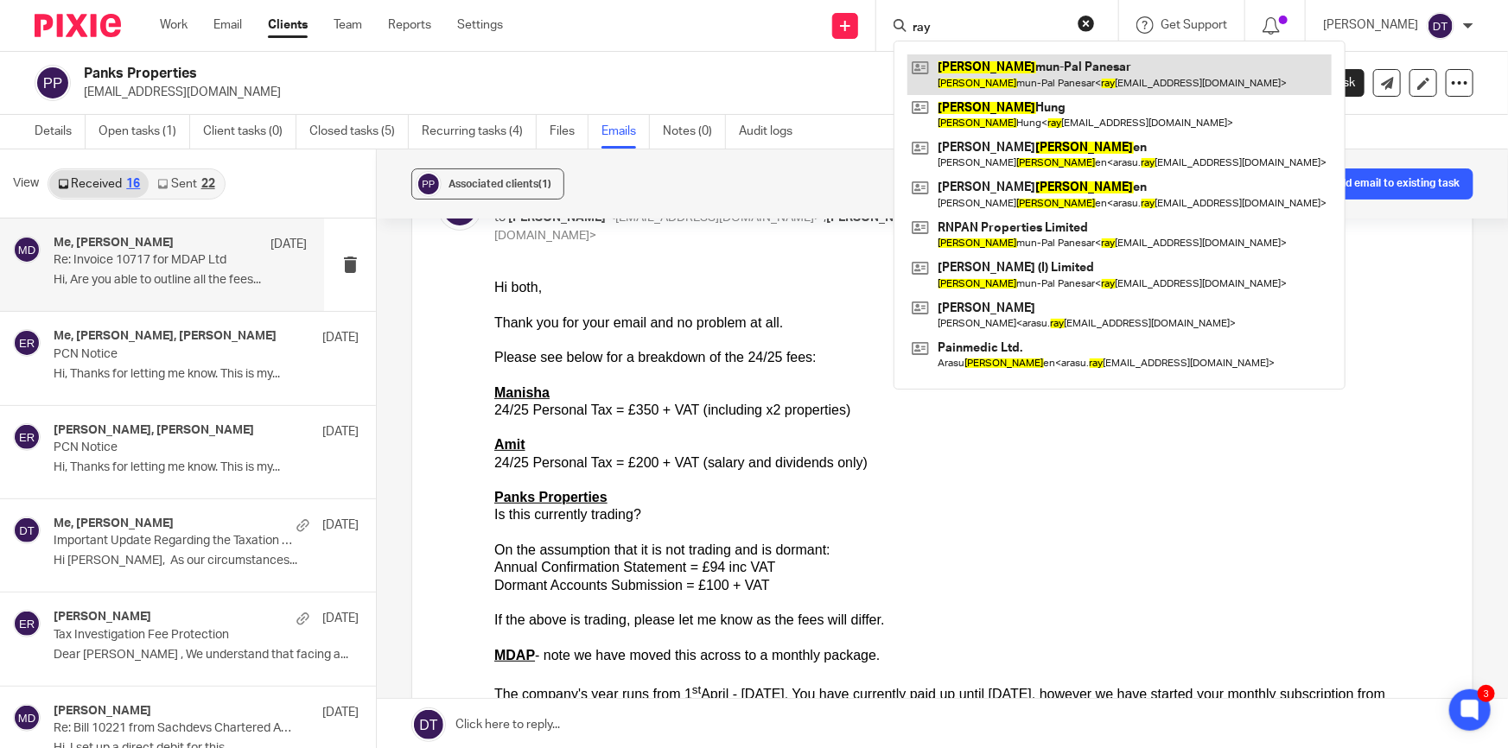
type input "ray"
click at [1019, 80] on link at bounding box center [1119, 74] width 424 height 40
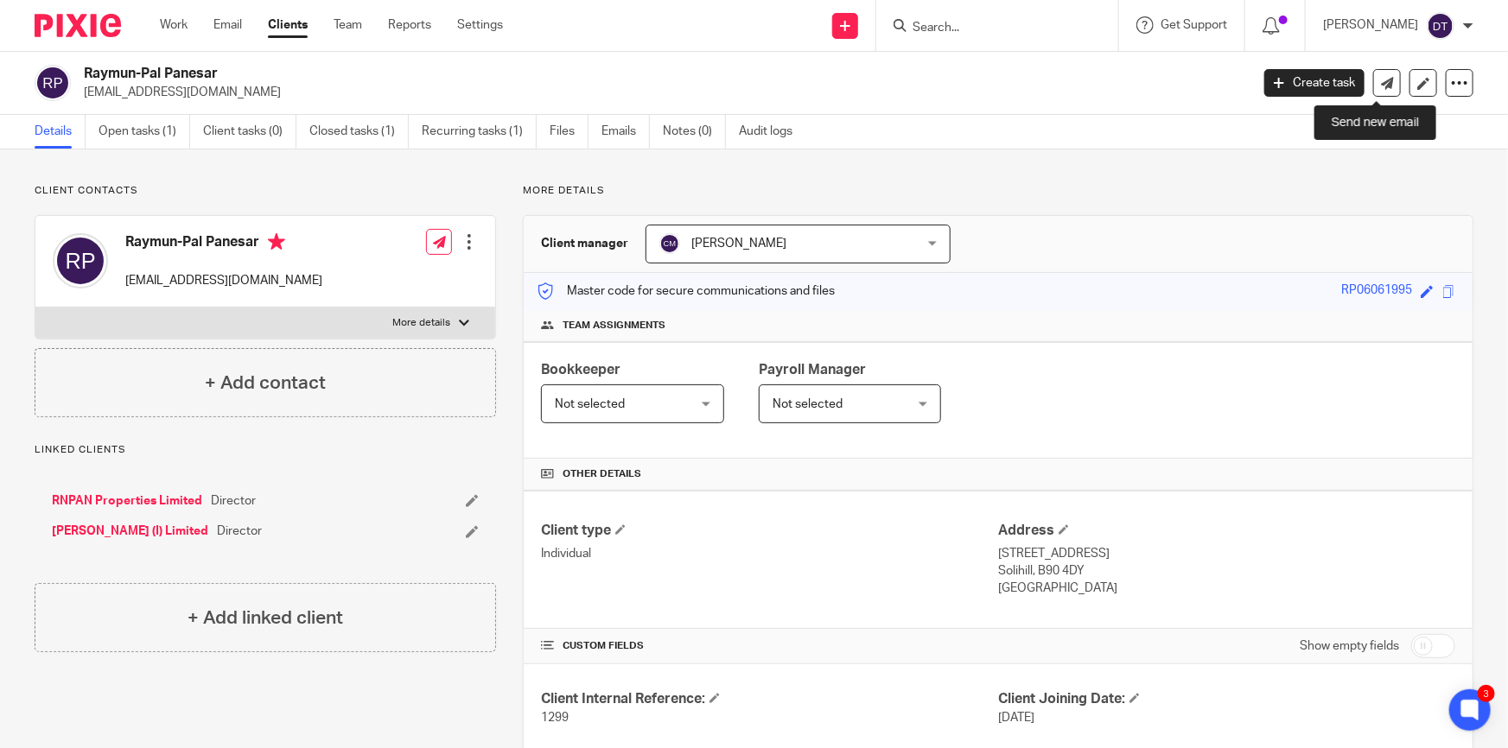
drag, startPoint x: 1370, startPoint y: 80, endPoint x: 1354, endPoint y: 80, distance: 16.4
click at [1381, 80] on icon at bounding box center [1387, 83] width 13 height 13
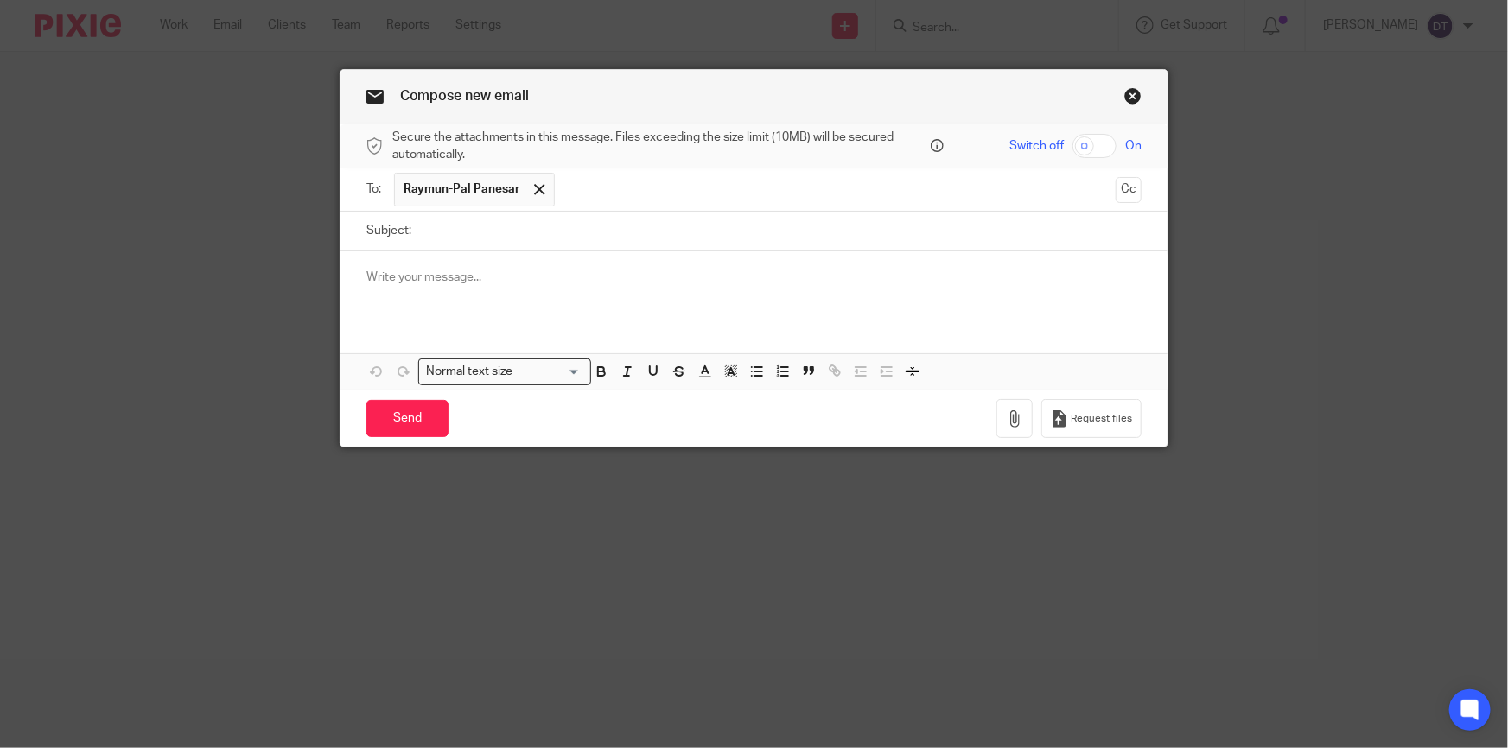
click at [522, 233] on input "Subject:" at bounding box center [781, 231] width 722 height 39
type input "SA302 23/24"
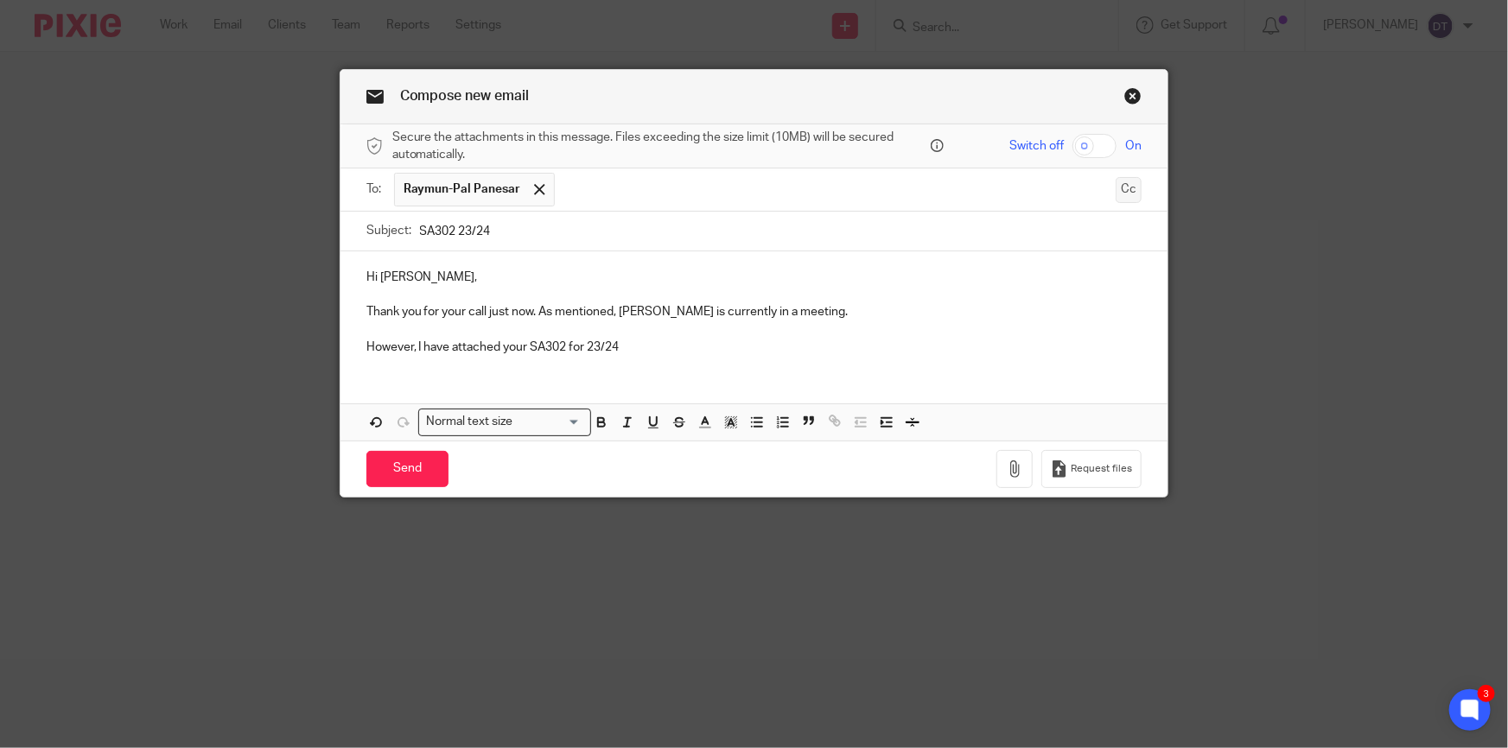
click at [1122, 181] on button "Cc" at bounding box center [1128, 190] width 26 height 26
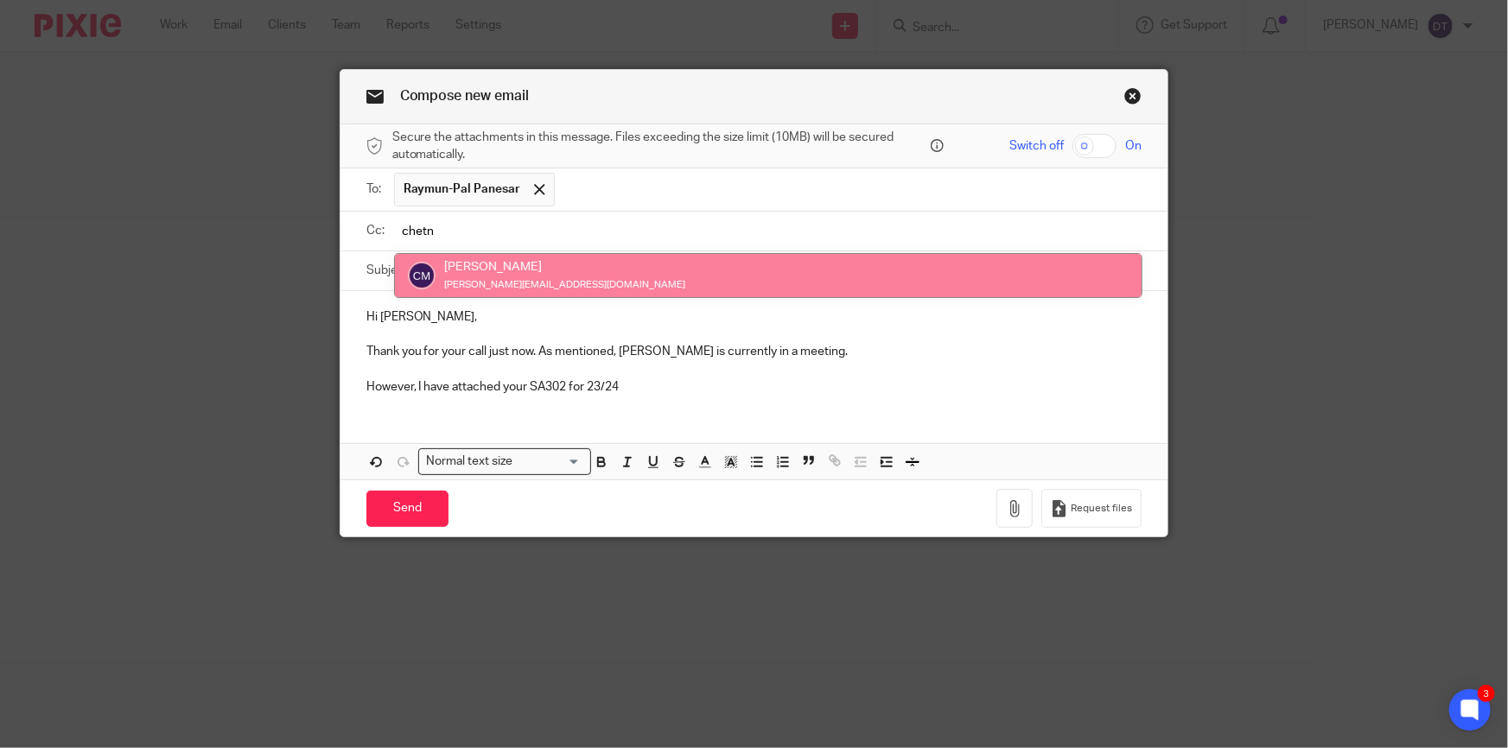
type input "chetn"
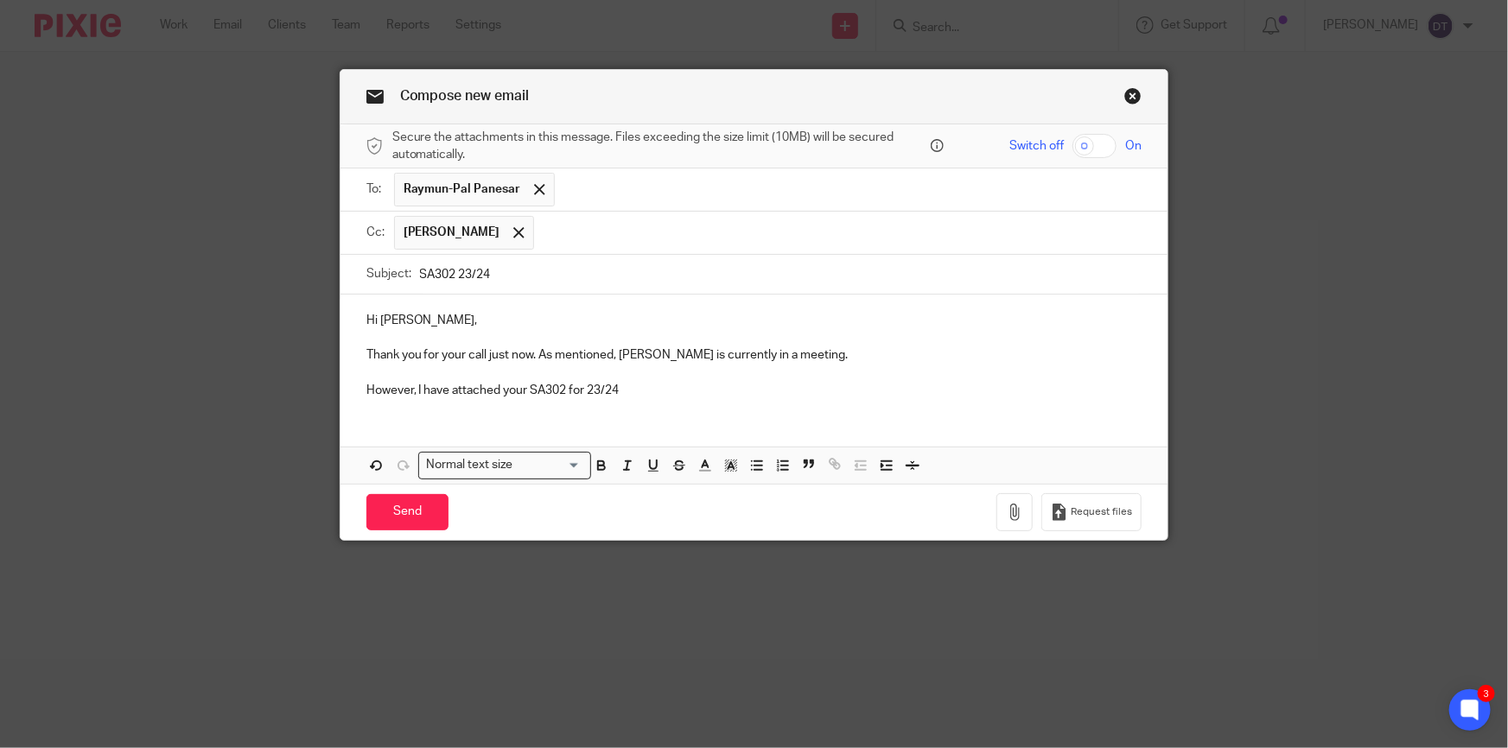
click at [645, 385] on p "However, I have attached your SA302 for 23/24" at bounding box center [754, 390] width 776 height 17
click at [707, 385] on p "However, I have attached your SA302 for 23/24" at bounding box center [754, 390] width 776 height 17
click at [830, 333] on p at bounding box center [754, 337] width 776 height 17
click at [1013, 517] on icon "button" at bounding box center [1014, 512] width 17 height 17
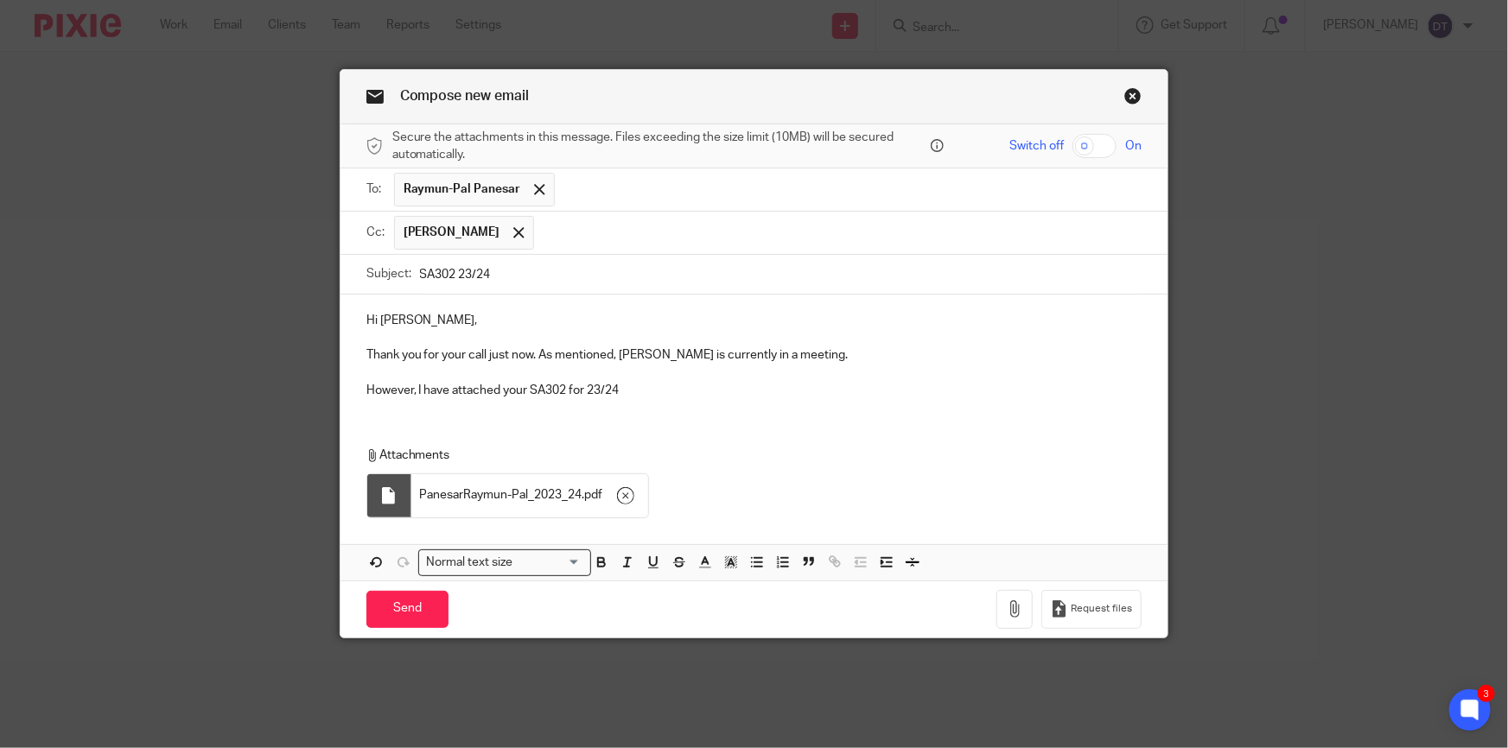
click at [653, 388] on p "However, I have attached your SA302 for 23/24" at bounding box center [754, 390] width 776 height 17
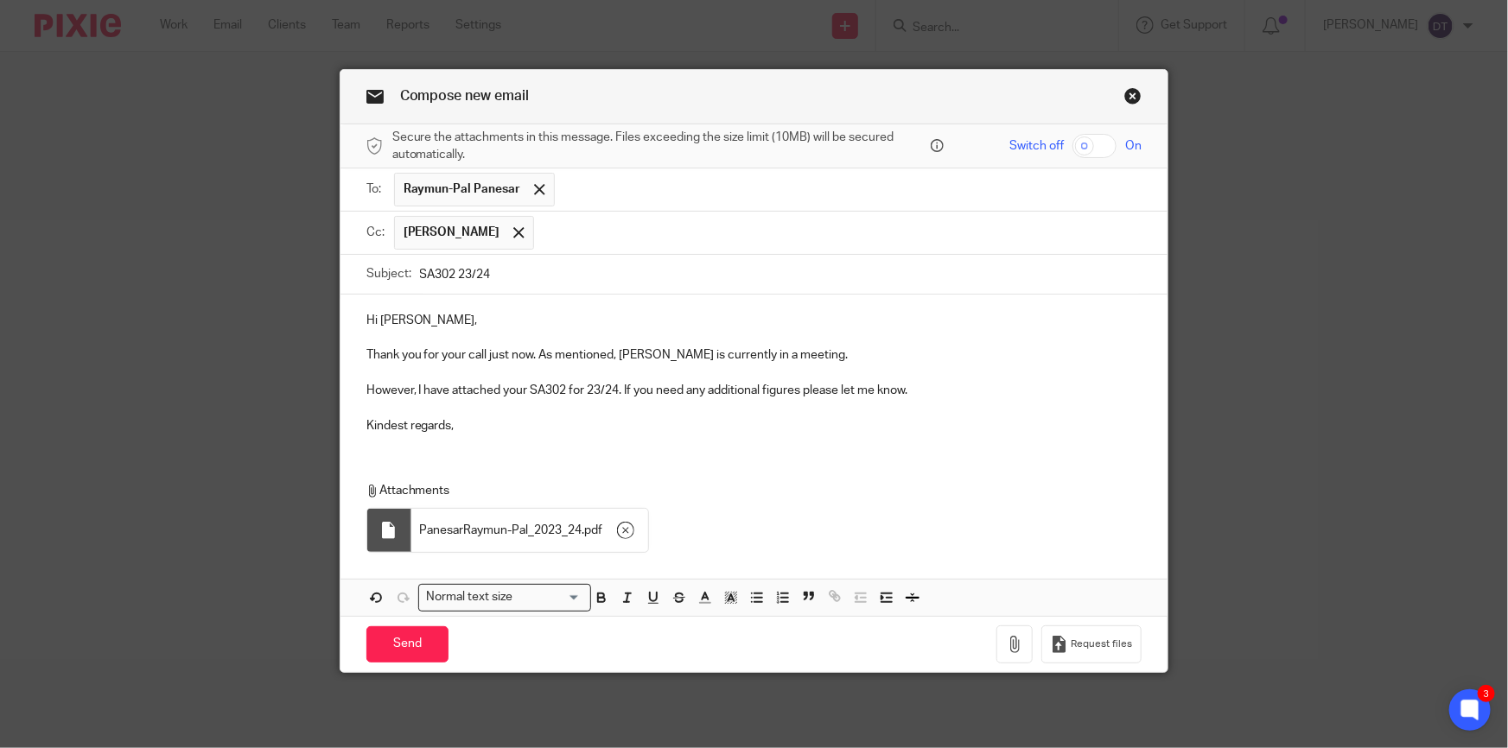
click at [425, 355] on p "Thank you for your call just now. As mentioned, Chetna is currently in a meetin…" at bounding box center [754, 354] width 776 height 17
click at [493, 350] on p "Thank you for your call just now. As mentioned, Chetna is currently in a meetin…" at bounding box center [754, 354] width 776 height 17
click at [581, 352] on p "Thank you for your call just now. As mentioned, Chetna is currently in a meetin…" at bounding box center [754, 354] width 776 height 17
click at [606, 422] on p "Kindest regards," at bounding box center [754, 425] width 776 height 17
click at [893, 396] on p "However, I have attached your SA302 for 23/24. If you need any additional figur…" at bounding box center [754, 390] width 776 height 17
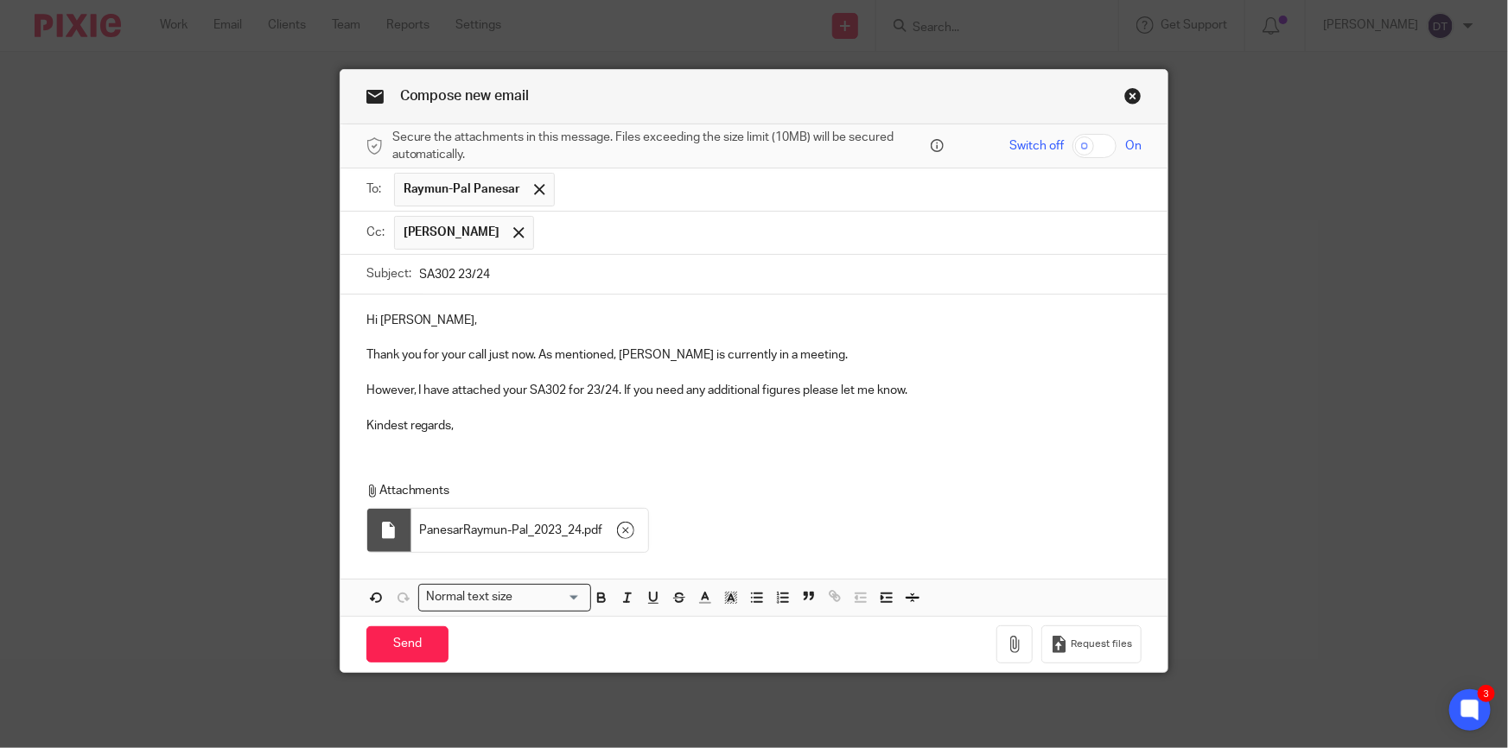
click at [779, 430] on p "Kindest regards," at bounding box center [754, 425] width 776 height 17
click at [398, 657] on input "Send" at bounding box center [407, 644] width 82 height 37
